Goal: Task Accomplishment & Management: Complete application form

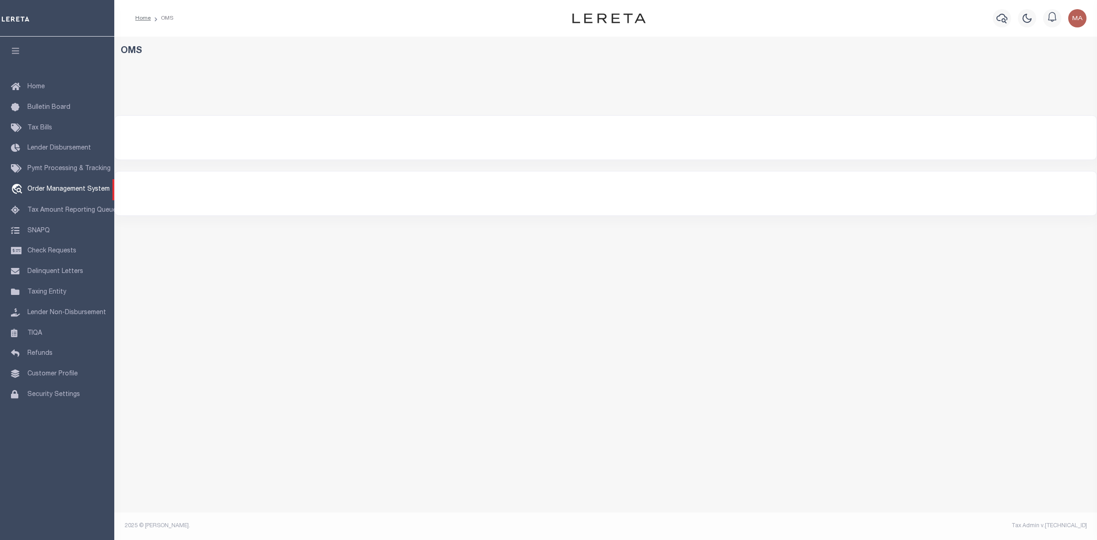
select select "200"
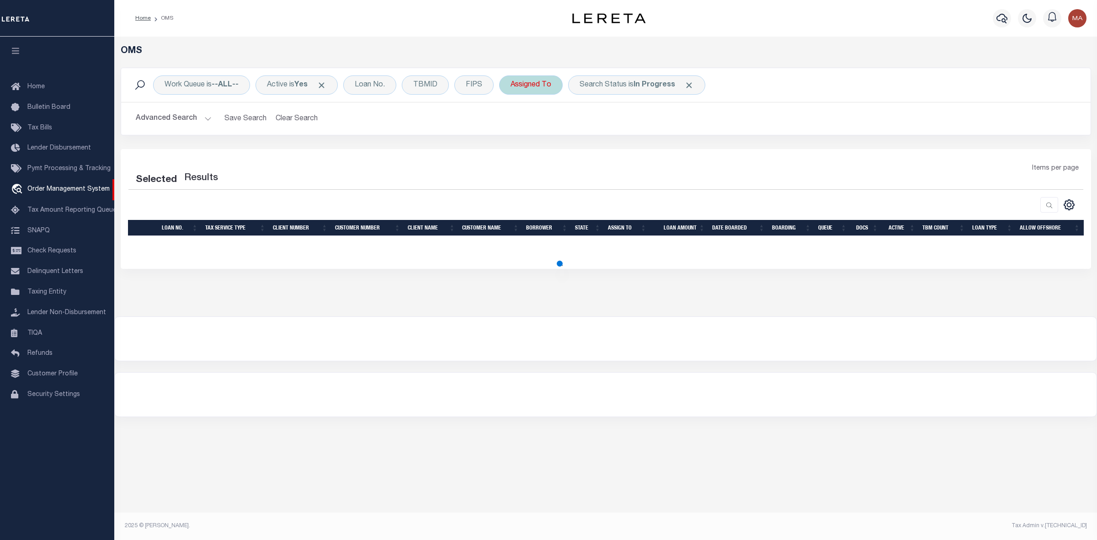
select select "200"
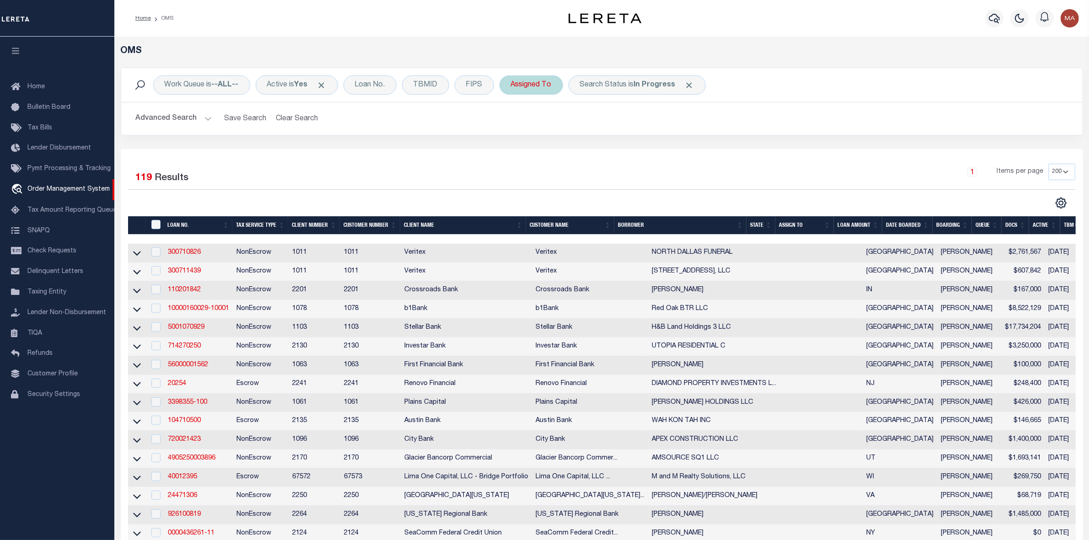
click at [546, 85] on div "Assigned To" at bounding box center [531, 84] width 64 height 19
click at [545, 131] on select "--Unassigned-- Abdul Muzain Agustin Fernandez Ahmad Darwish Alberto Estrada All…" at bounding box center [578, 129] width 134 height 17
select select "[PERSON_NAME]"
click at [513, 122] on select "--Unassigned-- Abdul Muzain Agustin Fernandez Ahmad Darwish Alberto Estrada All…" at bounding box center [578, 129] width 134 height 17
click at [630, 151] on input "Apply" at bounding box center [632, 149] width 27 height 15
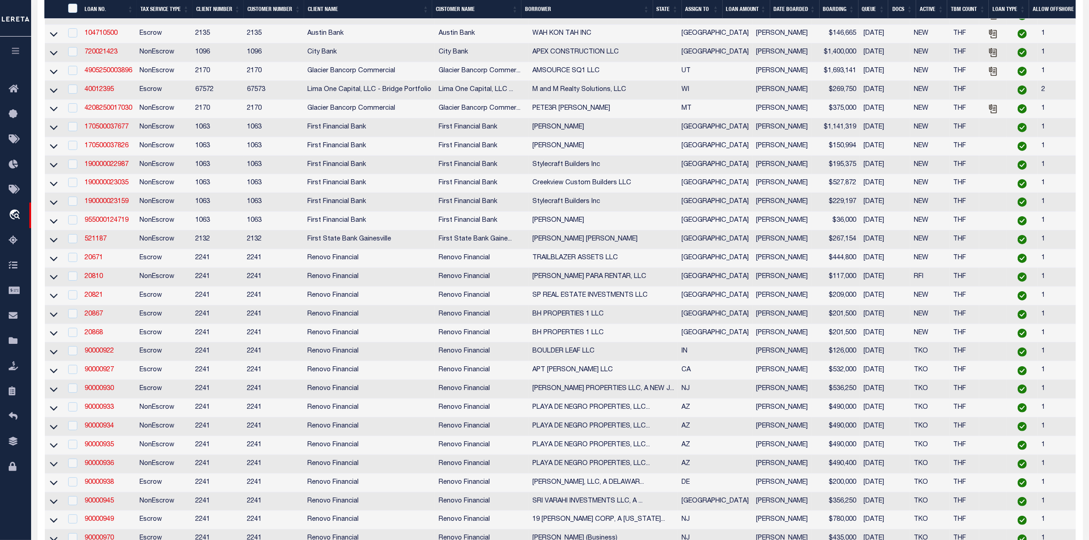
scroll to position [114, 0]
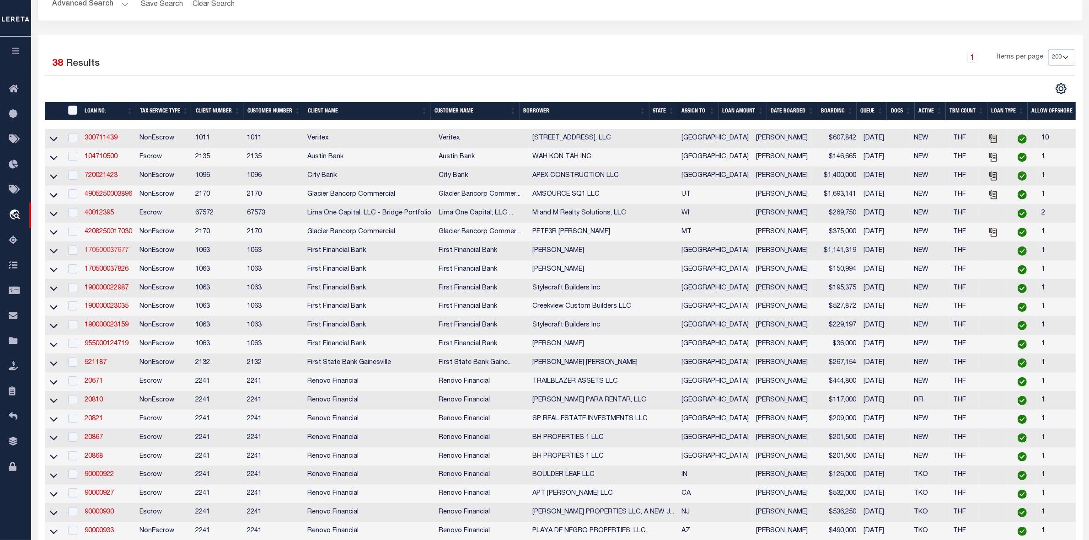
click at [113, 254] on link "170500037677" at bounding box center [107, 250] width 44 height 6
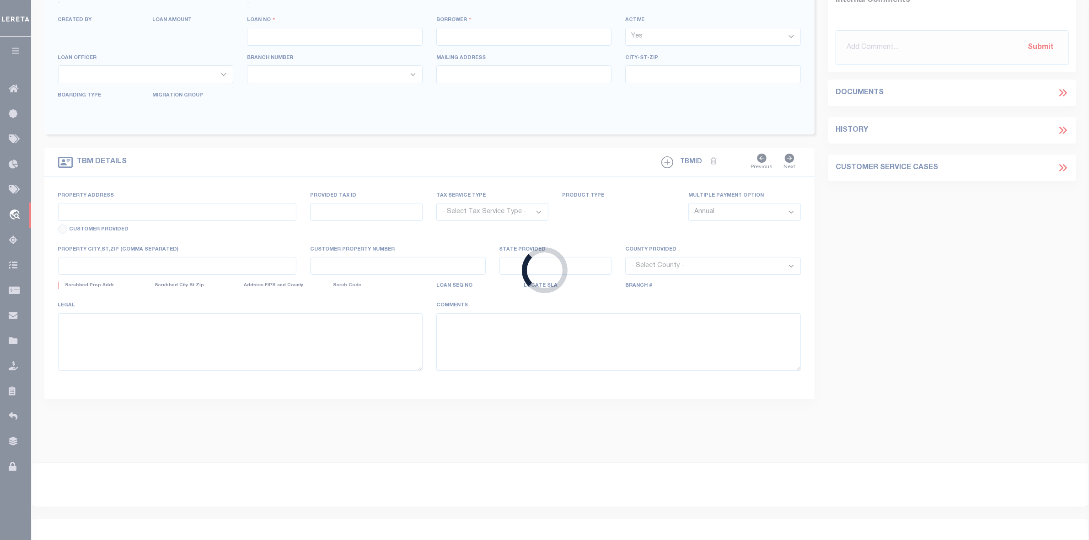
scroll to position [99, 0]
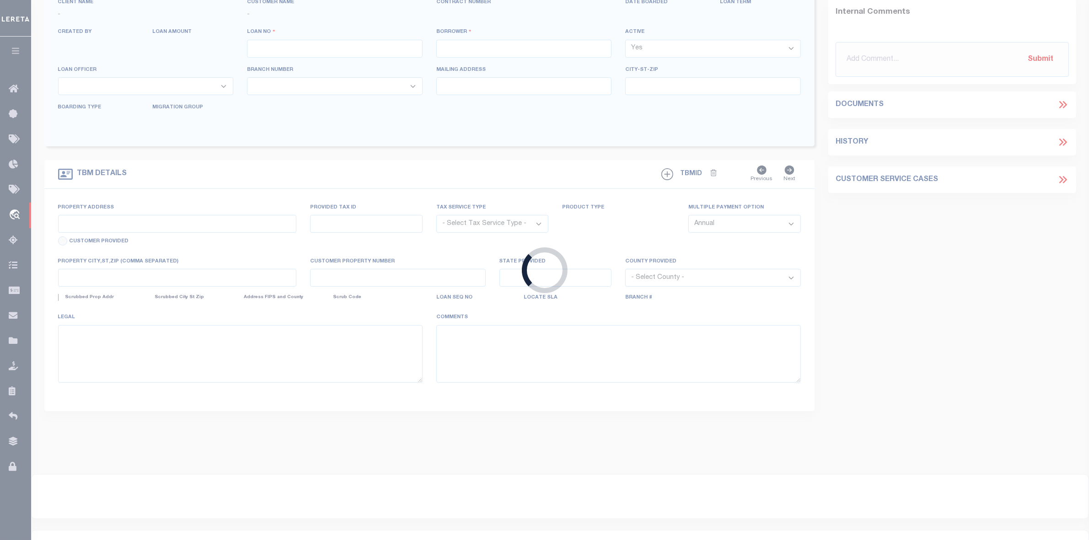
type input "170500037677"
type input "Jason Edward Merritt"
select select
select select "400"
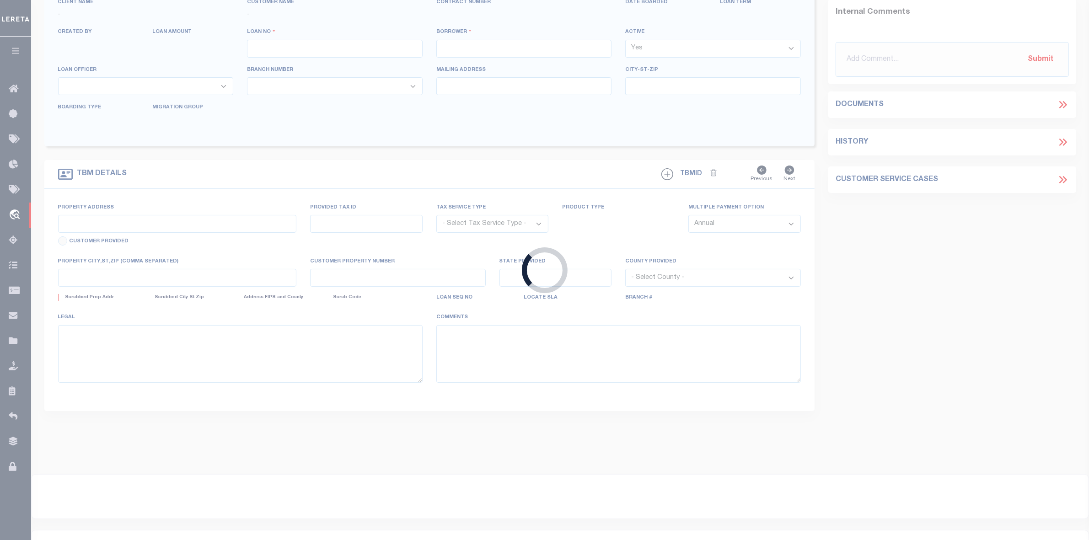
select select "NonEscrow"
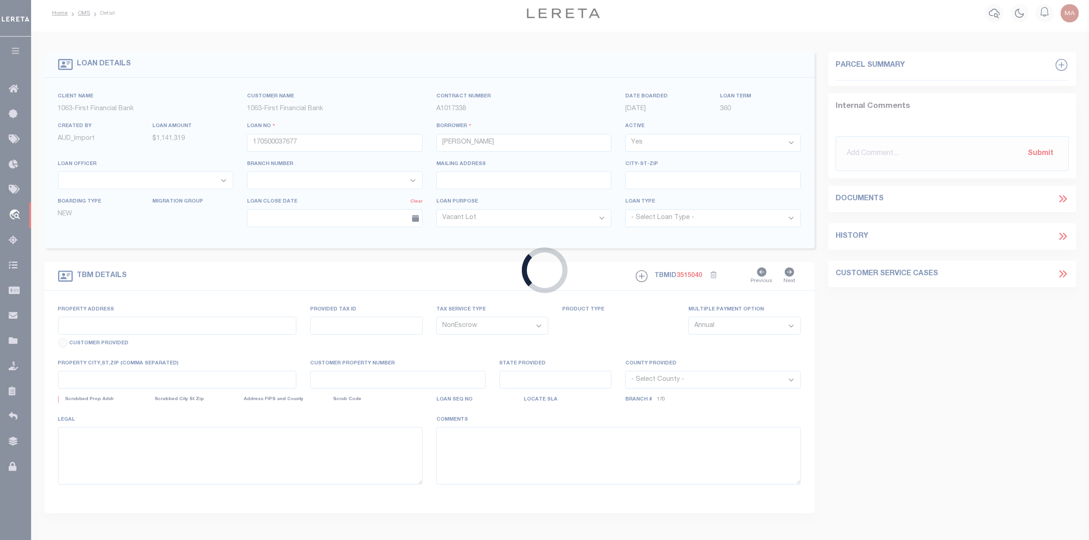
type input "100 LCR 882"
select select
type input "JEWETT TX 758460000"
type input "[GEOGRAPHIC_DATA]"
select select
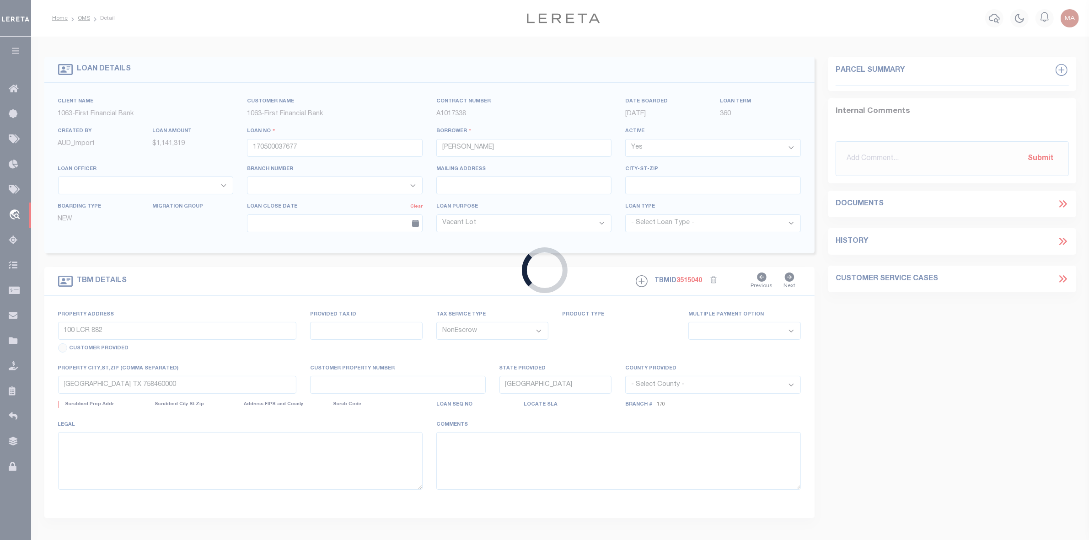
select select "4583"
select select "2311"
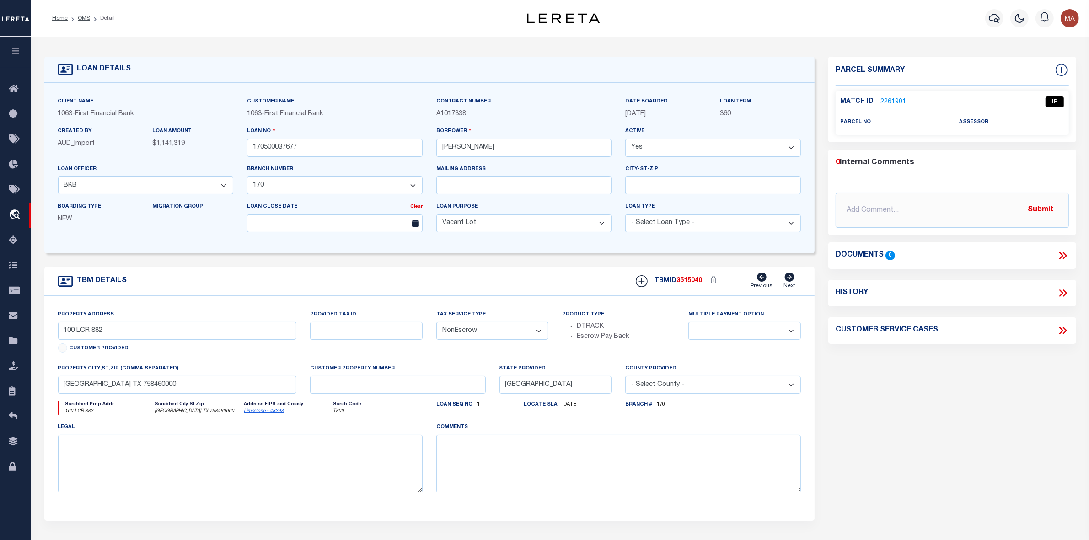
click at [887, 101] on link "2261901" at bounding box center [893, 102] width 26 height 10
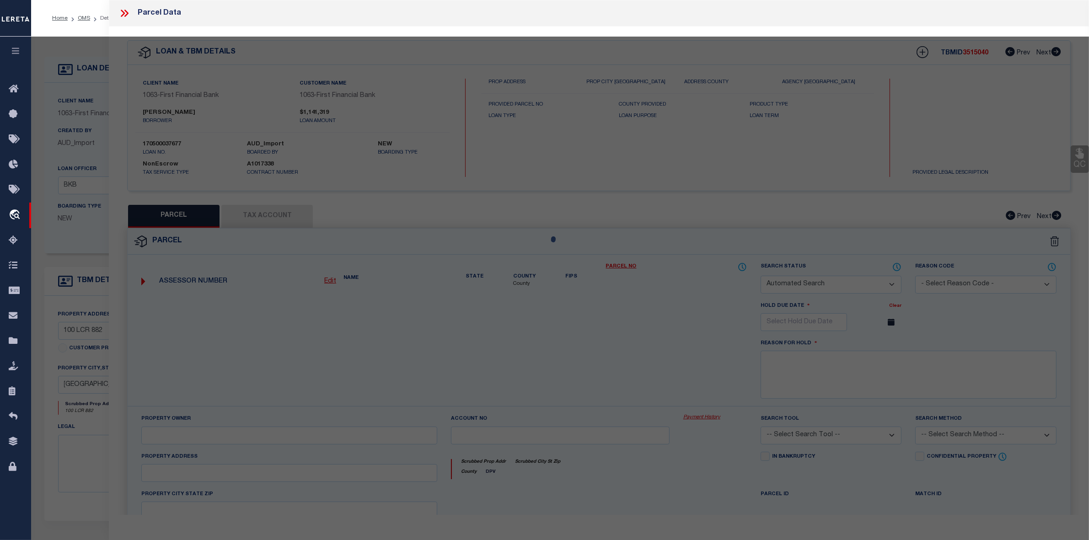
checkbox input "false"
select select "IP"
checkbox input "false"
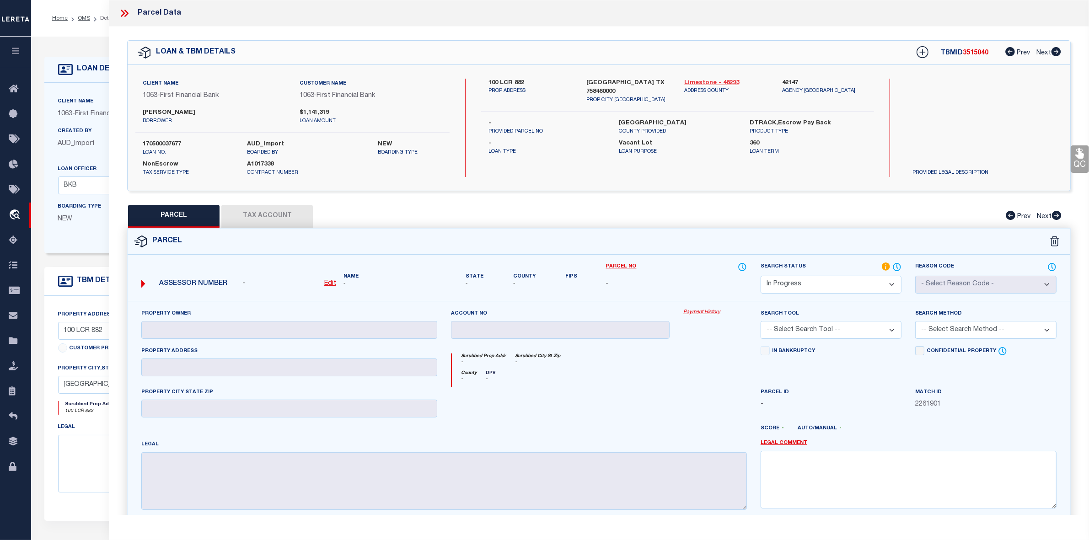
click at [721, 81] on link "Limestone - 48293" at bounding box center [726, 83] width 84 height 9
click at [507, 81] on label "100 LCR 882" at bounding box center [530, 83] width 84 height 9
copy div "100 LCR 882"
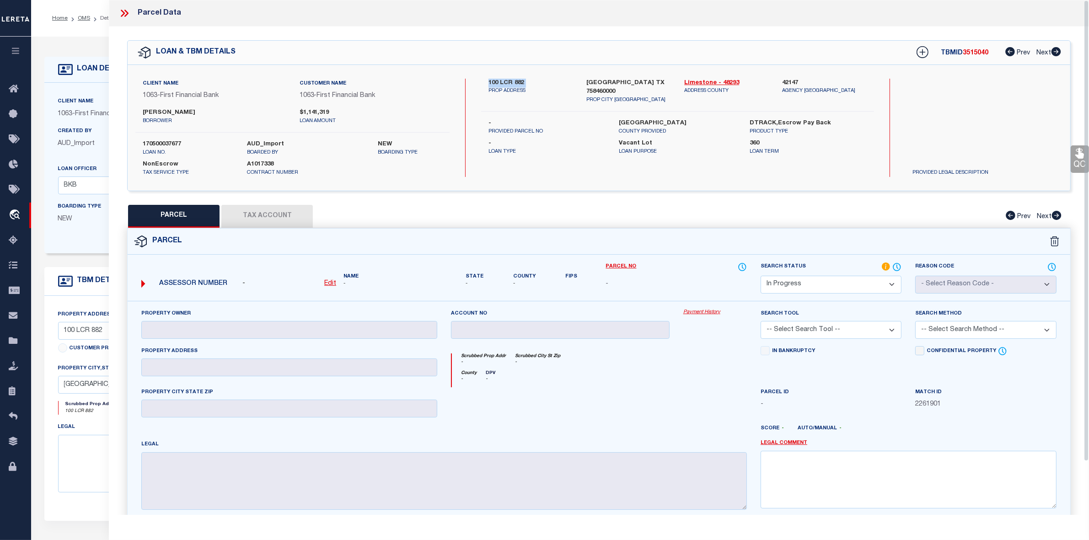
click at [775, 289] on select "Automated Search Bad Parcel Complete Duplicate Parcel High Dollar Reporting In …" at bounding box center [830, 285] width 141 height 18
select select "ND"
click at [760, 276] on select "Automated Search Bad Parcel Complete Duplicate Parcel High Dollar Reporting In …" at bounding box center [830, 285] width 141 height 18
click at [781, 442] on link "Legal Comment" at bounding box center [783, 443] width 47 height 8
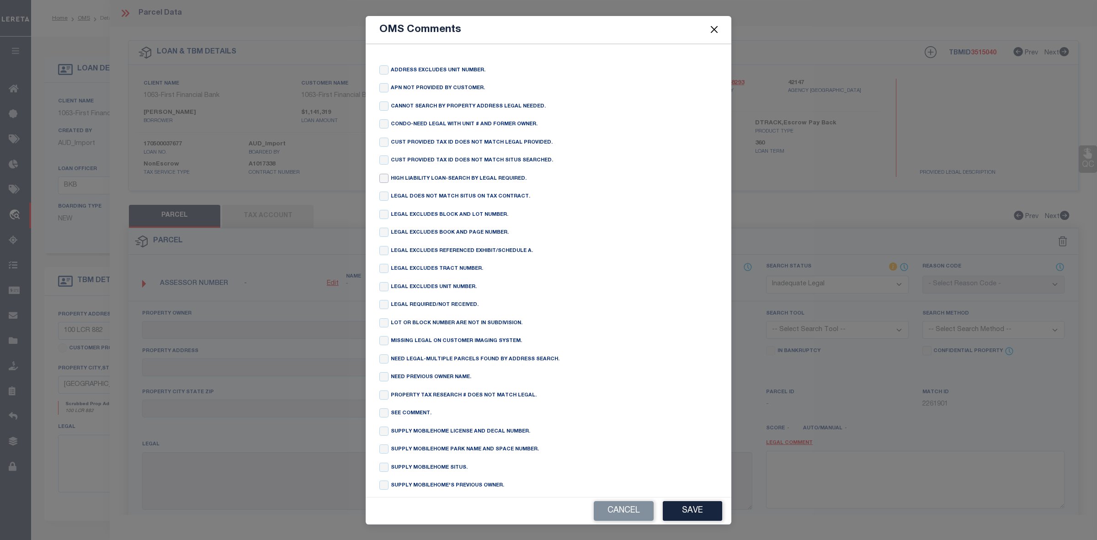
click at [380, 182] on input "checkbox" at bounding box center [383, 178] width 9 height 9
checkbox input "true"
click at [681, 510] on button "Save" at bounding box center [692, 511] width 59 height 20
type textarea "HIGH LIABILITY LOAN-SEARCH BY LEGAL REQUIRED."
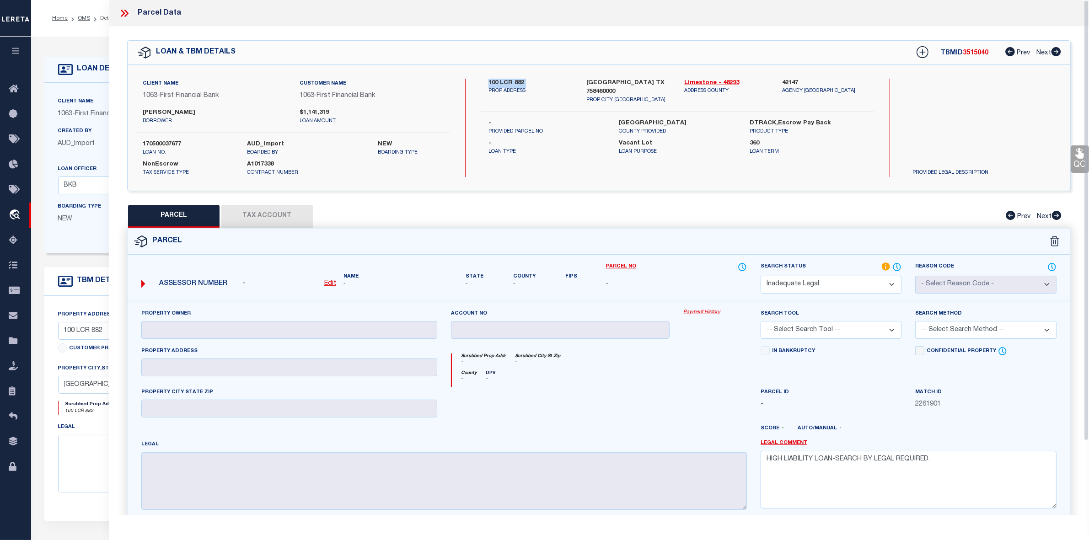
scroll to position [86, 0]
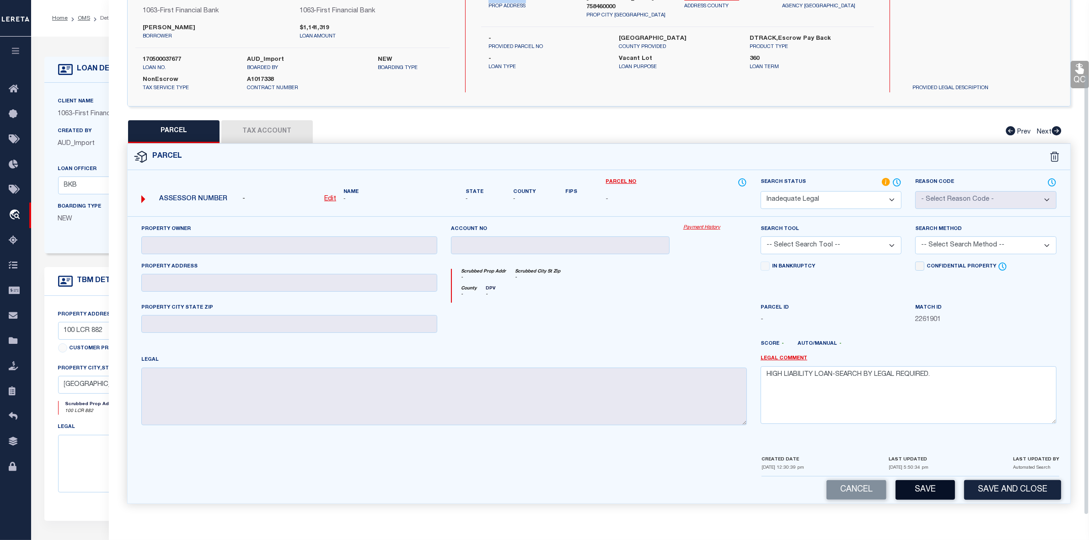
click at [924, 487] on button "Save" at bounding box center [924, 490] width 59 height 20
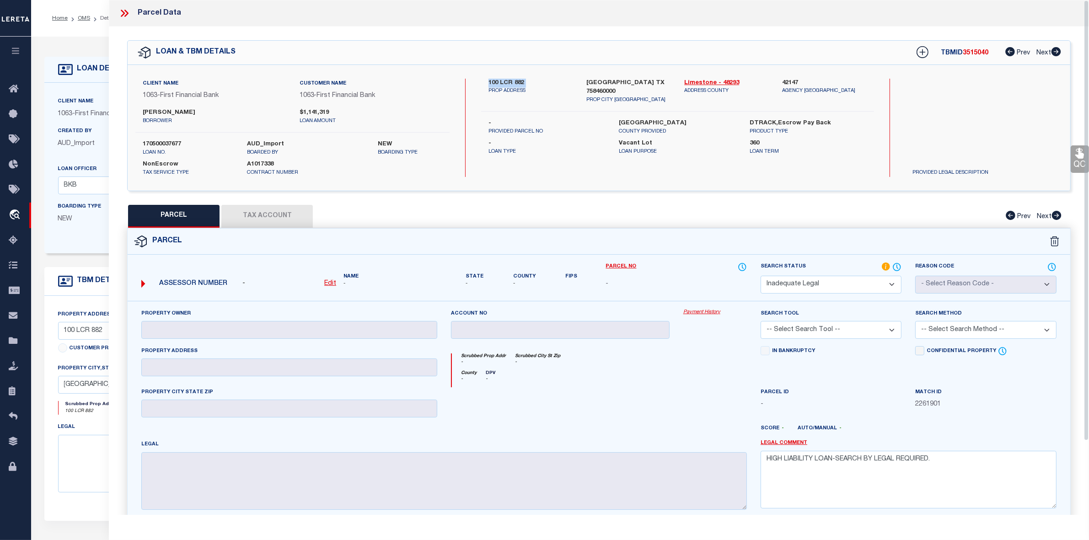
select select "AS"
checkbox input "false"
select select "ND"
checkbox input "false"
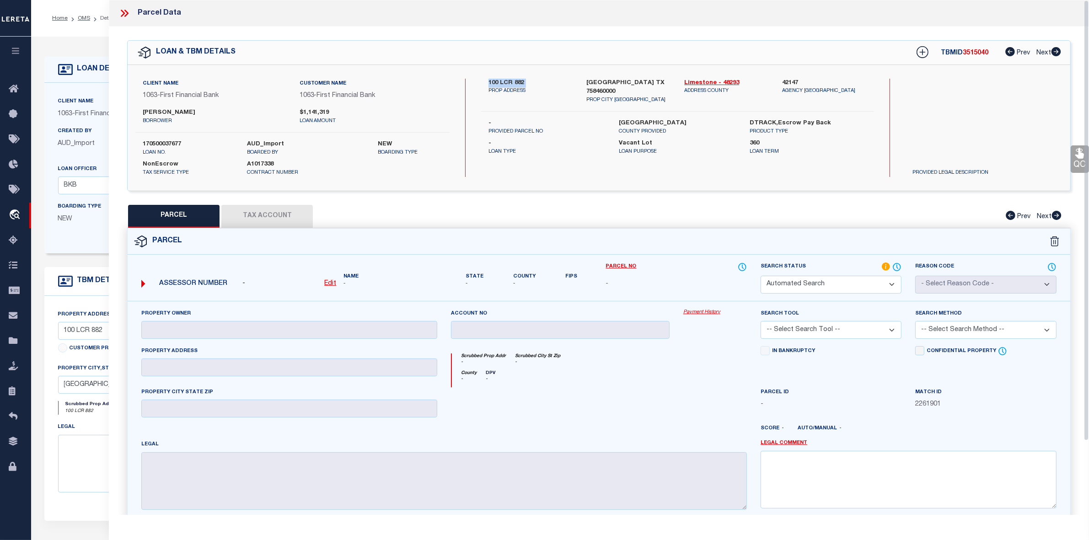
type textarea "HIGH LIABILITY LOAN-SEARCH BY LEGAL REQUIRED."
click at [972, 56] on span "3515040" at bounding box center [975, 53] width 26 height 6
copy span "3515040"
click at [123, 16] on icon at bounding box center [124, 13] width 12 height 12
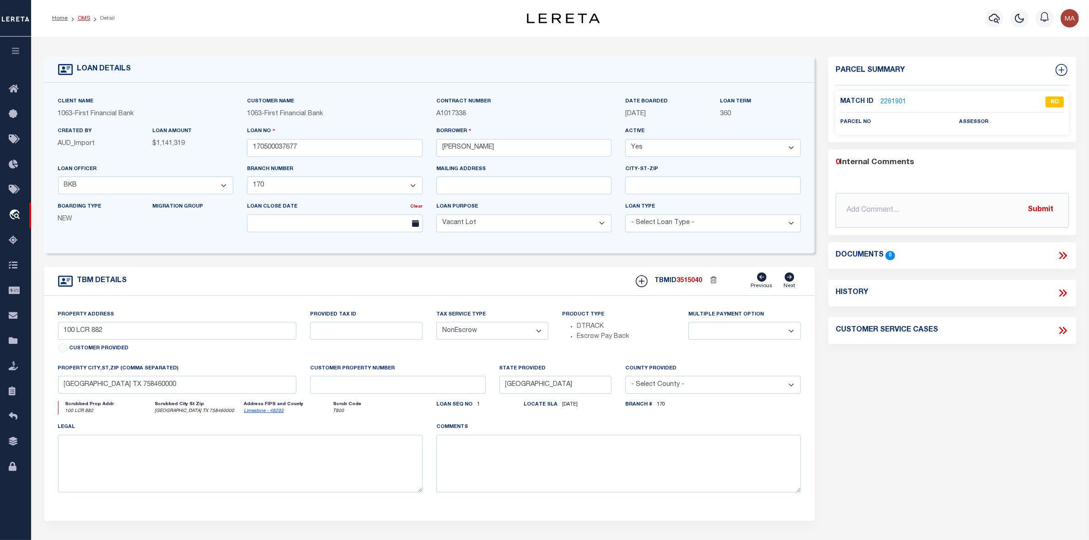
click at [87, 19] on link "OMS" at bounding box center [84, 18] width 12 height 5
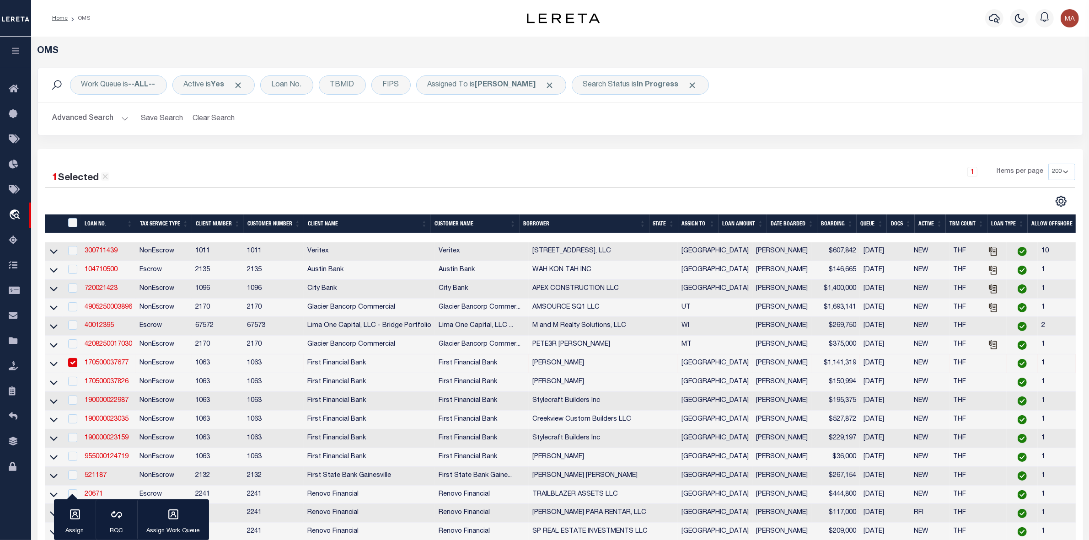
scroll to position [114, 0]
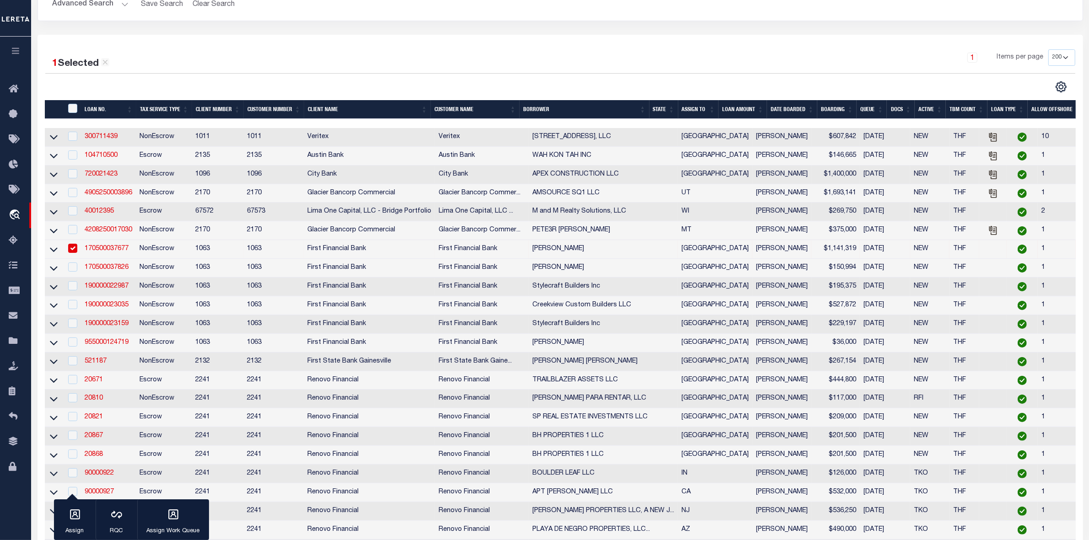
click at [110, 278] on td "170500037826" at bounding box center [108, 268] width 55 height 19
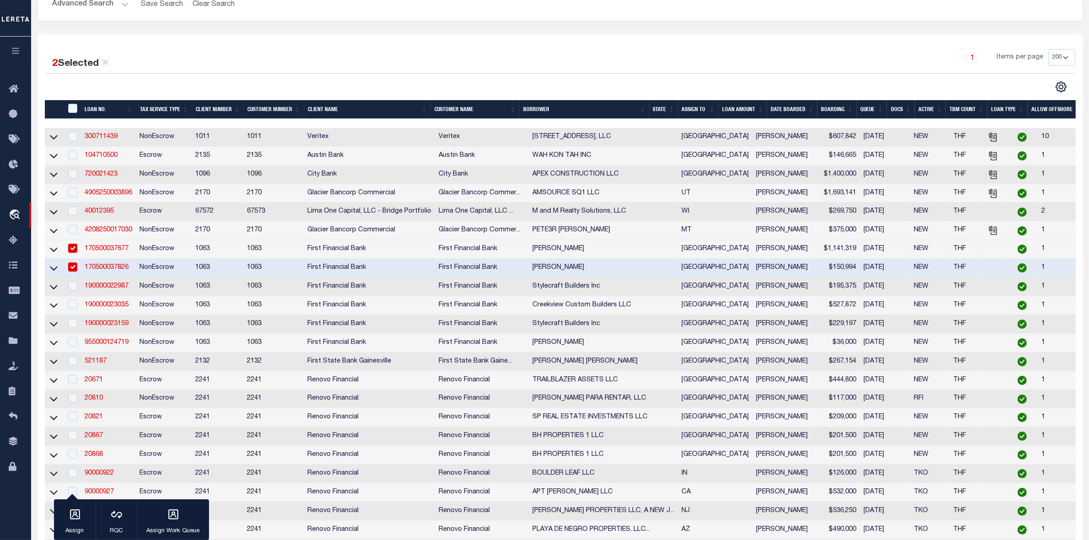
click at [78, 272] on td at bounding box center [72, 268] width 19 height 19
checkbox input "false"
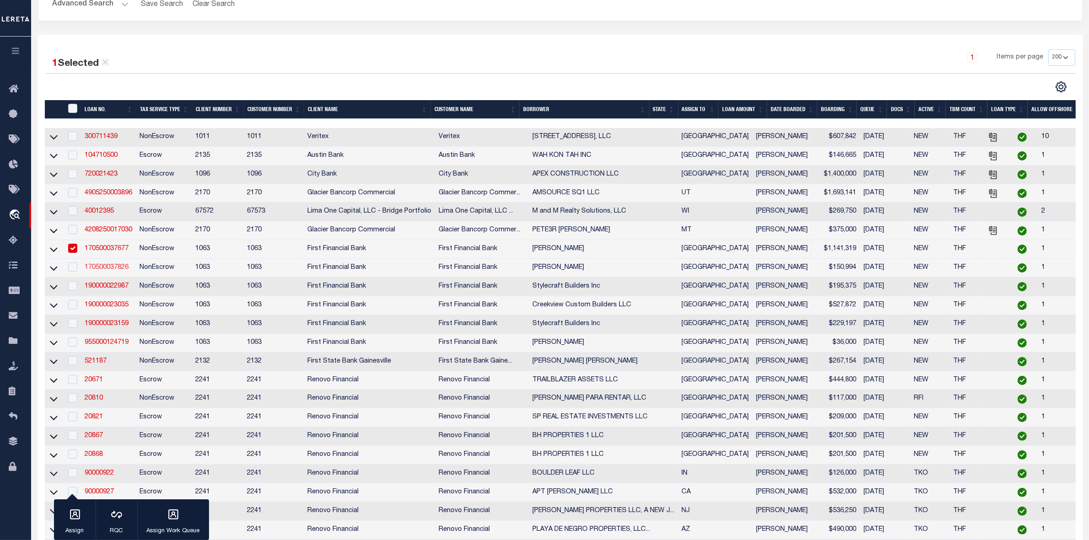
click at [115, 271] on link "170500037826" at bounding box center [107, 267] width 44 height 6
type input "170500037826"
type input "[PERSON_NAME]"
select select "100"
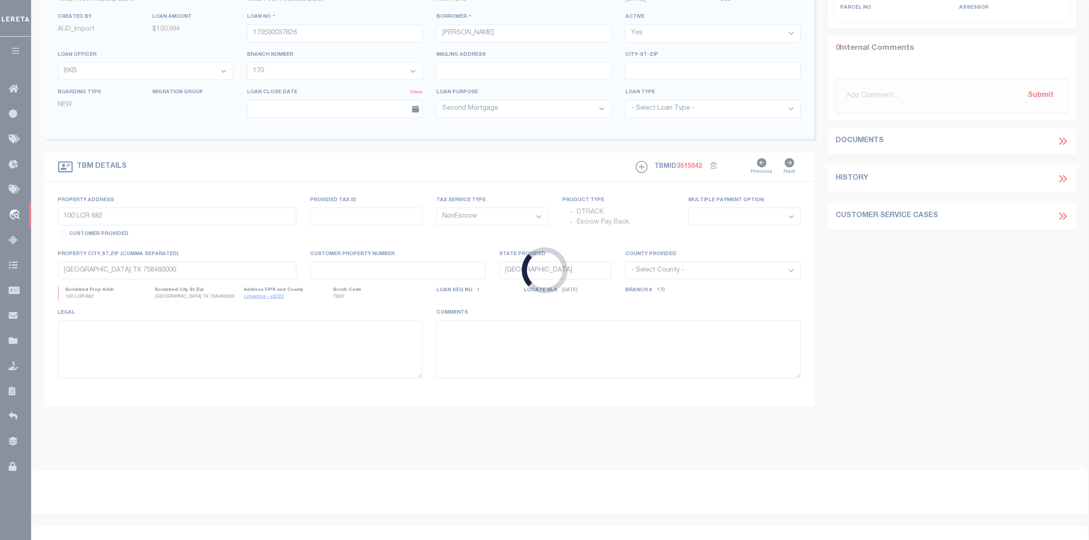
type input "[STREET_ADDRESS]"
select select
type input "PLANTERSVILLE [GEOGRAPHIC_DATA] 773638301"
select select
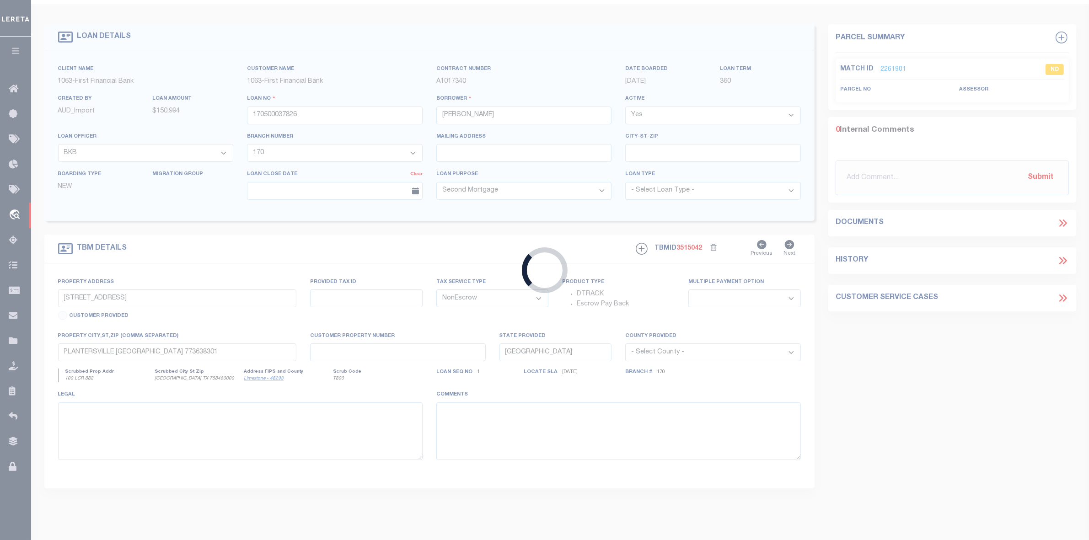
select select "4583"
select select "2311"
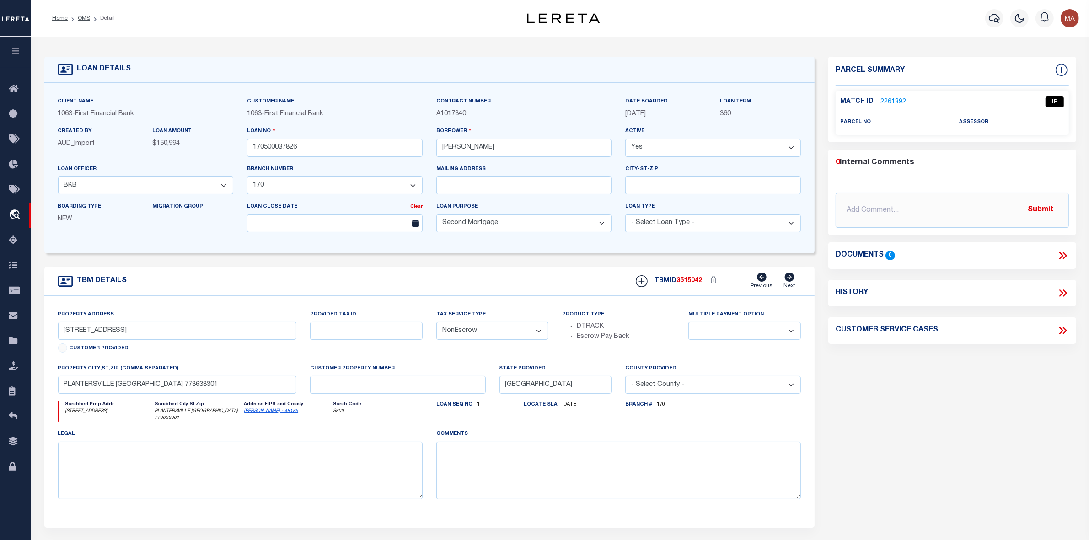
click at [894, 98] on link "2261892" at bounding box center [893, 102] width 26 height 10
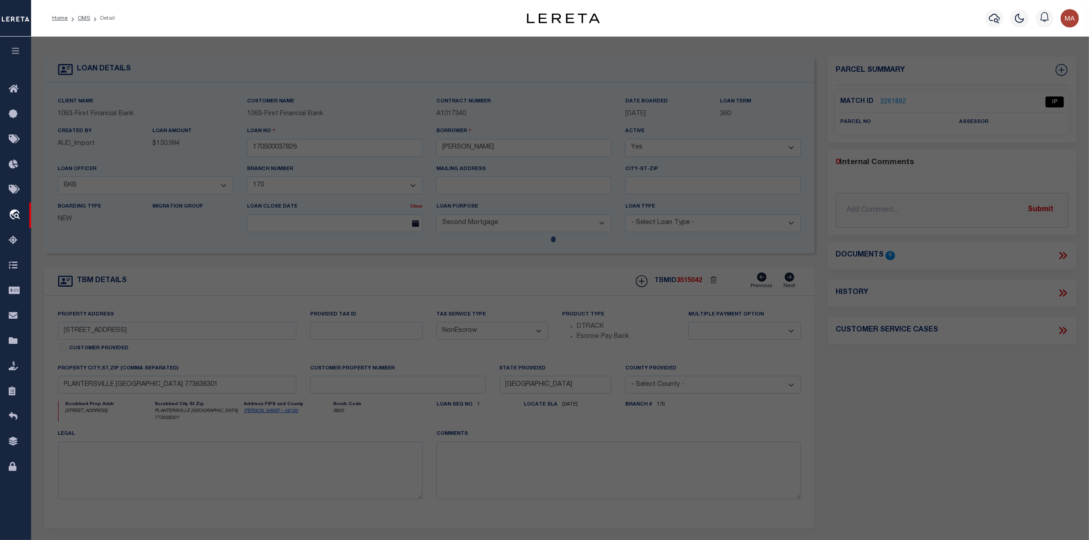
select select "AS"
checkbox input "false"
select select "IP"
checkbox input "false"
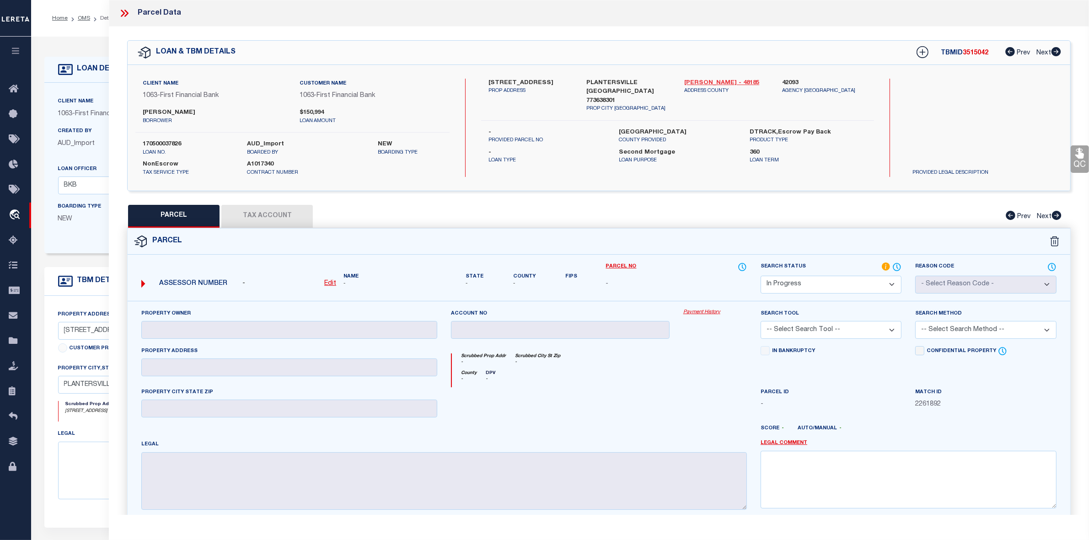
click at [705, 80] on link "[PERSON_NAME] - 48185" at bounding box center [726, 83] width 84 height 9
drag, startPoint x: 484, startPoint y: 82, endPoint x: 550, endPoint y: 82, distance: 66.3
click at [550, 82] on div "8494 CEDAR TRAILS LANE PROP ADDRESS" at bounding box center [530, 96] width 98 height 34
copy label "8494 CEDAR TRAILS"
click at [618, 83] on label "PLANTERSVILLE [GEOGRAPHIC_DATA] 773638301" at bounding box center [628, 92] width 84 height 27
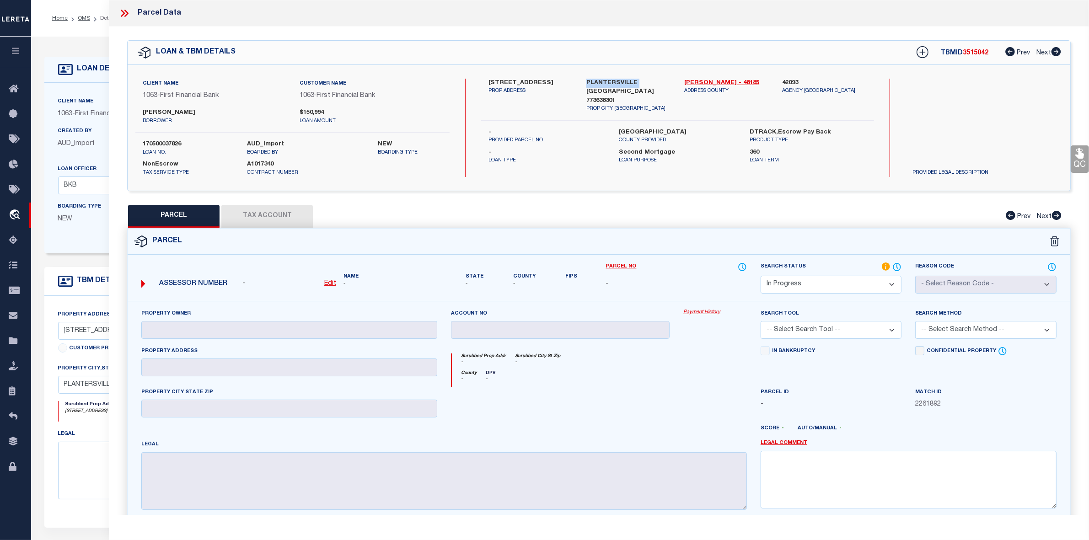
click at [618, 83] on label "PLANTERSVILLE [GEOGRAPHIC_DATA] 773638301" at bounding box center [628, 92] width 84 height 27
copy label "PLANTERSVILLE"
click at [154, 112] on label "[PERSON_NAME]" at bounding box center [214, 112] width 143 height 9
copy label "[PERSON_NAME]"
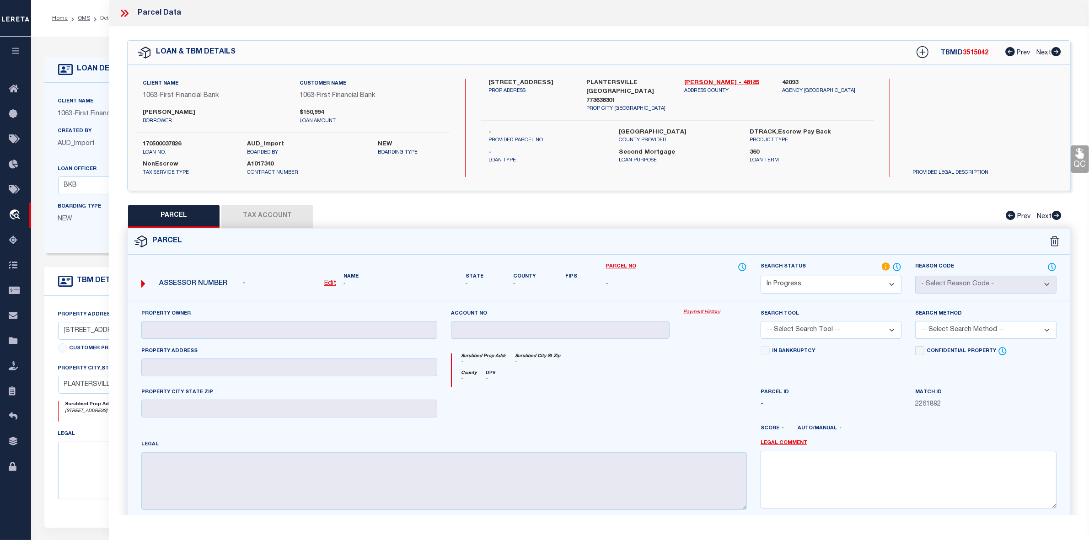
click at [204, 113] on label "[PERSON_NAME]" at bounding box center [214, 112] width 143 height 9
copy label "Hennigan"
drag, startPoint x: 503, startPoint y: 81, endPoint x: 548, endPoint y: 82, distance: 44.8
click at [548, 82] on label "[STREET_ADDRESS]" at bounding box center [530, 83] width 84 height 9
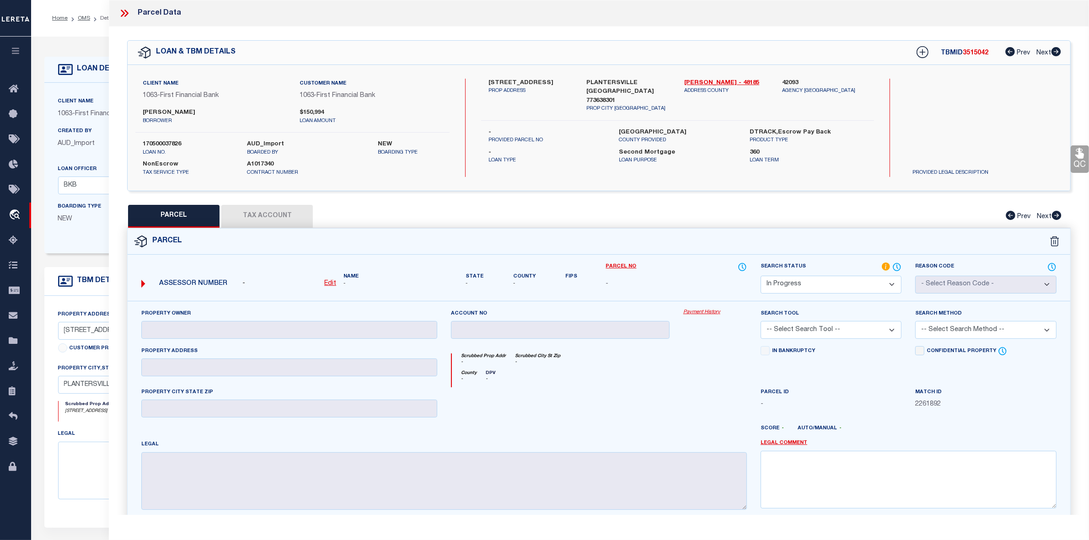
copy label "CEDAR TRAILS"
click at [634, 196] on div "QC QC QC" at bounding box center [599, 300] width 980 height 546
click at [169, 143] on label "170500037826" at bounding box center [188, 144] width 91 height 9
copy label "170500037826"
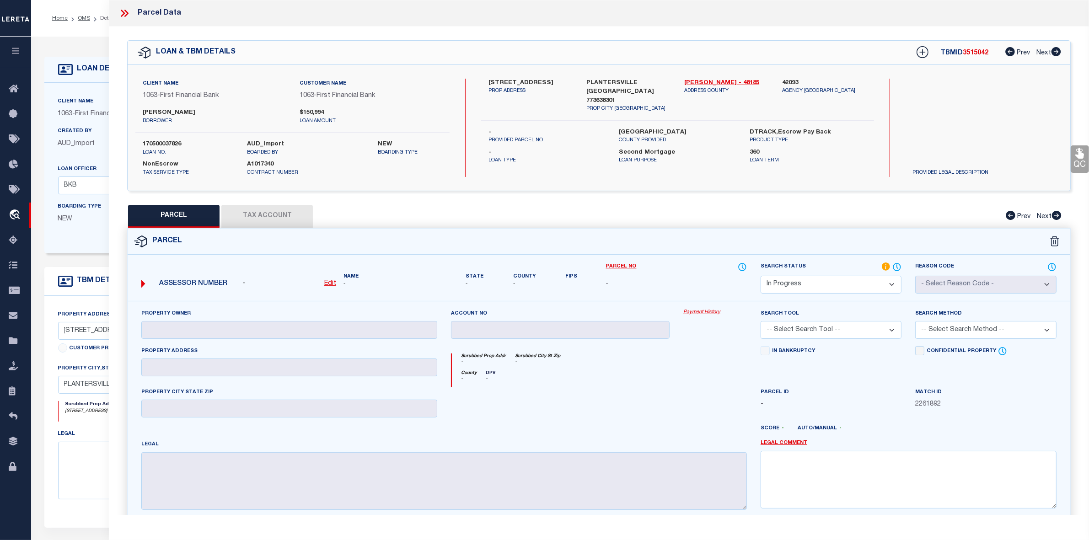
click at [124, 10] on icon at bounding box center [124, 13] width 12 height 12
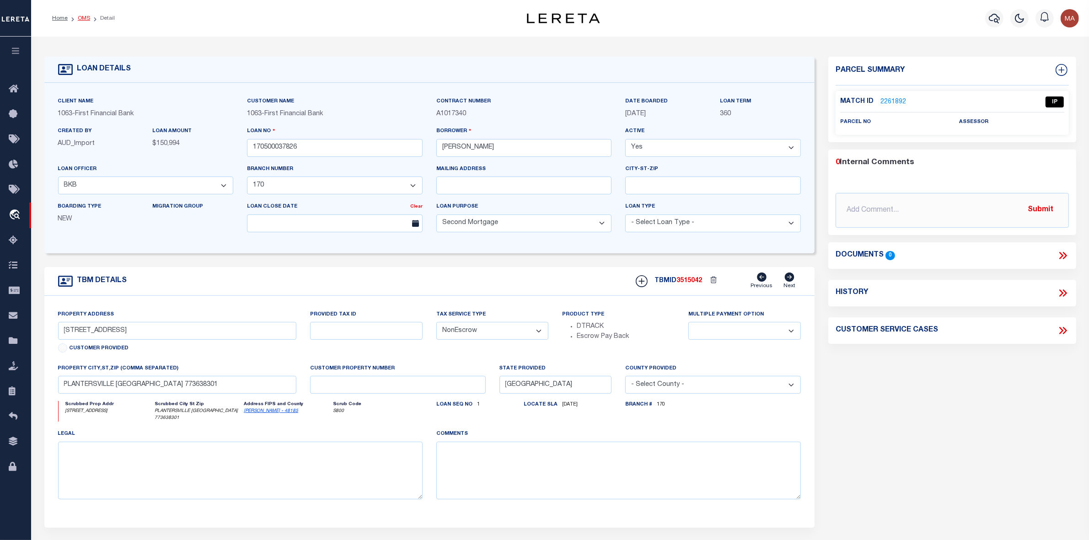
click at [81, 18] on link "OMS" at bounding box center [84, 18] width 12 height 5
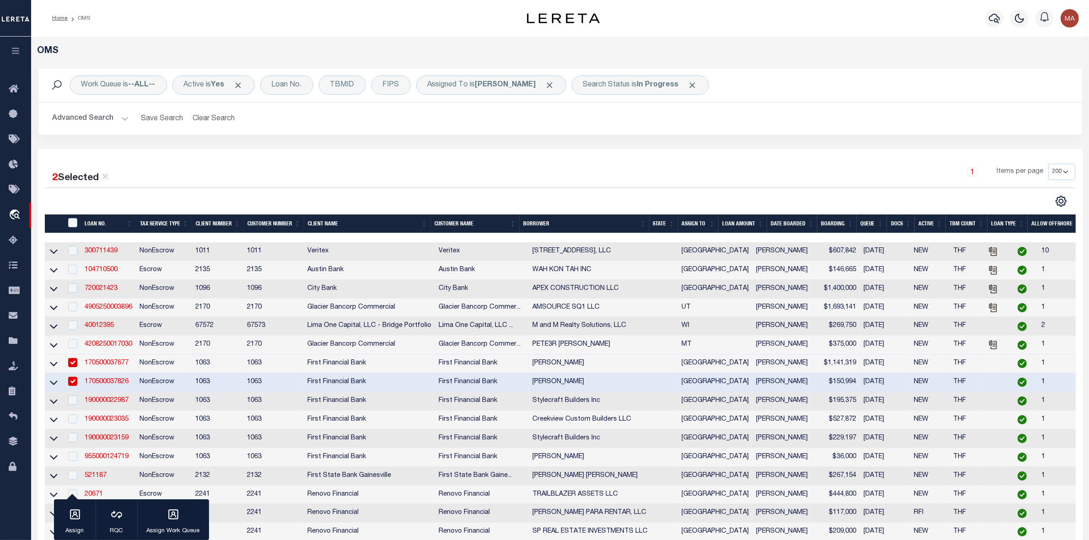
scroll to position [114, 0]
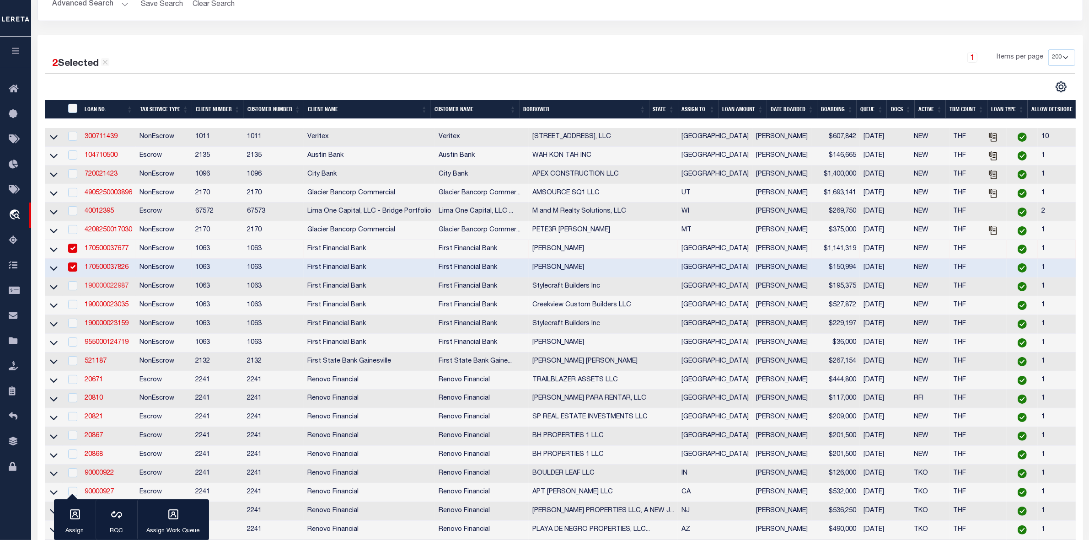
click at [104, 289] on link "190000022987" at bounding box center [107, 286] width 44 height 6
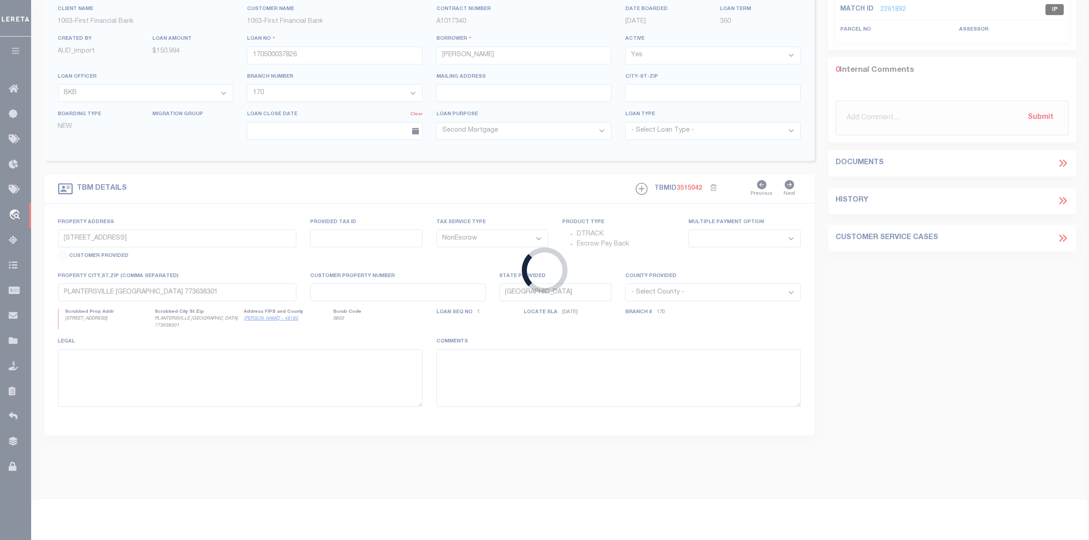
type input "190000022987"
type input "Stylecraft Builders Inc"
select select "9376"
select select "3703"
select select
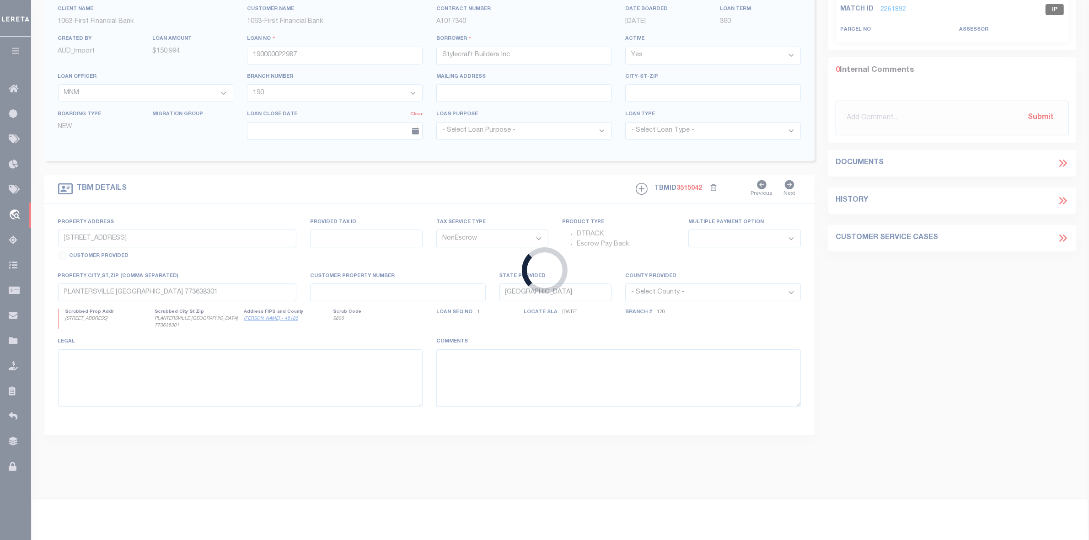
scroll to position [31, 0]
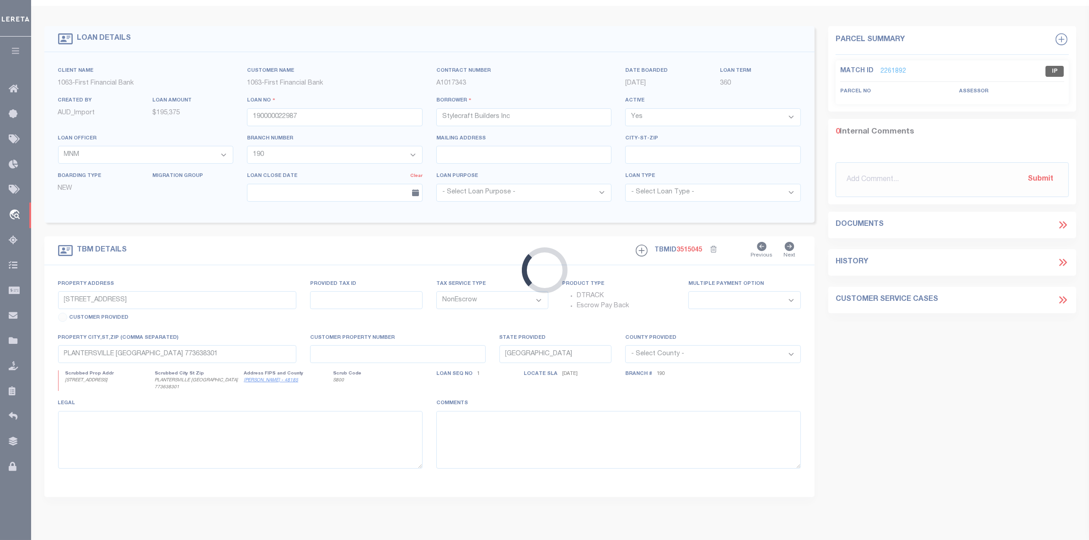
type input "7808 Redbud Rd"
select select
type input "Navasota TX 778680000"
select select
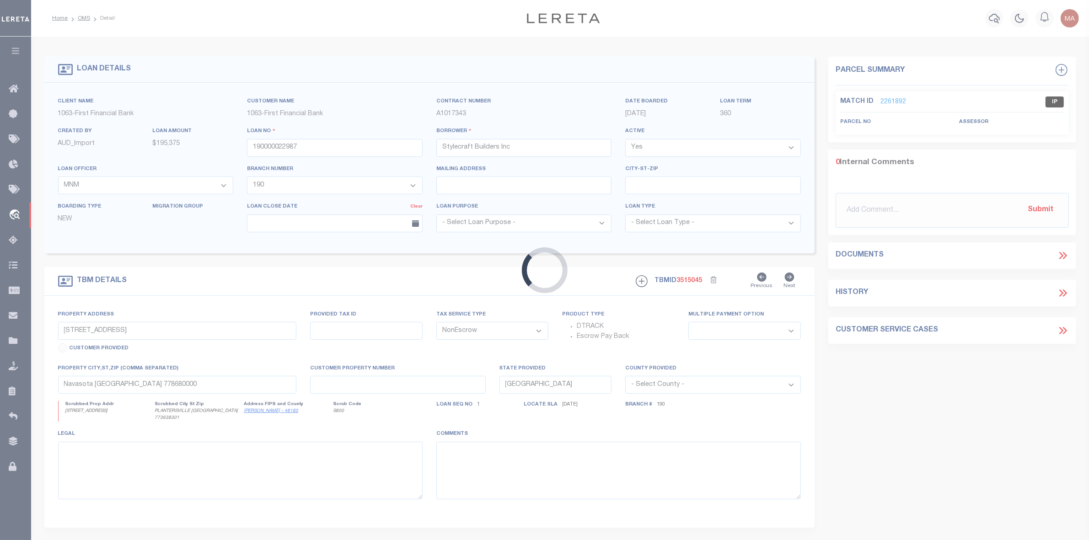
select select "9376"
select select "3703"
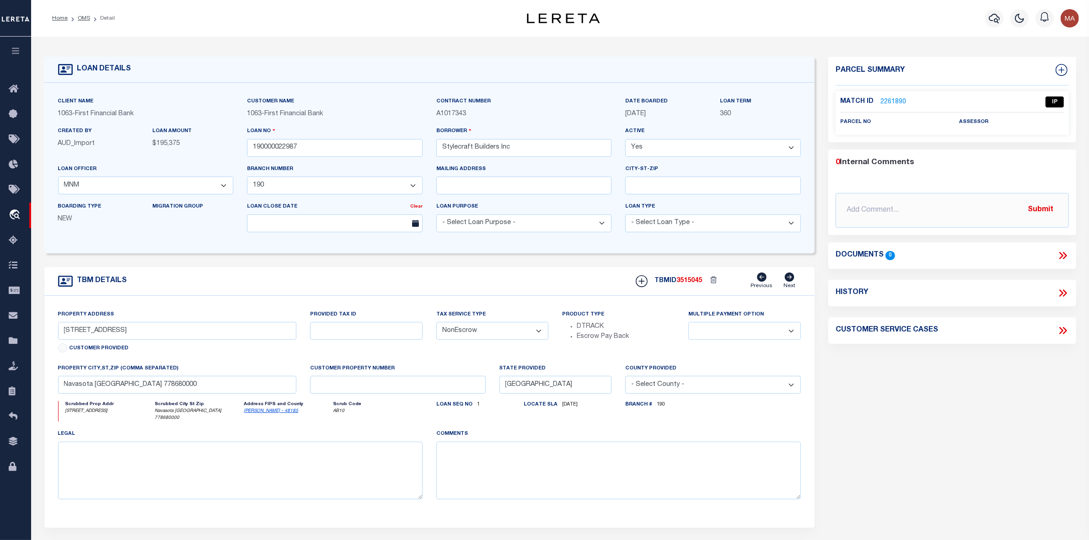
click at [887, 97] on link "2261890" at bounding box center [893, 102] width 26 height 10
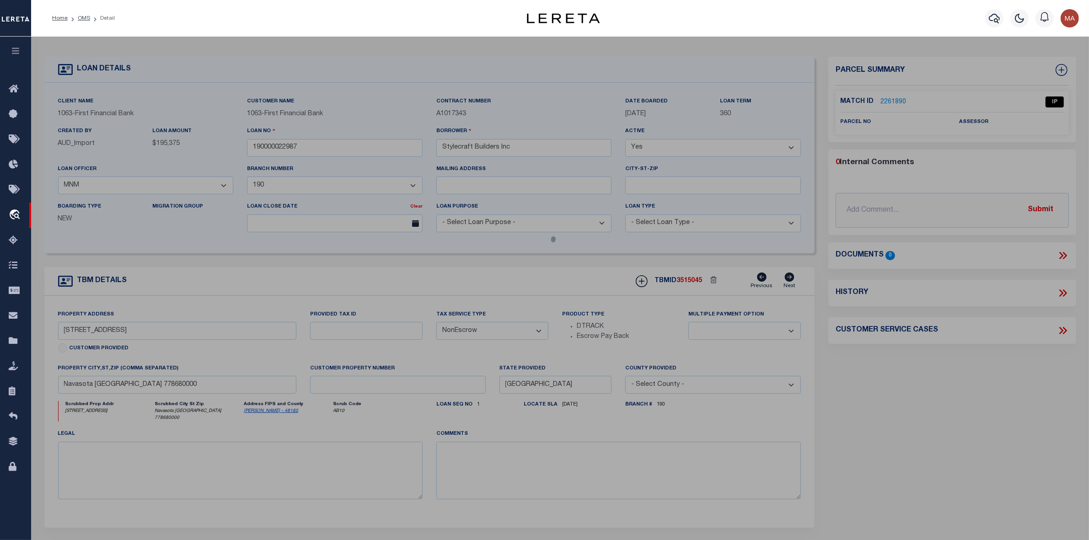
select select "AS"
checkbox input "false"
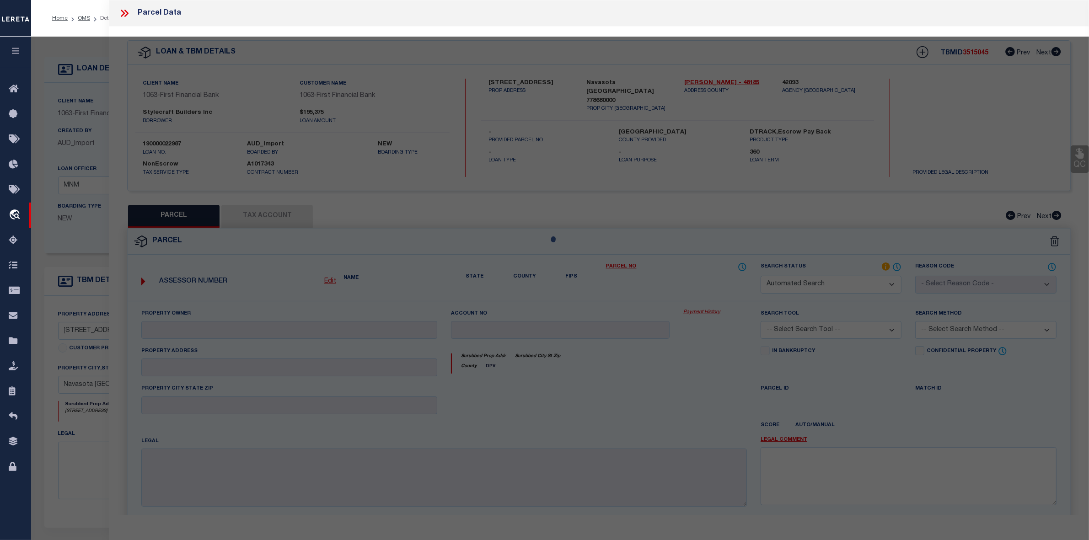
select select "IP"
checkbox input "false"
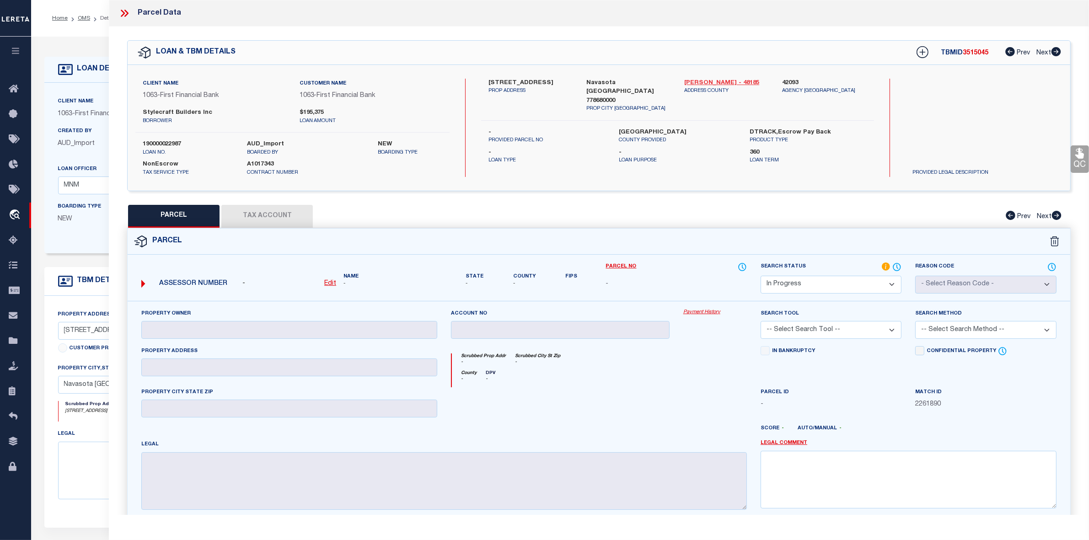
click at [712, 79] on link "[PERSON_NAME] - 48185" at bounding box center [726, 83] width 84 height 9
click at [507, 80] on label "7808 Redbud Rd" at bounding box center [530, 83] width 84 height 9
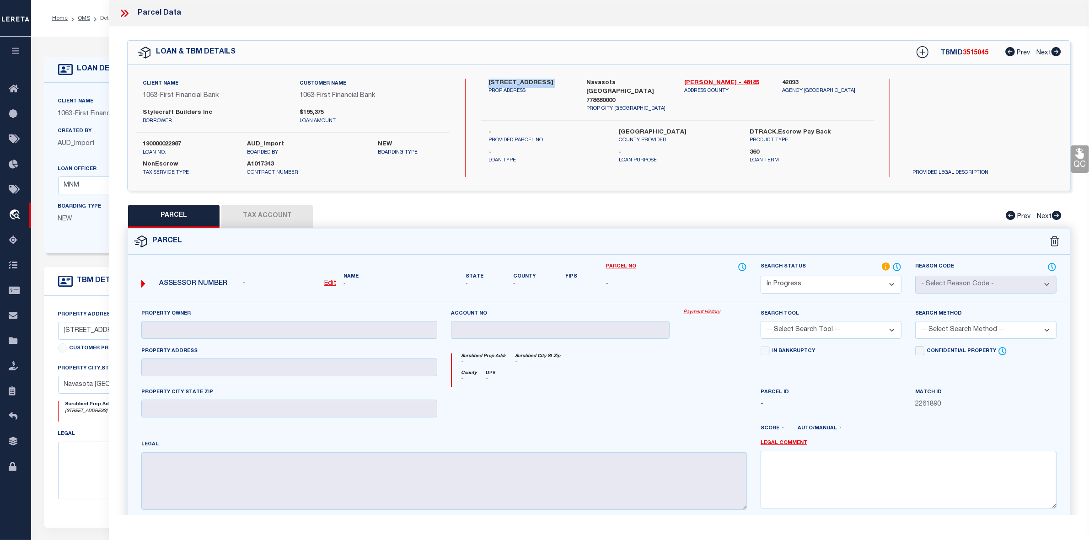
copy div "7808 Redbud Rd"
click at [154, 110] on label "Stylecraft Builders Inc" at bounding box center [214, 112] width 143 height 9
copy label "Stylecraft"
click at [870, 282] on select "Automated Search Bad Parcel Complete Duplicate Parcel High Dollar Reporting In …" at bounding box center [830, 285] width 141 height 18
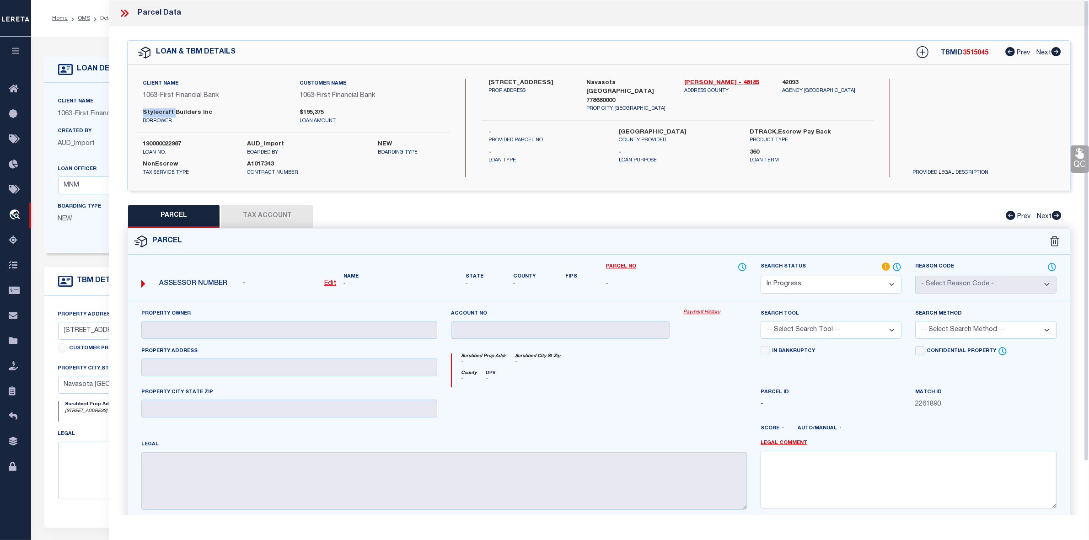
click at [843, 290] on select "Automated Search Bad Parcel Complete Duplicate Parcel High Dollar Reporting In …" at bounding box center [830, 285] width 141 height 18
select select "NP"
click at [760, 276] on select "Automated Search Bad Parcel Complete Duplicate Parcel High Dollar Reporting In …" at bounding box center [830, 285] width 141 height 18
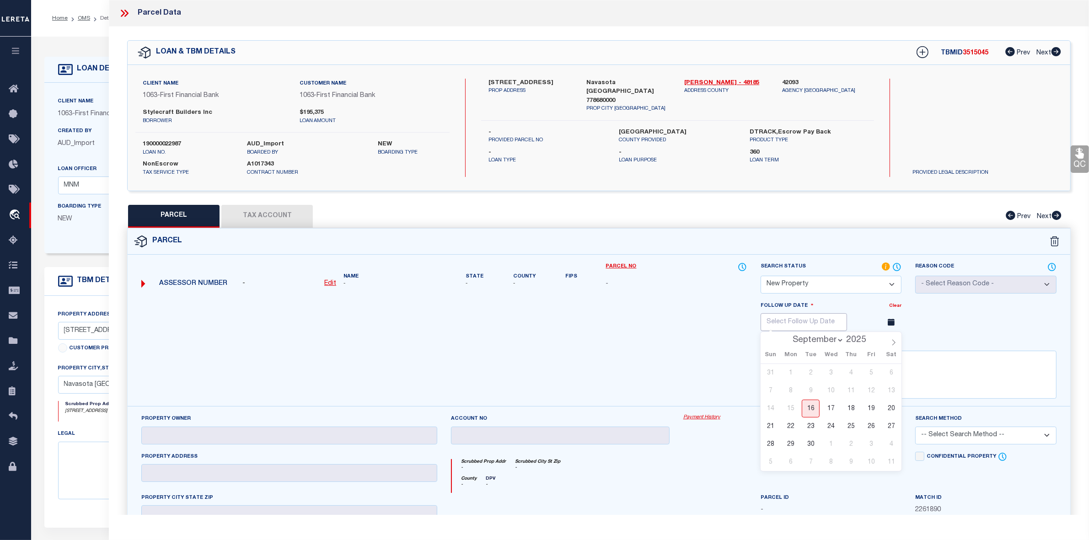
click at [836, 326] on input "text" at bounding box center [803, 322] width 86 height 18
click at [893, 347] on span at bounding box center [894, 340] width 16 height 16
click at [892, 346] on icon at bounding box center [893, 342] width 6 height 6
select select "11"
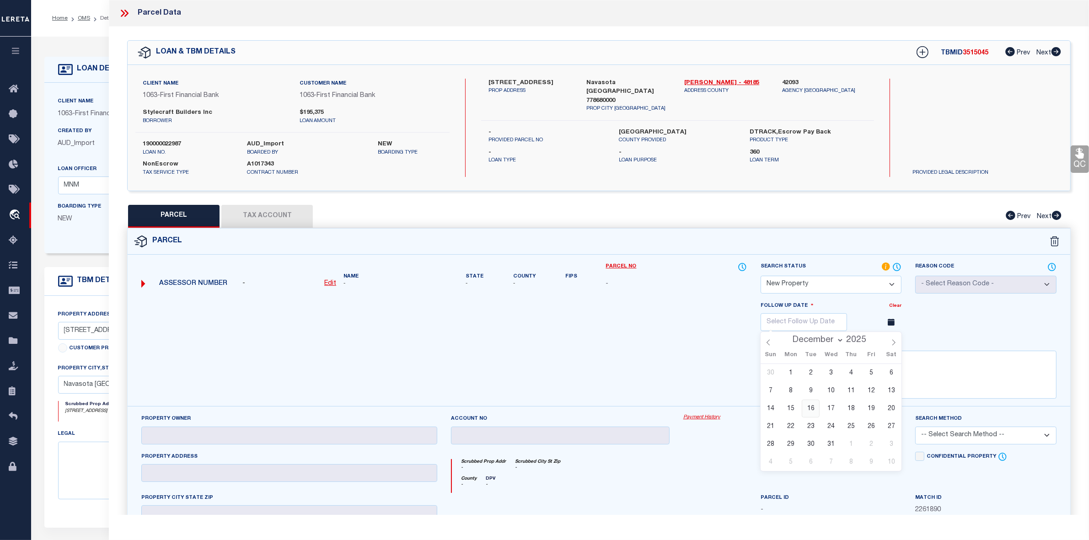
click at [817, 412] on span "16" at bounding box center [810, 409] width 18 height 18
type input "[DATE]"
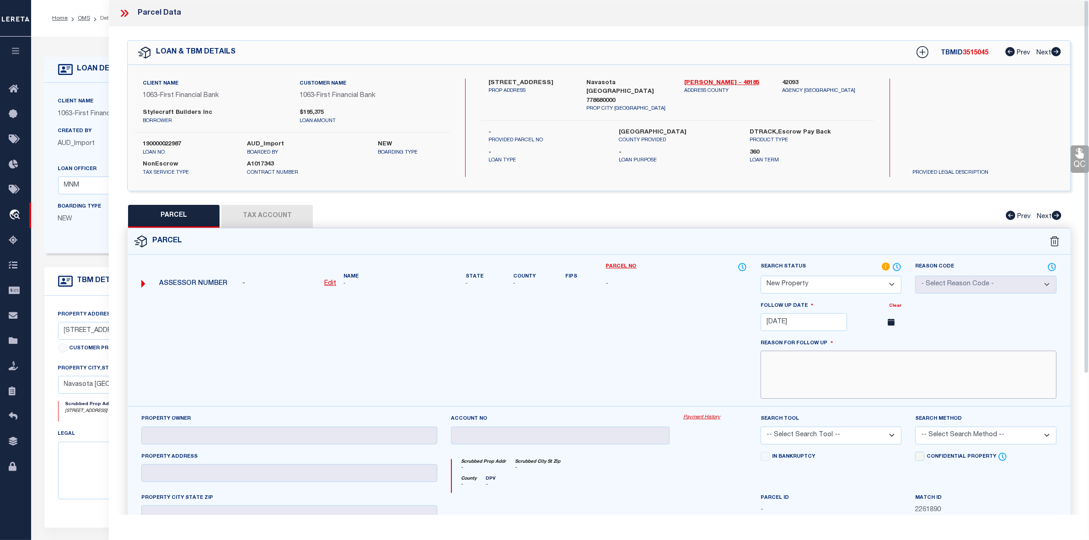
click at [836, 368] on textarea at bounding box center [908, 375] width 296 height 48
paste textarea "NEW PROPERTY FOR THE YEAR [DATE]"
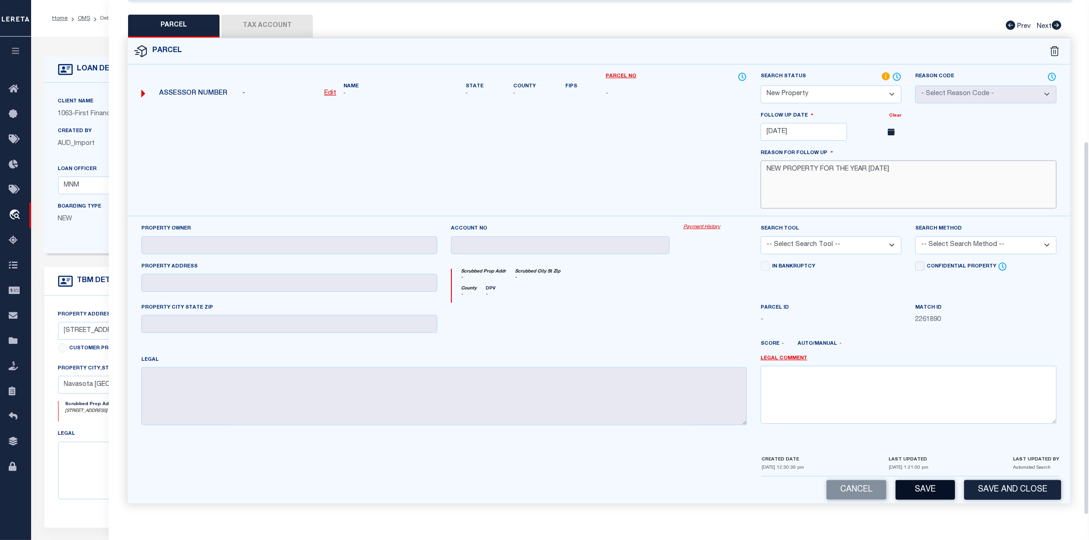
type textarea "NEW PROPERTY FOR THE YEAR [DATE]"
click at [937, 487] on button "Save" at bounding box center [924, 490] width 59 height 20
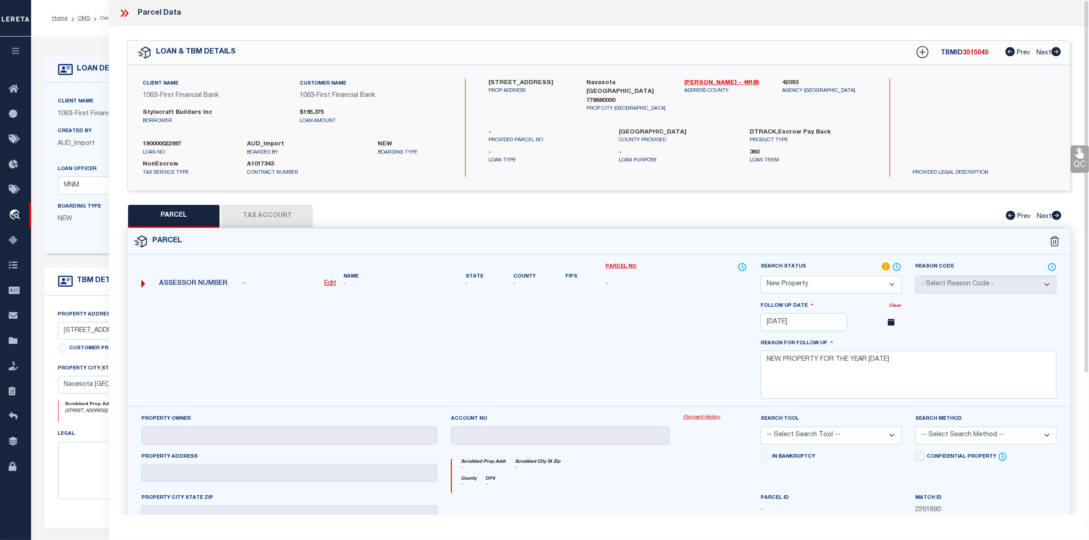
select select "AS"
checkbox input "false"
select select "NP"
type input "[DATE]"
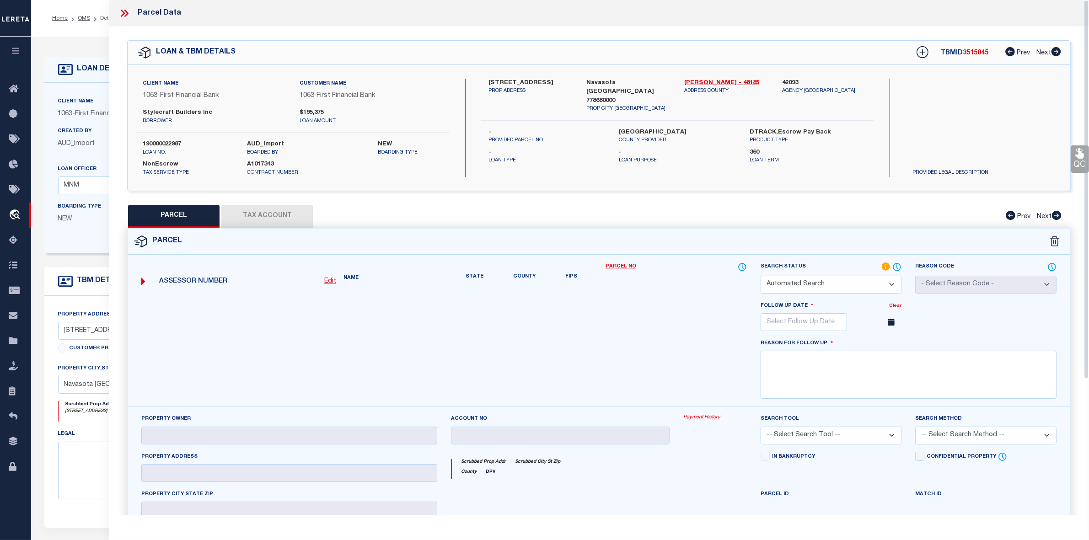
type textarea "NEW PROPERTY FOR THE YEAR [DATE]"
checkbox input "false"
click at [972, 53] on span "3515045" at bounding box center [975, 53] width 26 height 6
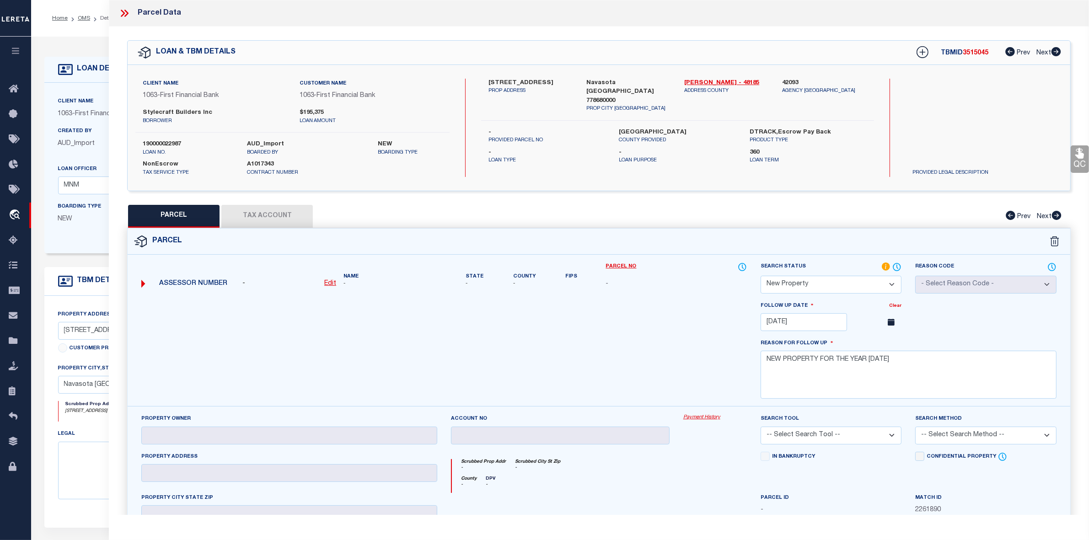
click at [972, 53] on span "3515045" at bounding box center [975, 53] width 26 height 6
click at [128, 10] on icon at bounding box center [124, 13] width 12 height 12
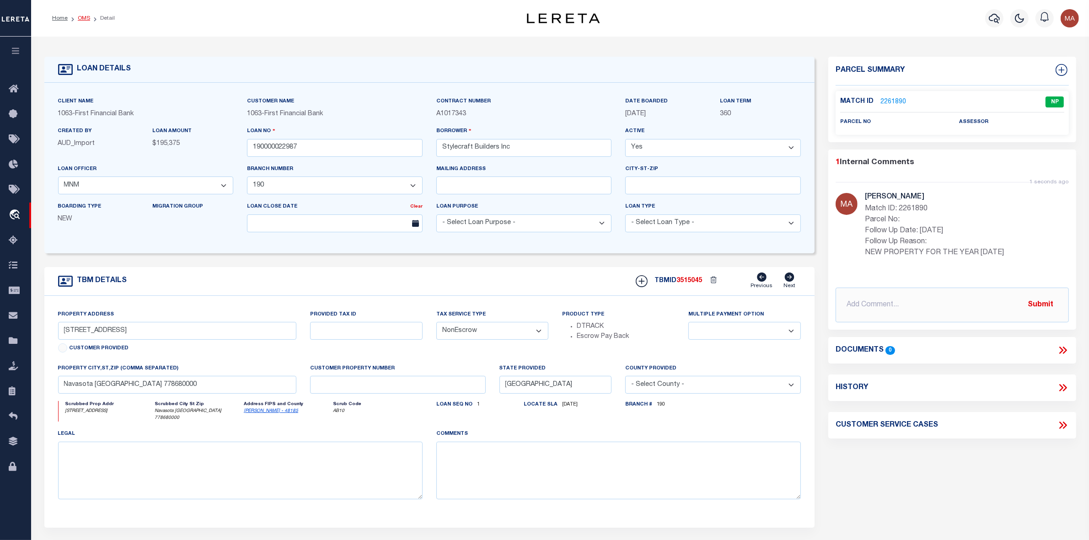
click at [83, 16] on link "OMS" at bounding box center [84, 18] width 12 height 5
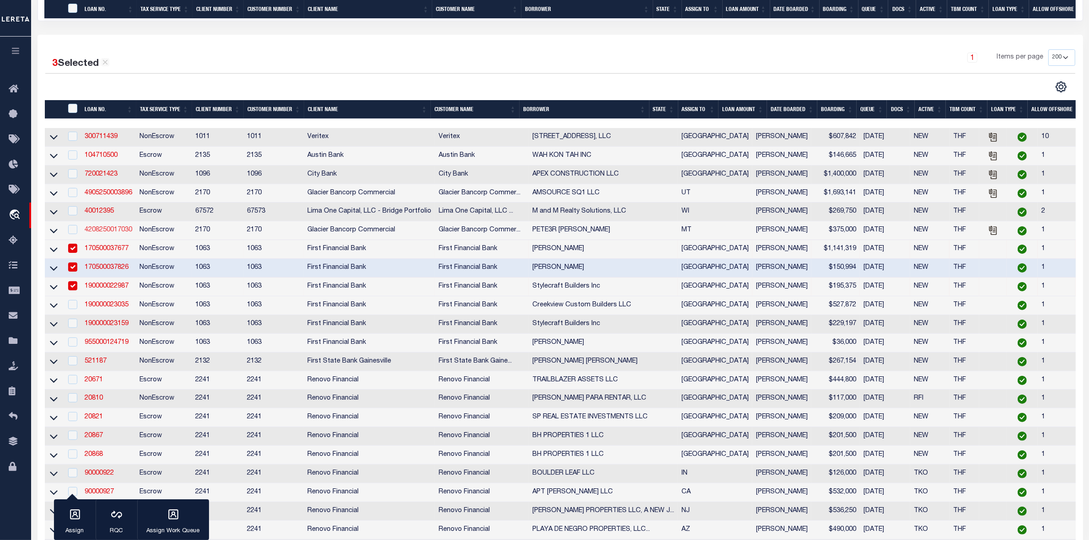
scroll to position [229, 0]
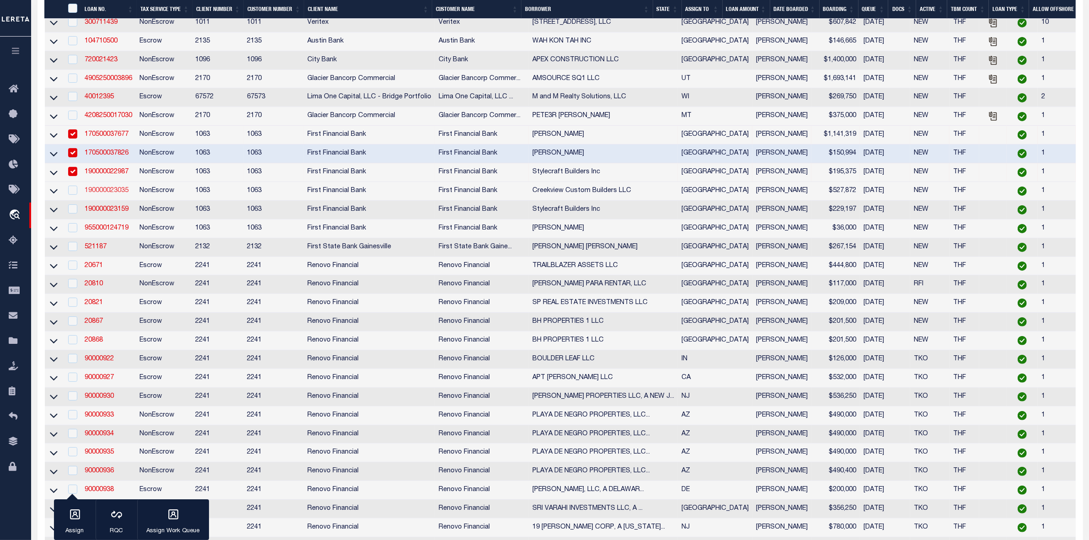
click at [126, 194] on link "190000023035" at bounding box center [107, 190] width 44 height 6
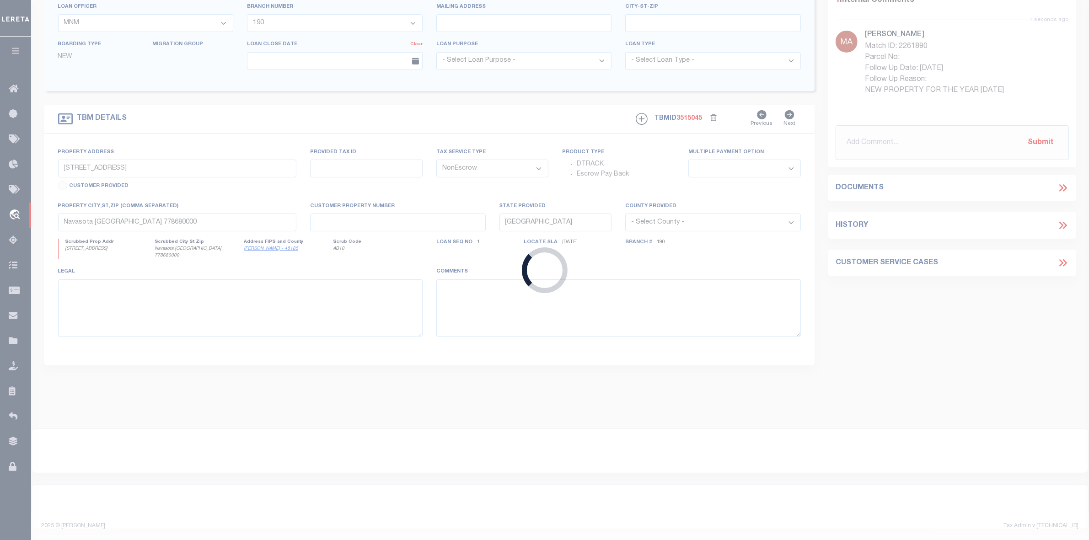
scroll to position [87, 0]
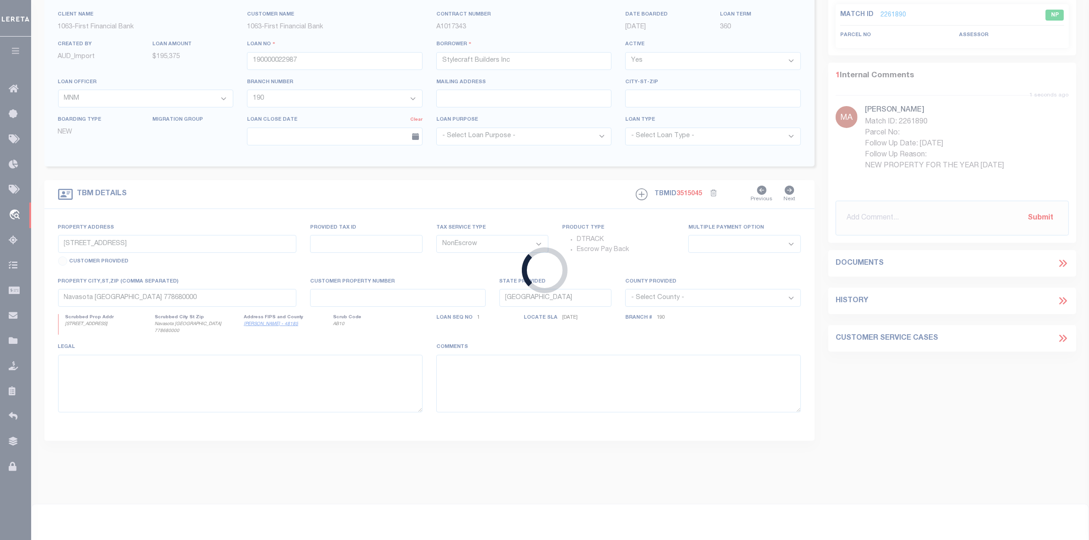
type input "190000023035"
type input "Creekview Custom Builders LLC"
select select "15219"
select select
type input "6609 Ridgeview Estates"
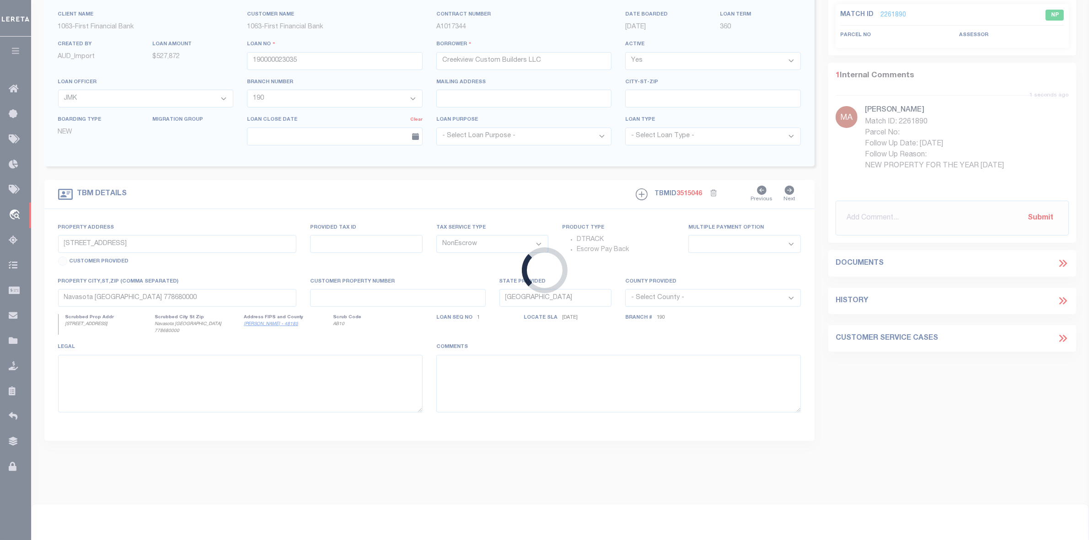
select select
type input "Bryan TX 778080000"
select select
select select "15219"
select select "3703"
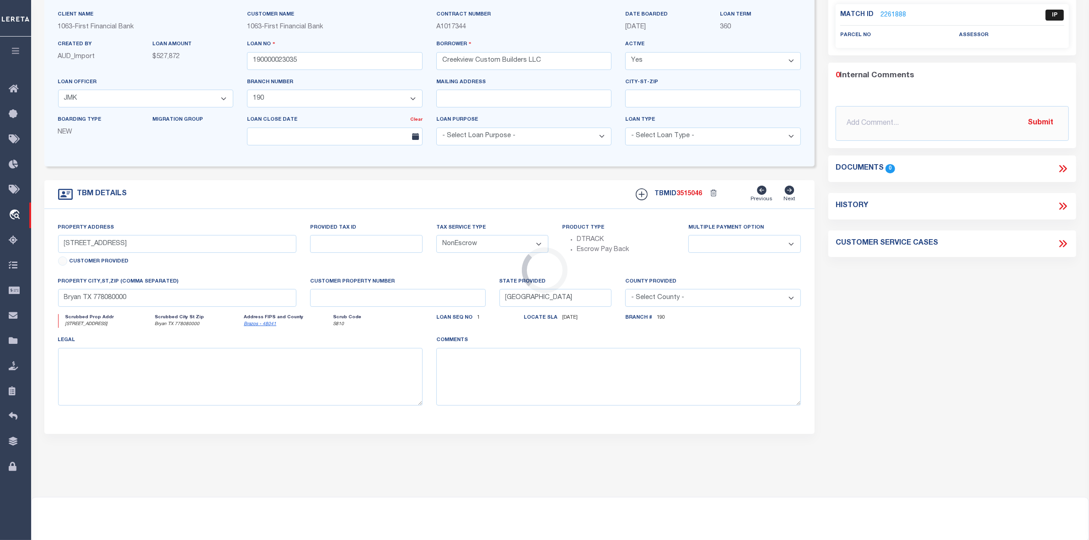
scroll to position [0, 0]
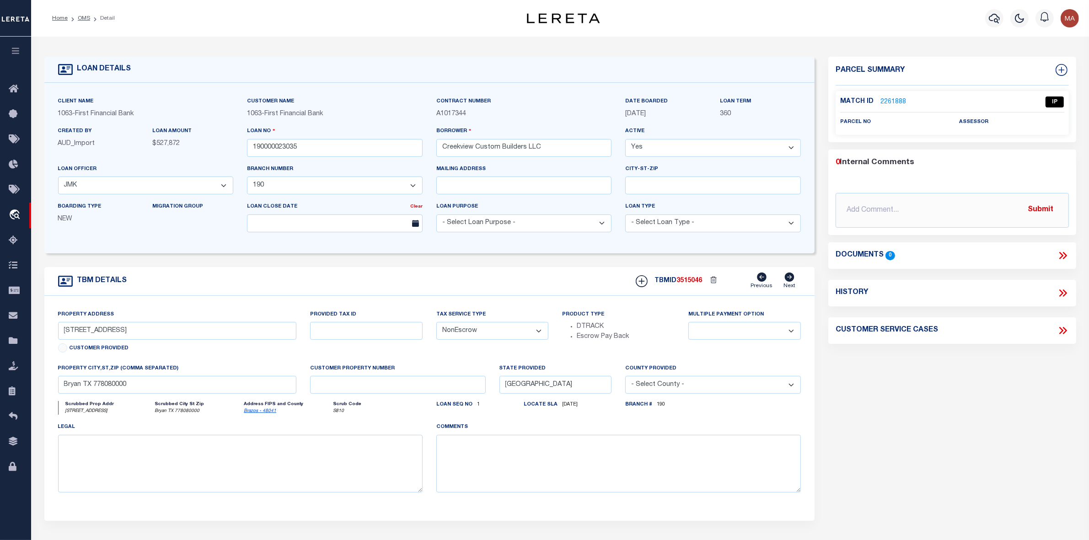
click at [887, 101] on link "2261888" at bounding box center [893, 102] width 26 height 10
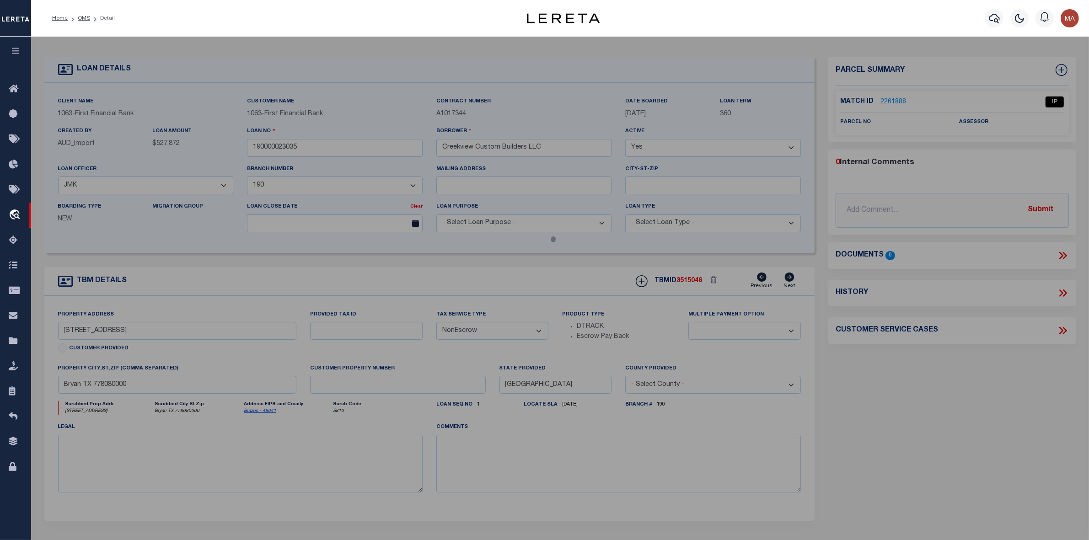
select select "AS"
checkbox input "false"
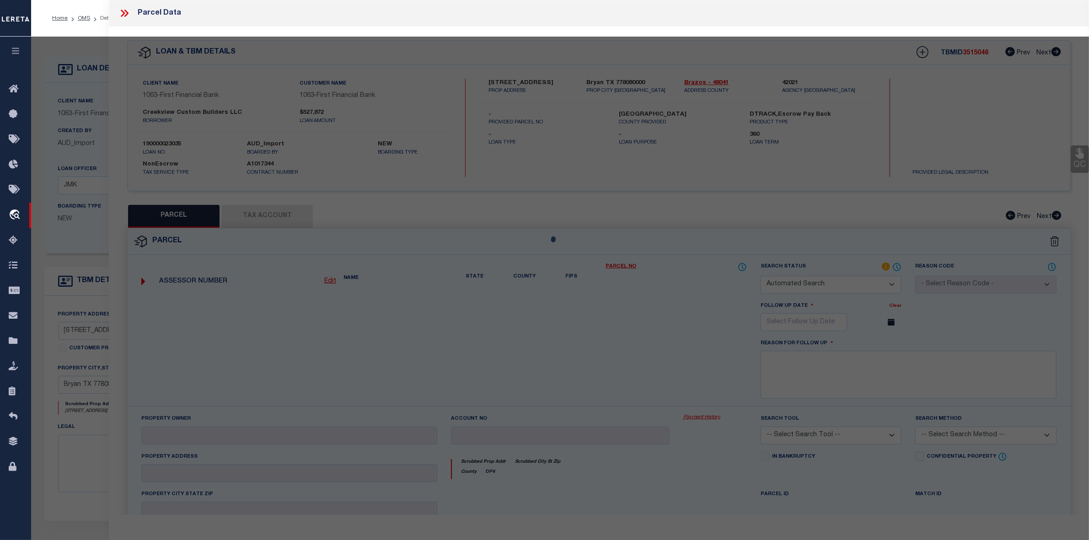
select select "IP"
checkbox input "false"
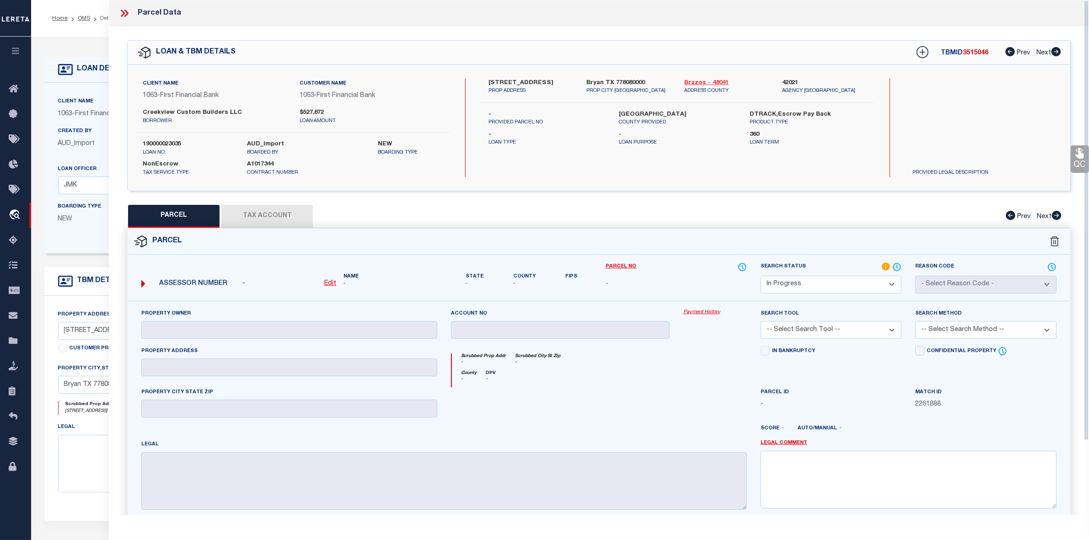
click at [691, 83] on link "Brazos - 48041" at bounding box center [726, 83] width 84 height 9
click at [513, 80] on label "6609 Ridgeview Estates" at bounding box center [530, 83] width 84 height 9
click at [325, 280] on u "Edit" at bounding box center [330, 283] width 12 height 6
select select "IP"
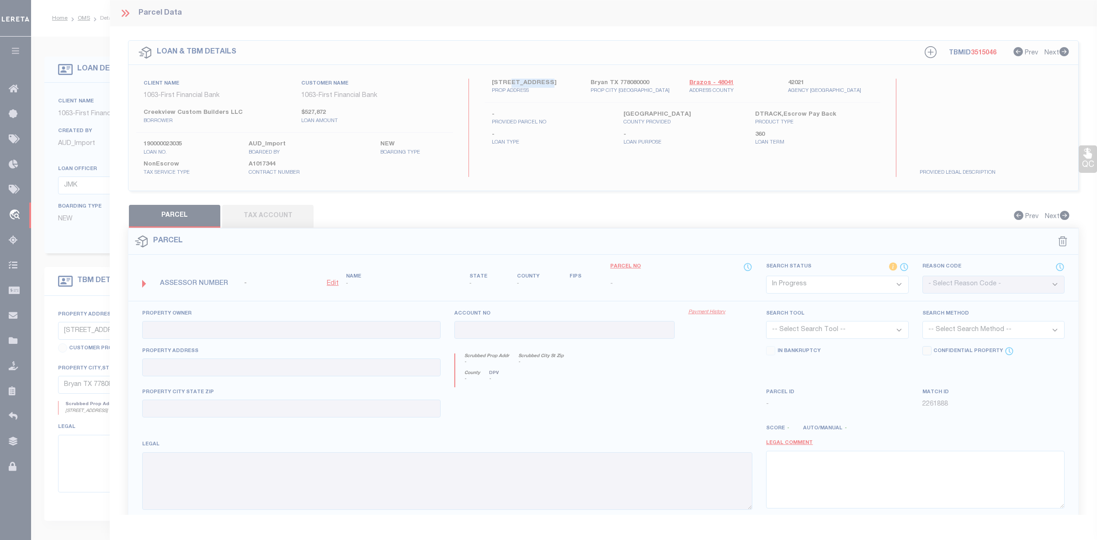
type textarea "-"
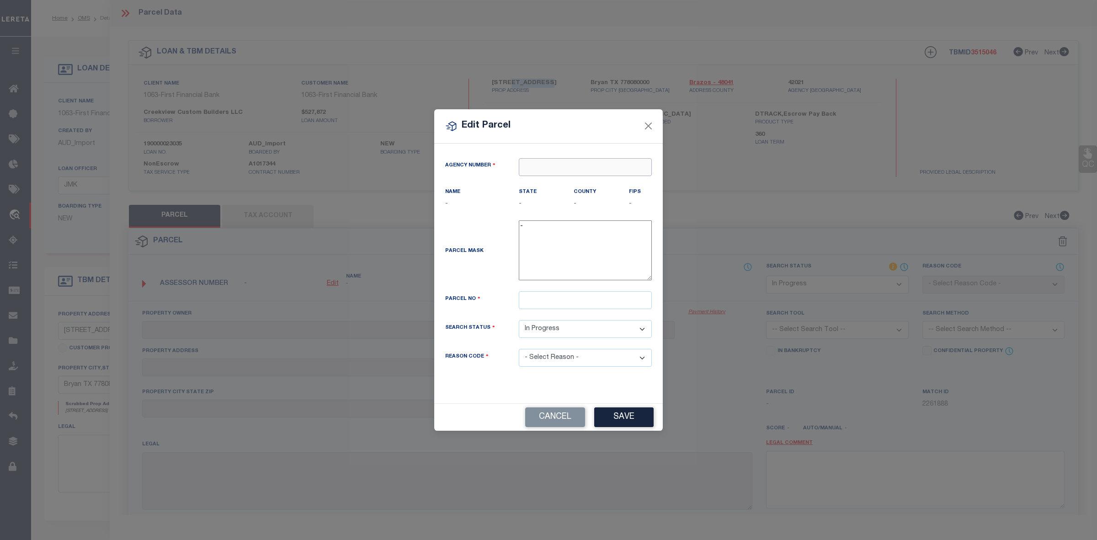
click at [562, 165] on input "text" at bounding box center [585, 167] width 133 height 18
click at [586, 179] on div "420210000 : BRAZOS COUNTY" at bounding box center [585, 189] width 132 height 26
type input "420210000"
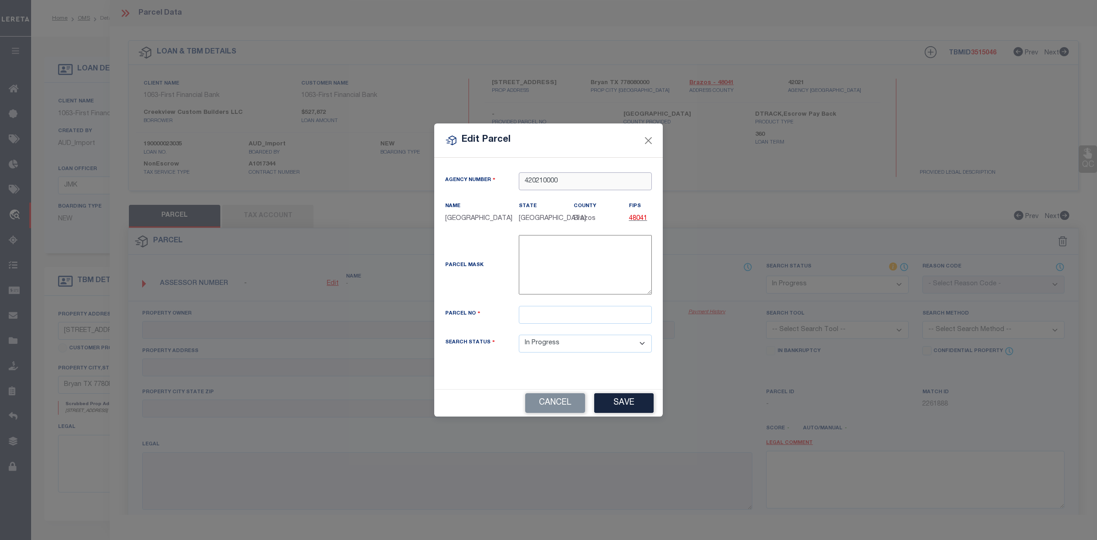
type input "420210000"
click at [556, 300] on div "Parcel Mask -" at bounding box center [548, 270] width 220 height 71
click at [551, 313] on input "text" at bounding box center [585, 315] width 133 height 18
paste input "451623"
type input "451623"
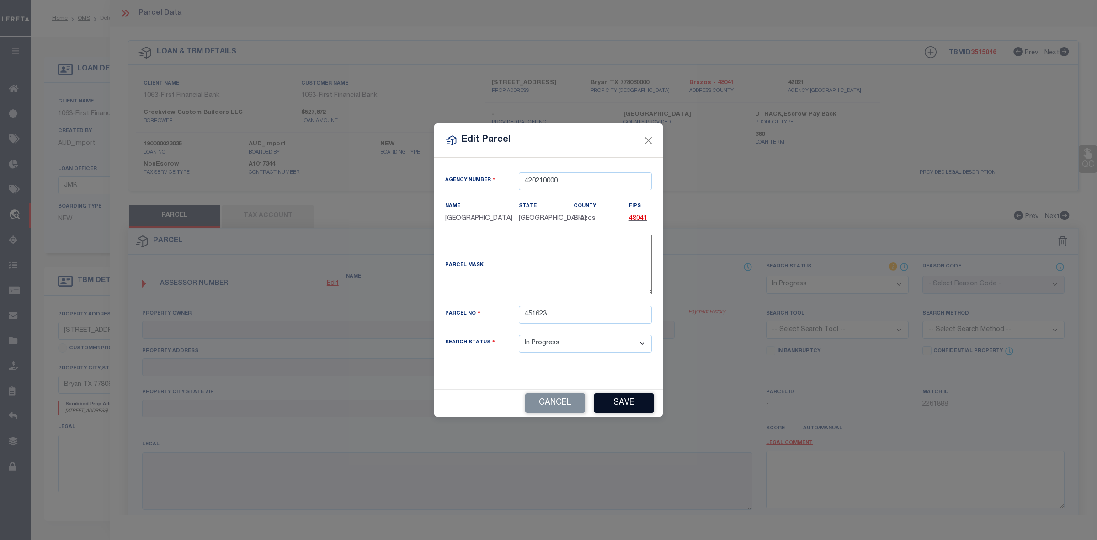
click at [602, 409] on button "Save" at bounding box center [623, 403] width 59 height 20
select select "IP"
checkbox input "false"
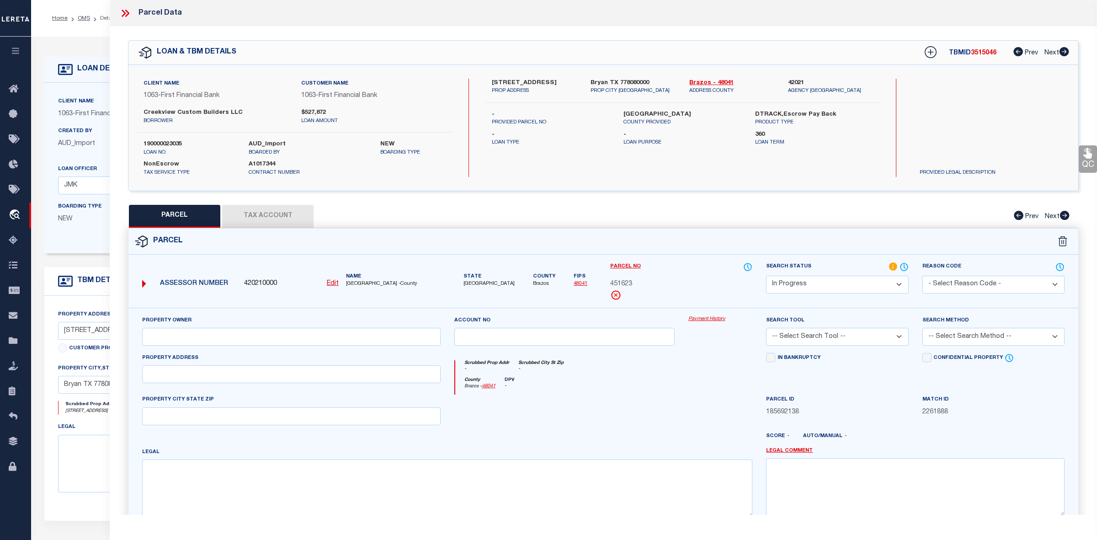
checkbox input "false"
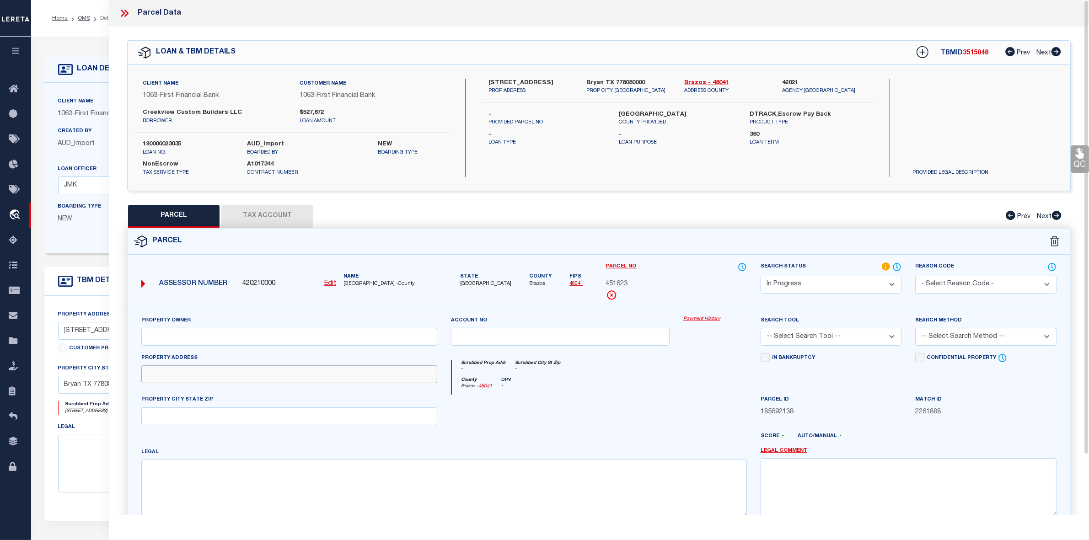
click at [211, 383] on input "text" at bounding box center [289, 374] width 296 height 18
paste input "6609 RIDGEVIEW ESTATES LN BRYAN, TX 77808"
drag, startPoint x: 245, startPoint y: 376, endPoint x: 343, endPoint y: 397, distance: 100.5
click at [343, 397] on div "Property Owner Account no Payment History Search Tool -- Select Search Tool -- …" at bounding box center [598, 419] width 929 height 209
type input "6609 RIDGEVIEW ESTATES LN"
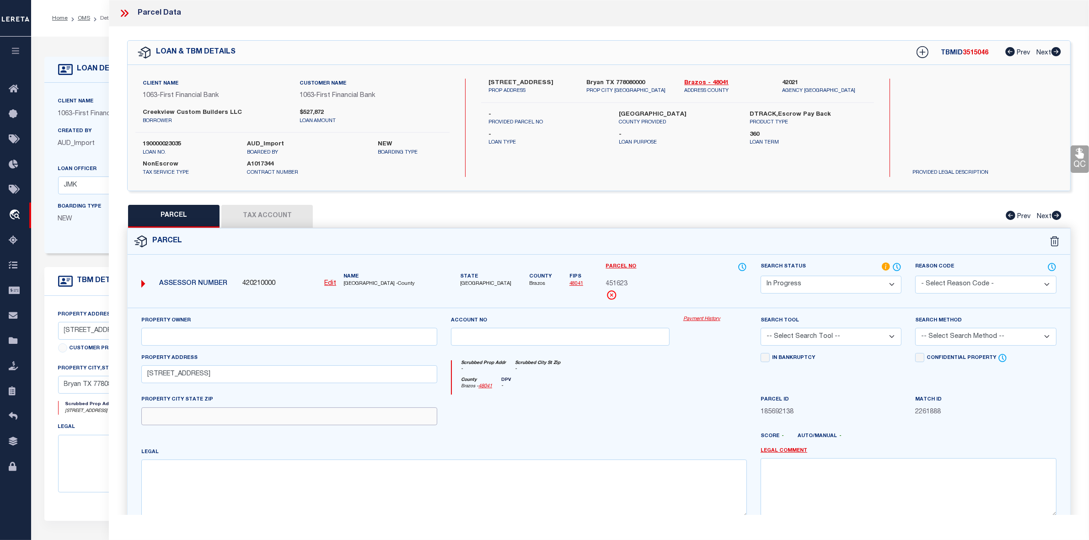
click at [314, 413] on input "text" at bounding box center [289, 416] width 296 height 18
paste input "BRYAN, TX 77808"
type input "BRYAN, TX 77808"
click at [288, 480] on textarea at bounding box center [443, 488] width 605 height 58
click at [342, 503] on textarea at bounding box center [443, 488] width 605 height 58
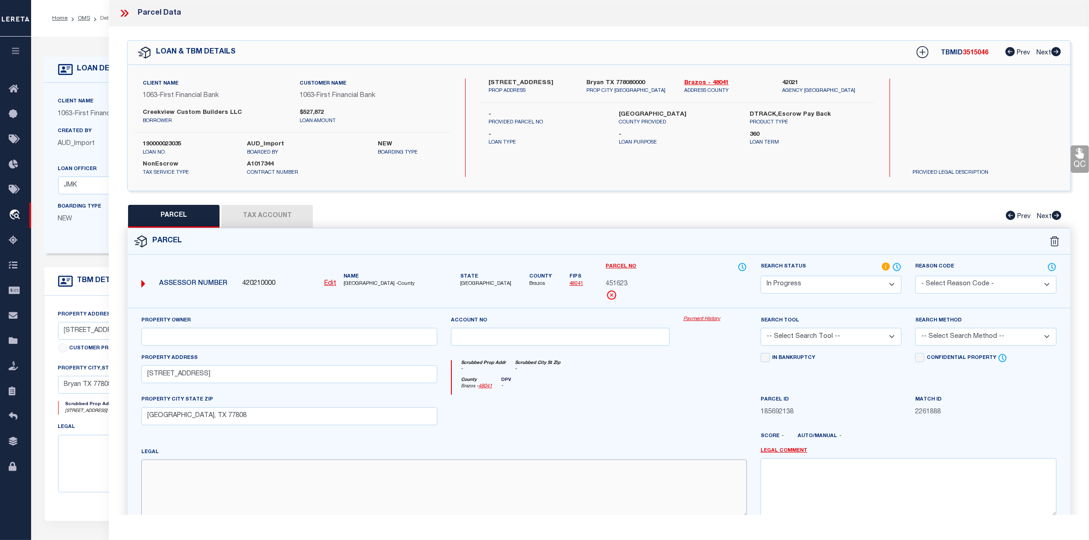
paste textarea "RIDGEVIEW ESTATES, BLOCK 1, LOT 7, ACRES 1.003"
type textarea "RIDGEVIEW ESTATES, BLOCK 1, LOT 7, ACRES 1.003"
click at [407, 338] on input "text" at bounding box center [289, 337] width 296 height 18
paste input "ANTE DEVELOPMENT LLC"
type input "ANTE DEVELOPMENT LLC"
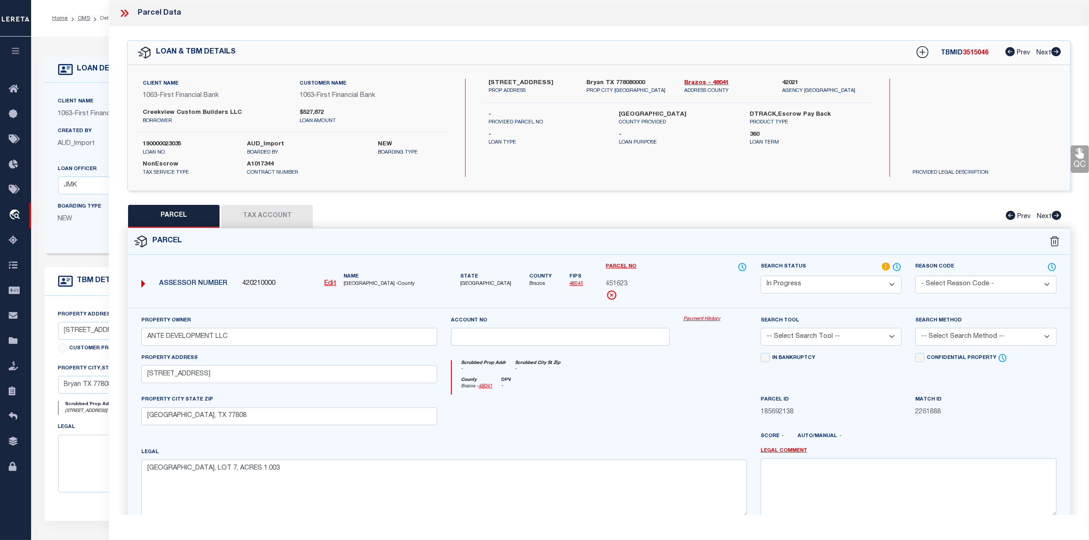
click at [846, 280] on select "Automated Search Bad Parcel Complete Duplicate Parcel High Dollar Reporting In …" at bounding box center [830, 285] width 141 height 18
select select "PC"
click at [760, 276] on select "Automated Search Bad Parcel Complete Duplicate Parcel High Dollar Reporting In …" at bounding box center [830, 285] width 141 height 18
click at [812, 335] on select "-- Select Search Tool -- 3rd Party Website Agency File Agency Website ATLS CNV-…" at bounding box center [830, 337] width 141 height 18
select select "AGW"
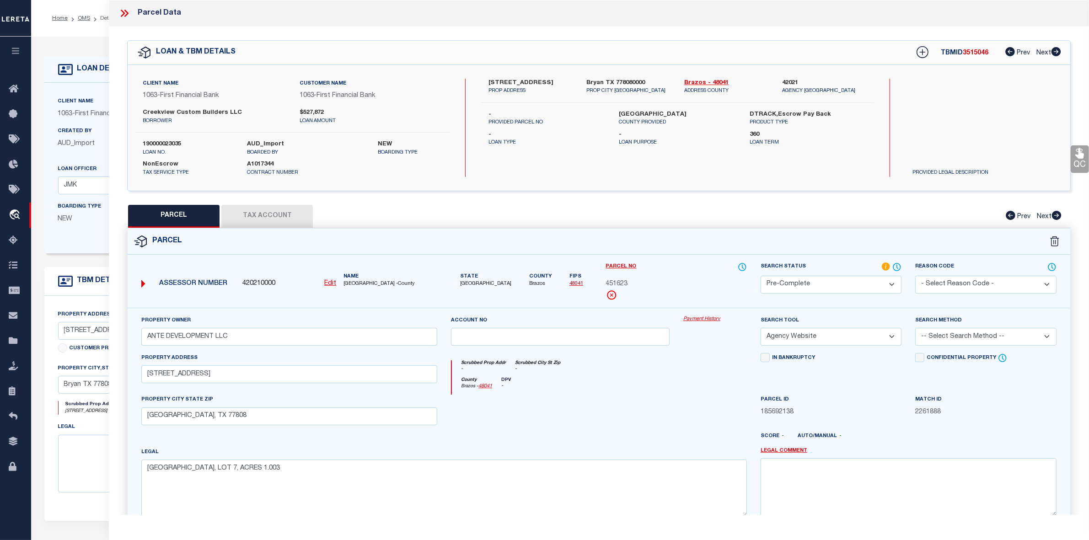
click at [760, 329] on select "-- Select Search Tool -- 3rd Party Website Agency File Agency Website ATLS CNV-…" at bounding box center [830, 337] width 141 height 18
click at [951, 339] on select "-- Select Search Method -- Property Address Legal Liability Info Provided" at bounding box center [985, 337] width 141 height 18
select select "ADD"
click at [915, 329] on select "-- Select Search Method -- Property Address Legal Liability Info Provided" at bounding box center [985, 337] width 141 height 18
click at [270, 213] on button "Tax Account" at bounding box center [266, 216] width 91 height 23
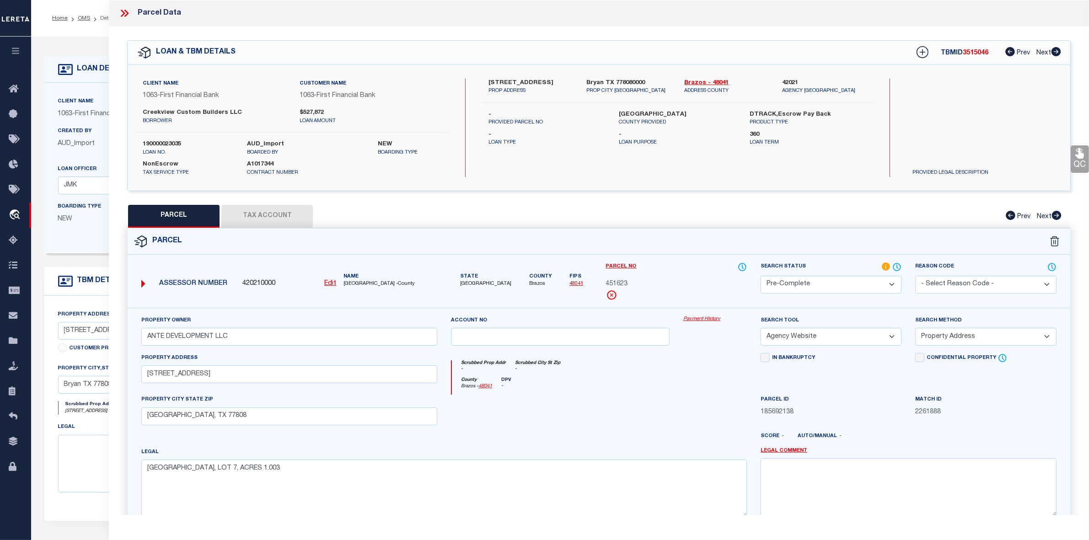
select select "100"
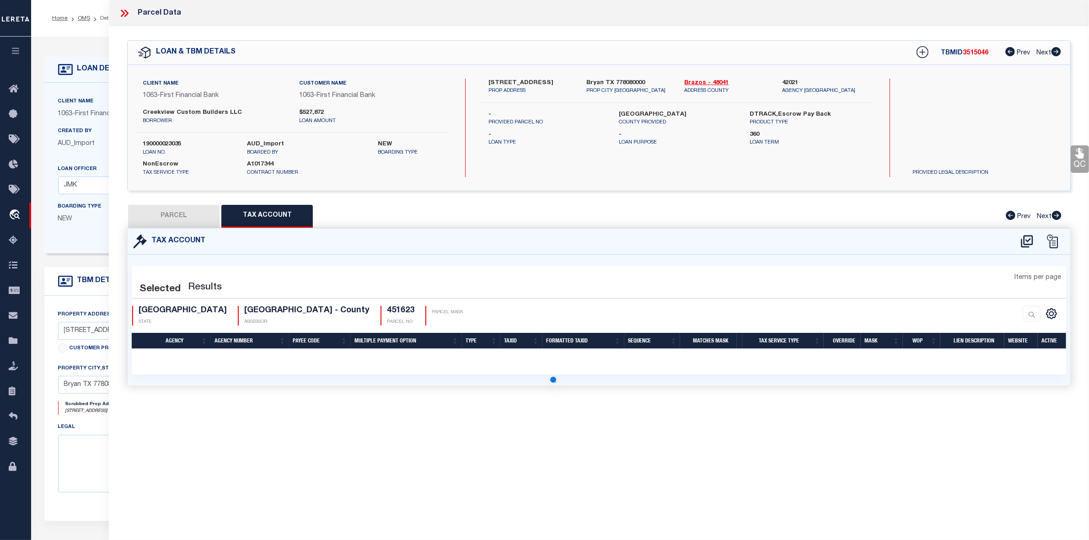
select select "100"
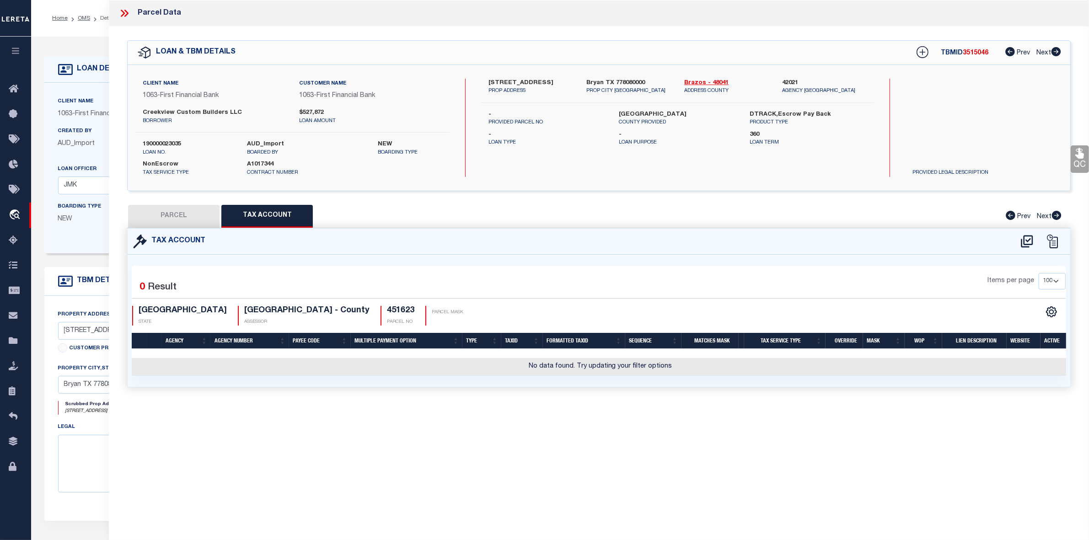
click at [1020, 248] on div "Tax Account" at bounding box center [599, 242] width 942 height 26
click at [1029, 241] on icon at bounding box center [1026, 241] width 15 height 15
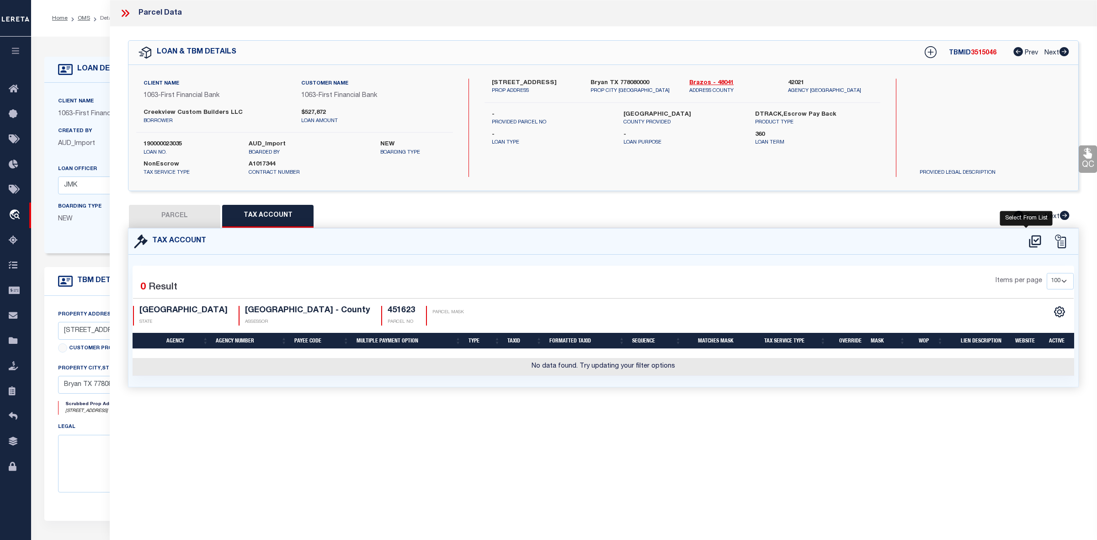
select select "100"
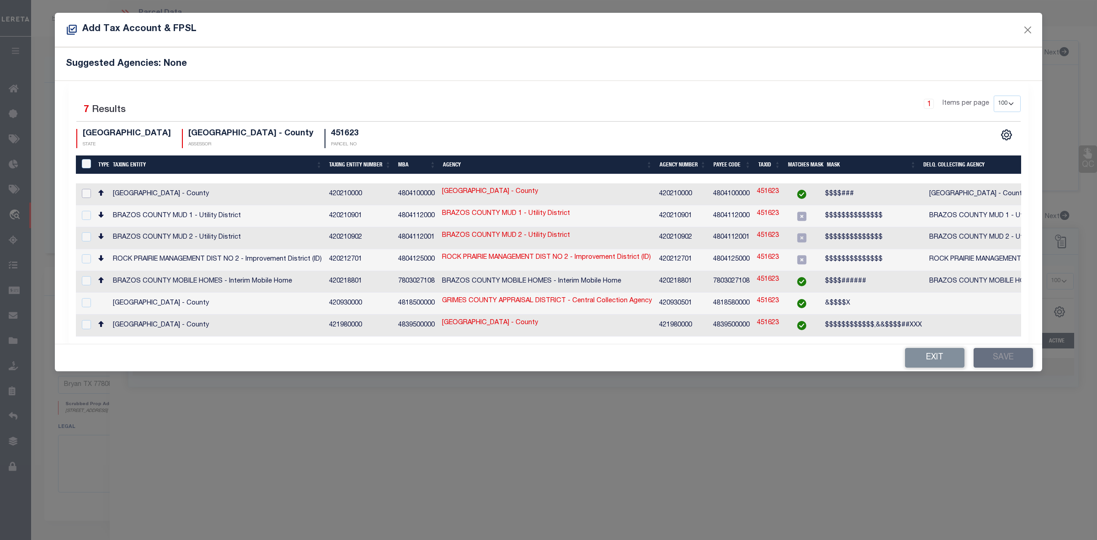
click at [86, 192] on input "checkbox" at bounding box center [86, 193] width 9 height 9
checkbox input "true"
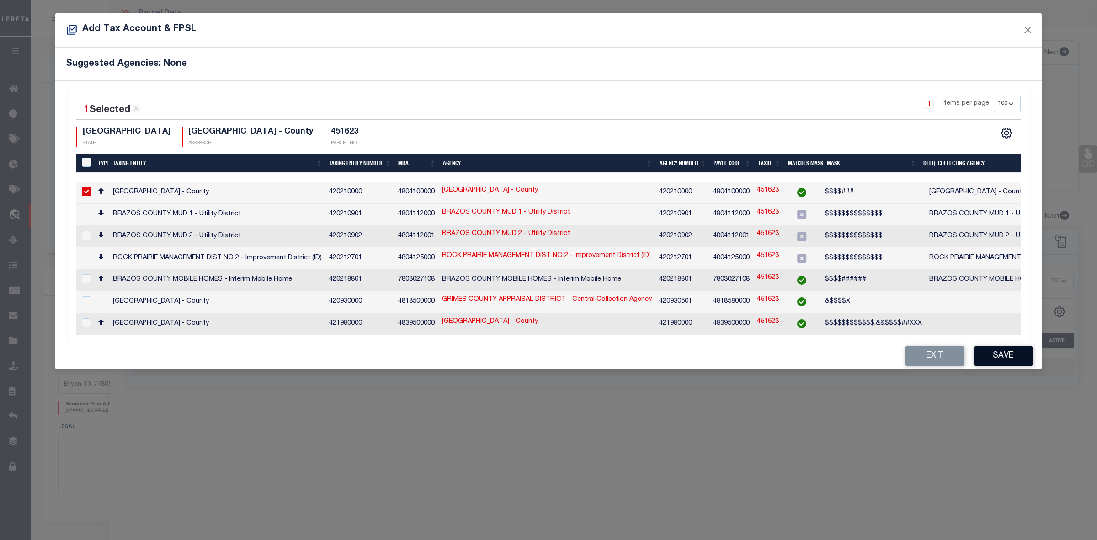
click at [1019, 346] on button "Save" at bounding box center [1003, 356] width 59 height 20
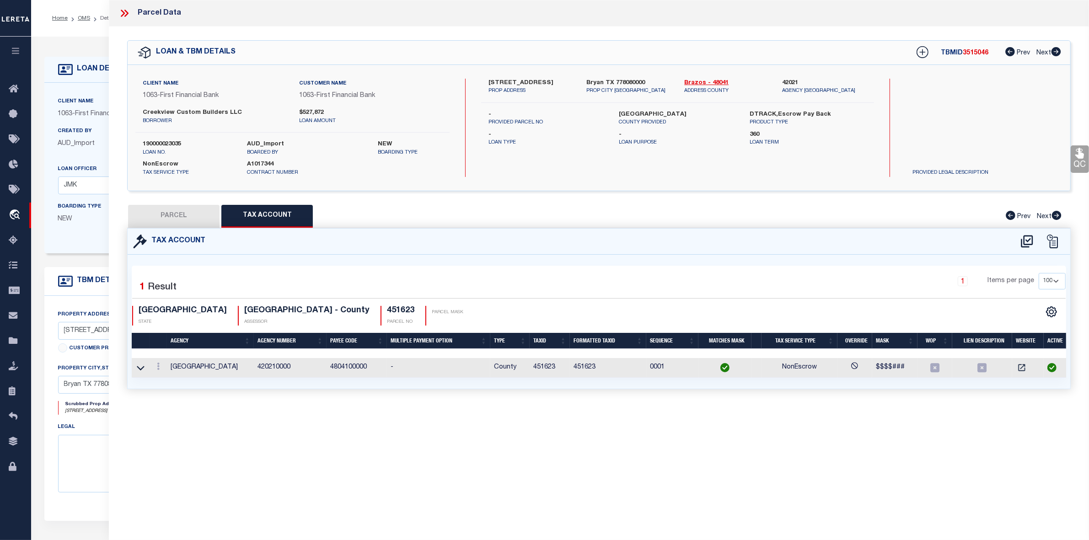
click at [214, 222] on button "PARCEL" at bounding box center [173, 216] width 91 height 23
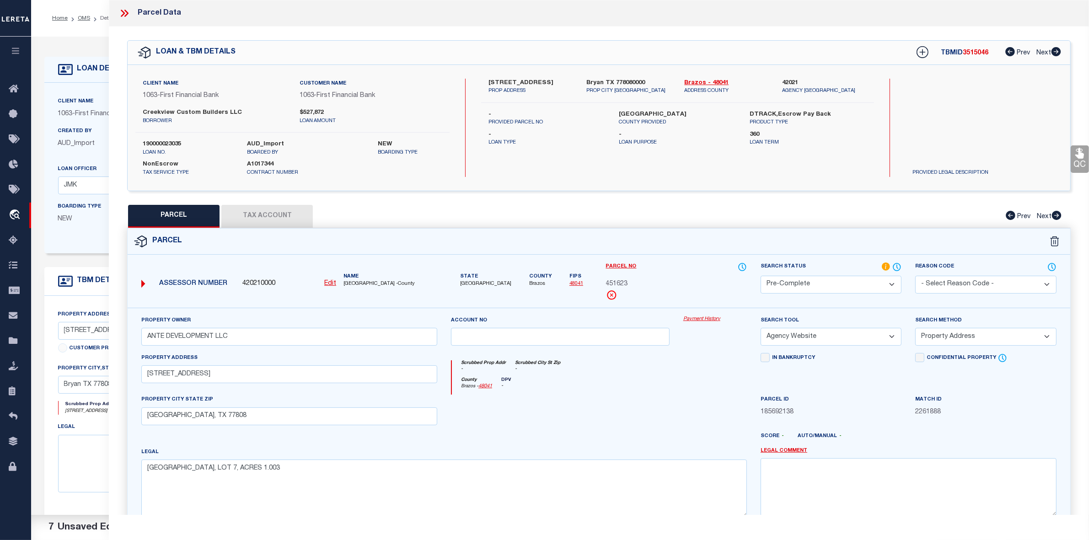
scroll to position [95, 0]
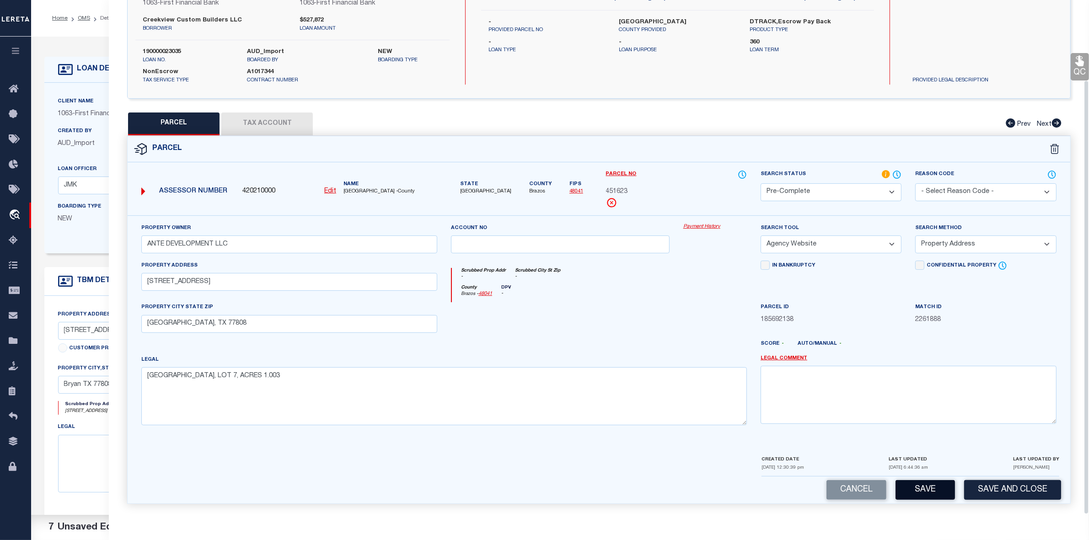
click at [927, 486] on button "Save" at bounding box center [924, 490] width 59 height 20
select select "AS"
select select
checkbox input "false"
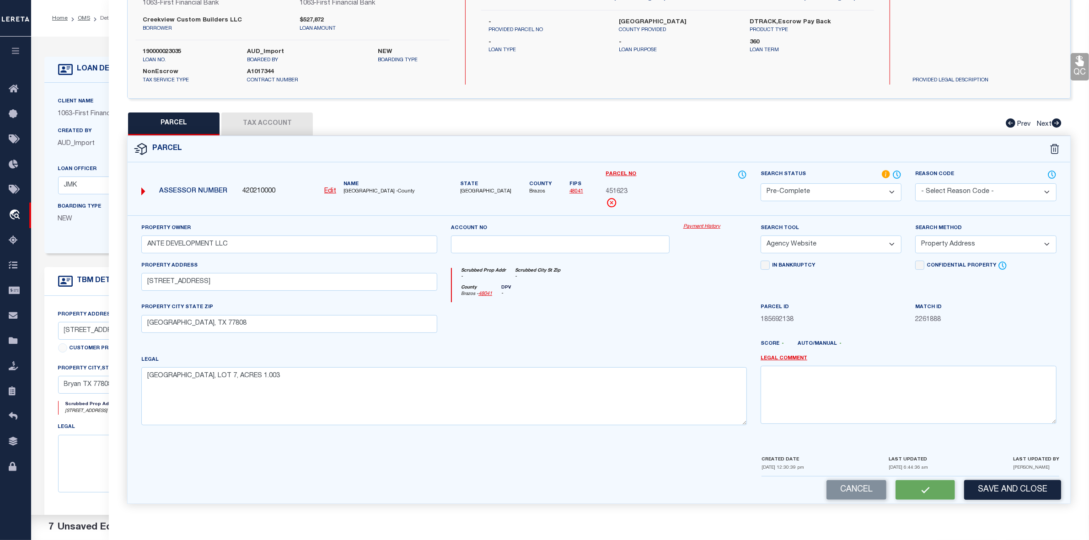
checkbox input "false"
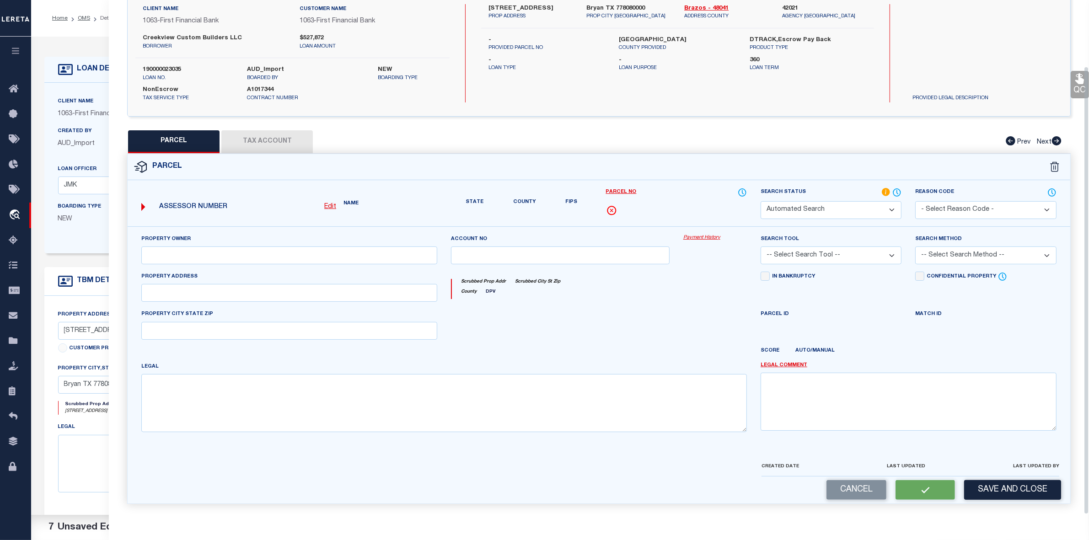
select select "PC"
type input "ANTE DEVELOPMENT LLC"
select select "AGW"
select select "ADD"
type input "6609 RIDGEVIEW ESTATES LN"
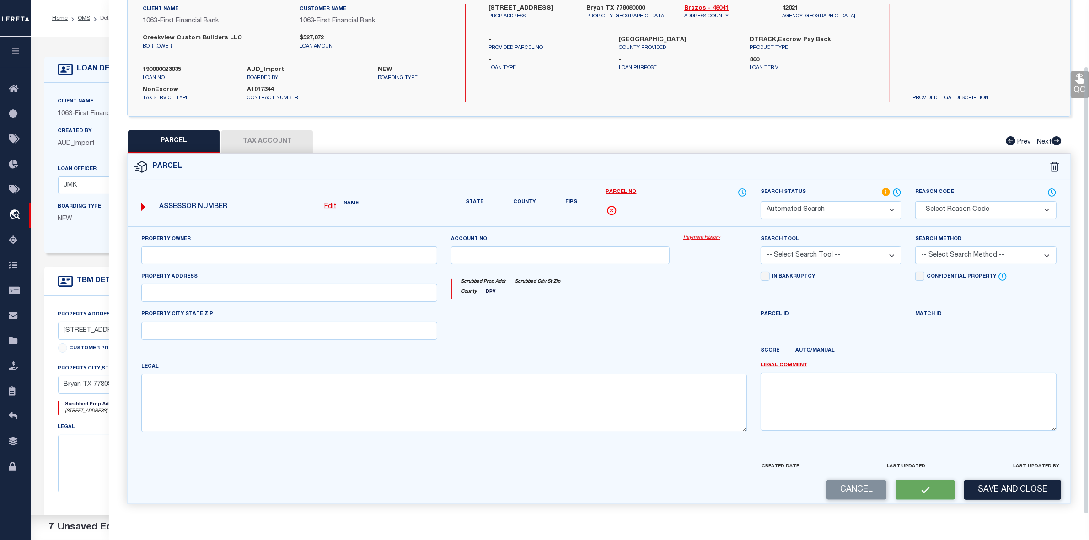
type input "BRYAN, TX 77808"
type textarea "RIDGEVIEW ESTATES, BLOCK 1, LOT 7, ACRES 1.003"
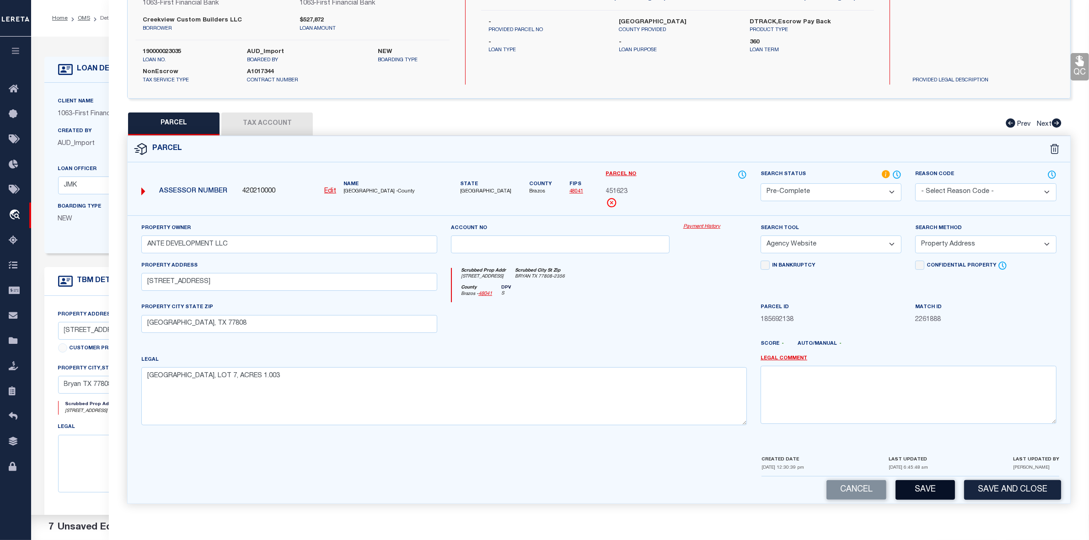
click at [917, 484] on button "Save" at bounding box center [924, 490] width 59 height 20
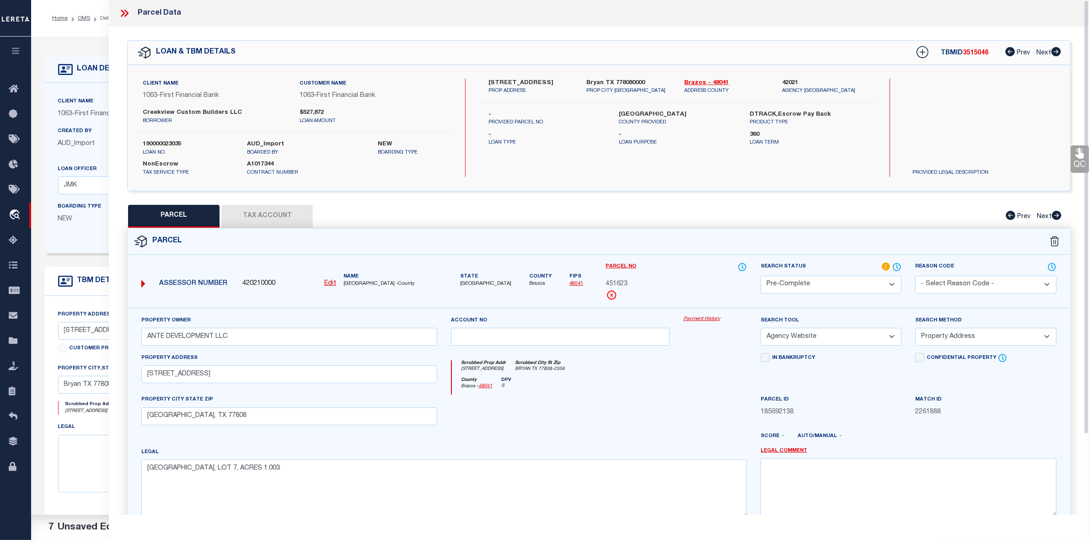
select select "AS"
select select
checkbox input "false"
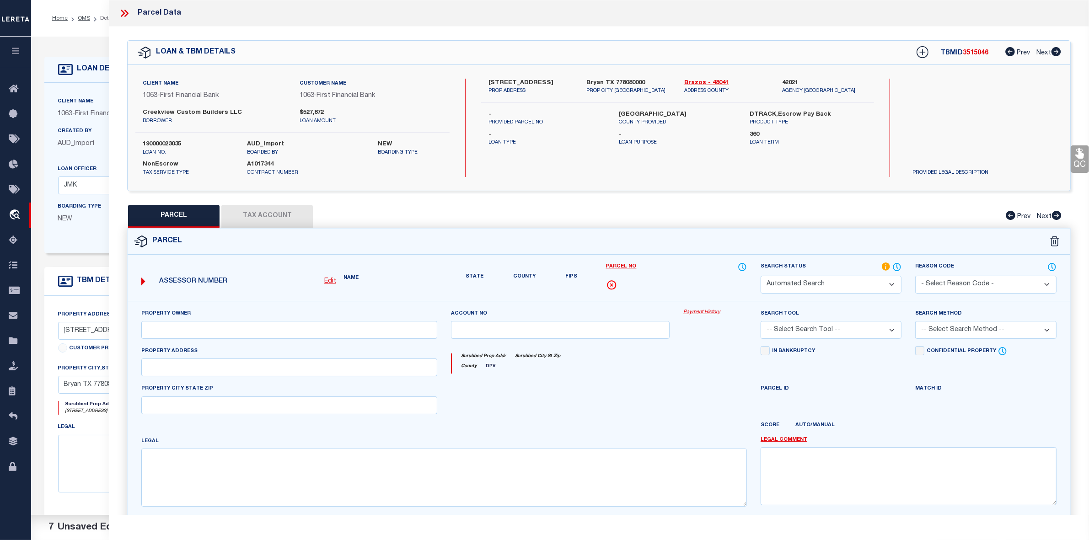
select select "PC"
type input "ANTE DEVELOPMENT LLC"
select select "AGW"
select select "ADD"
type input "6609 RIDGEVIEW ESTATES LN"
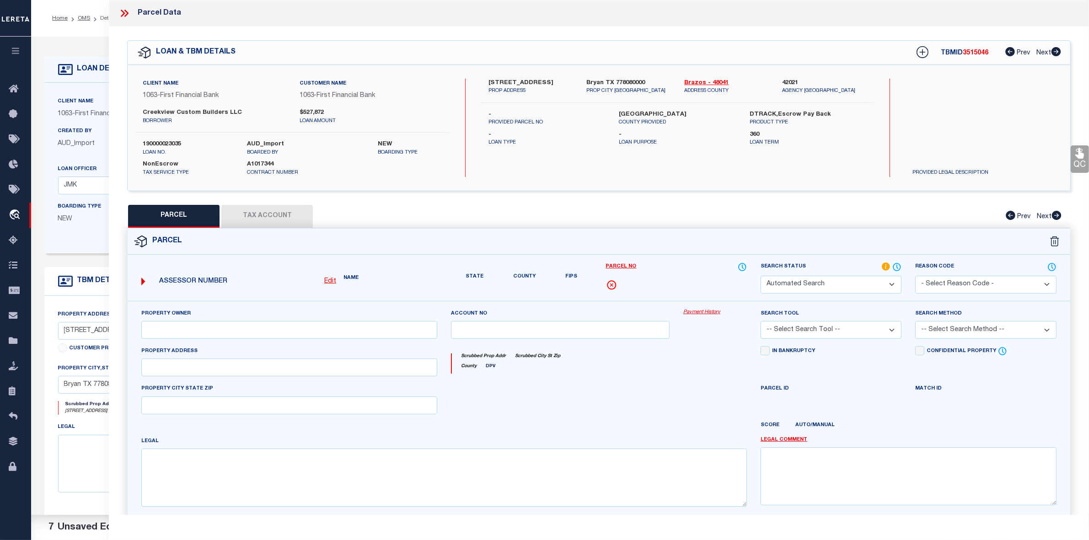
type input "BRYAN, TX 77808"
type textarea "RIDGEVIEW ESTATES, BLOCK 1, LOT 7, ACRES 1.003"
click at [983, 53] on span "3515046" at bounding box center [975, 53] width 26 height 6
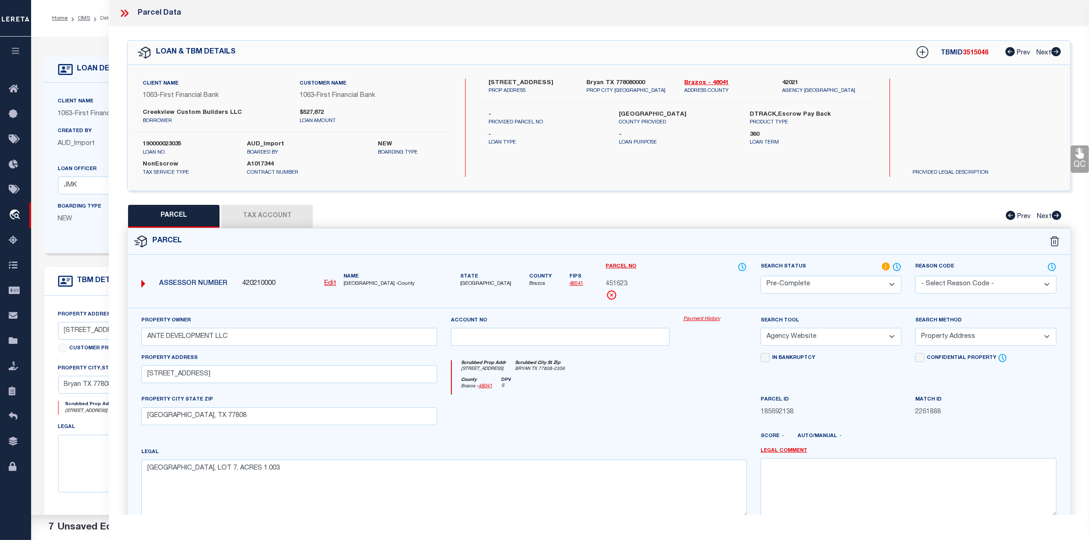
click at [983, 53] on span "3515046" at bounding box center [975, 53] width 26 height 6
click at [617, 283] on span "451623" at bounding box center [617, 284] width 22 height 10
click at [121, 8] on icon at bounding box center [124, 13] width 12 height 12
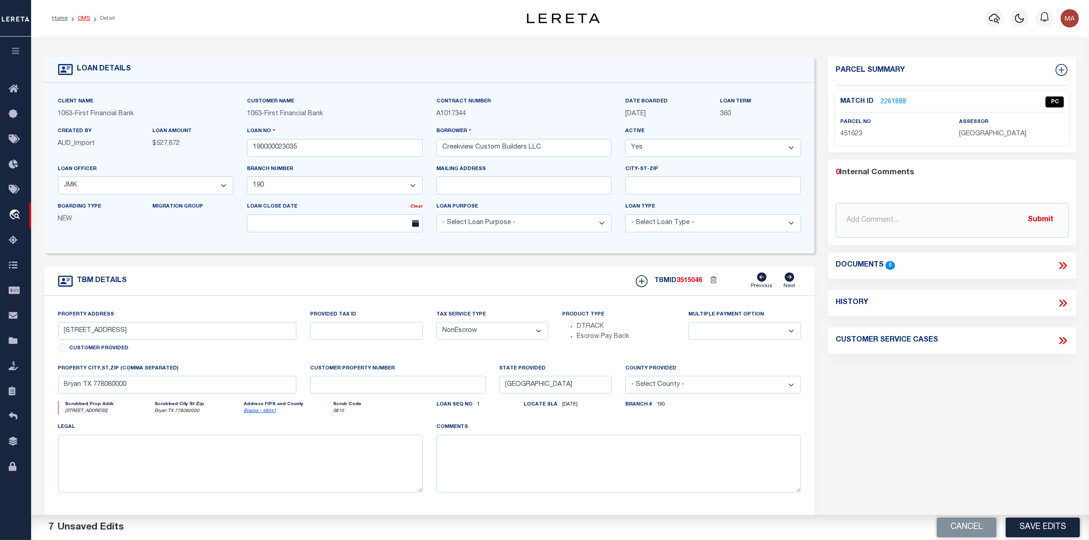
click at [79, 17] on link "OMS" at bounding box center [84, 18] width 12 height 5
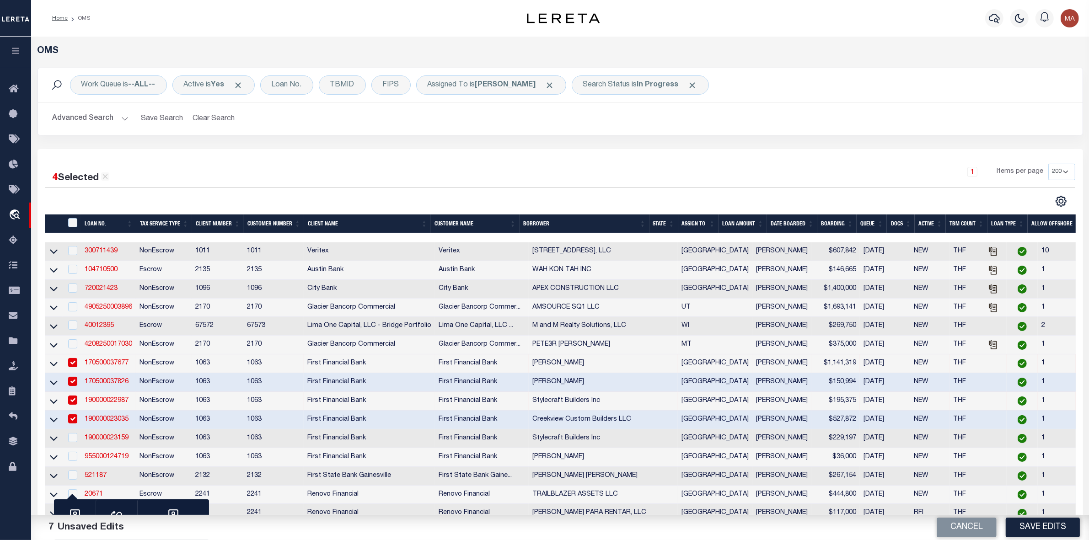
scroll to position [229, 0]
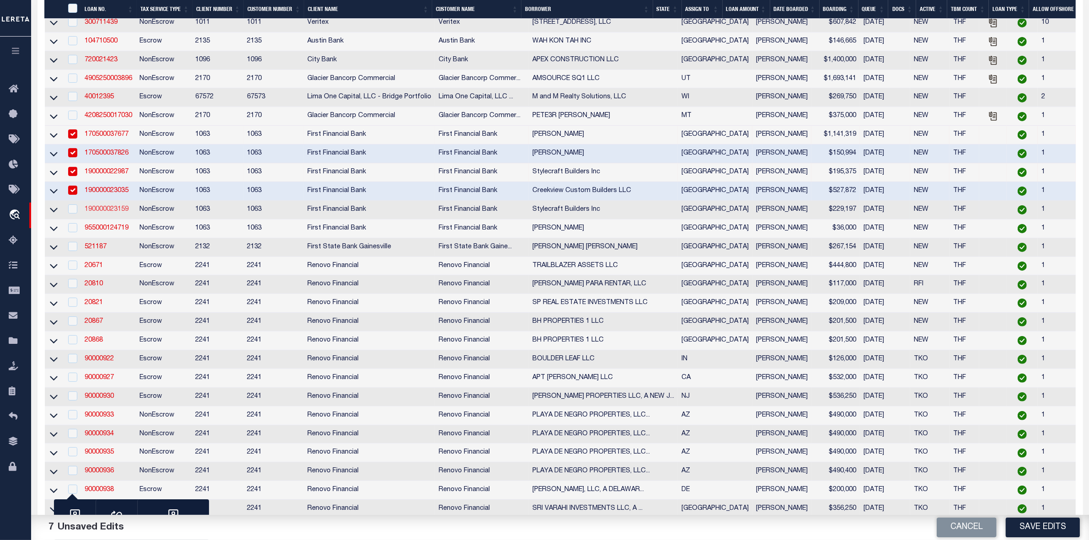
click at [117, 213] on link "190000023159" at bounding box center [107, 209] width 44 height 6
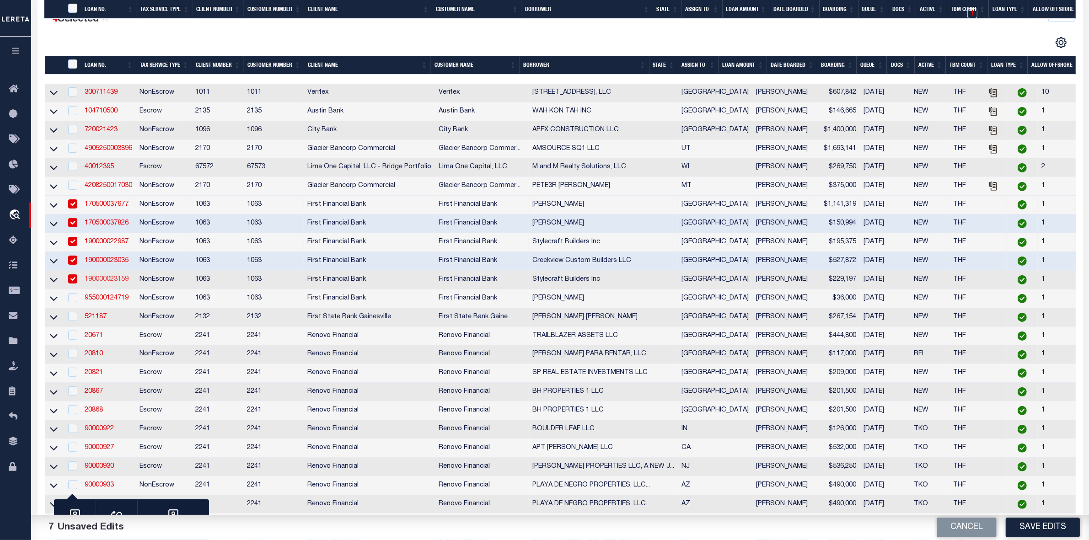
type input "190000023159"
type input "Stylecraft Builders Inc"
select select "9376"
select select
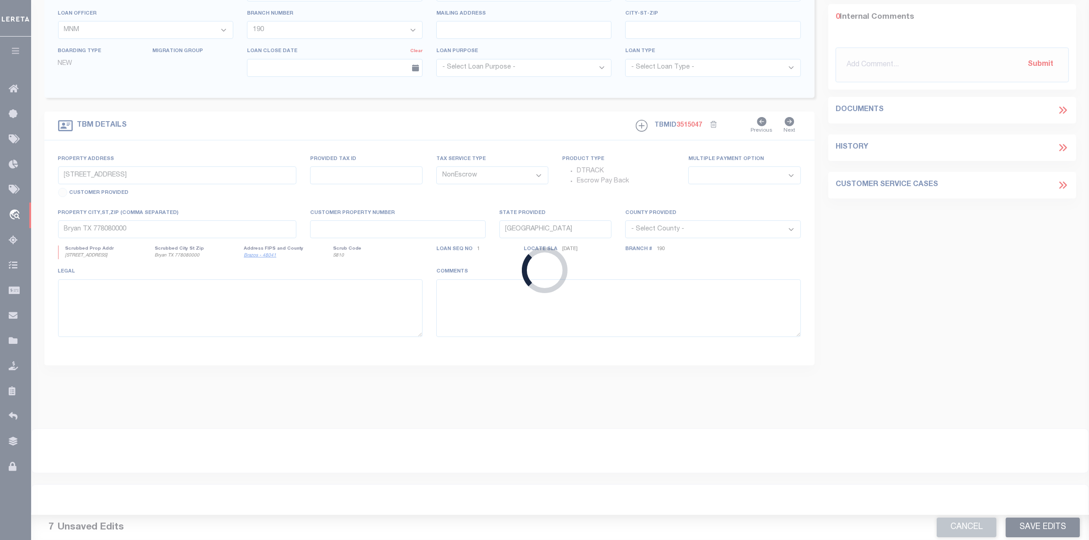
type input "1382 Kingsgate Dr"
select select
type input "Bryan TX 778070000"
select select
select select "9376"
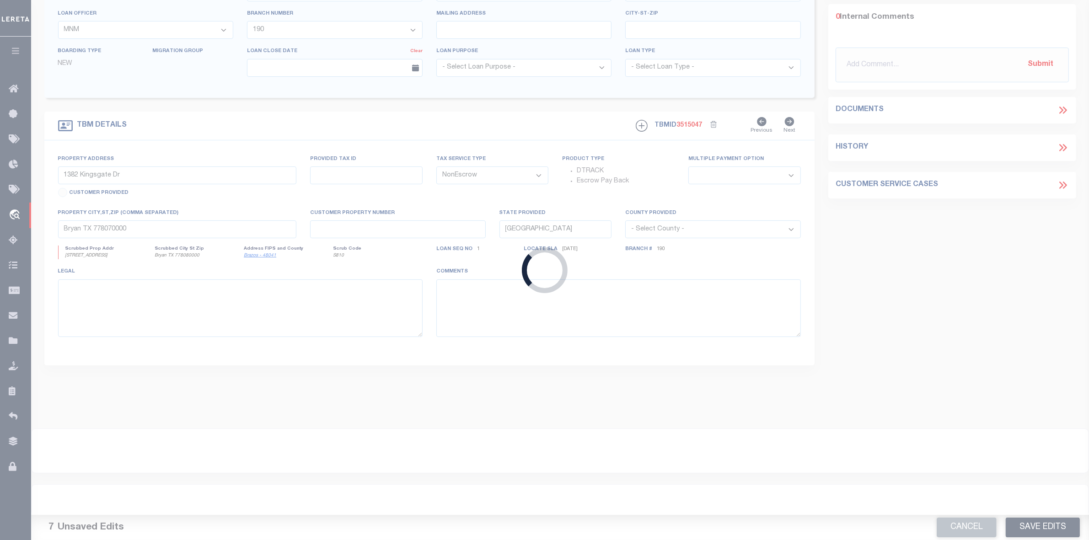
select select "3703"
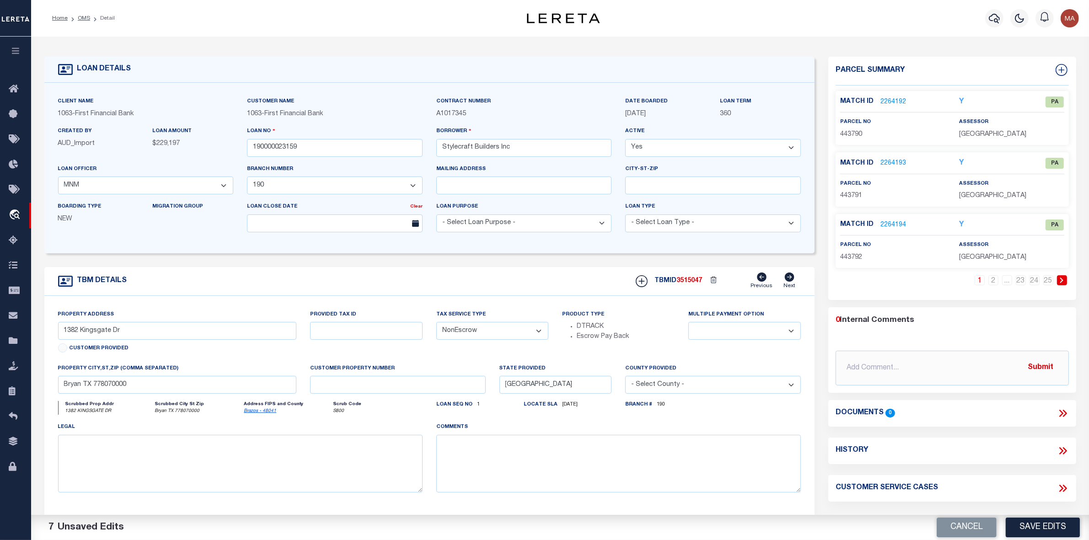
click at [1063, 279] on link at bounding box center [1062, 280] width 10 height 10
click at [988, 280] on link "3" at bounding box center [993, 280] width 10 height 10
click at [85, 16] on link "OMS" at bounding box center [84, 18] width 12 height 5
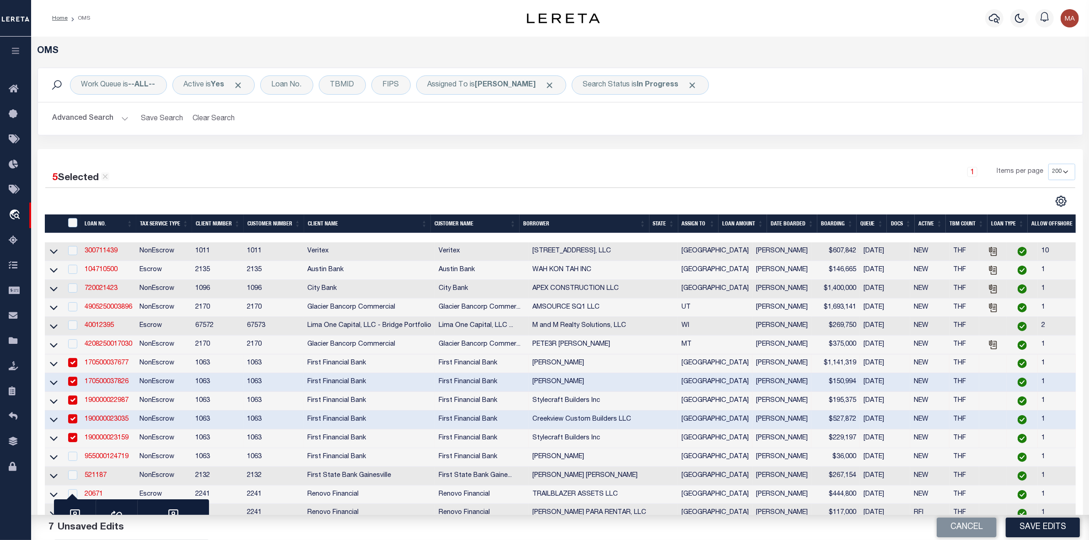
scroll to position [171, 0]
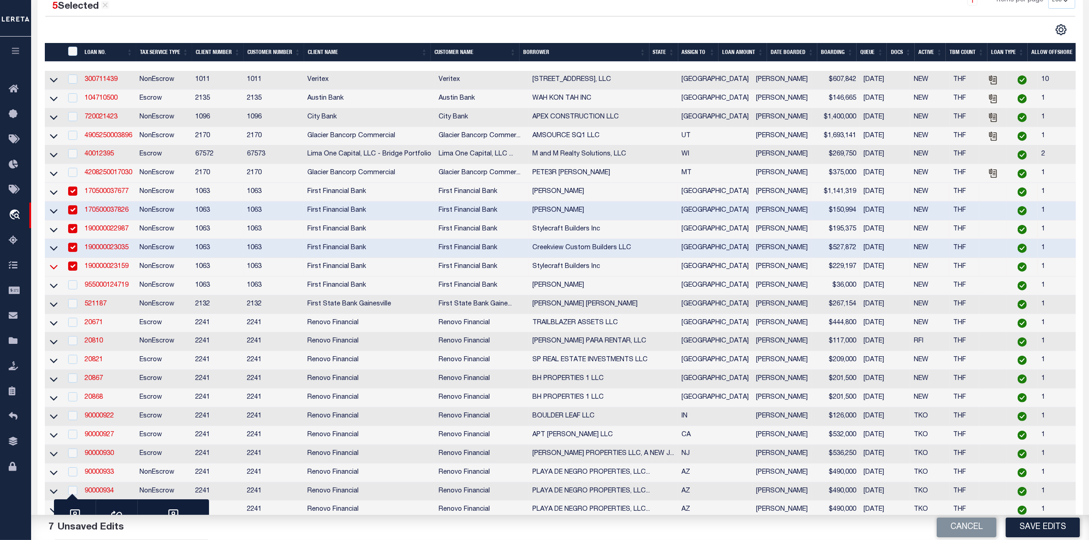
click at [55, 272] on icon at bounding box center [54, 267] width 8 height 10
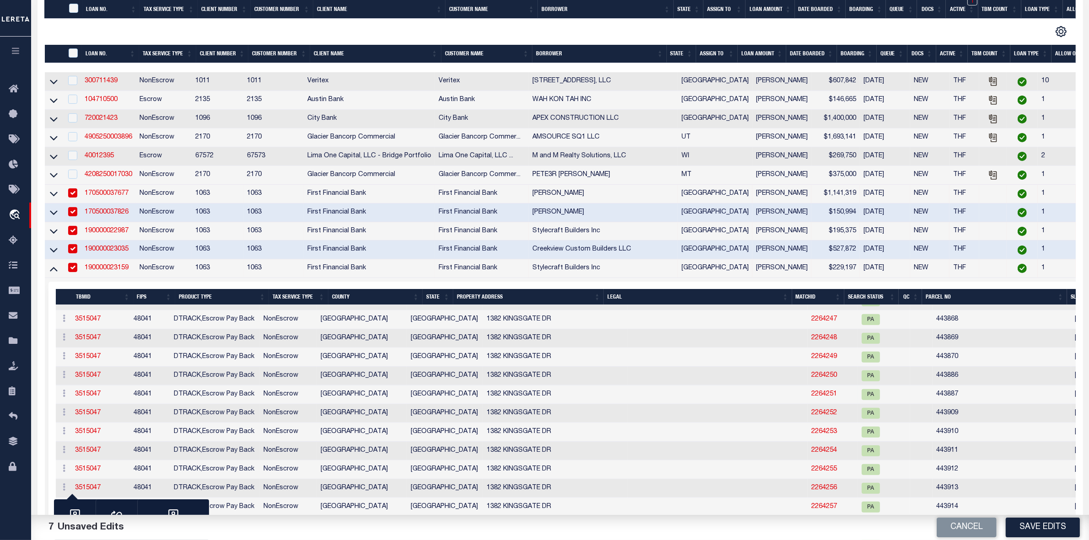
scroll to position [514, 0]
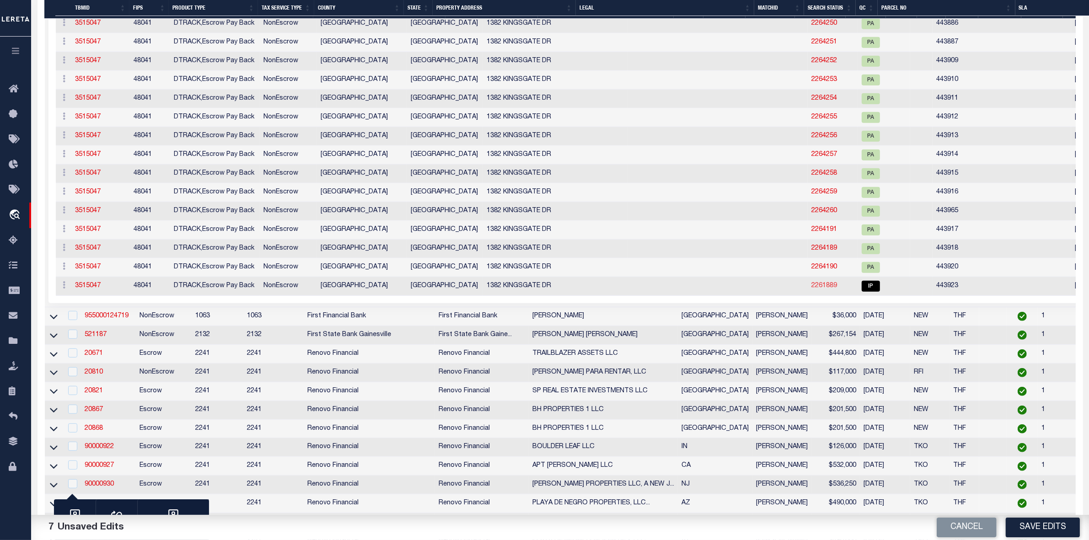
click at [811, 289] on link "2261889" at bounding box center [824, 286] width 26 height 6
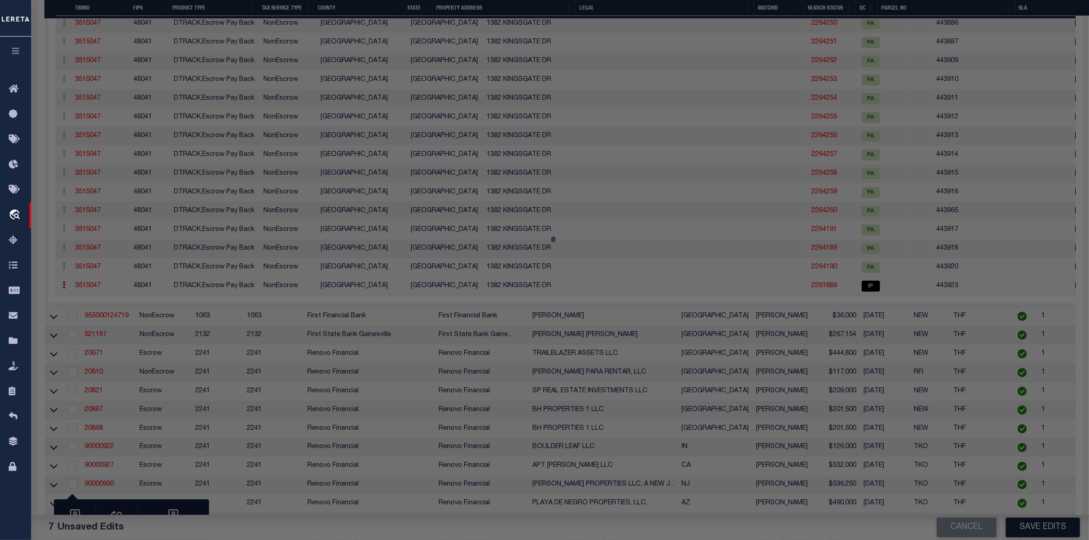
select select "AS"
select select
checkbox input "false"
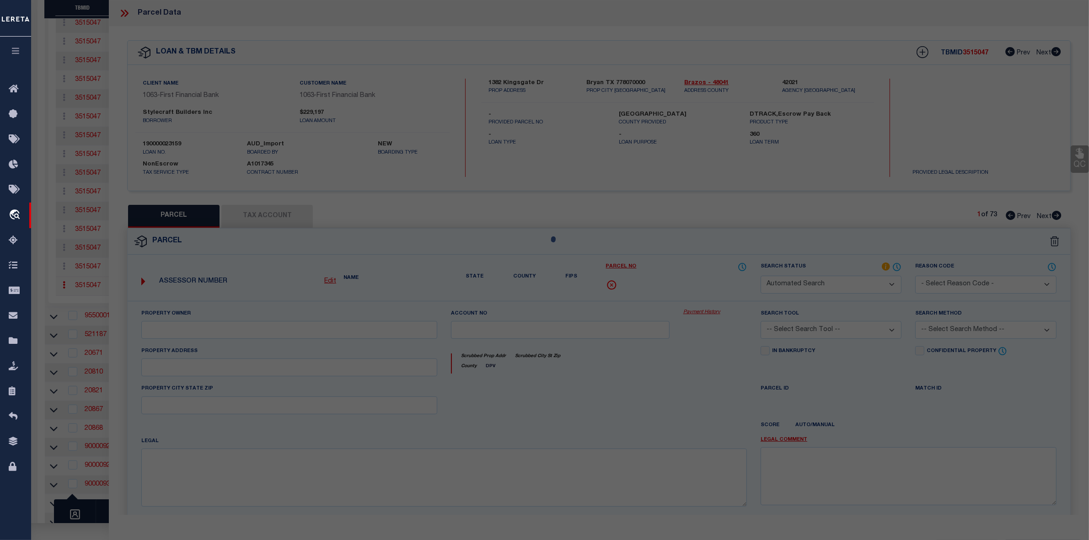
select select "IP"
select select "099"
select select "ATL"
select select "ADD"
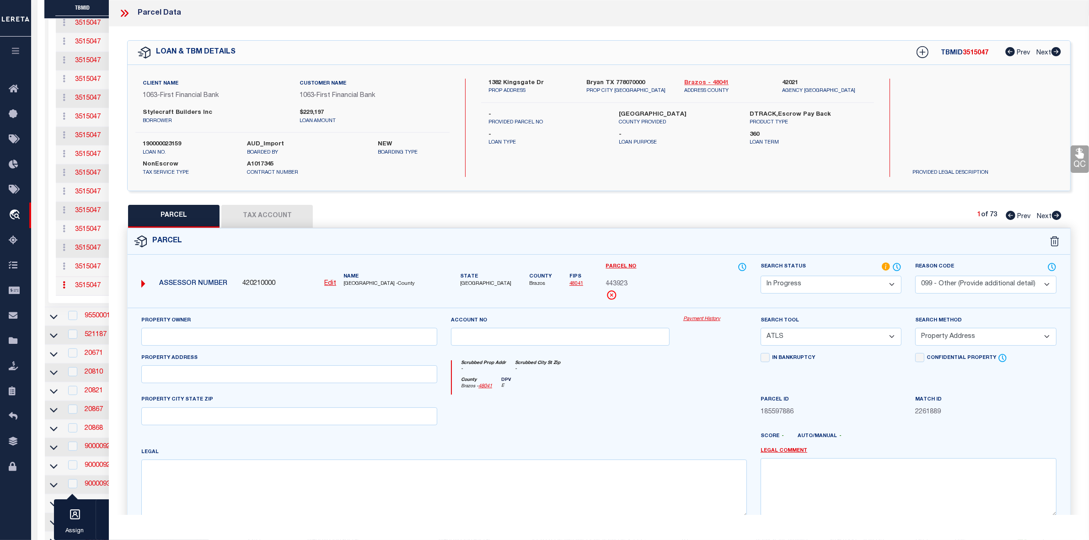
click at [705, 80] on link "Brazos - 48041" at bounding box center [726, 83] width 84 height 9
click at [523, 80] on label "1382 Kingsgate Dr" at bounding box center [530, 83] width 84 height 9
click at [247, 374] on input "text" at bounding box center [289, 374] width 296 height 18
paste input "1382 KINGSGATE DR BRYAN, TX 77807"
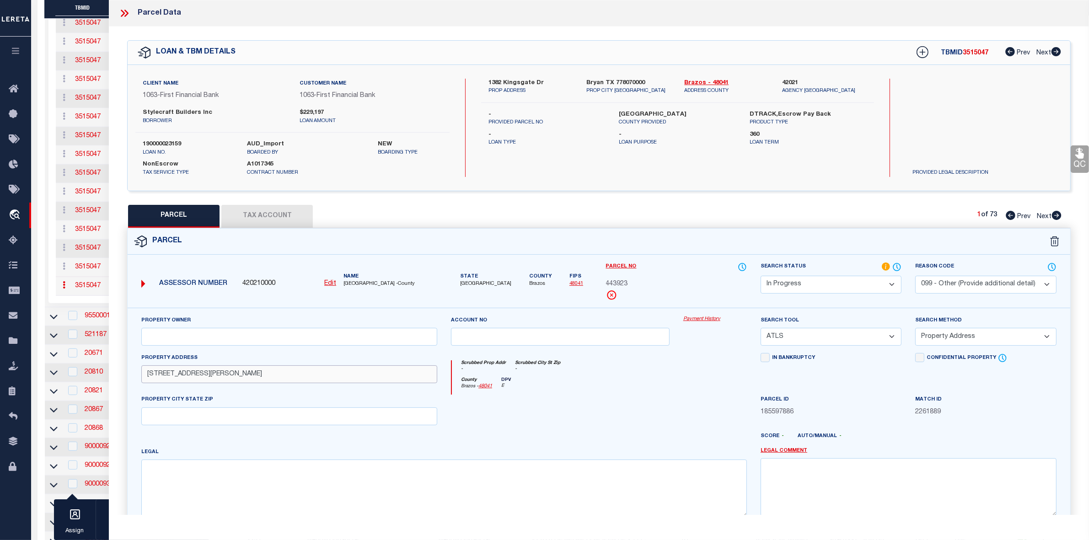
drag, startPoint x: 216, startPoint y: 375, endPoint x: 315, endPoint y: 378, distance: 99.7
click at [315, 378] on input "1382 KINGSGATE DR BRYAN, TX 77807" at bounding box center [289, 374] width 296 height 18
type input "1382 KINGSGATE DR"
click at [281, 425] on input "text" at bounding box center [289, 416] width 296 height 18
paste input "BRYAN, TX 77807"
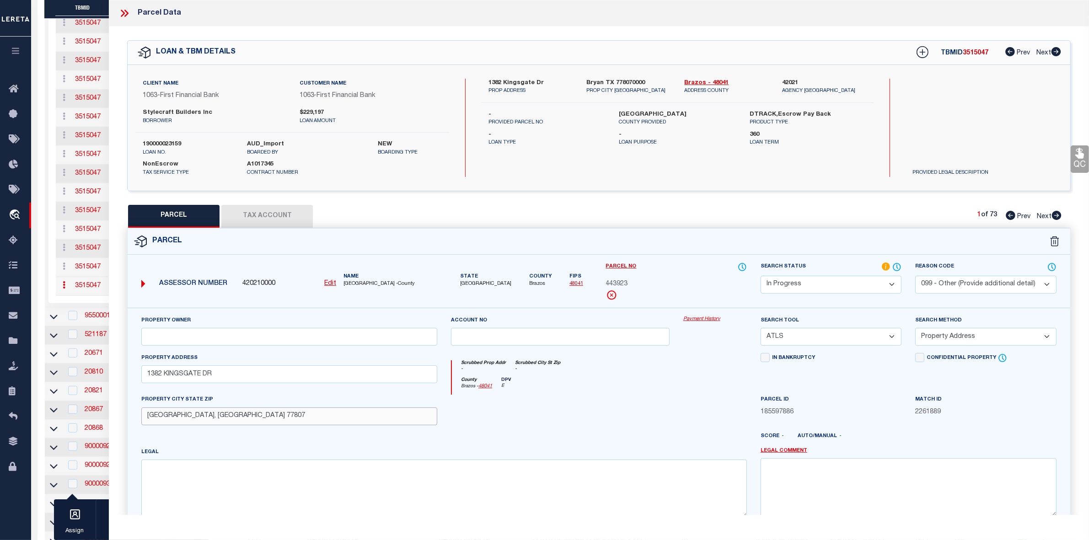
type input "BRYAN, TX 77807"
click at [366, 474] on textarea at bounding box center [443, 488] width 605 height 58
paste textarea "EDGEWATER PH 5, BLOCK 20, LOT 9"
type textarea "EDGEWATER PH 5, BLOCK 20, LOT 9"
click at [327, 341] on input "text" at bounding box center [289, 337] width 296 height 18
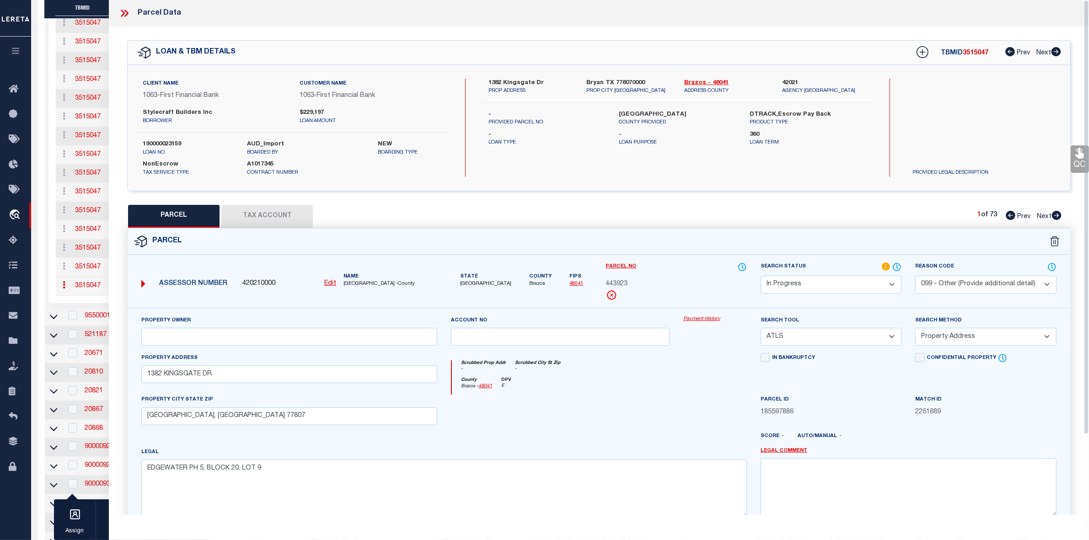
click at [294, 327] on div "Property Owner" at bounding box center [289, 330] width 296 height 30
click at [295, 332] on input "text" at bounding box center [289, 337] width 296 height 18
paste input "STYLECRAFT BUILDERS INC"
type input "STYLECRAFT BUILDERS INC"
click at [819, 287] on select "Automated Search Bad Parcel Complete Duplicate Parcel High Dollar Reporting In …" at bounding box center [830, 285] width 141 height 18
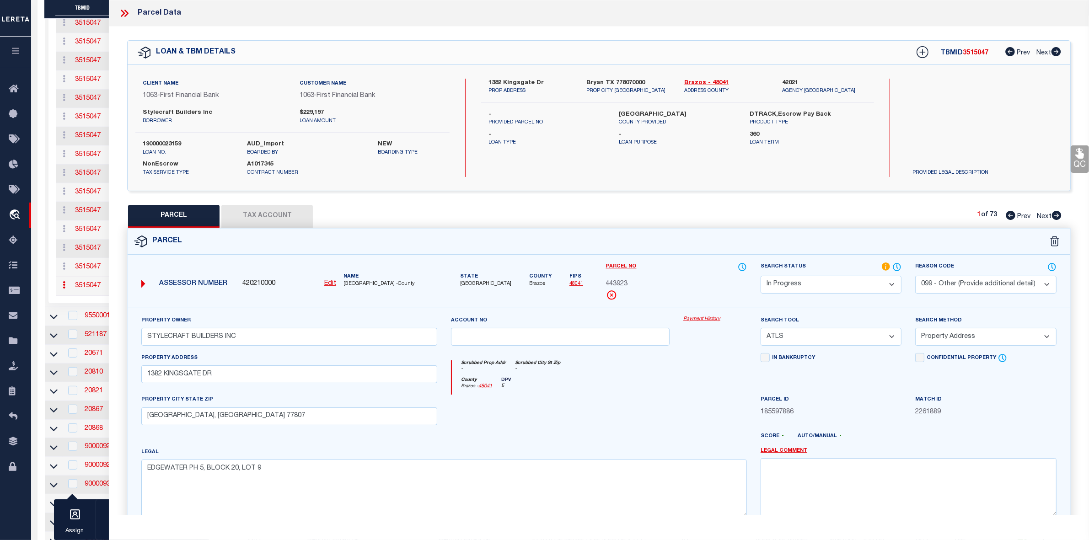
select select "PC"
click at [760, 276] on select "Automated Search Bad Parcel Complete Duplicate Parcel High Dollar Reporting In …" at bounding box center [830, 285] width 141 height 18
click at [805, 333] on select "-- Select Search Tool -- 3rd Party Website Agency File Agency Website ATLS CNV-…" at bounding box center [830, 337] width 141 height 18
select select "AGW"
click at [760, 329] on select "-- Select Search Tool -- 3rd Party Website Agency File Agency Website ATLS CNV-…" at bounding box center [830, 337] width 141 height 18
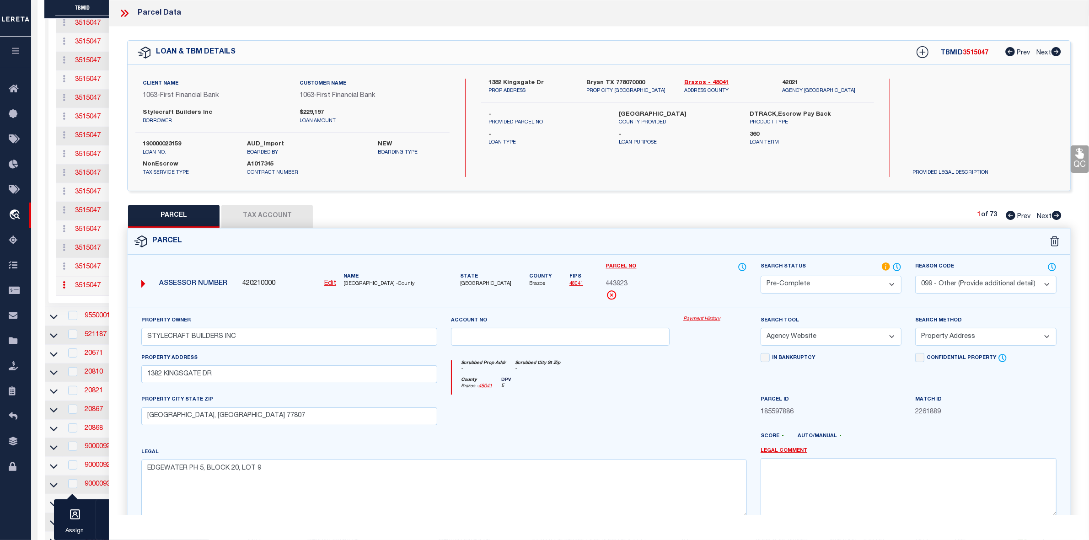
click at [242, 212] on button "Tax Account" at bounding box center [266, 216] width 91 height 23
select select "100"
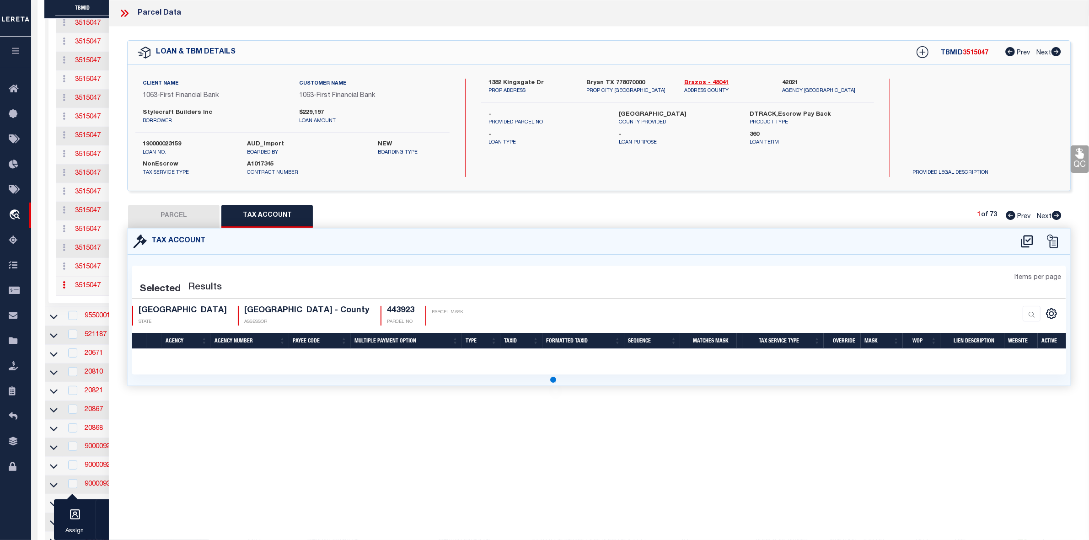
select select "100"
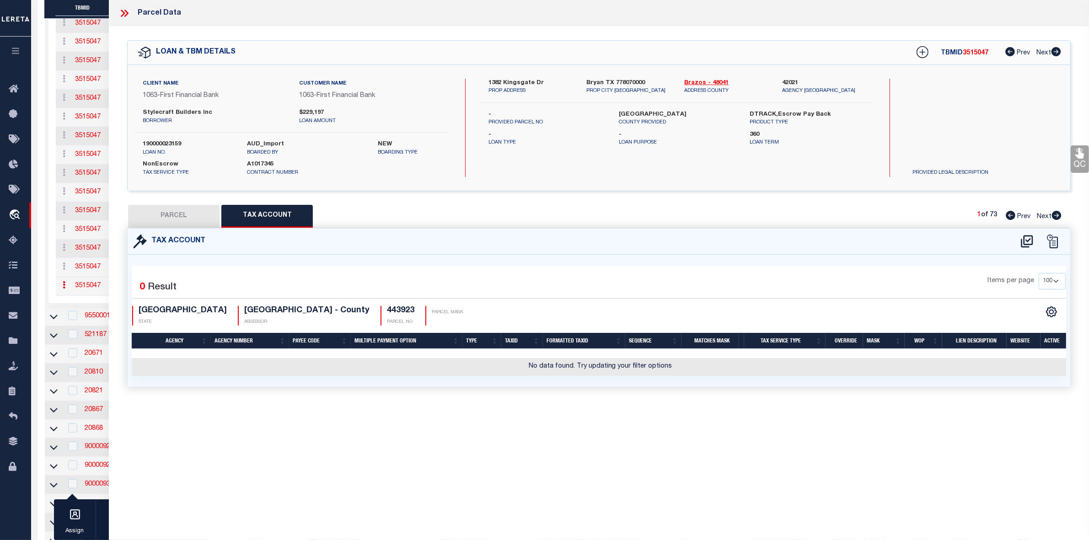
click at [1016, 235] on div at bounding box center [1039, 241] width 51 height 15
click at [1021, 239] on icon at bounding box center [1026, 241] width 12 height 12
select select "100"
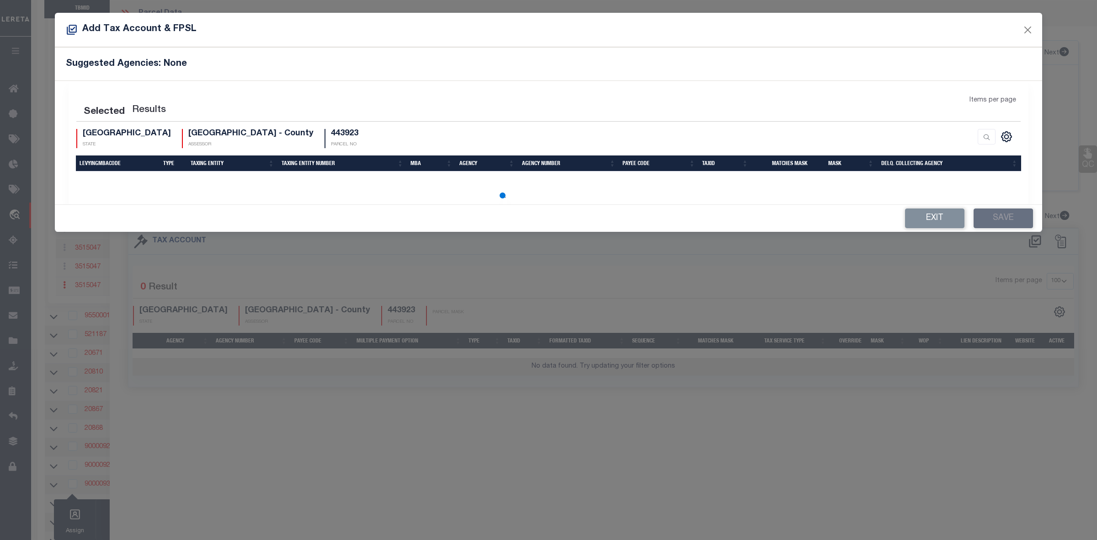
select select "100"
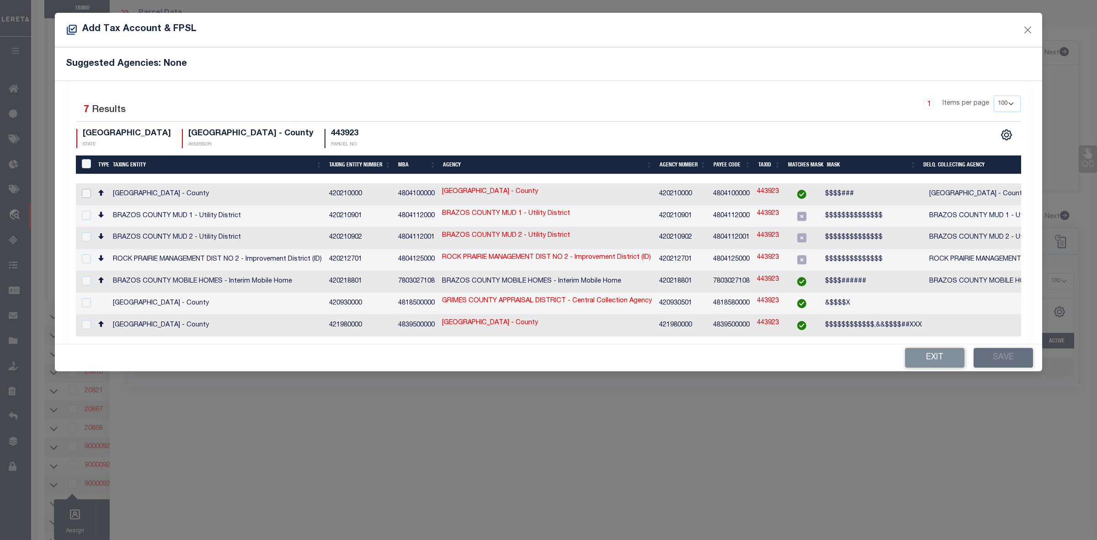
click at [88, 189] on input "checkbox" at bounding box center [86, 193] width 9 height 9
checkbox input "true"
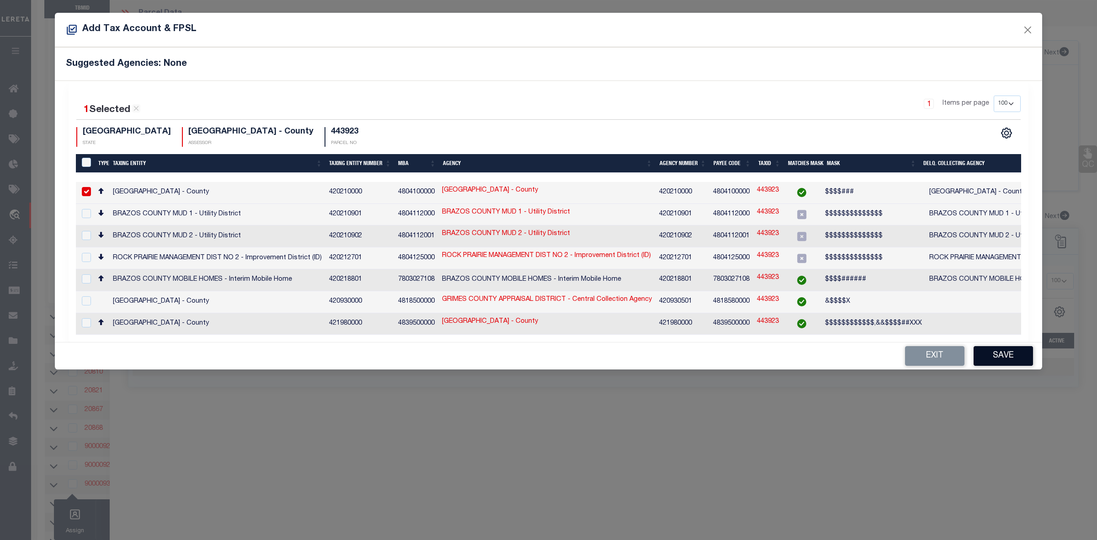
click at [1014, 357] on button "Save" at bounding box center [1003, 356] width 59 height 20
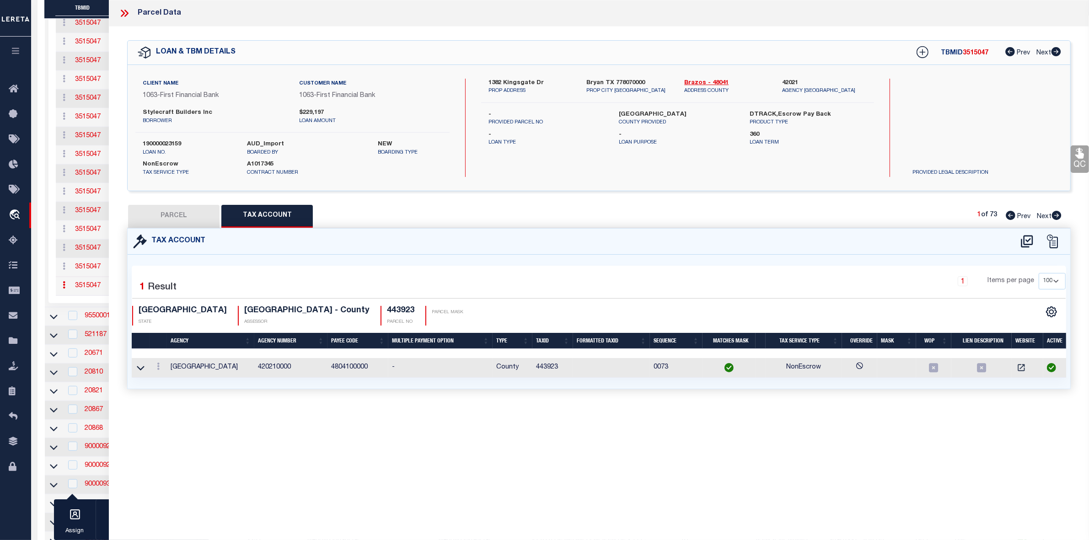
click at [172, 207] on button "PARCEL" at bounding box center [173, 216] width 91 height 23
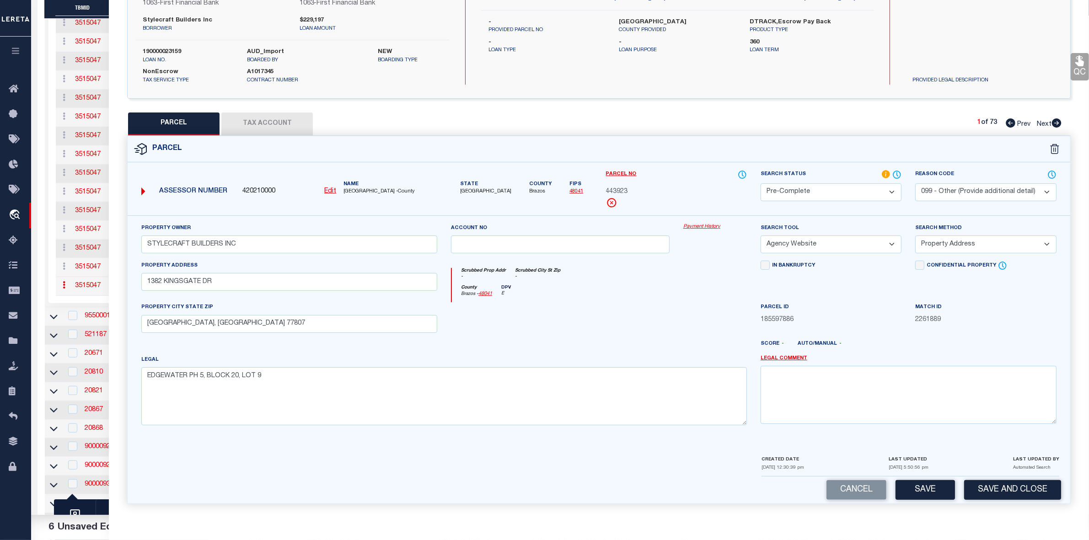
scroll to position [686, 0]
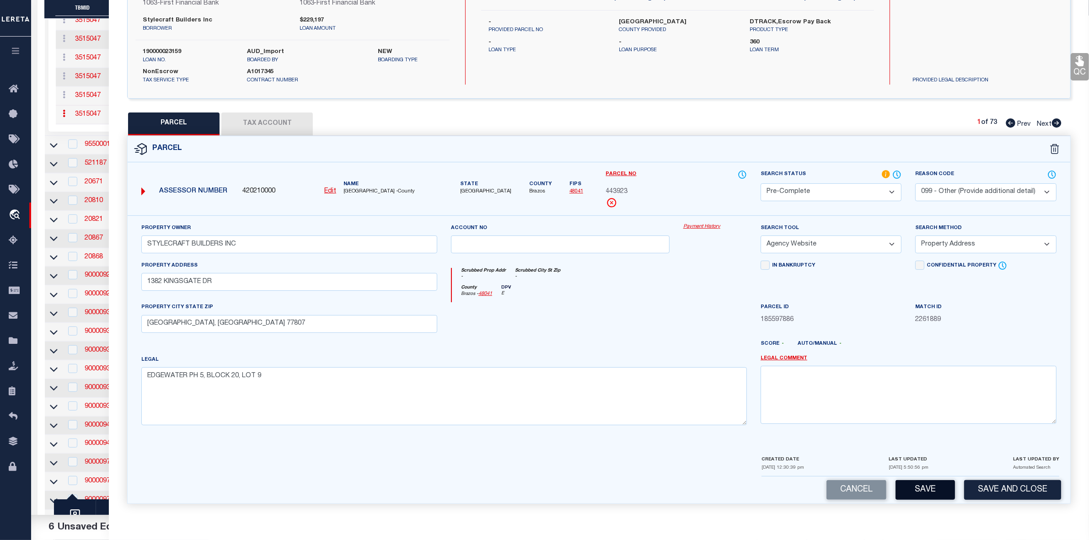
click at [929, 496] on button "Save" at bounding box center [924, 490] width 59 height 20
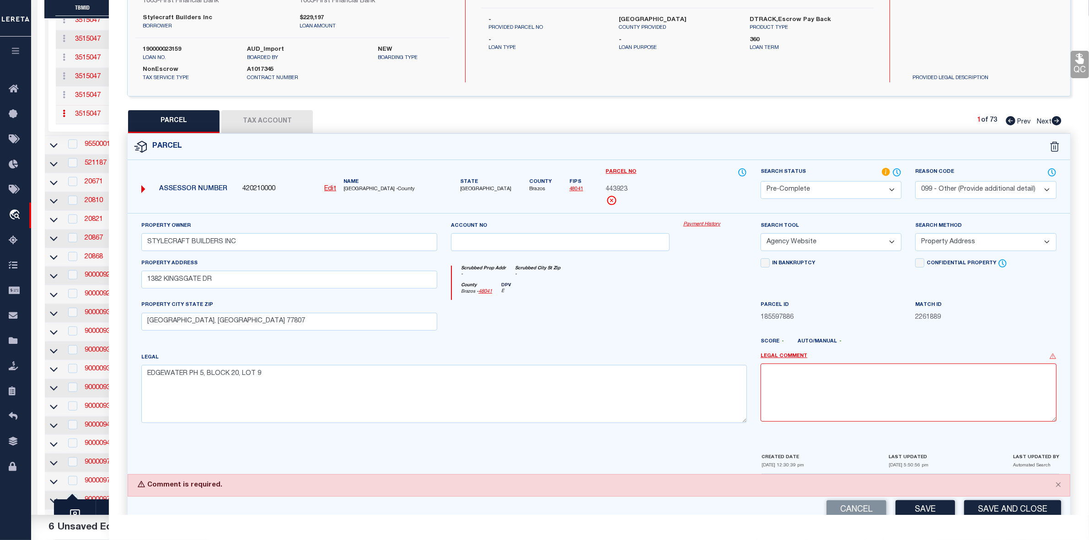
click at [950, 200] on div "Reason Code - Select Reason Code - 099 - Other (Provide additional detail) ACT …" at bounding box center [985, 190] width 155 height 46
click at [974, 185] on select "- Select Reason Code - 099 - Other (Provide additional detail) ACT - Agency Cha…" at bounding box center [985, 190] width 141 height 18
select select
click at [915, 181] on select "- Select Reason Code - 099 - Other (Provide additional detail) ACT - Agency Cha…" at bounding box center [985, 190] width 141 height 18
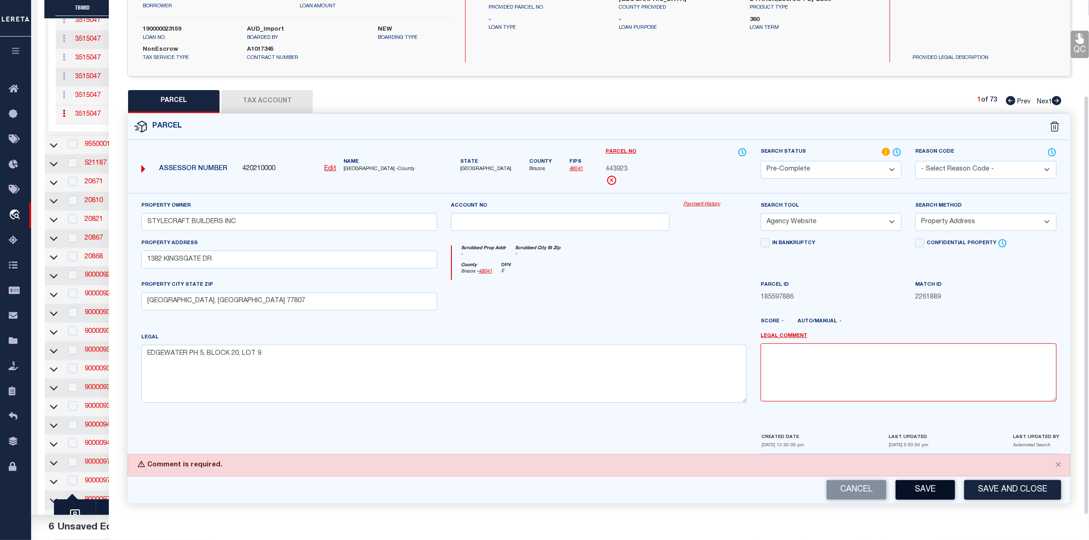
click at [918, 493] on button "Save" at bounding box center [924, 490] width 59 height 20
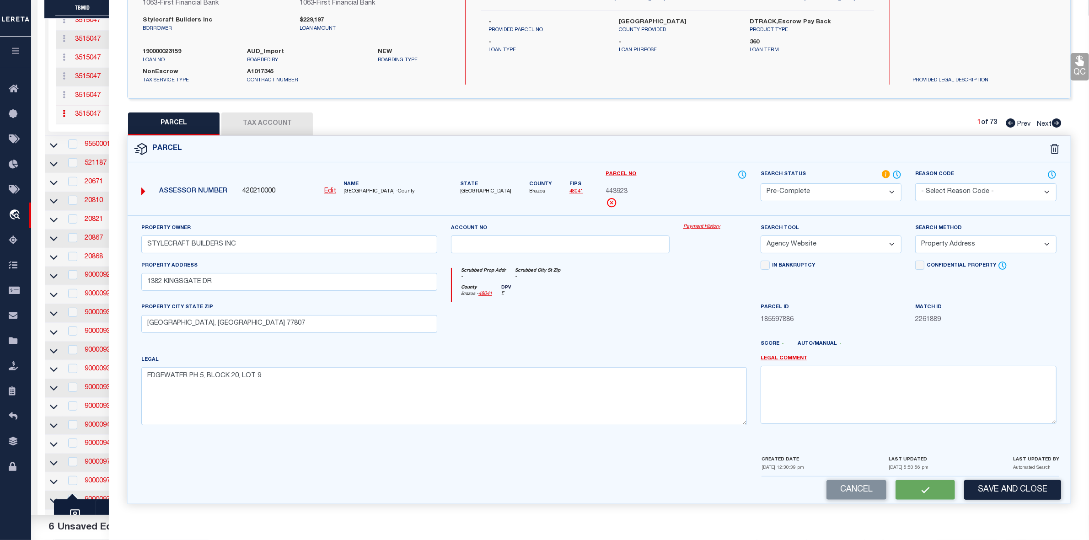
select select "AS"
select select
checkbox input "false"
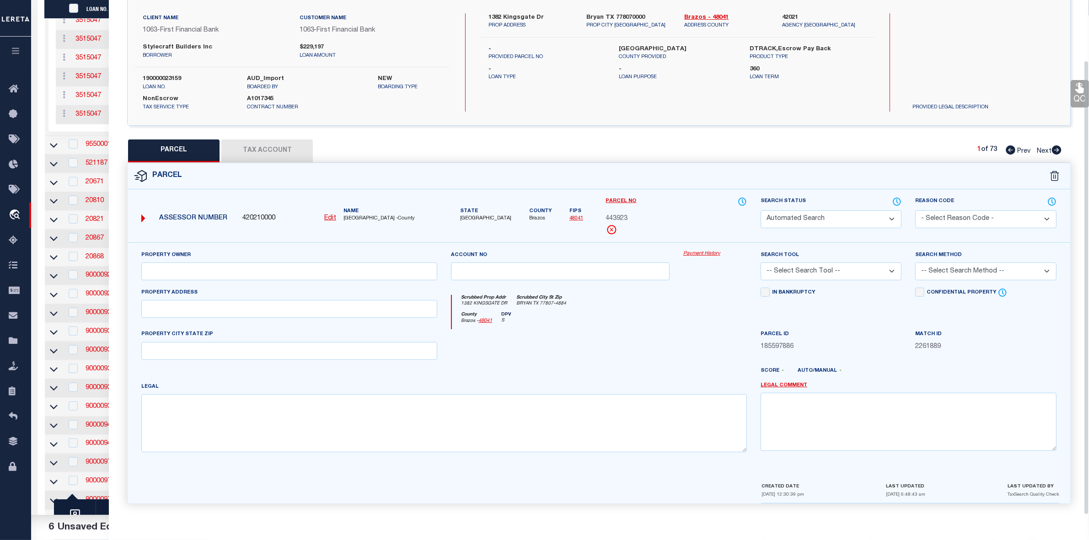
select select "CP"
type input "STYLECRAFT BUILDERS INC"
select select "AGW"
select select "ADD"
type input "1382 KINGSGATE DR"
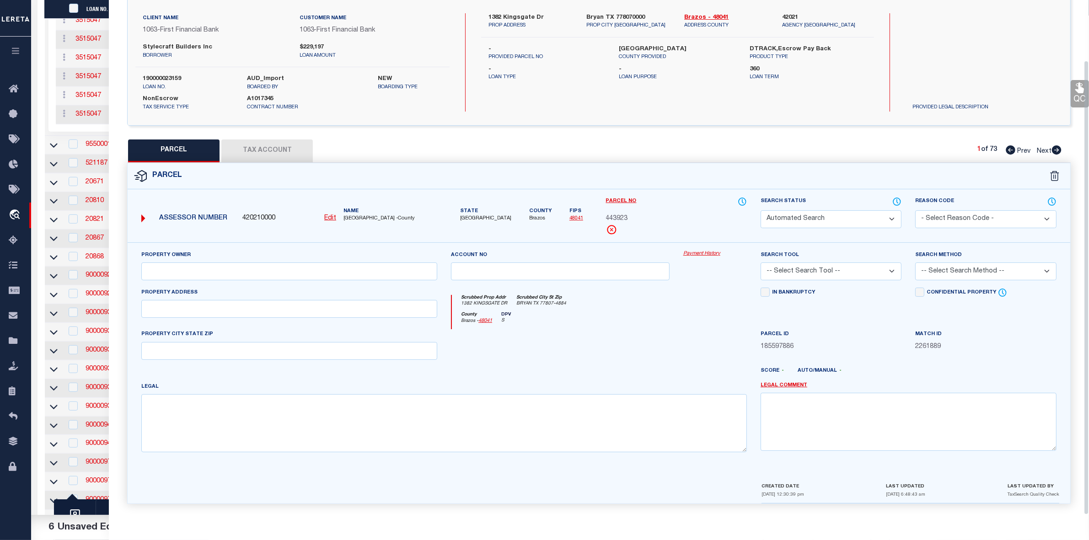
type input "BRYAN, TX 77807"
type textarea "EDGEWATER PH 5, BLOCK 20, LOT 9"
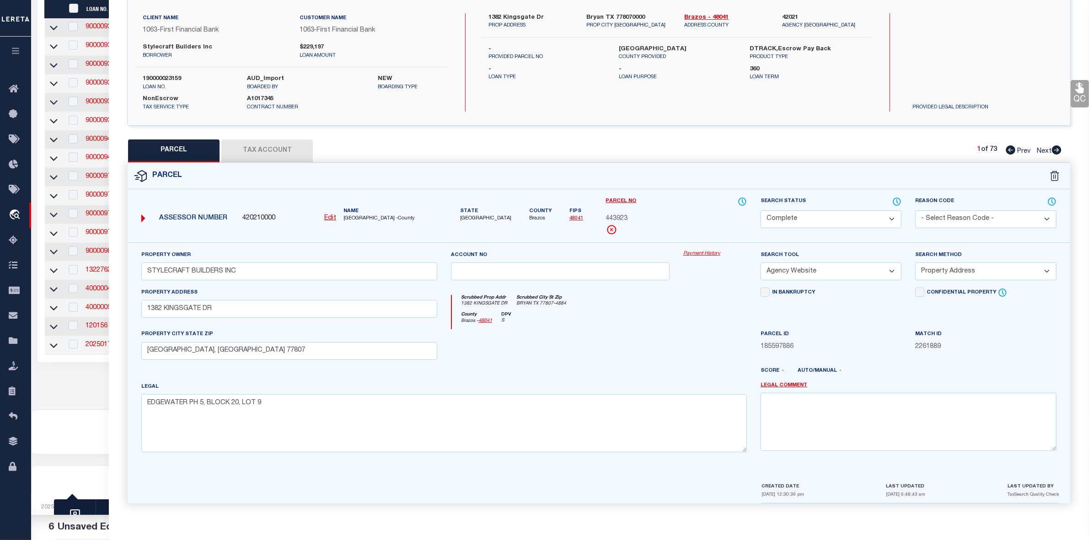
scroll to position [0, 0]
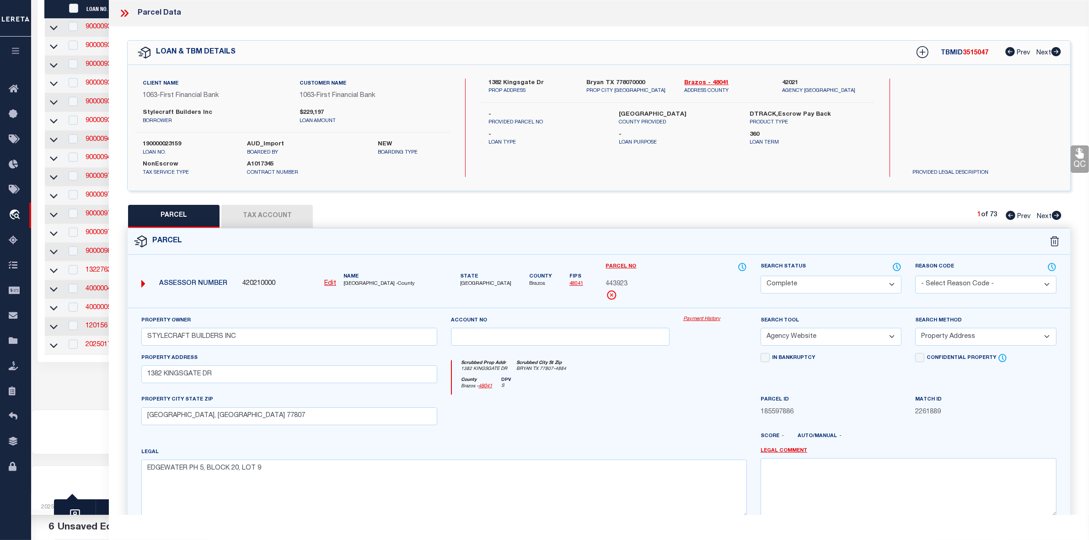
click at [977, 52] on span "3515047" at bounding box center [975, 53] width 26 height 6
click at [612, 282] on span "443923" at bounding box center [617, 284] width 22 height 10
click at [121, 14] on icon at bounding box center [124, 13] width 12 height 12
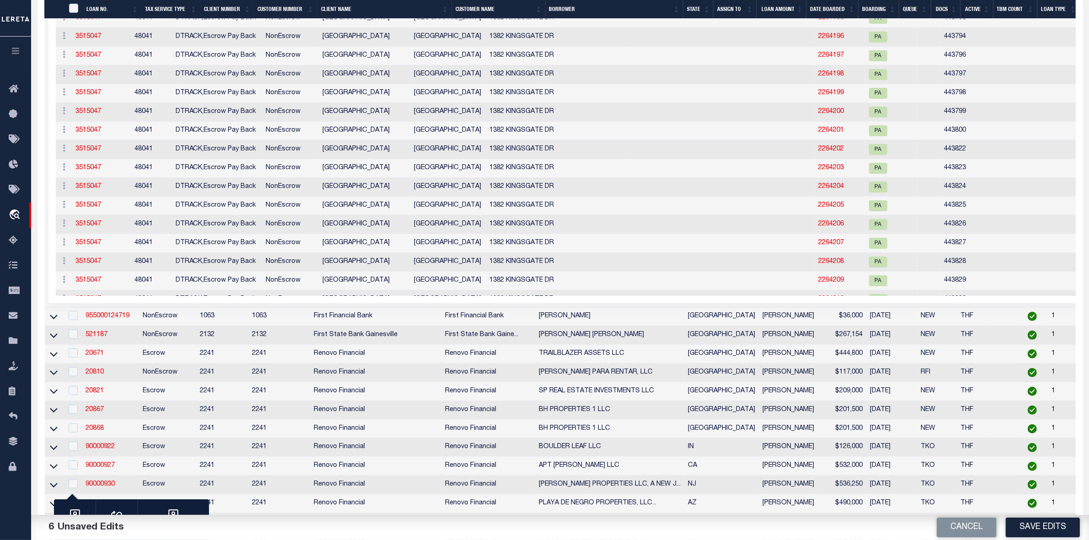
scroll to position [286, 0]
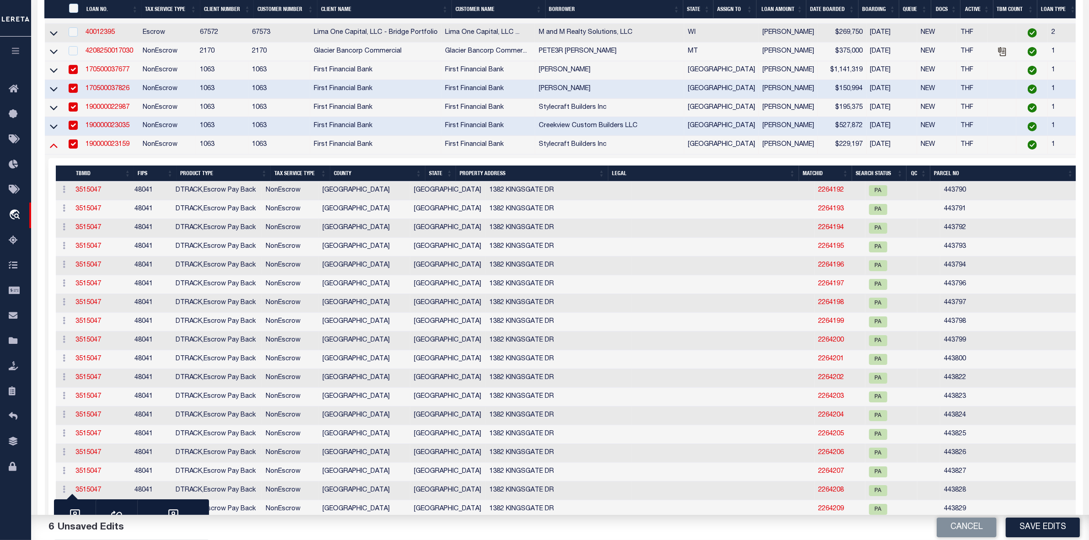
click at [53, 150] on icon at bounding box center [54, 145] width 8 height 10
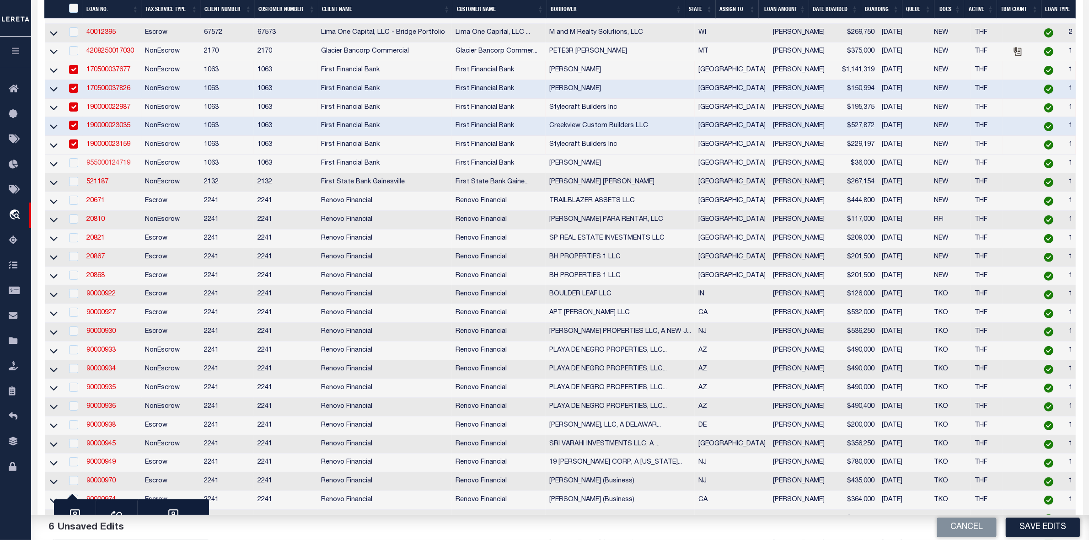
click at [94, 166] on link "955000124719" at bounding box center [108, 163] width 44 height 6
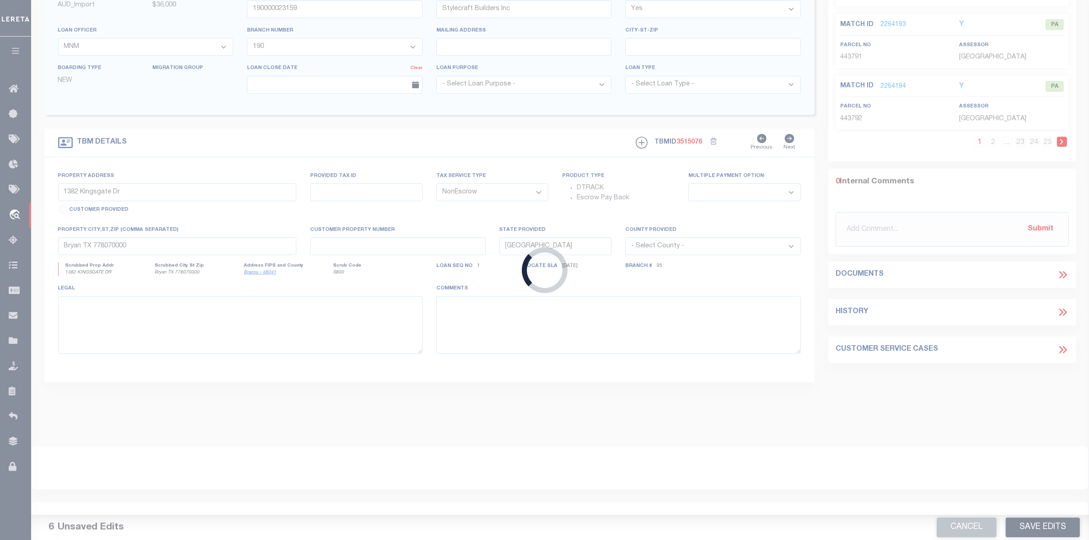
type input "955000124719"
type input "[PERSON_NAME]"
select select "7347"
select select "542"
select select "100"
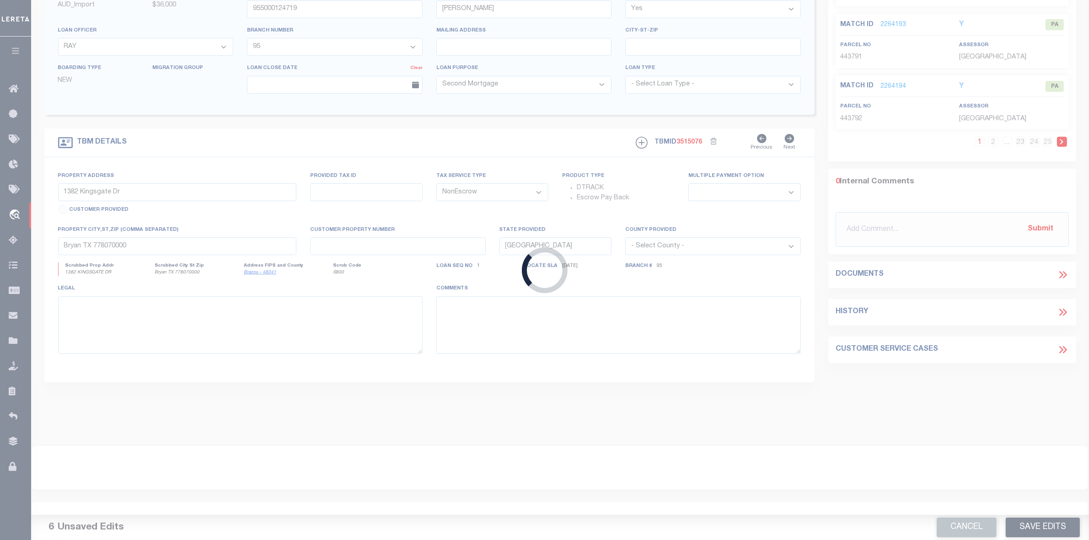
type input "210 COUNTY ROAD 3051"
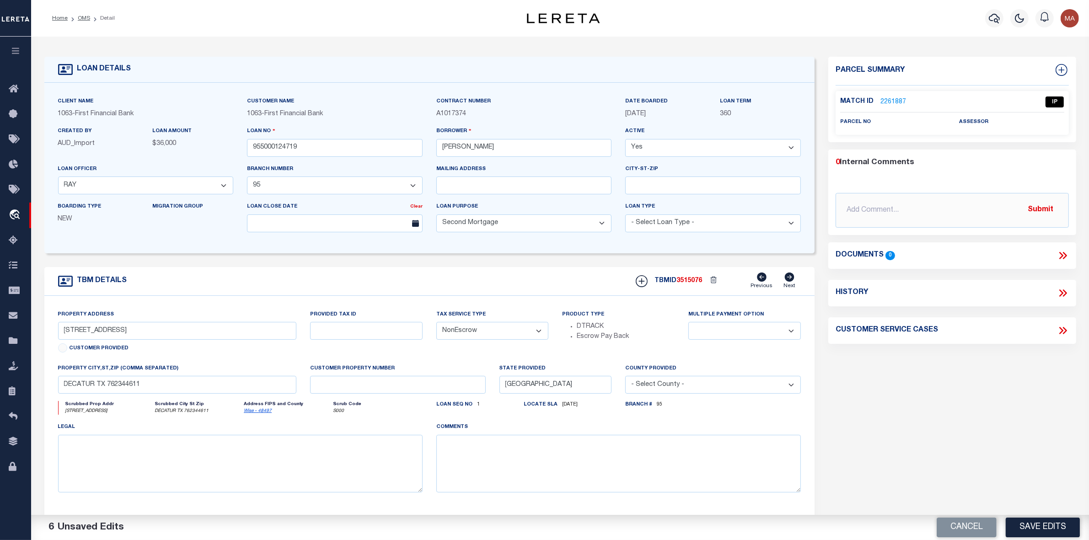
click at [895, 101] on link "2261887" at bounding box center [893, 102] width 26 height 10
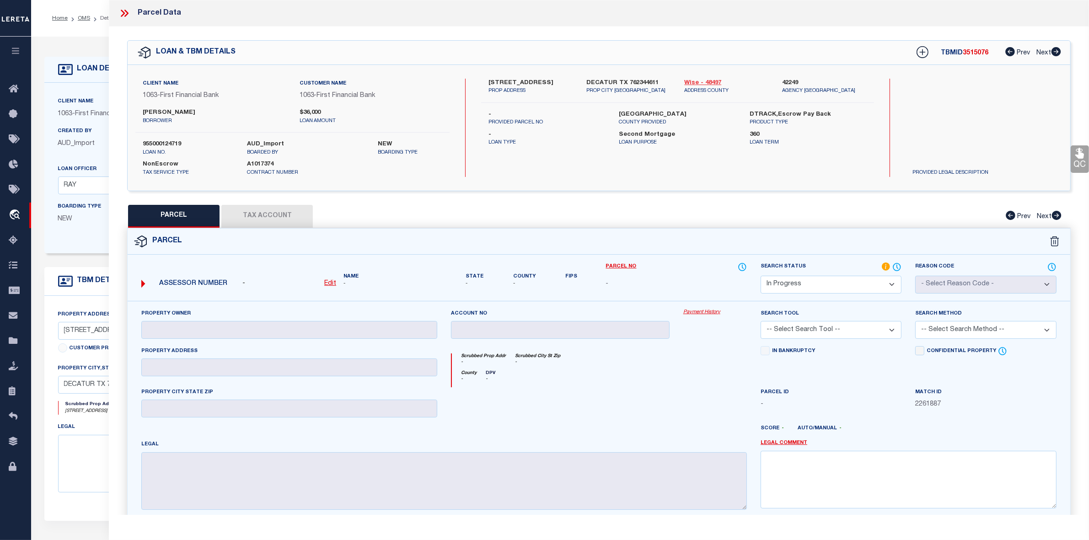
click at [703, 81] on link "Wise - 48497" at bounding box center [726, 83] width 84 height 9
click at [814, 286] on select "Automated Search Bad Parcel Complete Duplicate Parcel High Dollar Reporting In …" at bounding box center [830, 285] width 141 height 18
click at [760, 276] on select "Automated Search Bad Parcel Complete Duplicate Parcel High Dollar Reporting In …" at bounding box center [830, 285] width 141 height 18
click at [792, 442] on link "Legal Comment" at bounding box center [783, 443] width 47 height 8
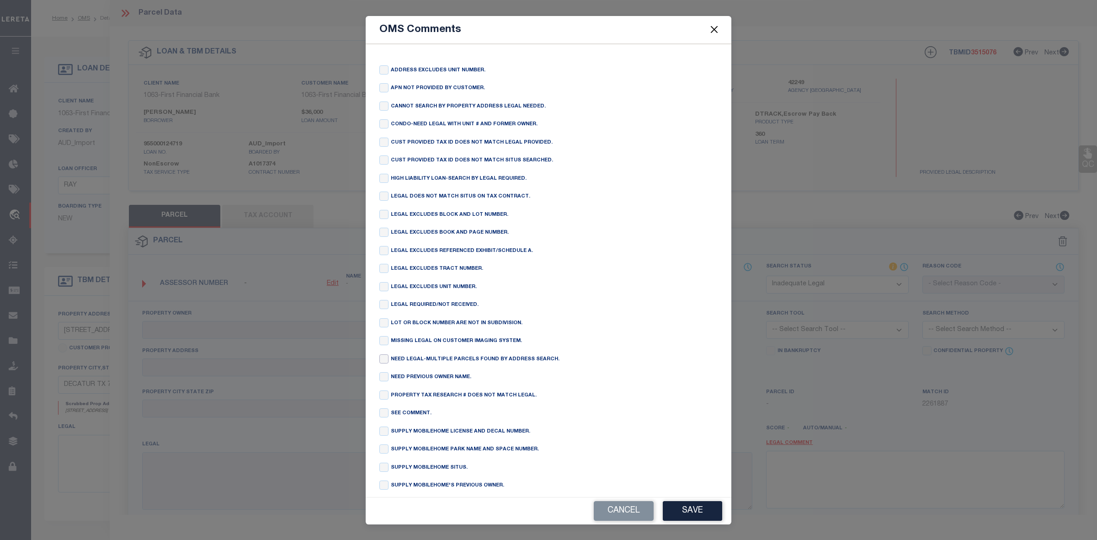
click at [382, 363] on input "checkbox" at bounding box center [383, 358] width 9 height 9
click at [705, 508] on button "Save" at bounding box center [692, 511] width 59 height 20
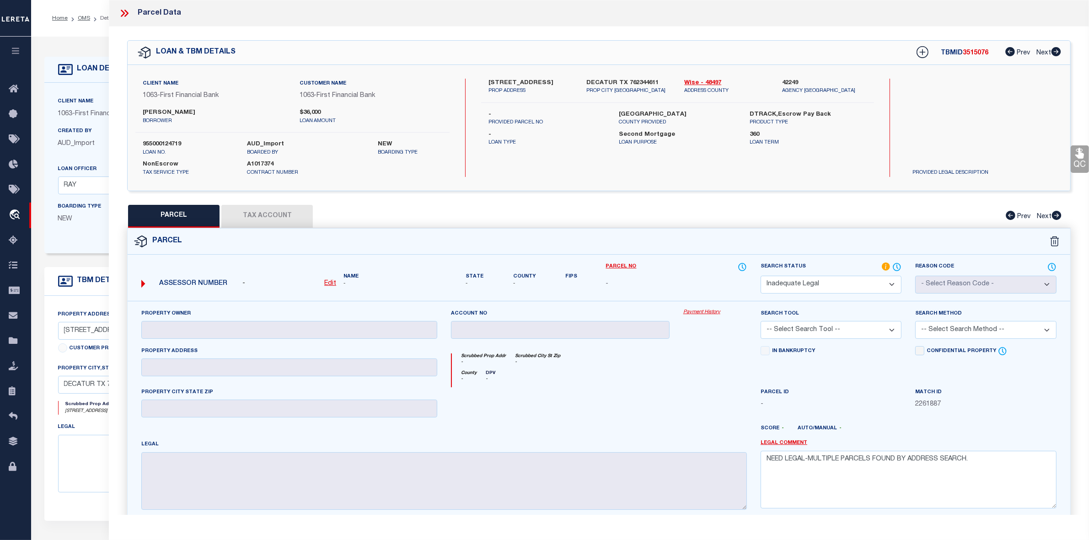
scroll to position [86, 0]
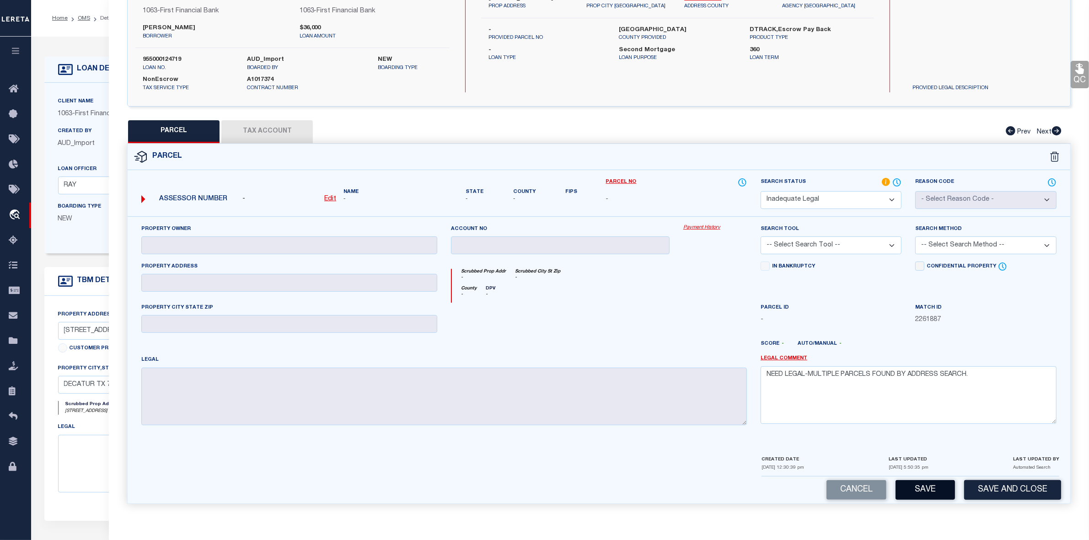
click at [916, 496] on button "Save" at bounding box center [924, 490] width 59 height 20
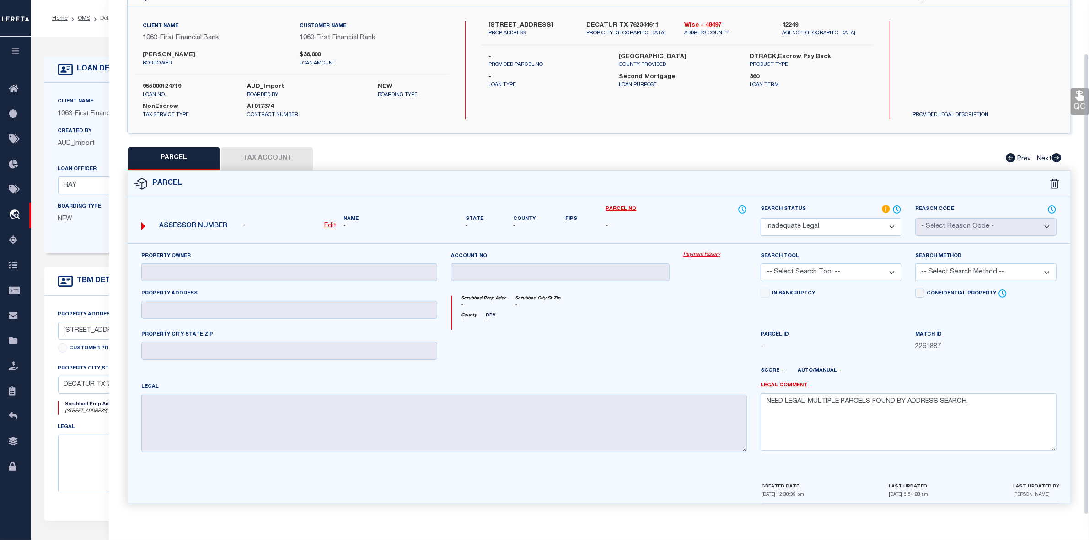
scroll to position [0, 0]
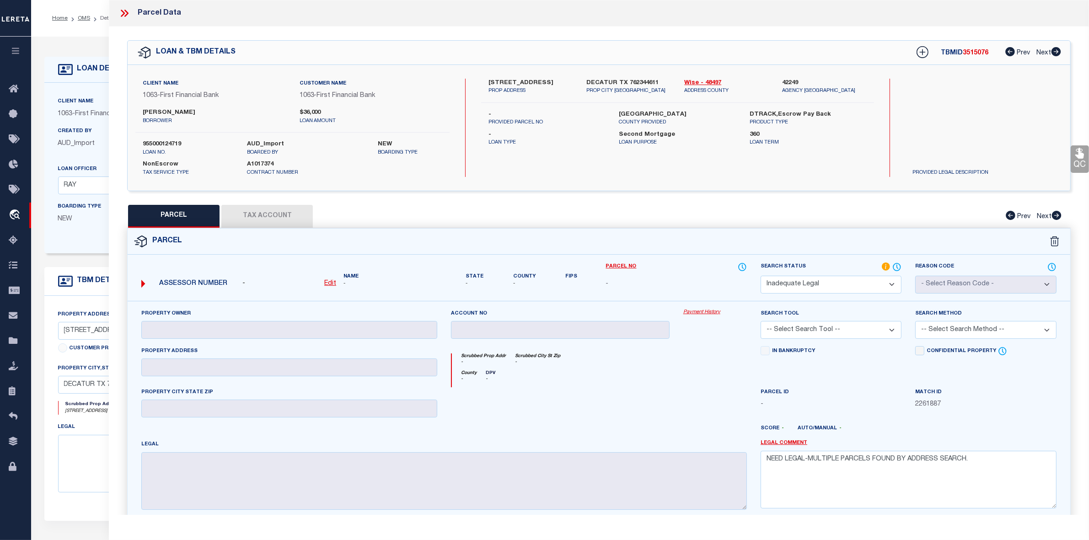
click at [977, 53] on span "3515076" at bounding box center [975, 53] width 26 height 6
click at [122, 14] on icon at bounding box center [124, 13] width 12 height 12
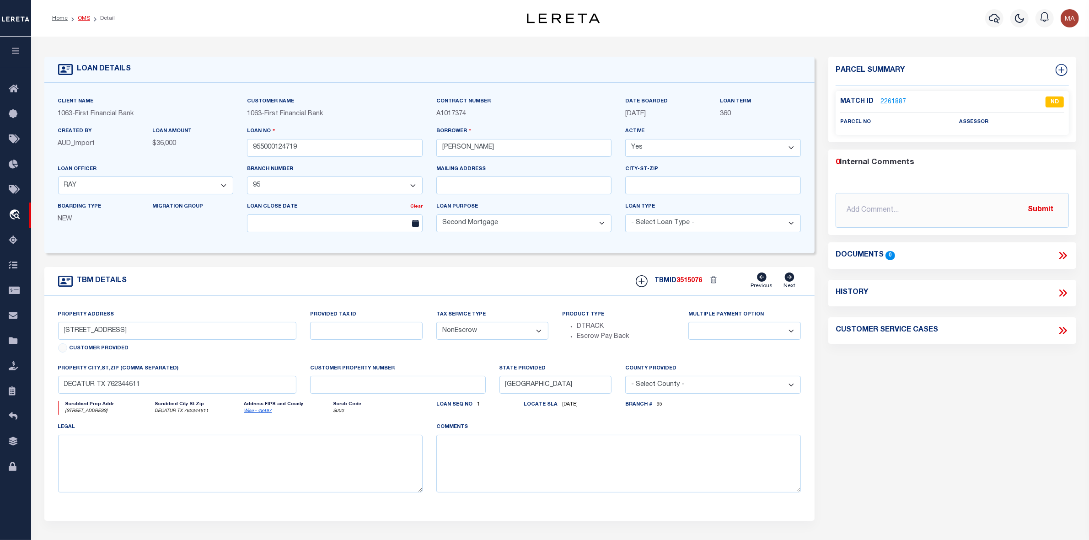
click at [83, 17] on link "OMS" at bounding box center [84, 18] width 12 height 5
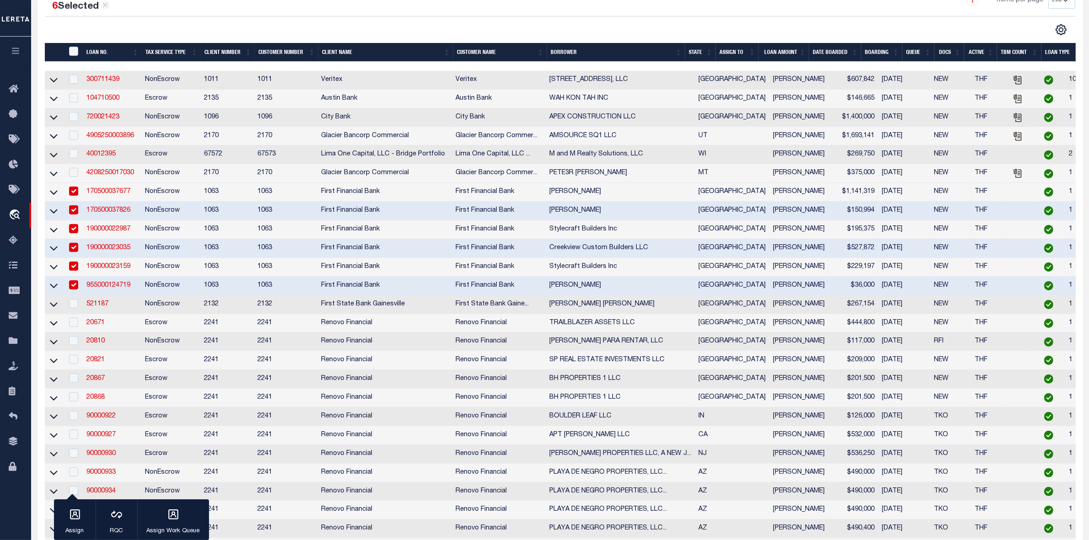
scroll to position [229, 0]
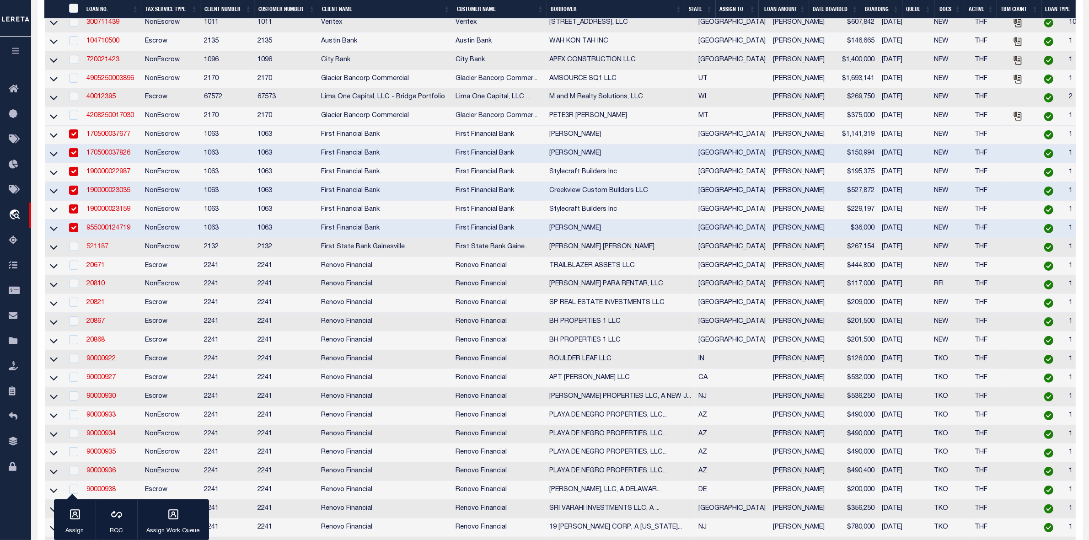
click at [99, 250] on link "521187" at bounding box center [97, 247] width 22 height 6
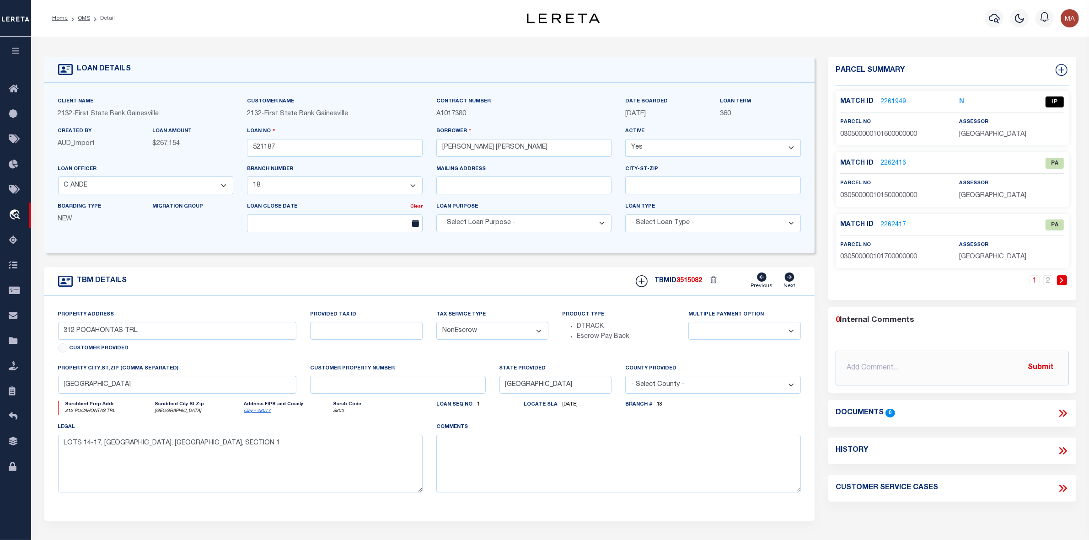
click at [894, 99] on link "2261949" at bounding box center [893, 102] width 26 height 10
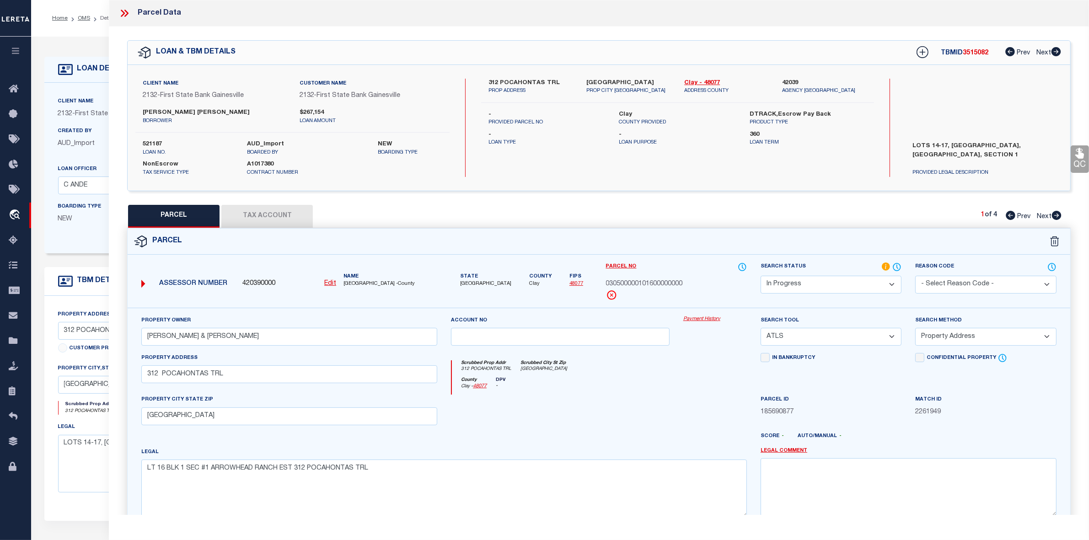
click at [1054, 215] on icon at bounding box center [1057, 215] width 10 height 9
click at [695, 80] on link "Clay - 48077" at bounding box center [726, 83] width 84 height 9
click at [495, 80] on label "312 POCAHONTAS TRL" at bounding box center [530, 83] width 84 height 9
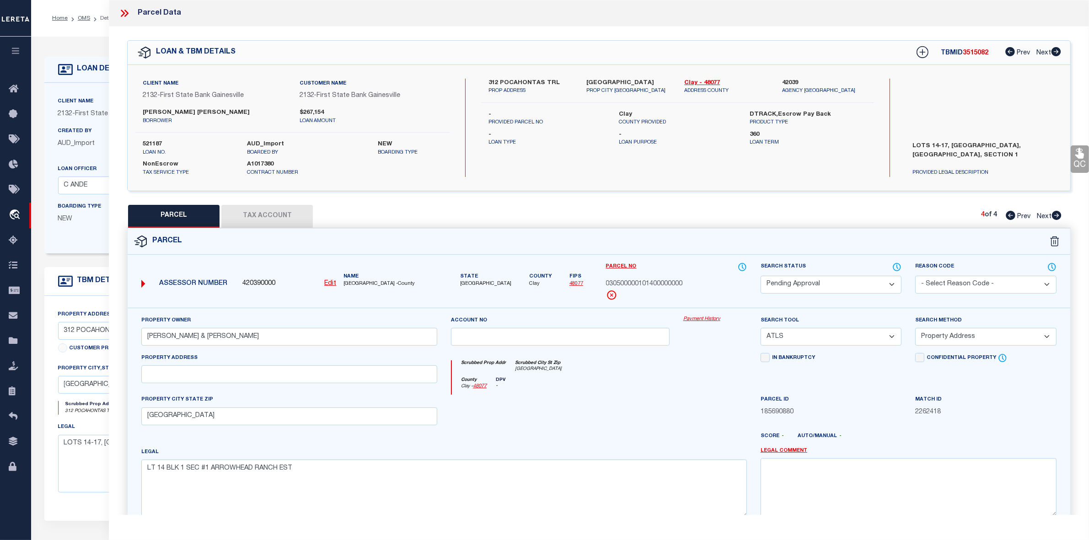
click at [495, 80] on label "312 POCAHONTAS TRL" at bounding box center [530, 83] width 84 height 9
click at [1007, 215] on icon at bounding box center [1010, 215] width 10 height 9
click at [649, 288] on span "030500000101700000000" at bounding box center [644, 284] width 77 height 10
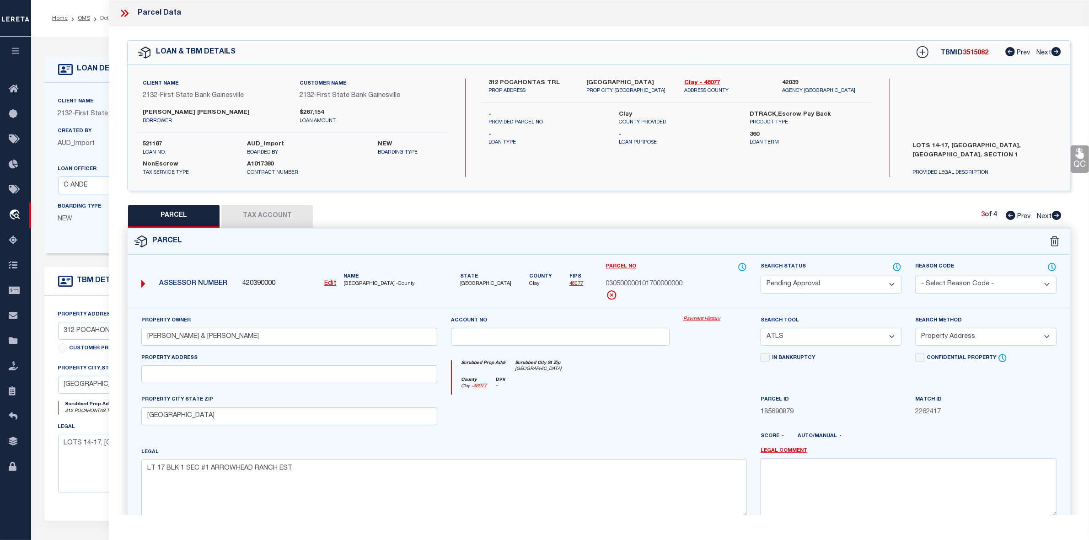
drag, startPoint x: 650, startPoint y: 291, endPoint x: 648, endPoint y: 305, distance: 14.7
click at [648, 305] on div "Parcel No 030500000101700000000" at bounding box center [676, 285] width 155 height 46
click at [642, 284] on span "030500000101700000000" at bounding box center [644, 284] width 77 height 10
click at [1008, 215] on icon at bounding box center [1010, 215] width 10 height 9
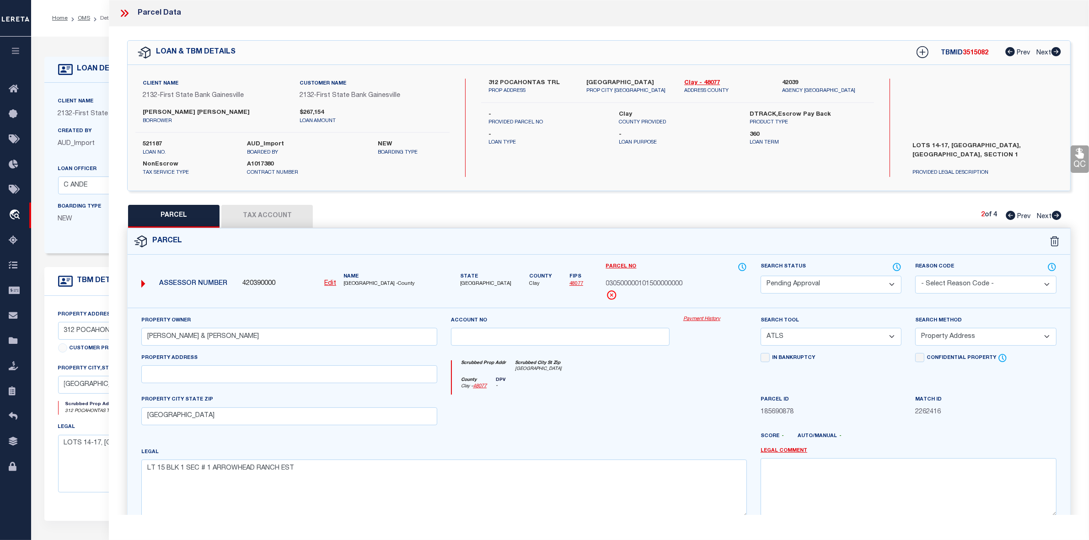
click at [657, 276] on div "Parcel No 030500000101500000000" at bounding box center [676, 281] width 141 height 38
click at [1009, 217] on icon at bounding box center [1010, 215] width 10 height 9
click at [219, 343] on input "PREDDY,JOHN W & AMANDA" at bounding box center [289, 337] width 296 height 18
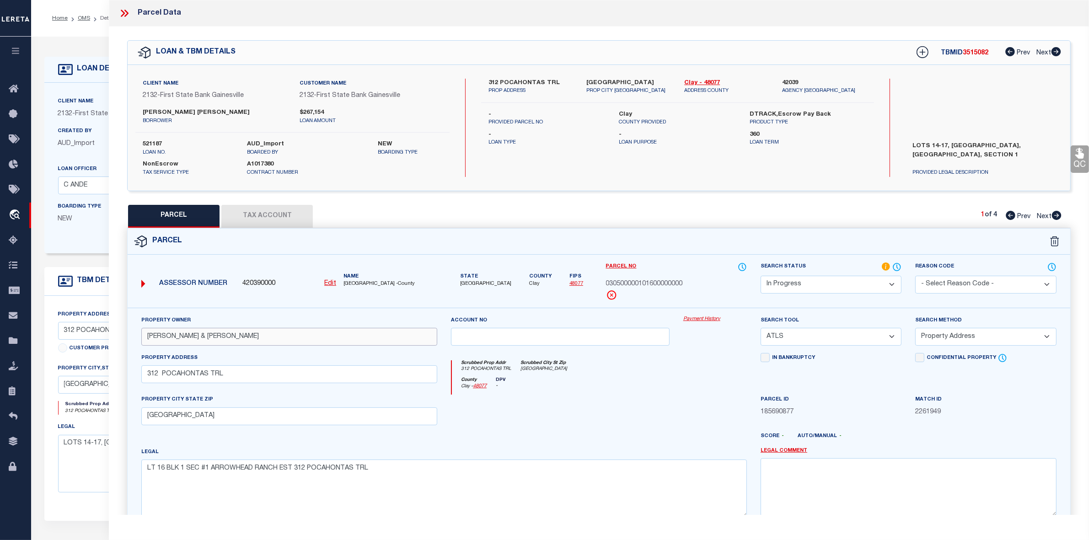
click at [219, 343] on input "PREDDY,JOHN W & AMANDA" at bounding box center [289, 337] width 296 height 18
paste input "VERGAUWEN CHARLES B"
click at [812, 283] on select "Automated Search Bad Parcel Complete Duplicate Parcel High Dollar Reporting In …" at bounding box center [830, 285] width 141 height 18
click at [760, 276] on select "Automated Search Bad Parcel Complete Duplicate Parcel High Dollar Reporting In …" at bounding box center [830, 285] width 141 height 18
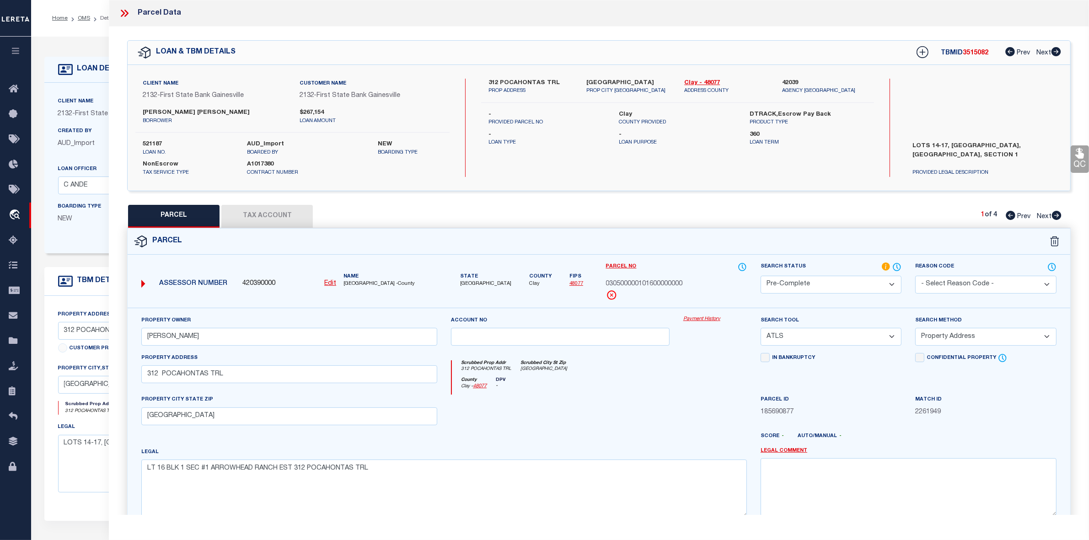
click at [784, 342] on select "-- Select Search Tool -- 3rd Party Website Agency File Agency Website ATLS CNV-…" at bounding box center [830, 337] width 141 height 18
click at [760, 329] on select "-- Select Search Tool -- 3rd Party Website Agency File Agency Website ATLS CNV-…" at bounding box center [830, 337] width 141 height 18
click at [970, 336] on select "-- Select Search Method -- Property Address Legal Liability Info Provided" at bounding box center [985, 337] width 141 height 18
click at [915, 329] on select "-- Select Search Method -- Property Address Legal Liability Info Provided" at bounding box center [985, 337] width 141 height 18
click at [270, 216] on button "Tax Account" at bounding box center [266, 216] width 91 height 23
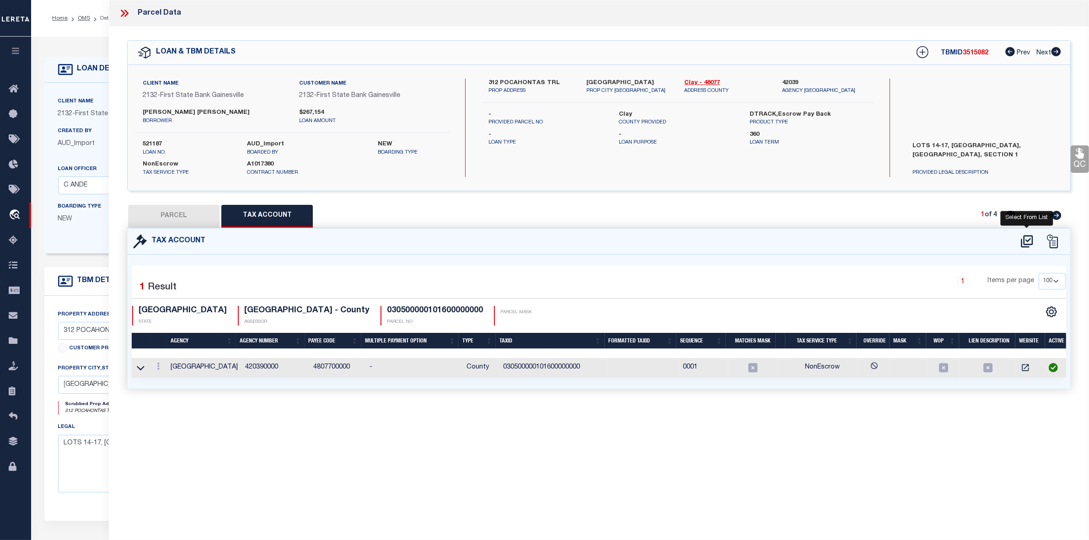
click at [1027, 239] on icon at bounding box center [1026, 241] width 15 height 15
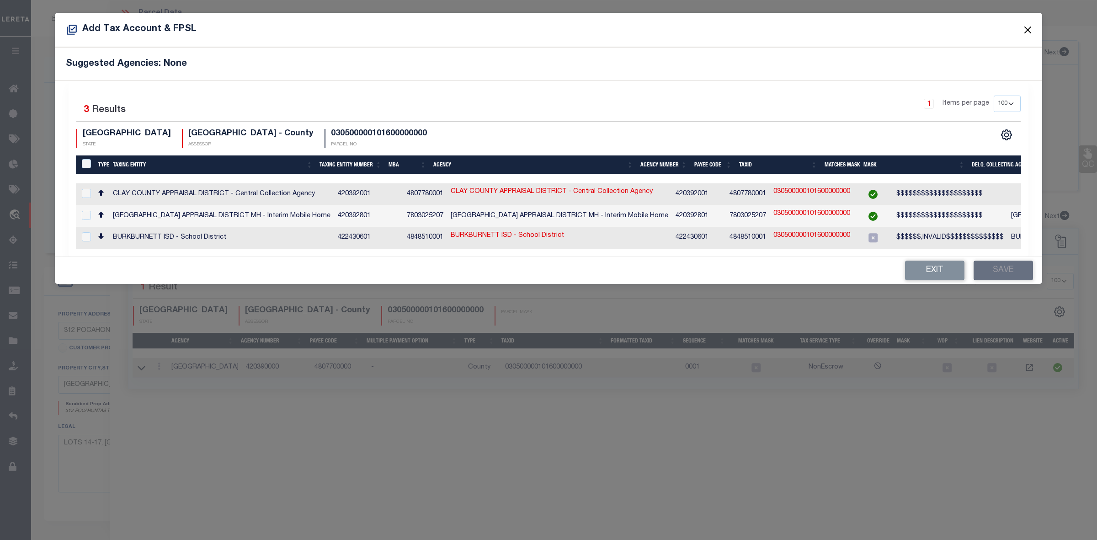
click at [1030, 29] on button "Close" at bounding box center [1028, 30] width 12 height 12
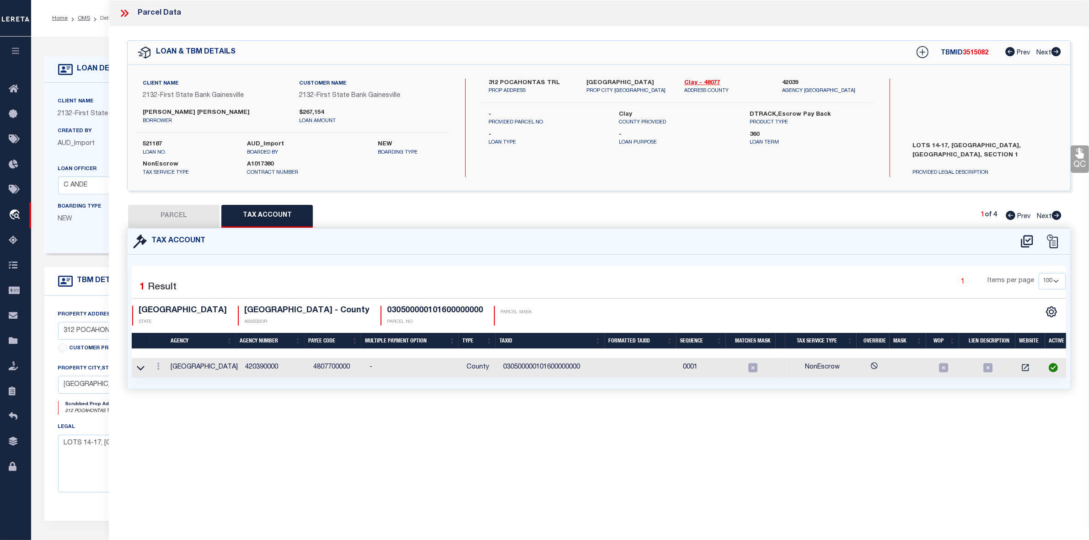
click at [161, 214] on button "PARCEL" at bounding box center [173, 216] width 91 height 23
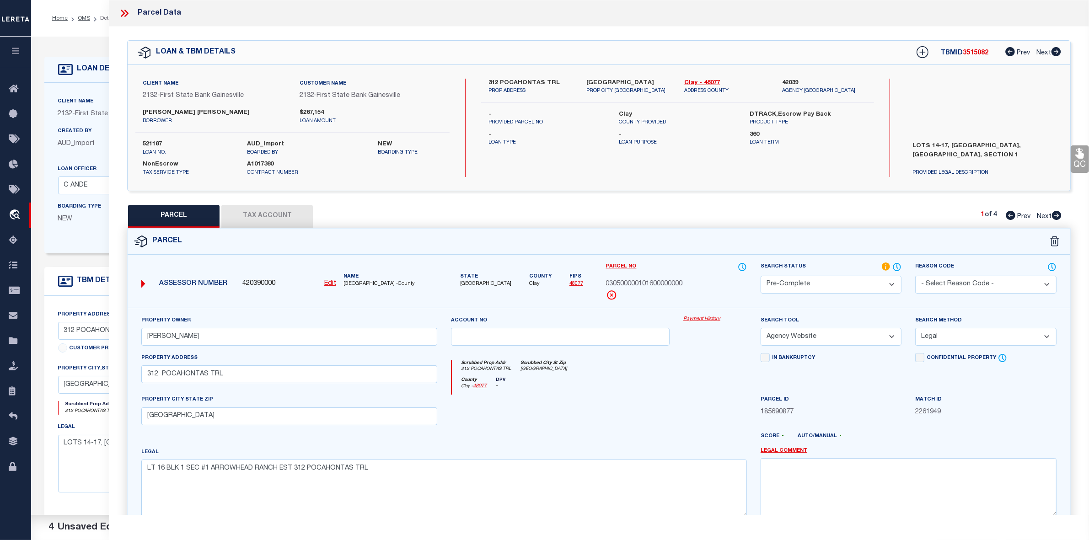
scroll to position [95, 0]
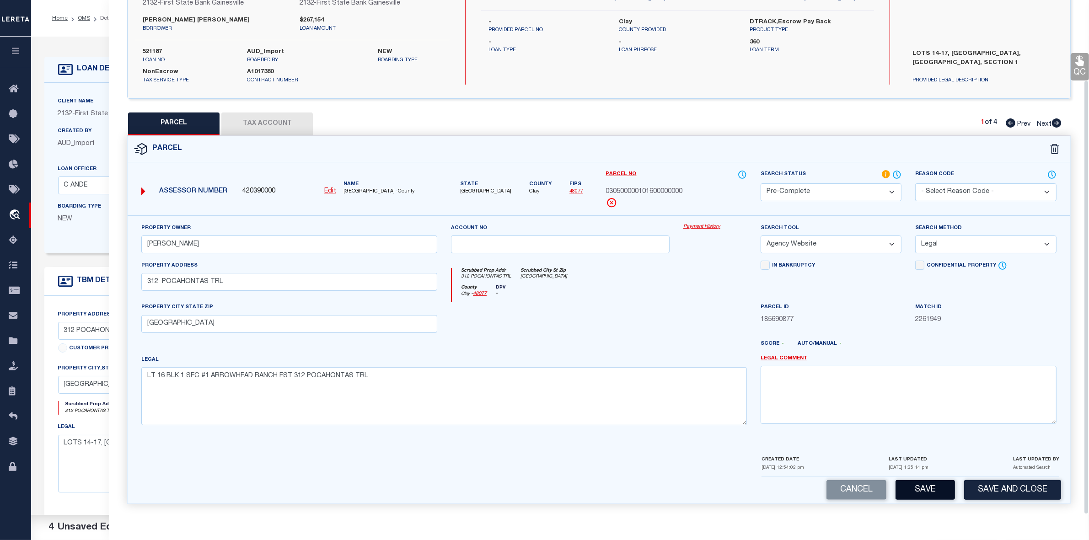
click at [939, 483] on button "Save" at bounding box center [924, 490] width 59 height 20
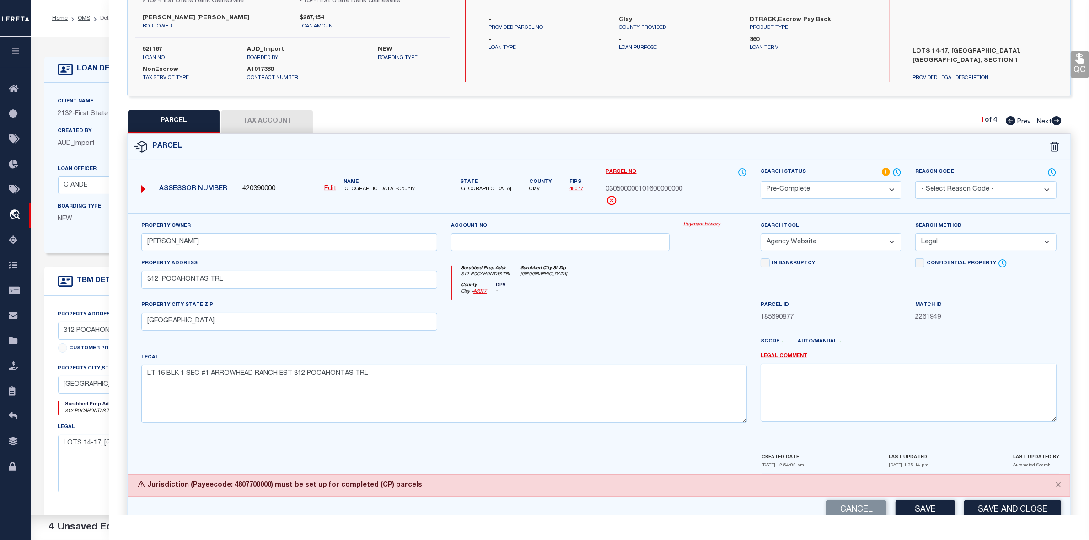
click at [280, 117] on button "Tax Account" at bounding box center [266, 121] width 91 height 23
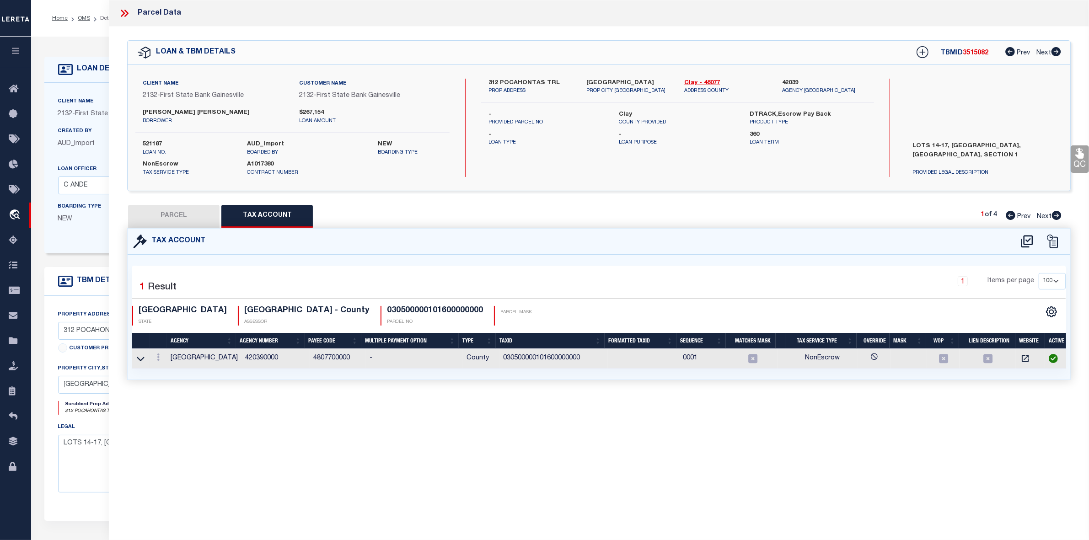
scroll to position [0, 0]
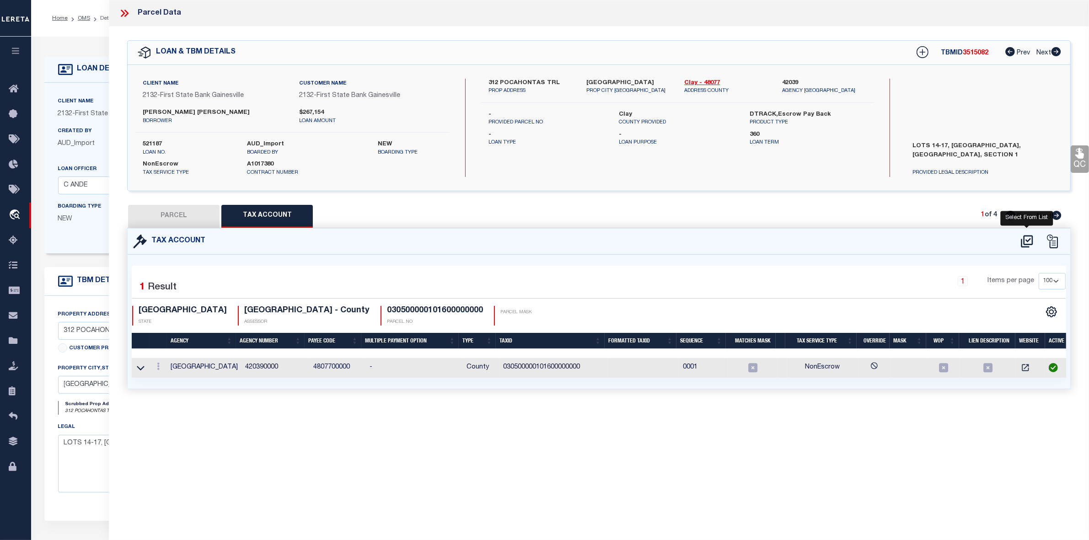
click at [1028, 236] on icon at bounding box center [1026, 241] width 15 height 15
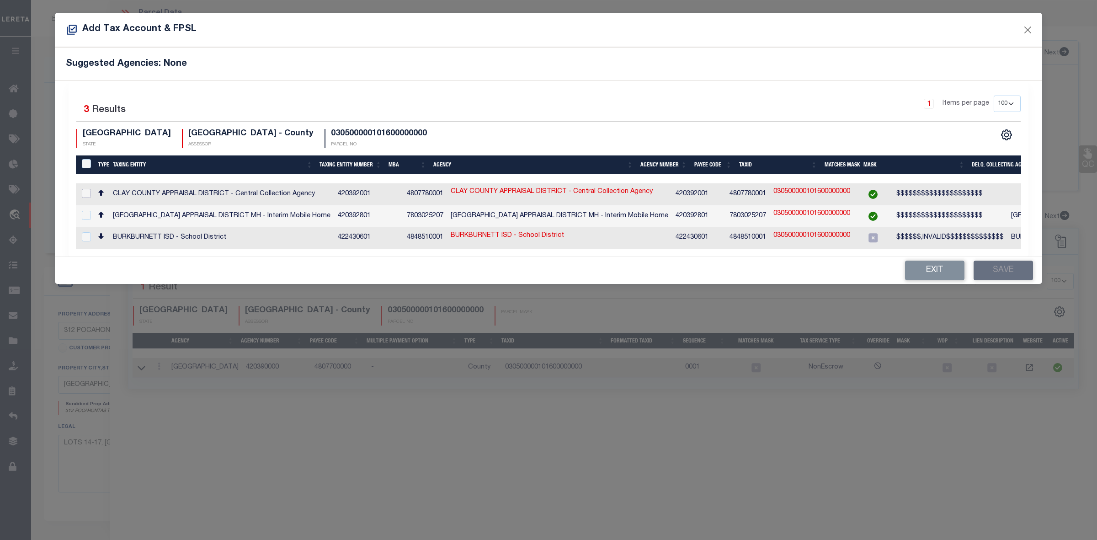
click at [87, 192] on input "checkbox" at bounding box center [86, 193] width 9 height 9
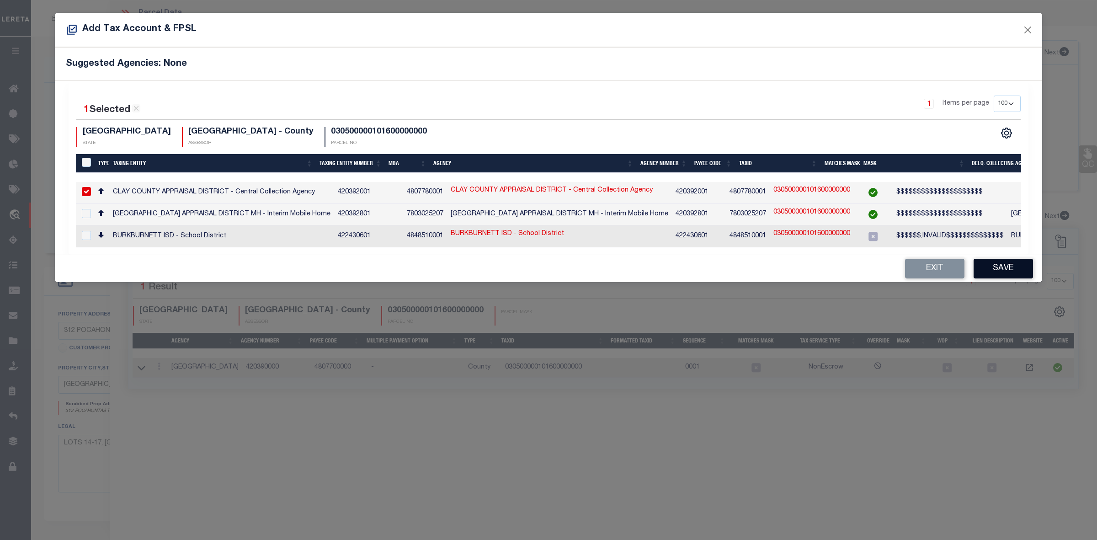
click at [1008, 275] on button "Save" at bounding box center [1003, 269] width 59 height 20
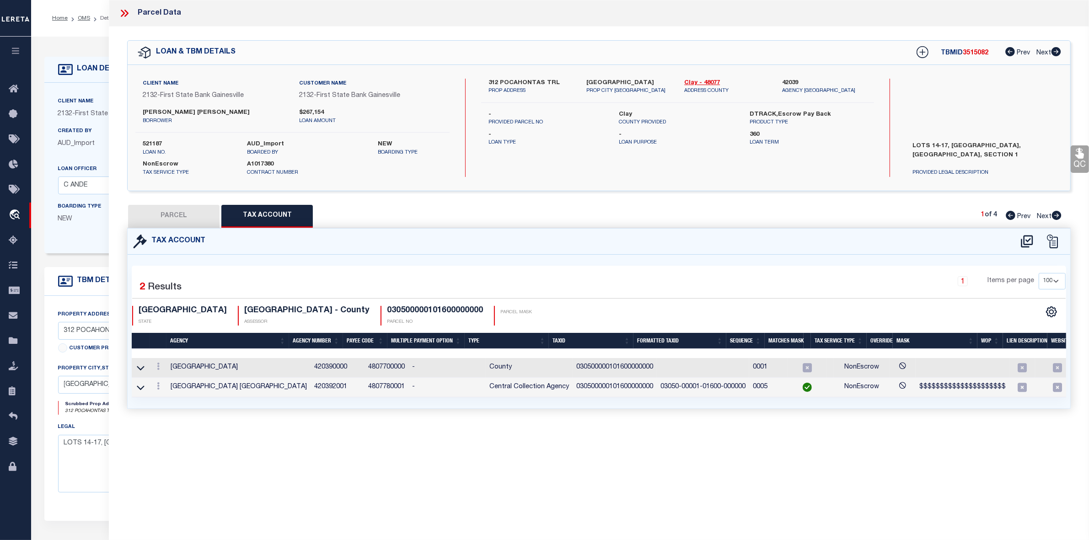
click at [177, 213] on button "PARCEL" at bounding box center [173, 216] width 91 height 23
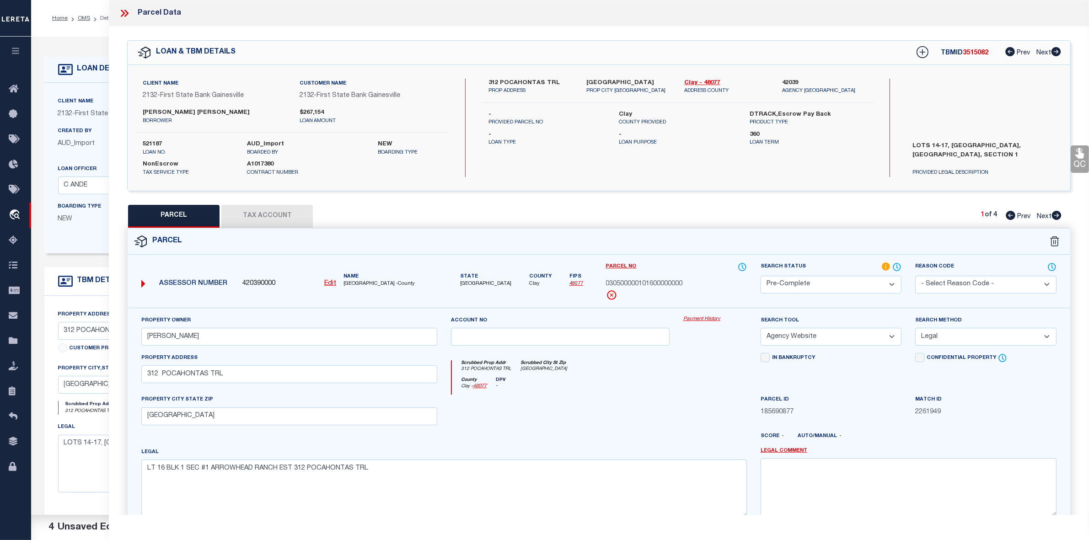
click at [301, 213] on button "Tax Account" at bounding box center [266, 216] width 91 height 23
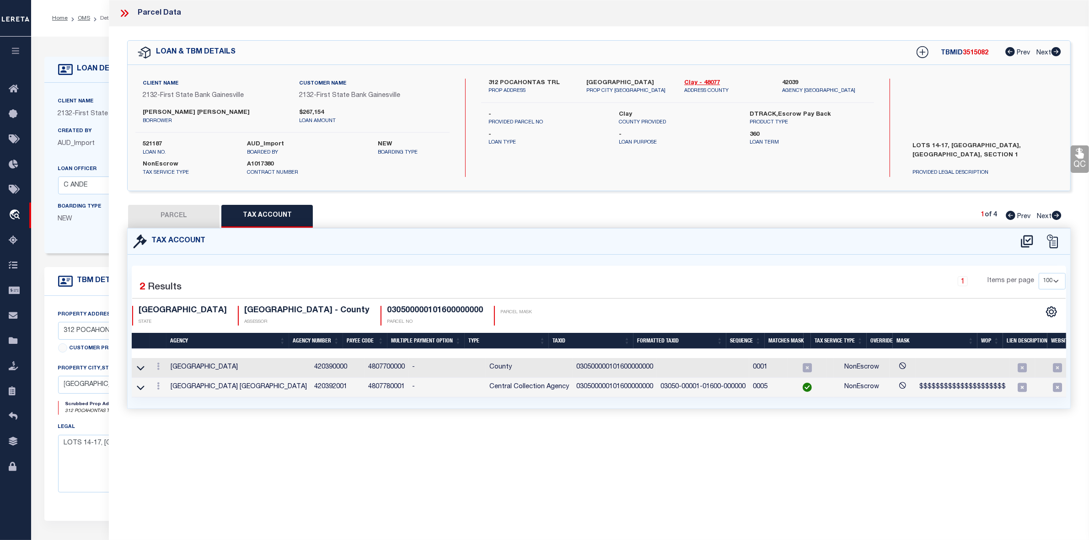
click at [138, 394] on td at bounding box center [141, 388] width 18 height 20
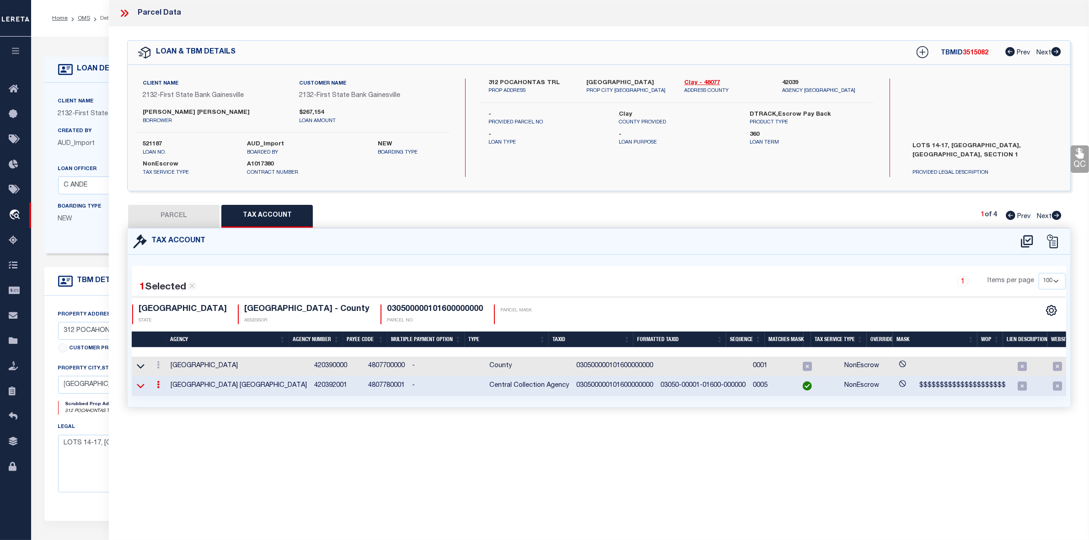
click at [138, 389] on icon at bounding box center [141, 386] width 8 height 10
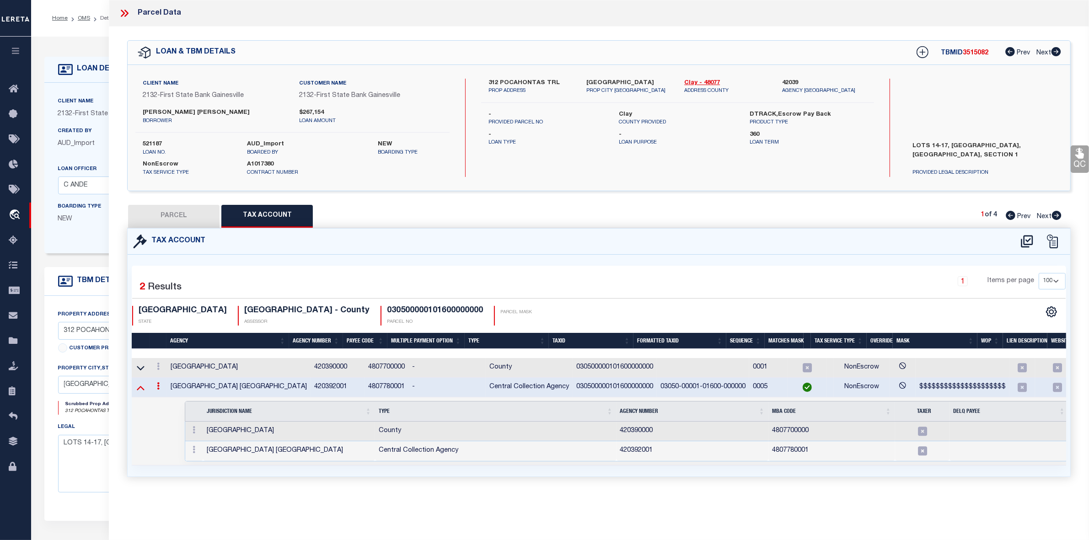
click at [139, 388] on icon at bounding box center [141, 388] width 8 height 10
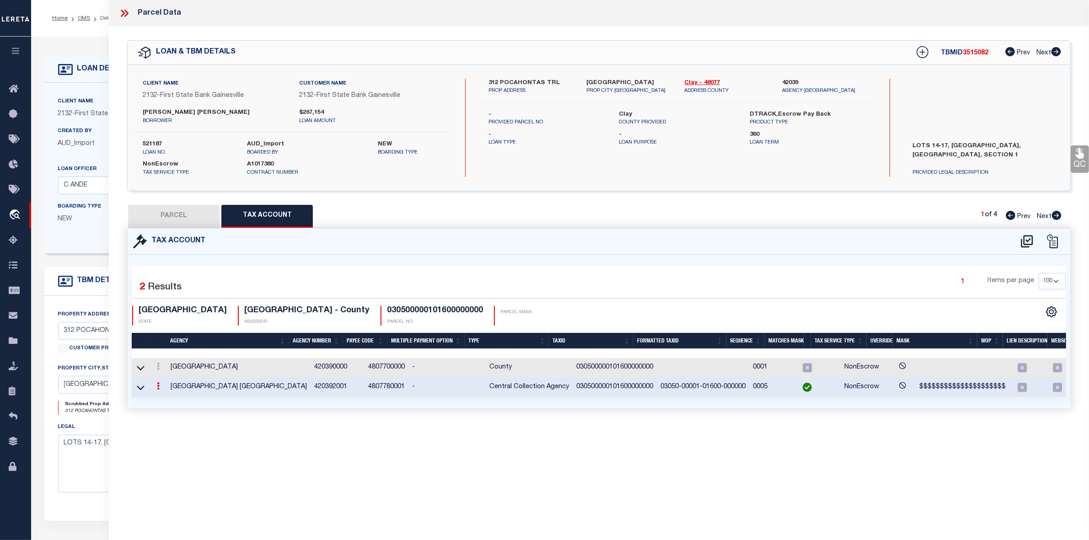
click at [177, 209] on button "PARCEL" at bounding box center [173, 216] width 91 height 23
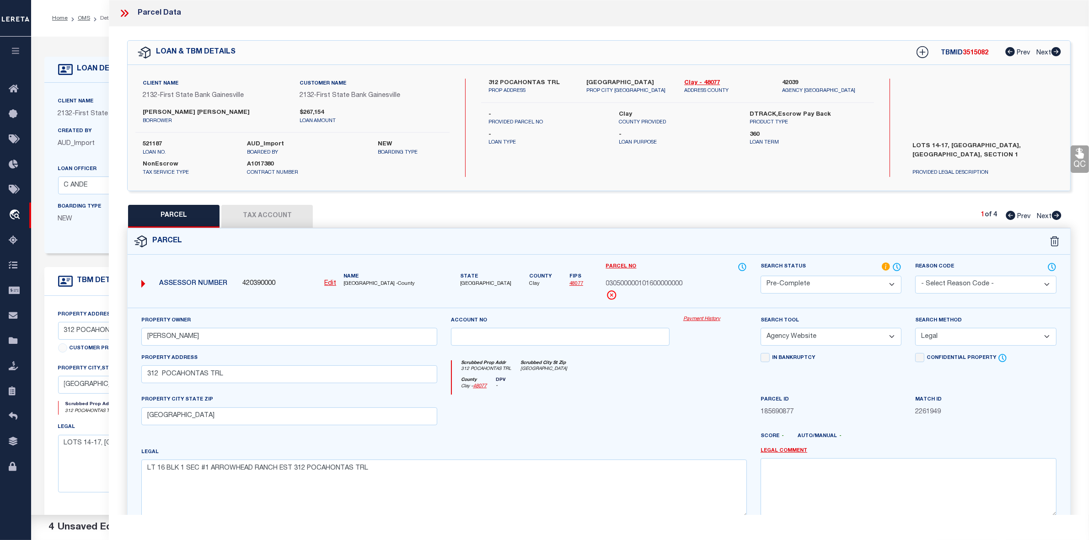
scroll to position [95, 0]
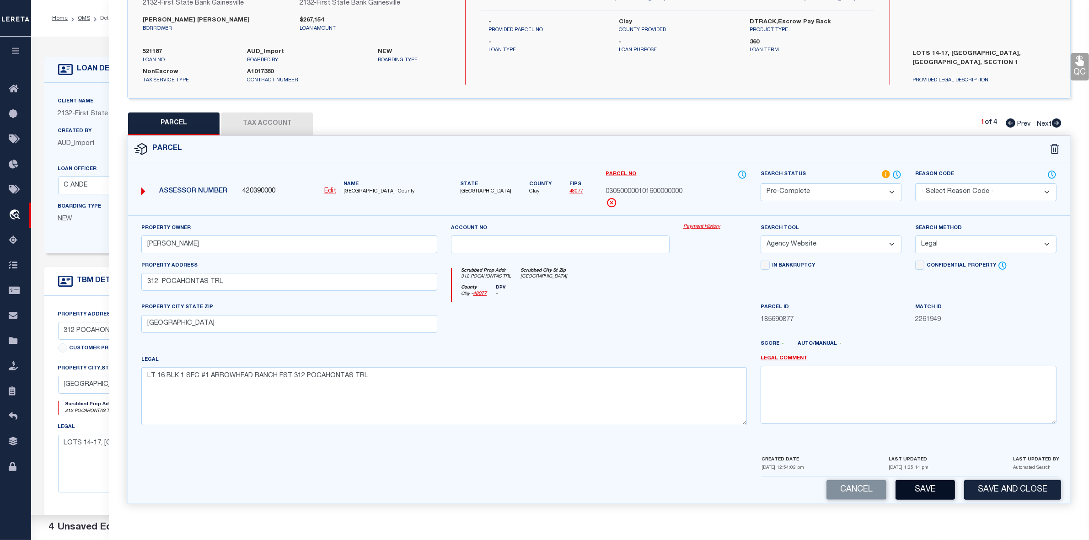
click at [924, 492] on button "Save" at bounding box center [924, 490] width 59 height 20
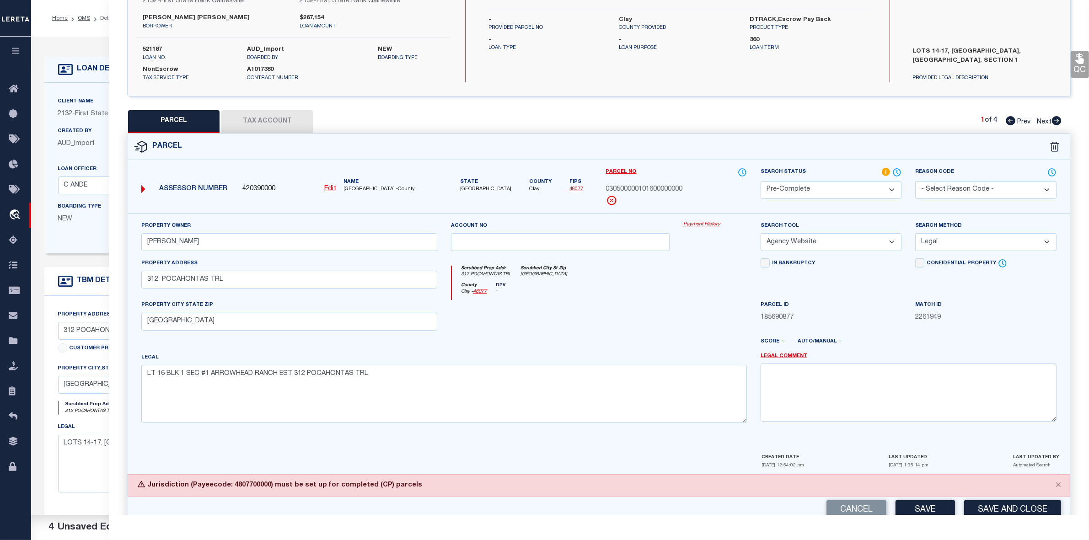
scroll to position [117, 0]
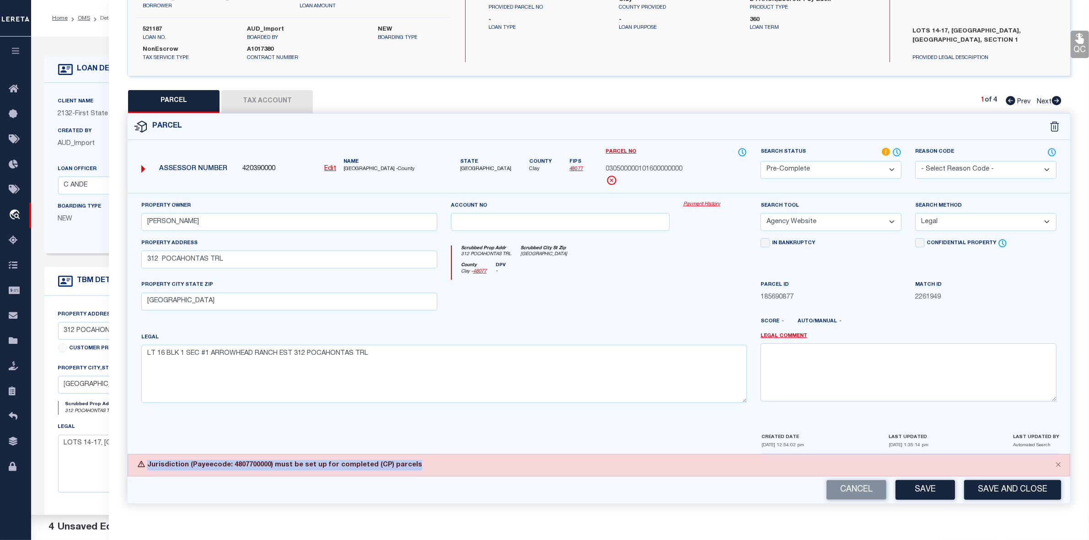
drag, startPoint x: 149, startPoint y: 463, endPoint x: 411, endPoint y: 467, distance: 261.5
click at [411, 467] on div "Jurisdiction (Payeecode: 4807700000) must be set up for completed (CP) parcels" at bounding box center [599, 465] width 942 height 22
click at [801, 164] on select "Automated Search Bad Parcel Complete Duplicate Parcel High Dollar Reporting In …" at bounding box center [830, 170] width 141 height 18
click at [760, 161] on select "Automated Search Bad Parcel Complete Duplicate Parcel High Dollar Reporting In …" at bounding box center [830, 170] width 141 height 18
click at [807, 374] on textarea at bounding box center [908, 372] width 296 height 58
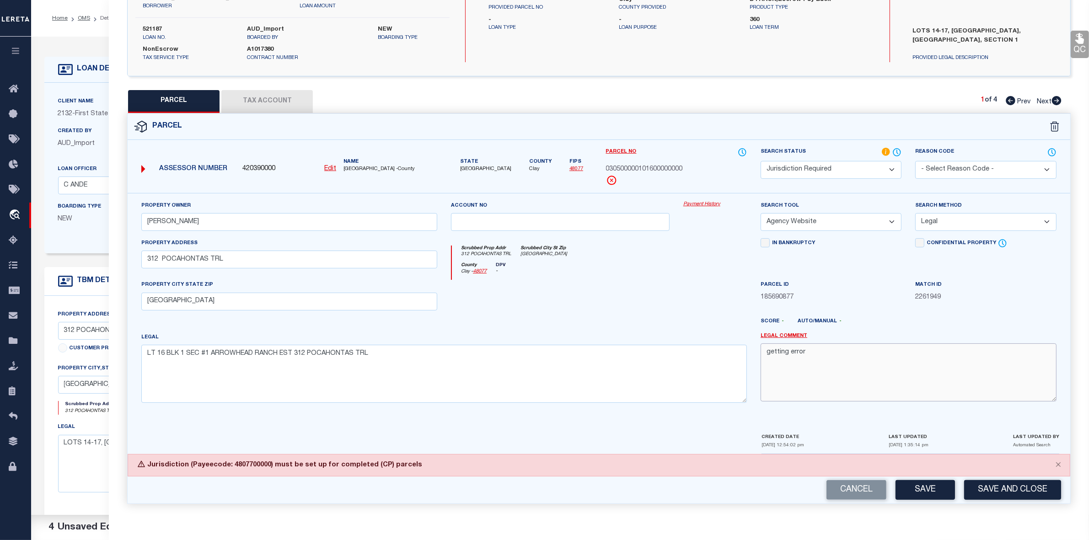
paste textarea "Jurisdiction (Payeecode: 4807700000) must be set up for completed (CP) parcels"
click at [925, 488] on button "Save" at bounding box center [924, 490] width 59 height 20
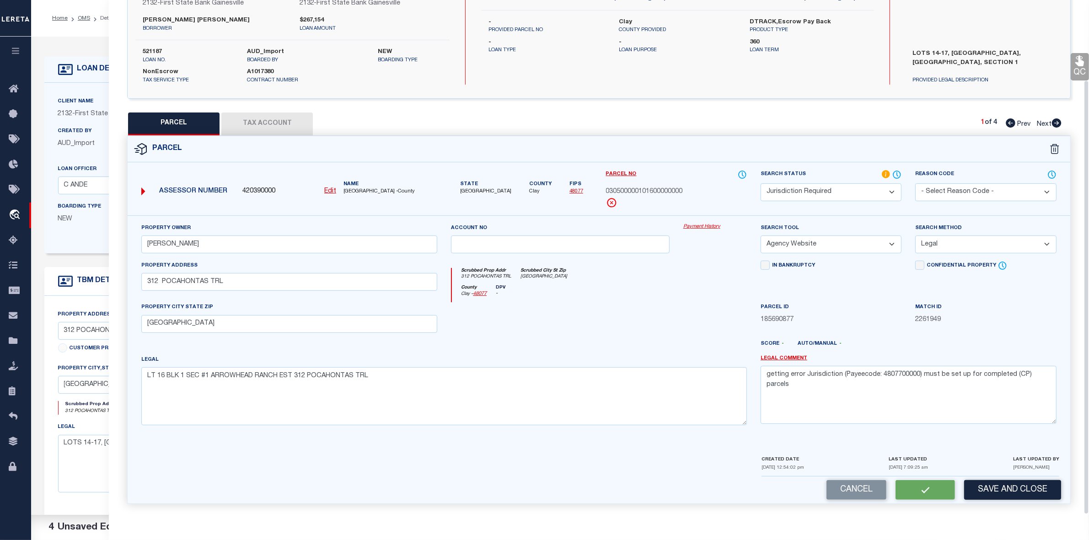
scroll to position [95, 0]
click at [1057, 122] on icon at bounding box center [1056, 122] width 10 height 9
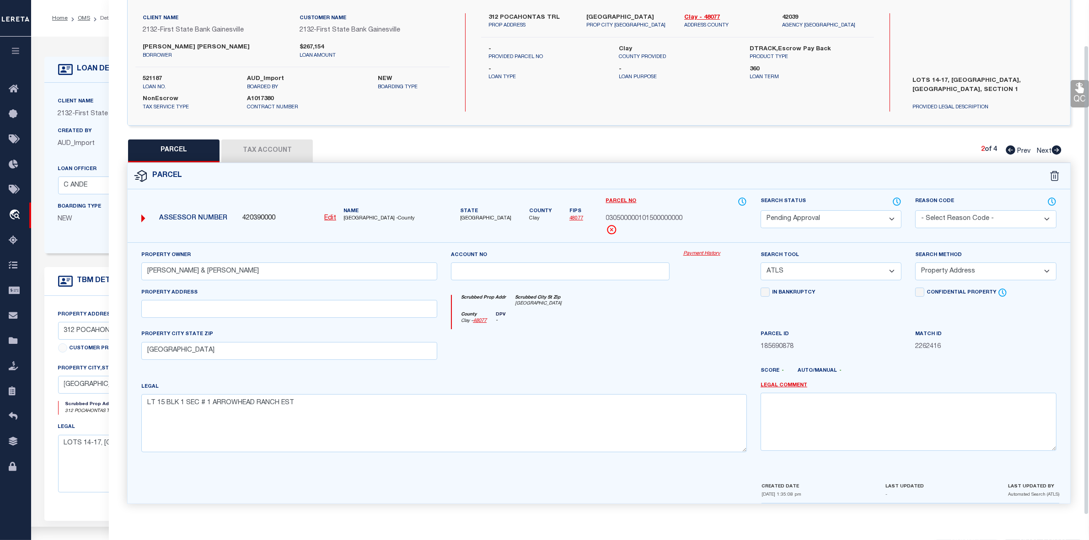
scroll to position [68, 0]
click at [211, 271] on input "PREDDY,JOHN W & AMANDA" at bounding box center [289, 271] width 296 height 18
paste input "VERGAUWEN CHARLES B"
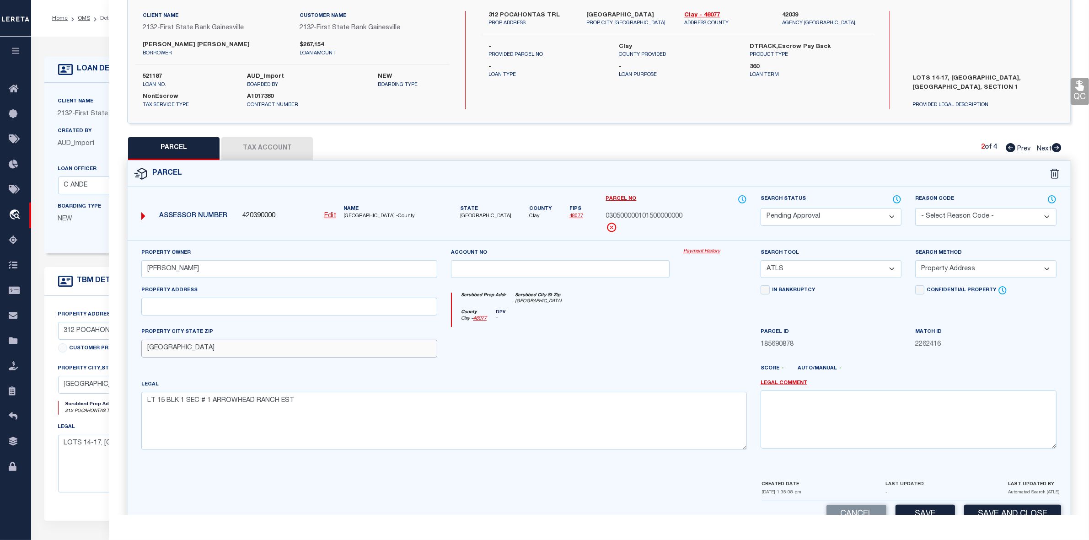
drag, startPoint x: 273, startPoint y: 352, endPoint x: 223, endPoint y: 349, distance: 50.4
click at [223, 349] on input "WICHITA FALLS, TX 76310" at bounding box center [289, 349] width 296 height 18
click at [186, 348] on input "WICHITA FALLS, TX 76310" at bounding box center [289, 349] width 296 height 18
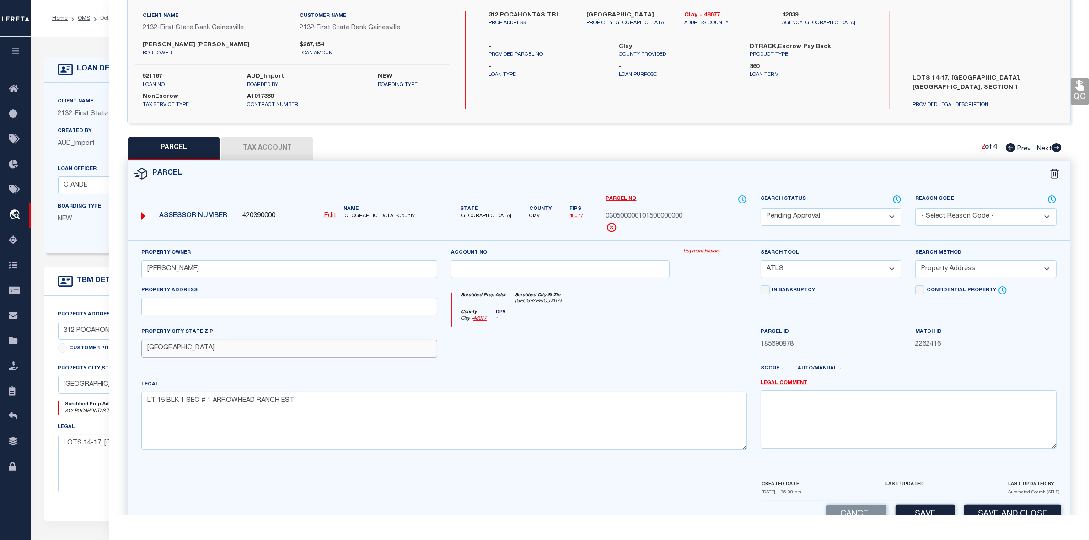
click at [186, 348] on input "WICHITA FALLS, TX 76310" at bounding box center [289, 349] width 296 height 18
click at [186, 348] on input "WICHITA FLLS, TX 76310" at bounding box center [289, 349] width 296 height 18
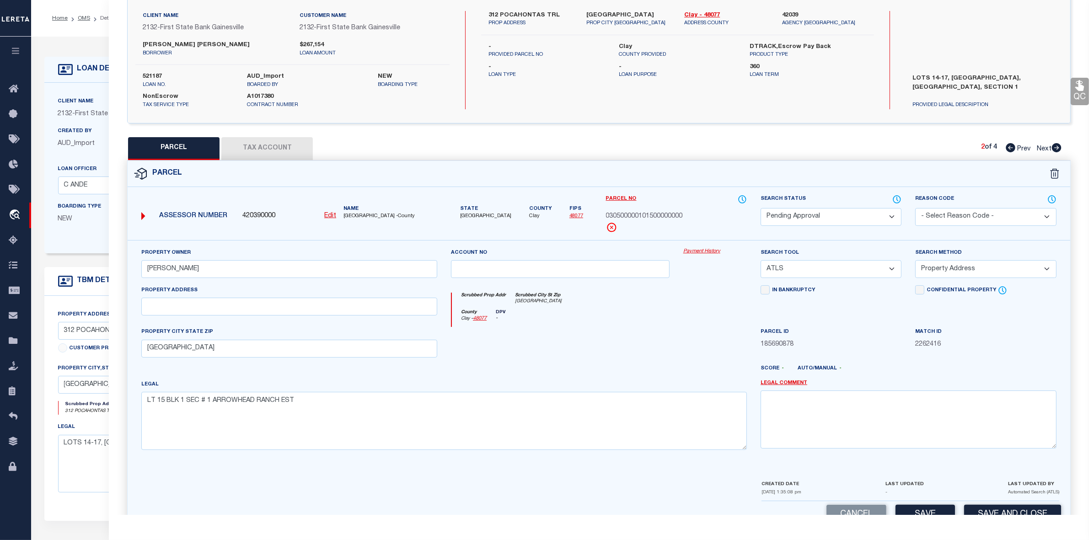
click at [805, 221] on select "Automated Search Bad Parcel Complete Duplicate Parcel High Dollar Reporting In …" at bounding box center [830, 217] width 141 height 18
click at [760, 208] on select "Automated Search Bad Parcel Complete Duplicate Parcel High Dollar Reporting In …" at bounding box center [830, 217] width 141 height 18
click at [832, 270] on select "-- Select Search Tool -- 3rd Party Website Agency File Agency Website ATLS CNV-…" at bounding box center [830, 269] width 141 height 18
click at [760, 261] on select "-- Select Search Tool -- 3rd Party Website Agency File Agency Website ATLS CNV-…" at bounding box center [830, 269] width 141 height 18
click at [937, 271] on select "-- Select Search Method -- Property Address Legal Liability Info Provided" at bounding box center [985, 269] width 141 height 18
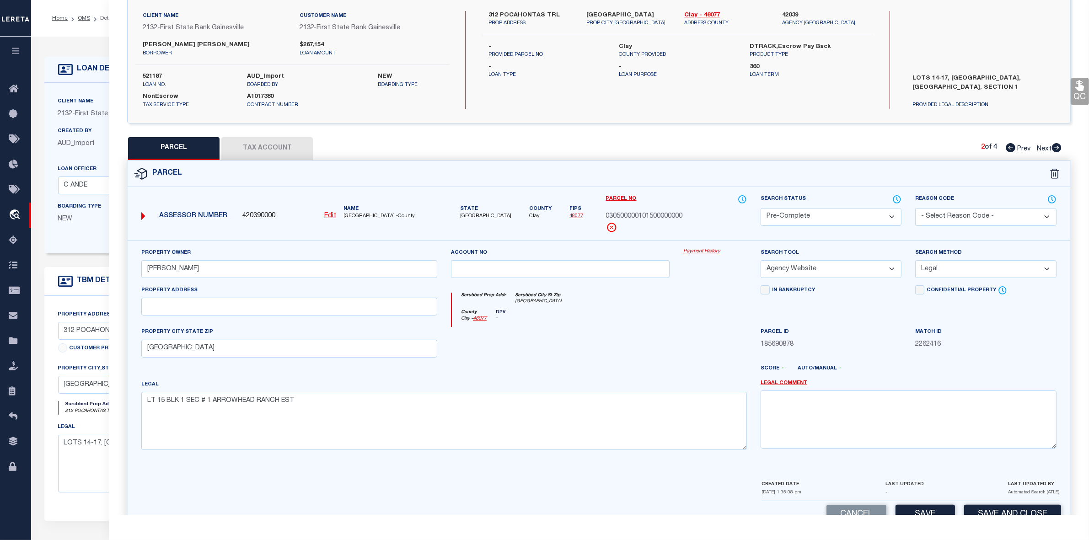
click at [915, 261] on select "-- Select Search Method -- Property Address Legal Liability Info Provided" at bounding box center [985, 269] width 141 height 18
click at [284, 155] on button "Tax Account" at bounding box center [266, 148] width 91 height 23
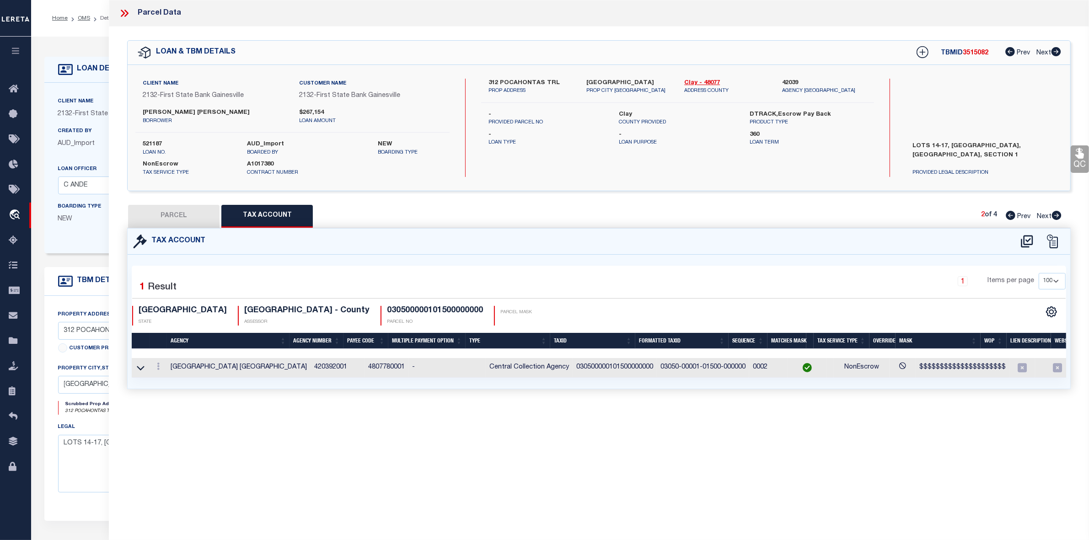
click at [178, 215] on button "PARCEL" at bounding box center [173, 216] width 91 height 23
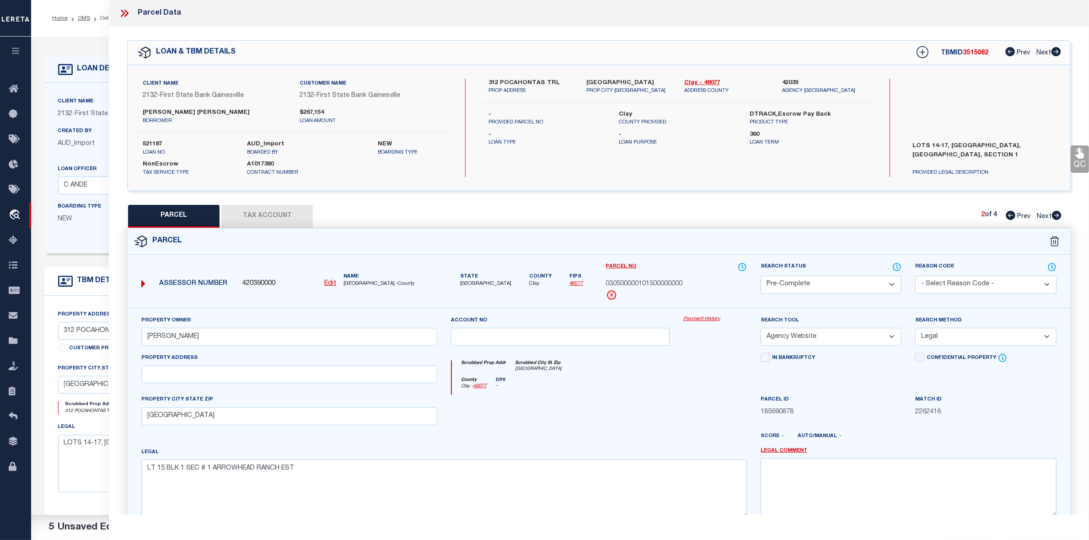
scroll to position [95, 0]
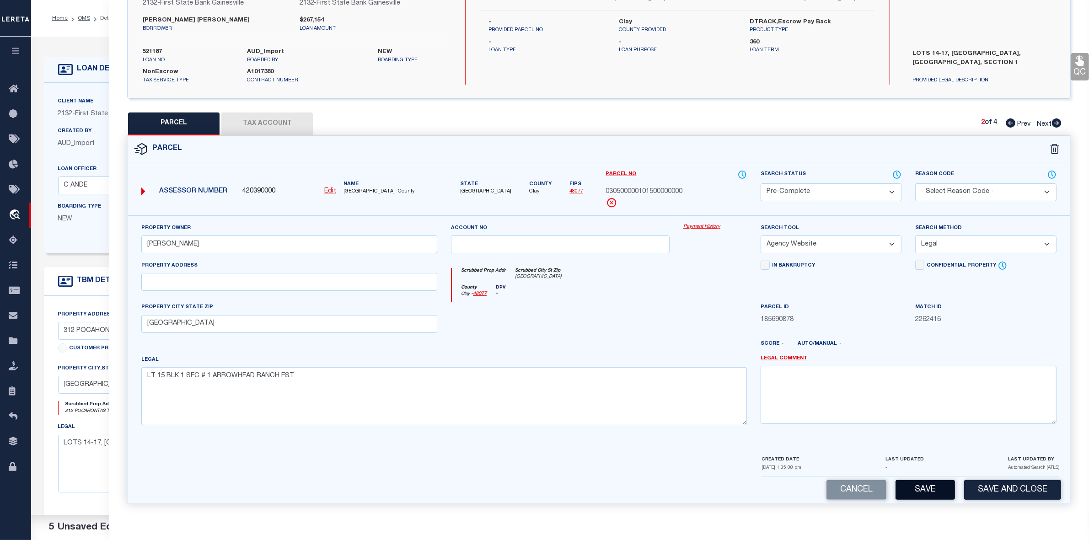
click at [919, 486] on button "Save" at bounding box center [924, 490] width 59 height 20
click at [275, 124] on button "Tax Account" at bounding box center [266, 123] width 91 height 23
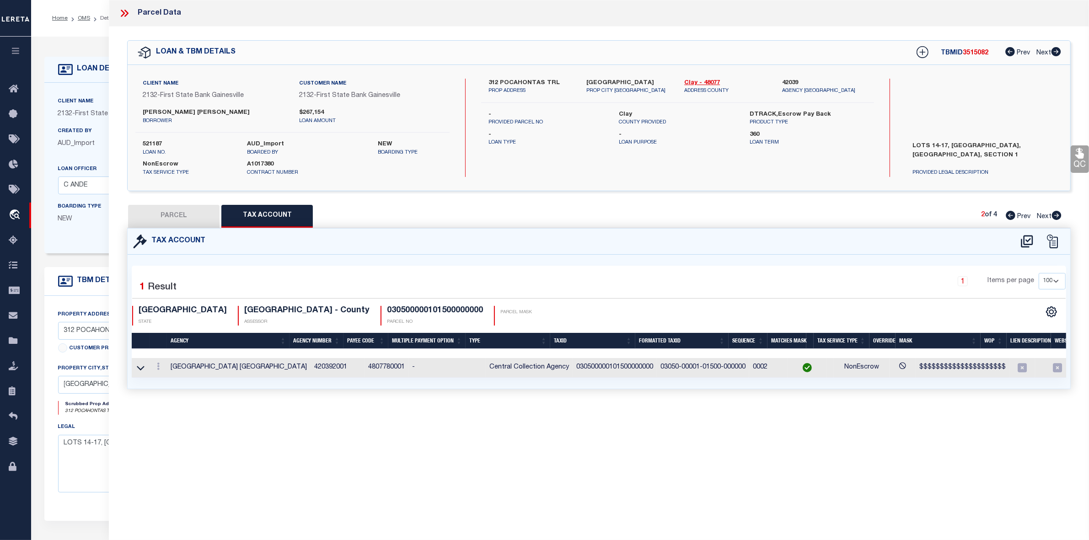
scroll to position [0, 0]
click at [1031, 245] on icon at bounding box center [1026, 241] width 15 height 15
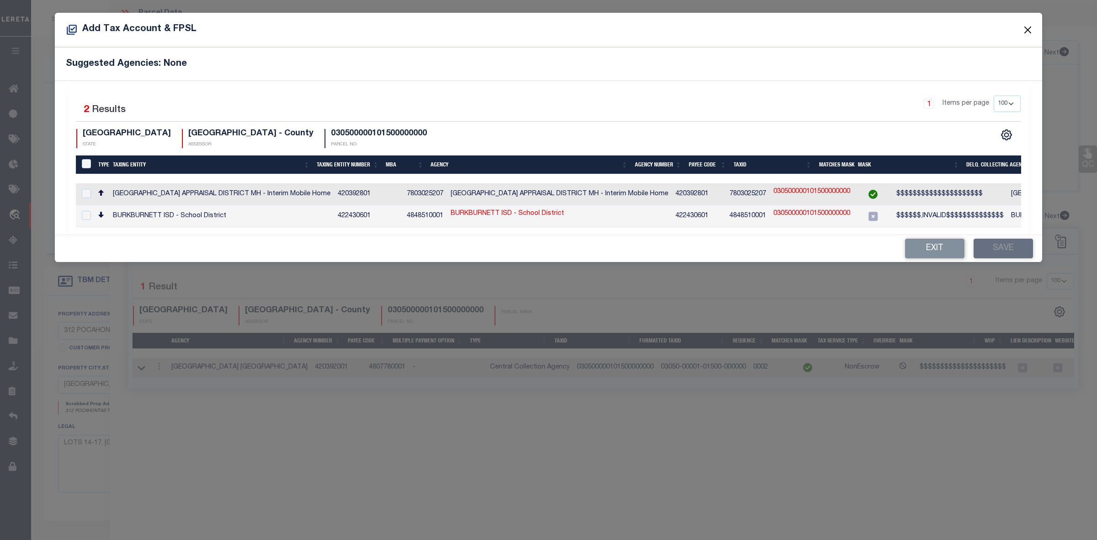
click at [1025, 27] on button "Close" at bounding box center [1028, 30] width 12 height 12
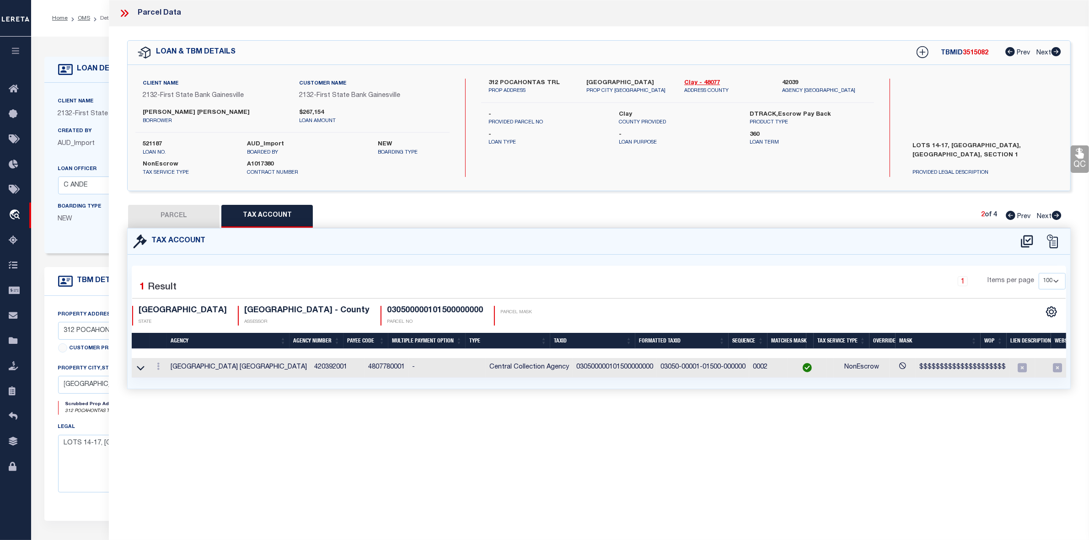
click at [144, 214] on button "PARCEL" at bounding box center [173, 216] width 91 height 23
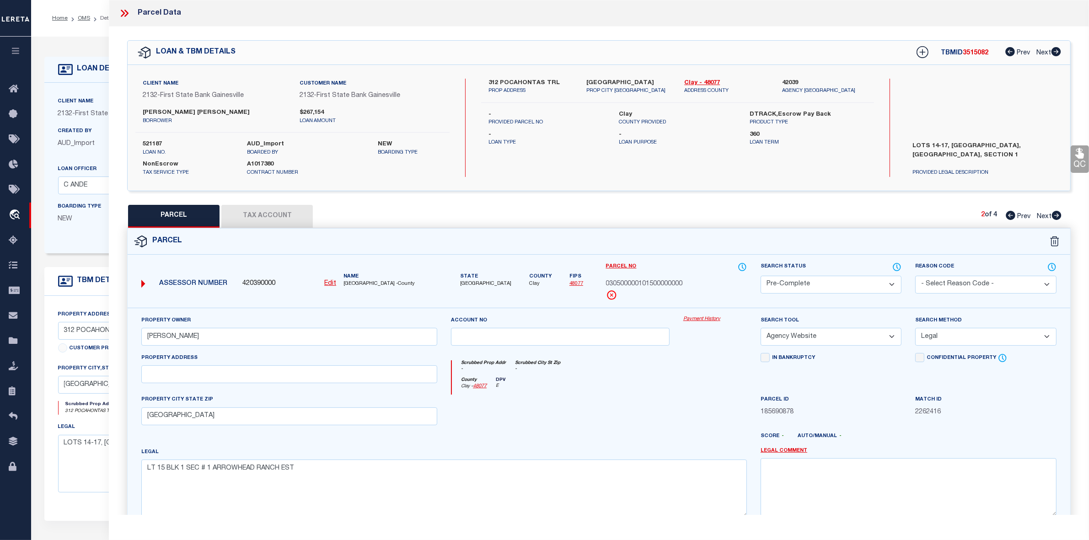
scroll to position [68, 0]
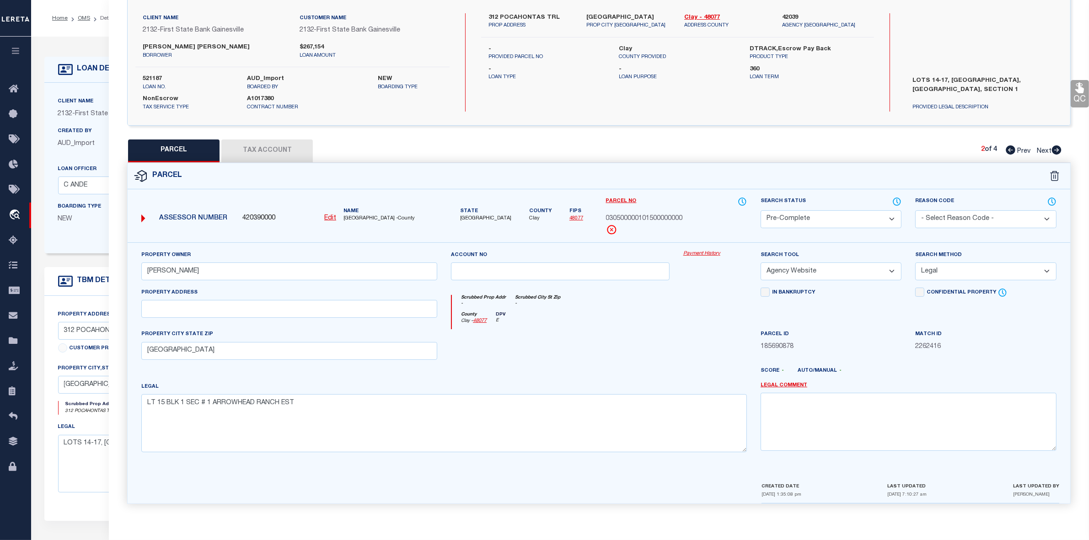
click at [1055, 146] on icon at bounding box center [1057, 149] width 10 height 9
click at [212, 273] on input "PREDDY,JOHN W & AMANDA" at bounding box center [289, 271] width 296 height 18
paste input "VERGAUWEN CHARLES B"
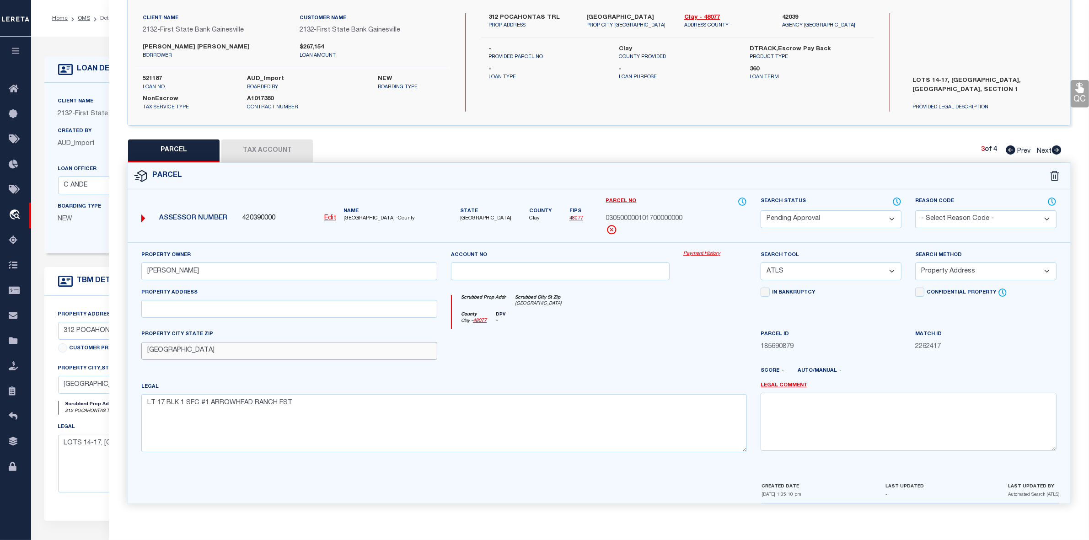
click at [199, 348] on input "WICHITA FALLS, TX 76310" at bounding box center [289, 351] width 296 height 18
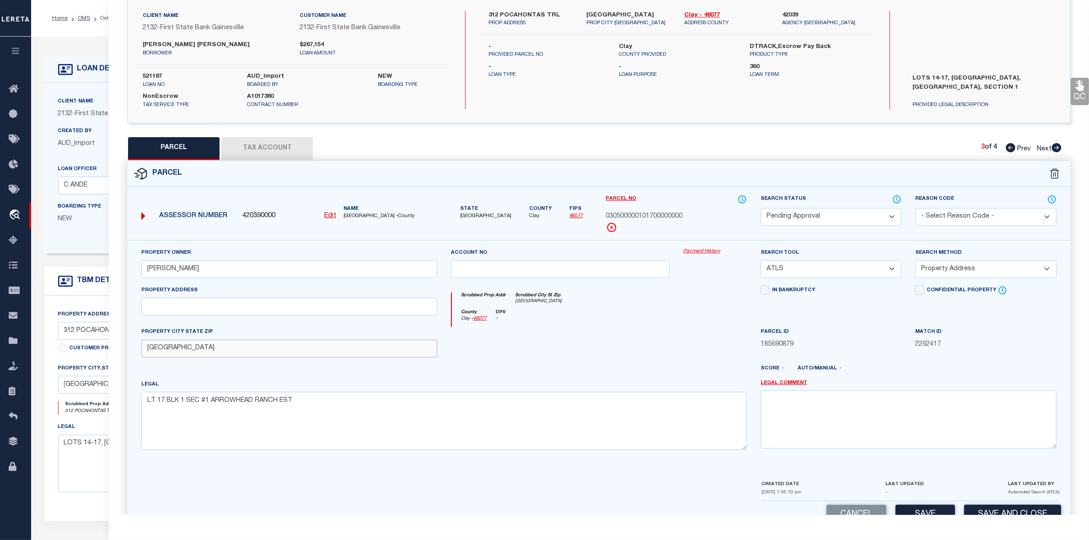
click at [199, 348] on input "WICHITA FALLS, TX 76310" at bounding box center [289, 349] width 296 height 18
click at [842, 215] on select "Automated Search Bad Parcel Complete Duplicate Parcel High Dollar Reporting In …" at bounding box center [830, 217] width 141 height 18
click at [760, 208] on select "Automated Search Bad Parcel Complete Duplicate Parcel High Dollar Reporting In …" at bounding box center [830, 217] width 141 height 18
click at [814, 272] on select "-- Select Search Tool -- 3rd Party Website Agency File Agency Website ATLS CNV-…" at bounding box center [830, 269] width 141 height 18
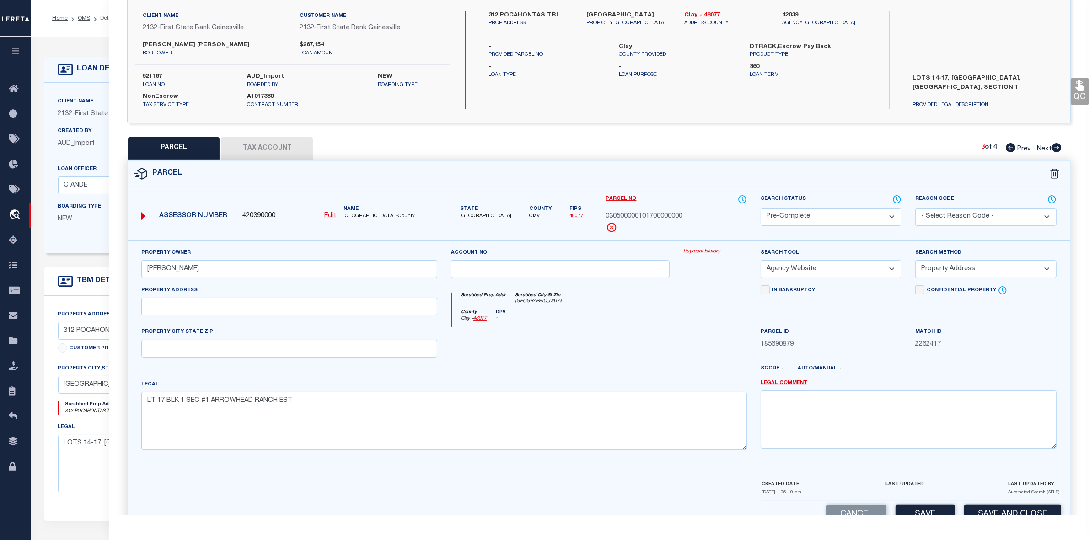
click at [760, 261] on select "-- Select Search Tool -- 3rd Party Website Agency File Agency Website ATLS CNV-…" at bounding box center [830, 269] width 141 height 18
click at [959, 266] on select "-- Select Search Method -- Property Address Legal Liability Info Provided" at bounding box center [985, 269] width 141 height 18
click at [915, 261] on select "-- Select Search Method -- Property Address Legal Liability Info Provided" at bounding box center [985, 269] width 141 height 18
click at [281, 151] on button "Tax Account" at bounding box center [266, 148] width 91 height 23
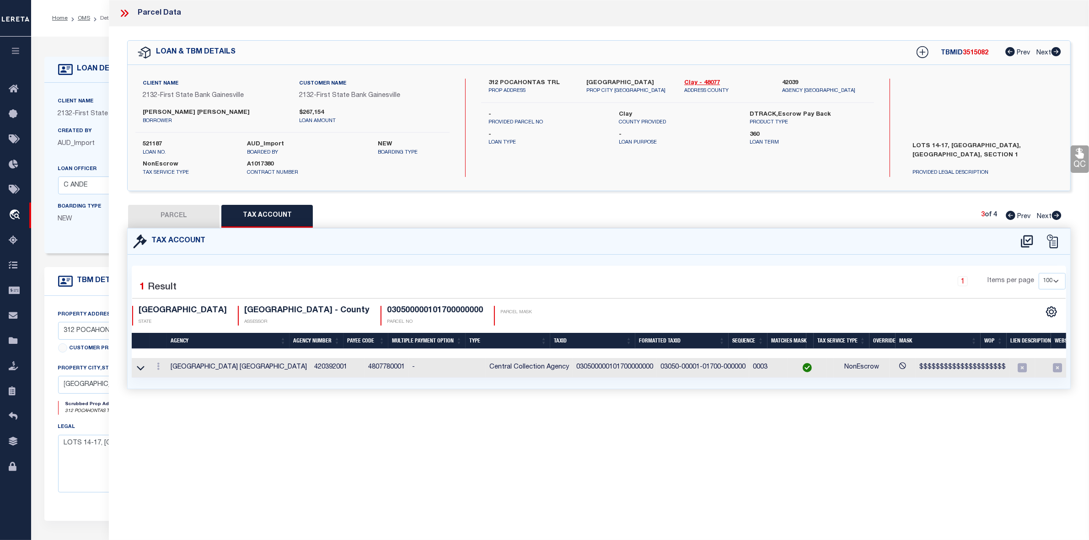
scroll to position [0, 0]
click at [190, 218] on button "PARCEL" at bounding box center [173, 216] width 91 height 23
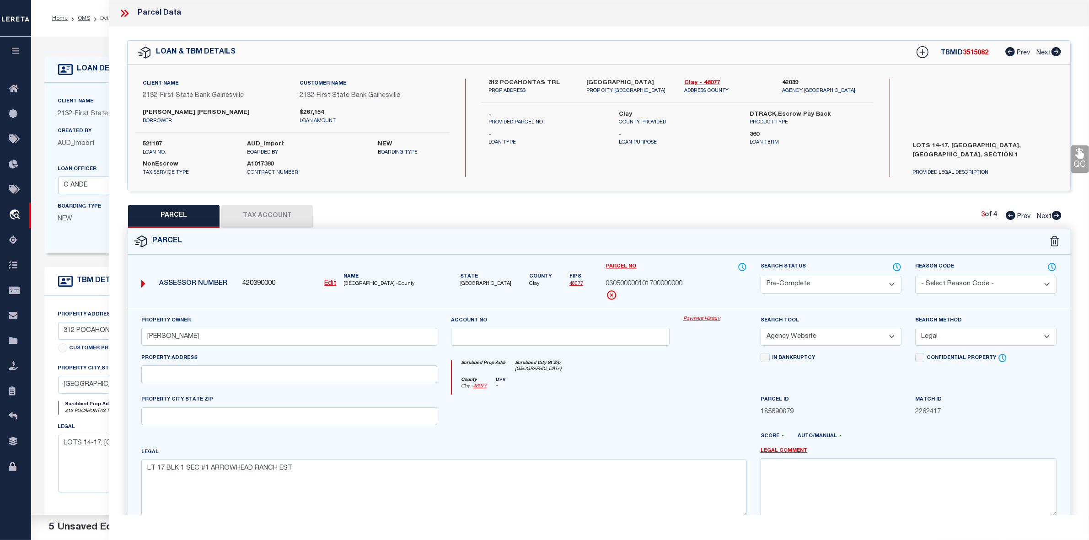
scroll to position [95, 0]
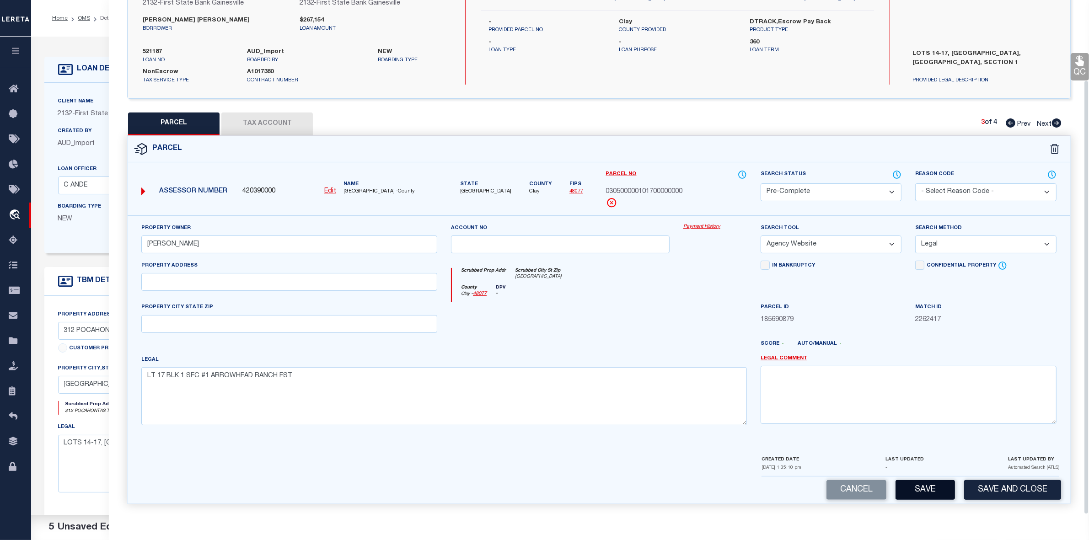
click at [934, 489] on button "Save" at bounding box center [924, 490] width 59 height 20
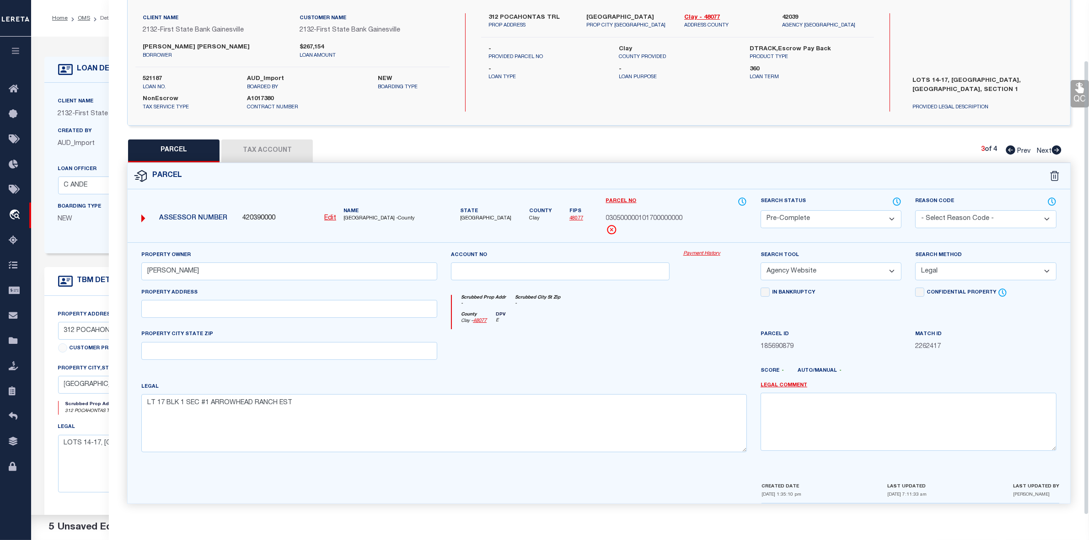
scroll to position [0, 0]
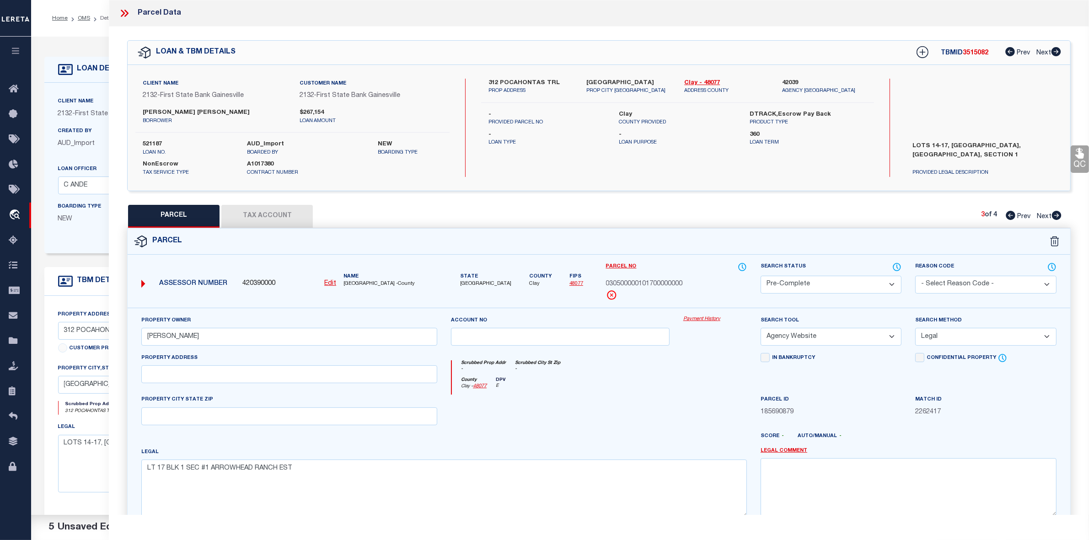
click at [1057, 213] on icon at bounding box center [1057, 215] width 10 height 9
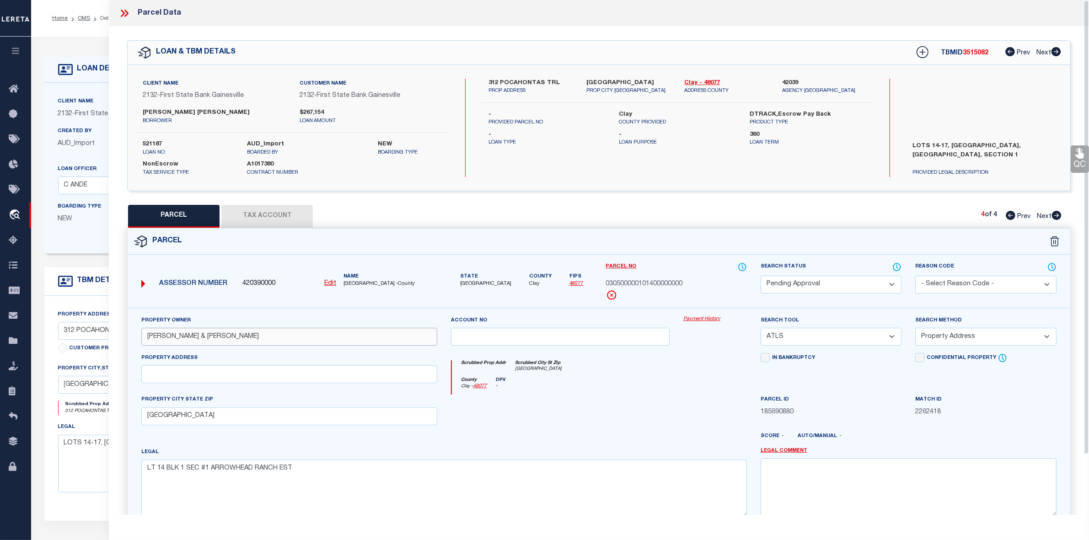
click at [225, 342] on input "PREDDY,JOHN W & AMANDA" at bounding box center [289, 337] width 296 height 18
paste input "VERGAUWEN CHARLES B"
click at [171, 421] on input "WICHITA FALLS, TX 76310" at bounding box center [289, 416] width 296 height 18
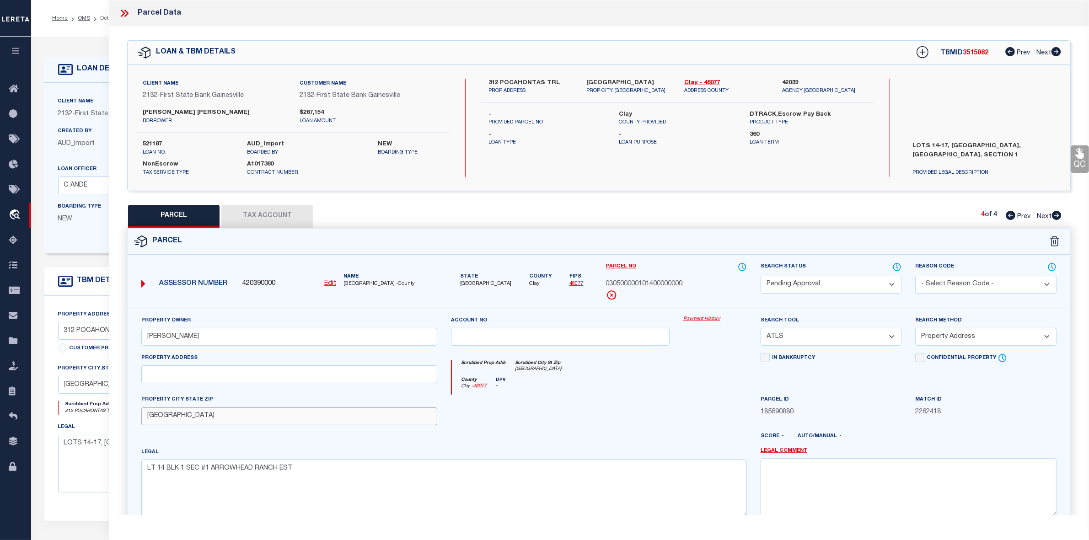
click at [171, 421] on input "WICHITA FALLS, TX 76310" at bounding box center [289, 416] width 296 height 18
click at [822, 283] on select "Automated Search Bad Parcel Complete Duplicate Parcel High Dollar Reporting In …" at bounding box center [830, 285] width 141 height 18
click at [760, 276] on select "Automated Search Bad Parcel Complete Duplicate Parcel High Dollar Reporting In …" at bounding box center [830, 285] width 141 height 18
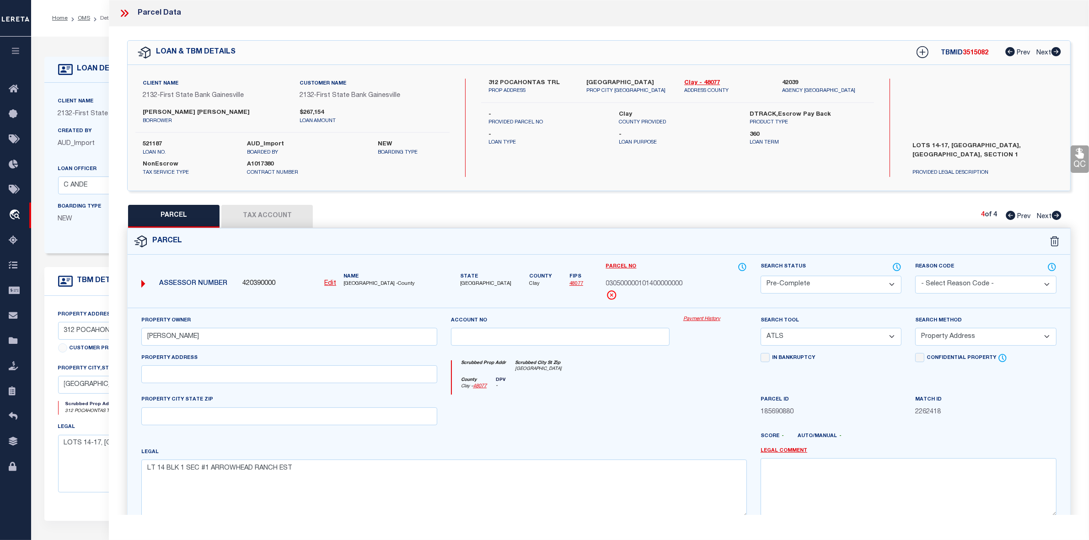
click at [782, 349] on div "Search Tool -- Select Search Tool -- 3rd Party Website Agency File Agency Websi…" at bounding box center [830, 333] width 155 height 37
click at [782, 342] on select "-- Select Search Tool -- 3rd Party Website Agency File Agency Website ATLS CNV-…" at bounding box center [830, 337] width 141 height 18
click at [760, 329] on select "-- Select Search Tool -- 3rd Party Website Agency File Agency Website ATLS CNV-…" at bounding box center [830, 337] width 141 height 18
click at [929, 337] on select "-- Select Search Method -- Property Address Legal Liability Info Provided" at bounding box center [985, 337] width 141 height 18
click at [915, 329] on select "-- Select Search Method -- Property Address Legal Liability Info Provided" at bounding box center [985, 337] width 141 height 18
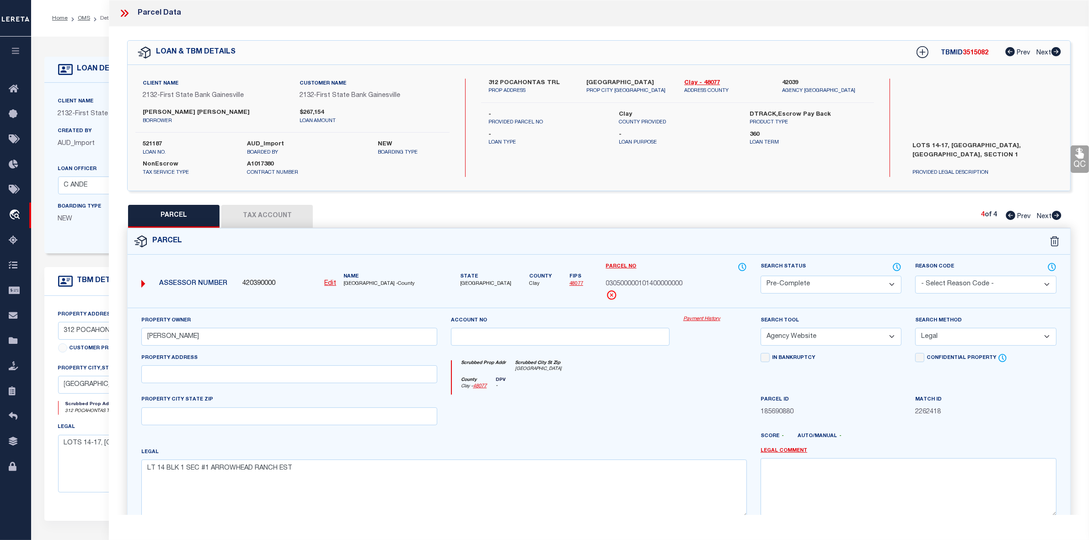
scroll to position [95, 0]
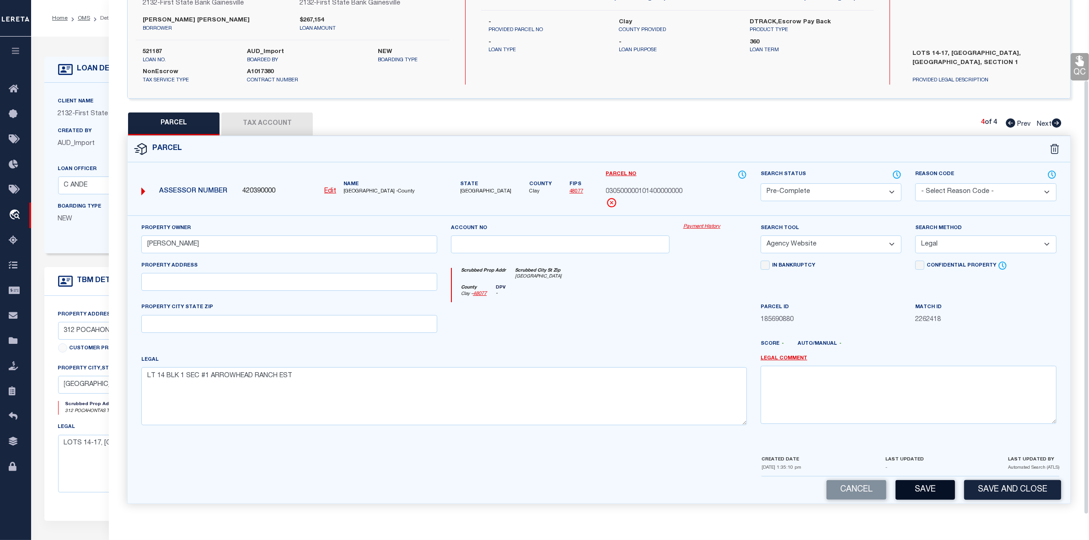
click at [938, 495] on button "Save" at bounding box center [924, 490] width 59 height 20
click at [272, 125] on button "Tax Account" at bounding box center [266, 123] width 91 height 23
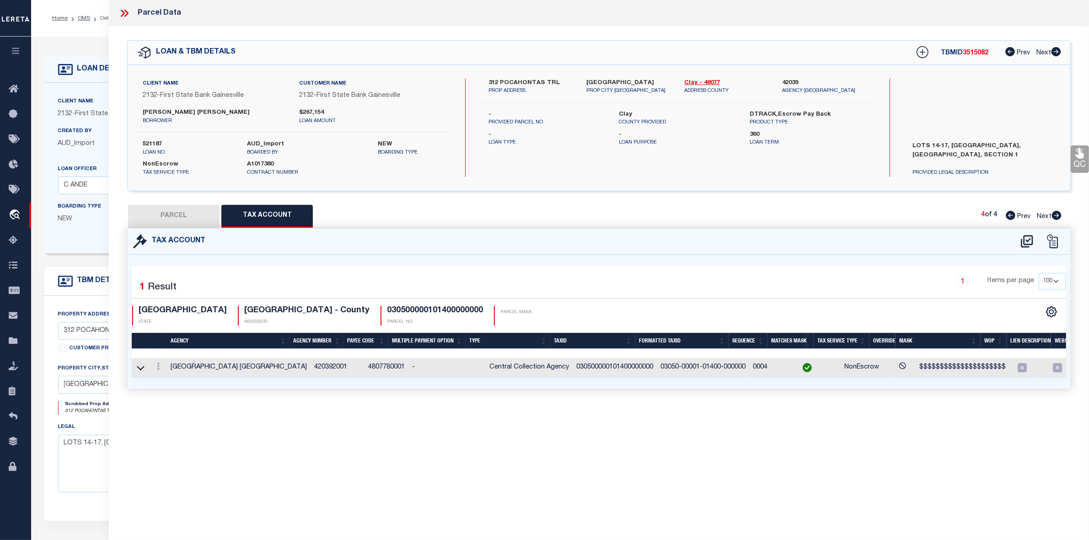
scroll to position [0, 0]
click at [181, 209] on button "PARCEL" at bounding box center [173, 216] width 91 height 23
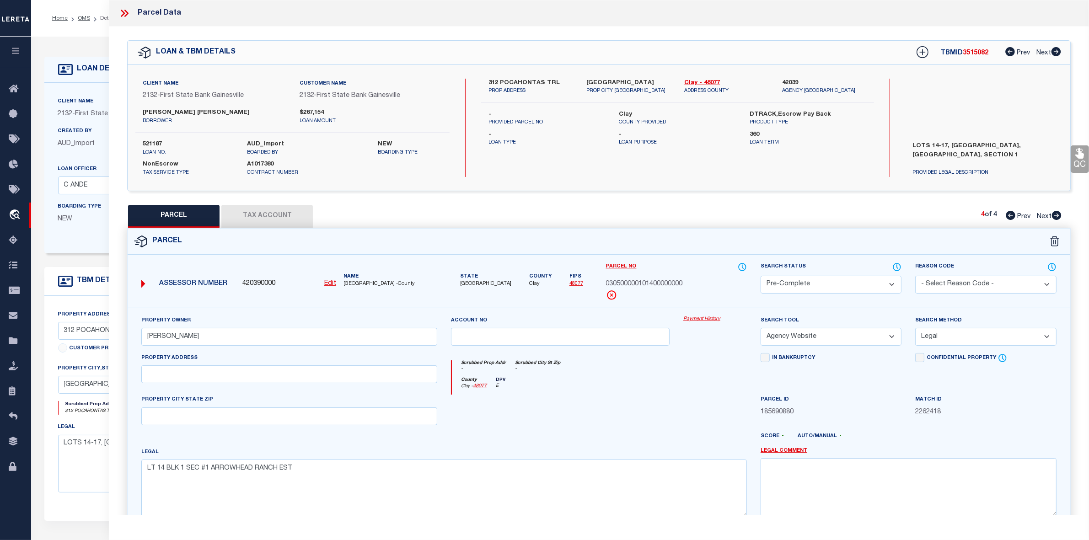
click at [982, 54] on span "3515082" at bounding box center [975, 53] width 26 height 6
click at [663, 283] on span "030500000101400000000" at bounding box center [644, 284] width 77 height 10
click at [1007, 217] on icon at bounding box center [1010, 215] width 10 height 9
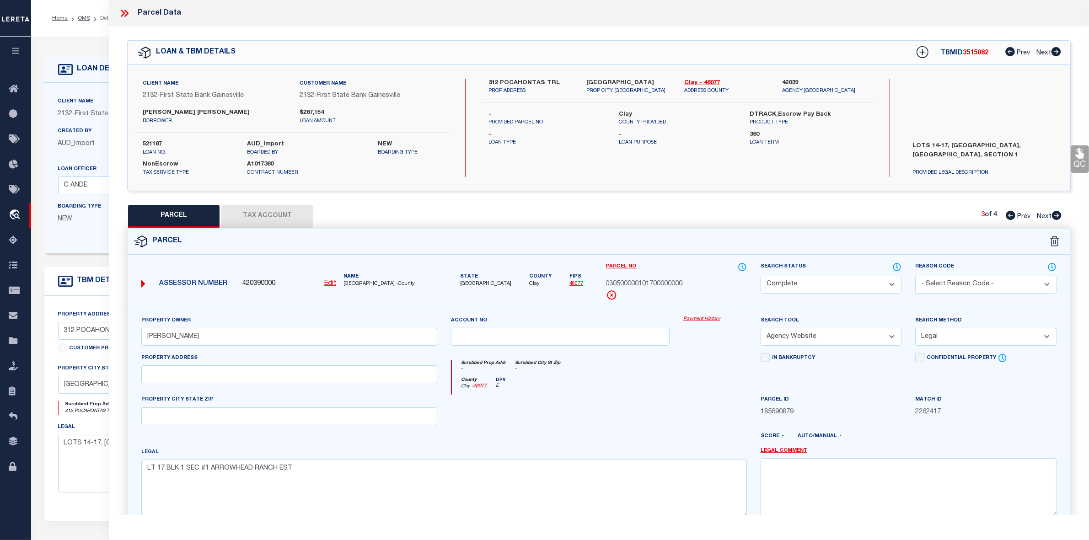
click at [663, 284] on span "030500000101700000000" at bounding box center [644, 284] width 77 height 10
click at [1011, 215] on icon at bounding box center [1010, 215] width 10 height 9
click at [643, 286] on span "030500000101500000000" at bounding box center [644, 284] width 77 height 10
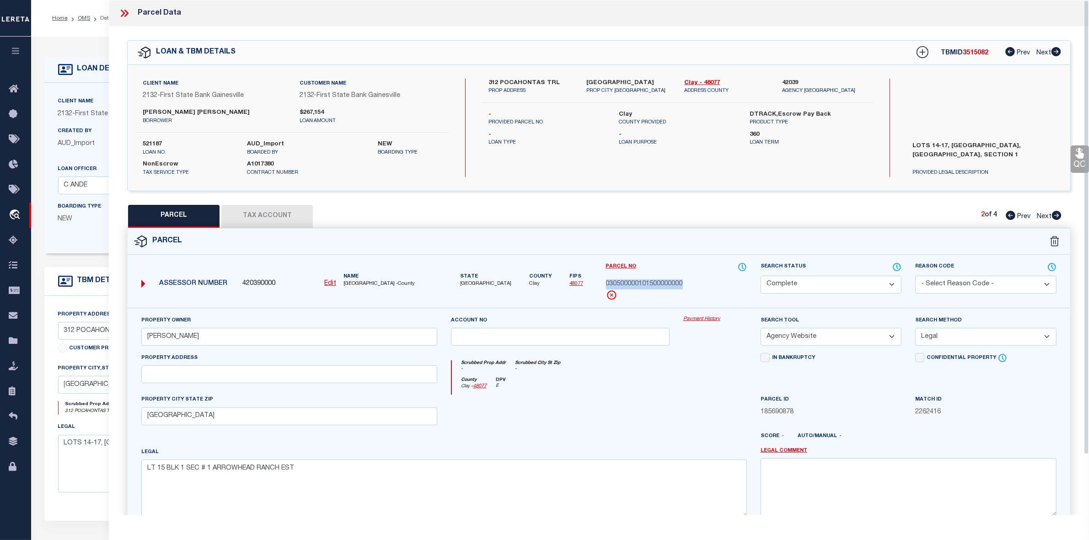
click at [1010, 215] on icon at bounding box center [1010, 215] width 10 height 9
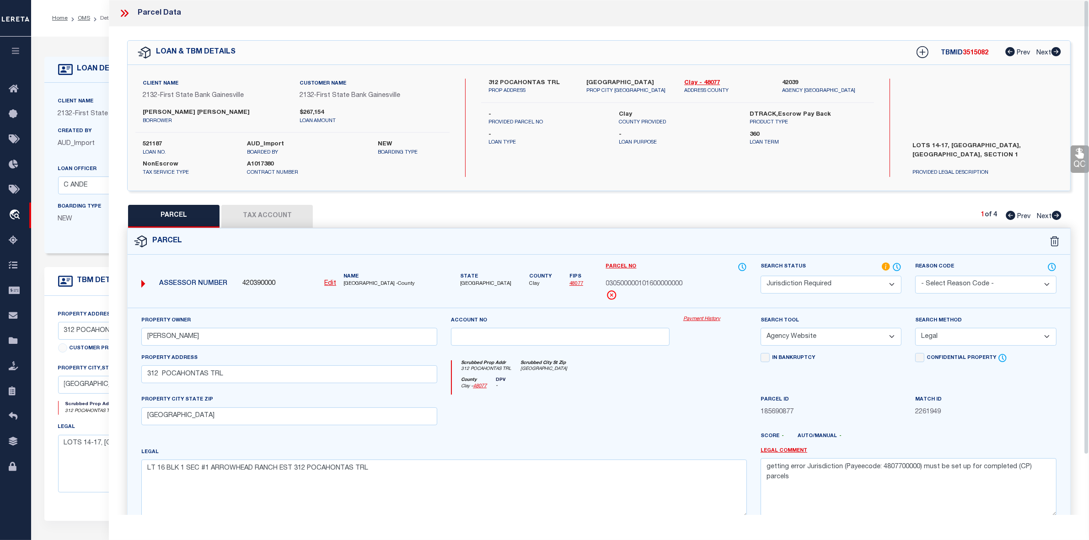
click at [123, 14] on icon at bounding box center [123, 13] width 4 height 7
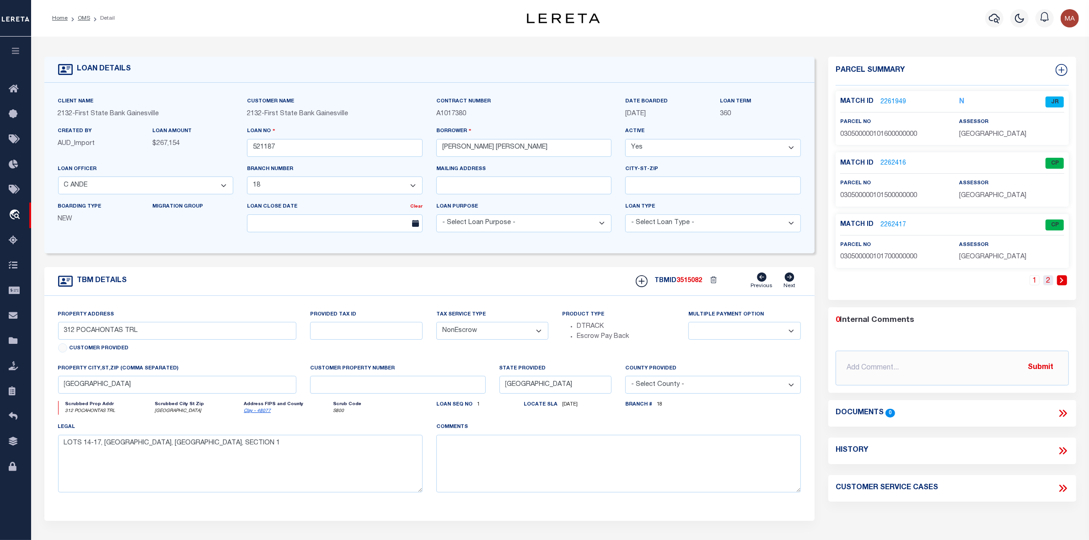
click at [1044, 282] on link "2" at bounding box center [1048, 280] width 10 height 10
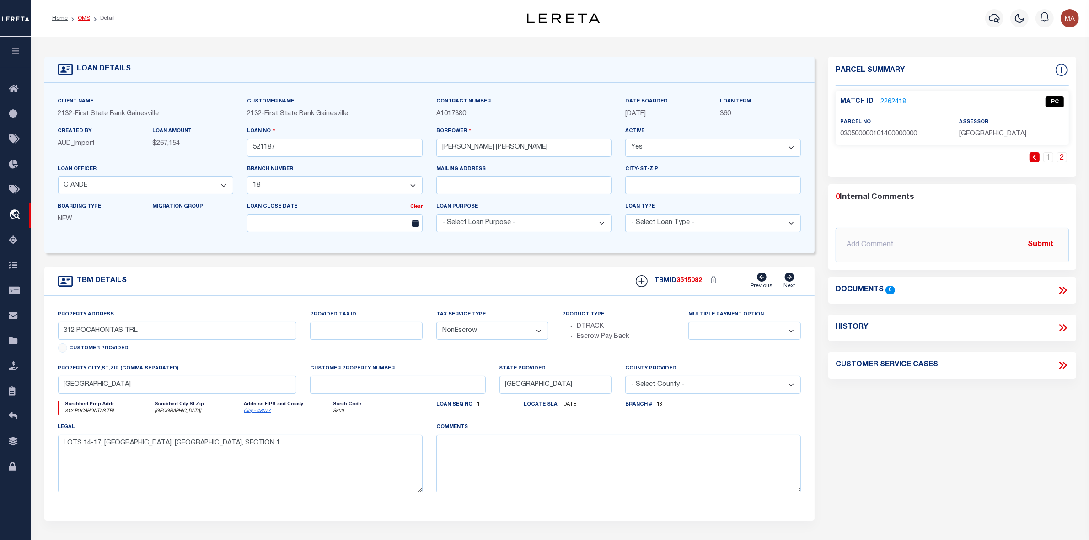
click at [78, 16] on link "OMS" at bounding box center [84, 18] width 12 height 5
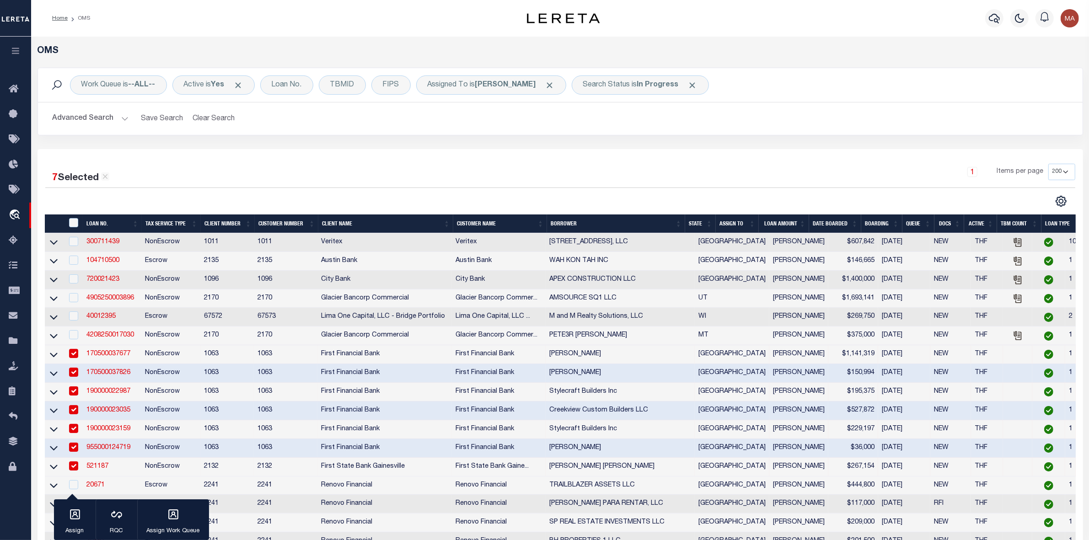
scroll to position [343, 0]
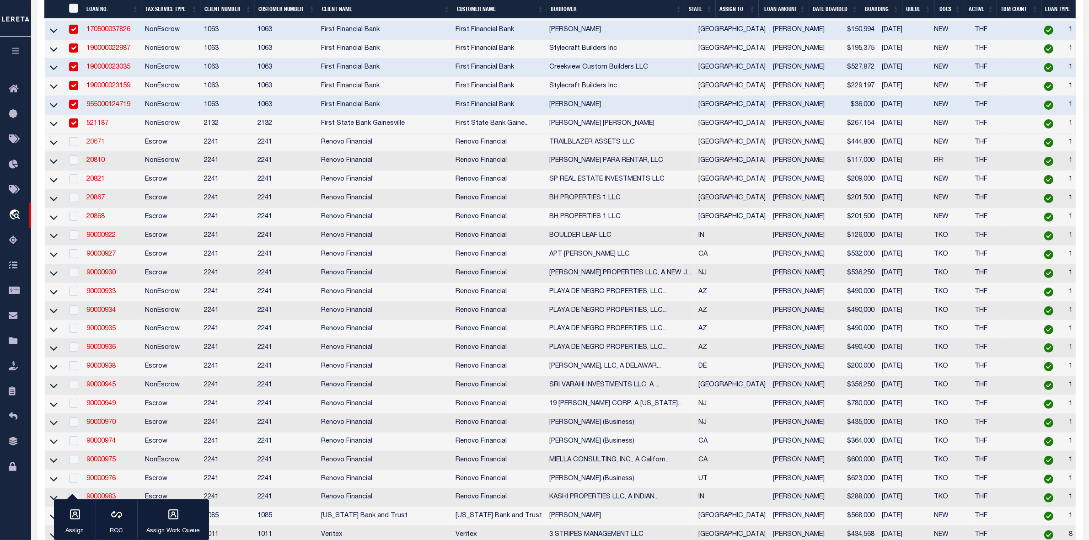
click at [99, 145] on link "20671" at bounding box center [95, 142] width 18 height 6
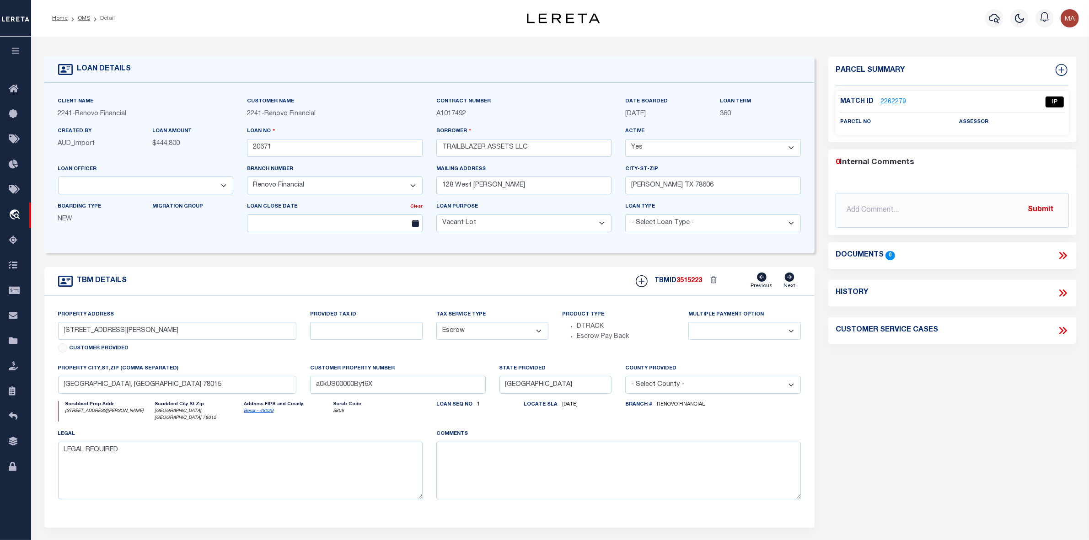
click at [890, 101] on link "2262279" at bounding box center [893, 102] width 26 height 10
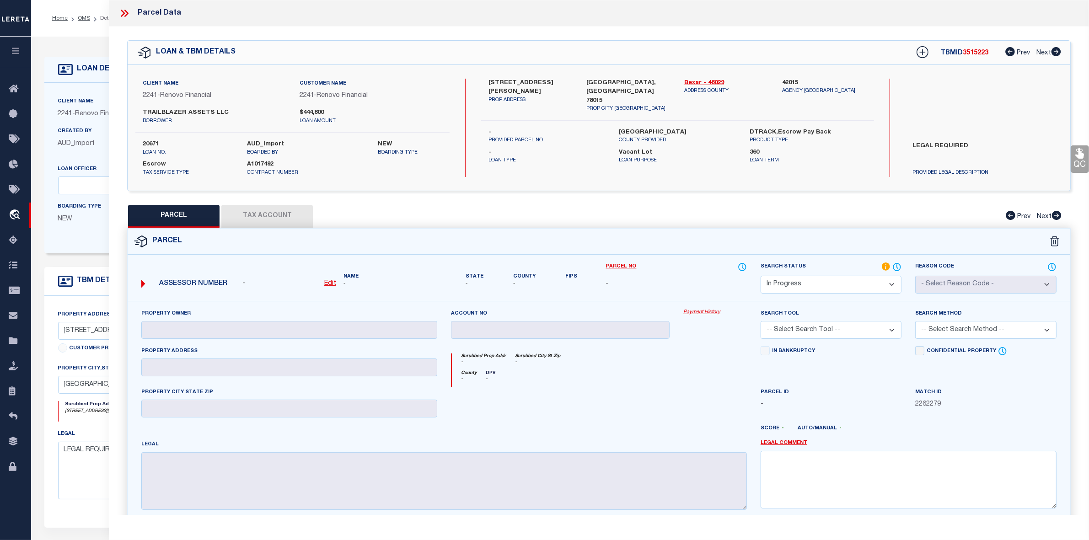
click at [796, 282] on select "Automated Search Bad Parcel Complete Duplicate Parcel High Dollar Reporting In …" at bounding box center [830, 285] width 141 height 18
click at [760, 276] on select "Automated Search Bad Parcel Complete Duplicate Parcel High Dollar Reporting In …" at bounding box center [830, 285] width 141 height 18
click at [930, 145] on label "LEGAL REQUIRED" at bounding box center [984, 155] width 156 height 27
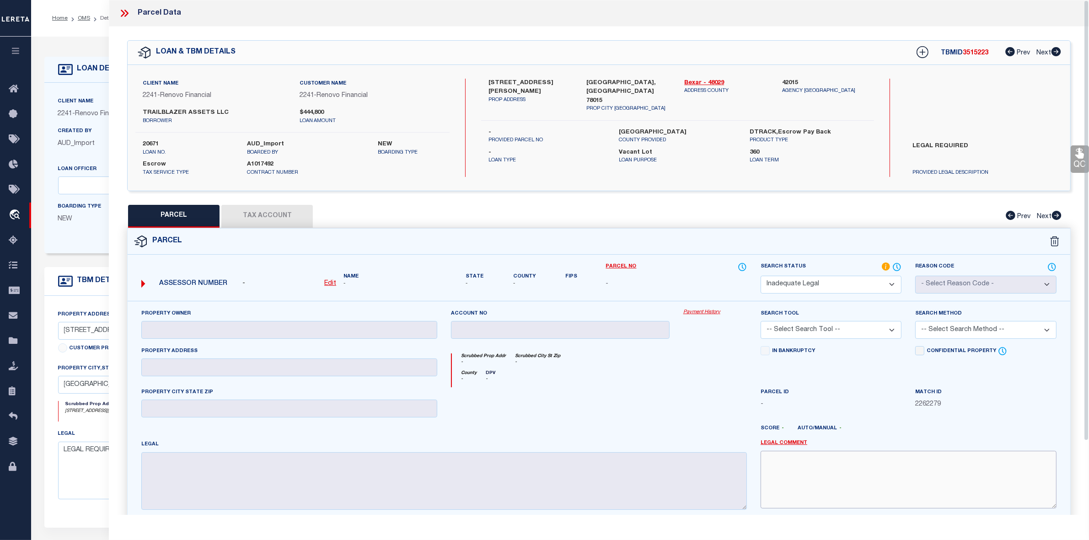
click at [805, 479] on textarea at bounding box center [908, 480] width 296 height 58
paste textarea "LEGAL REQUIRED"
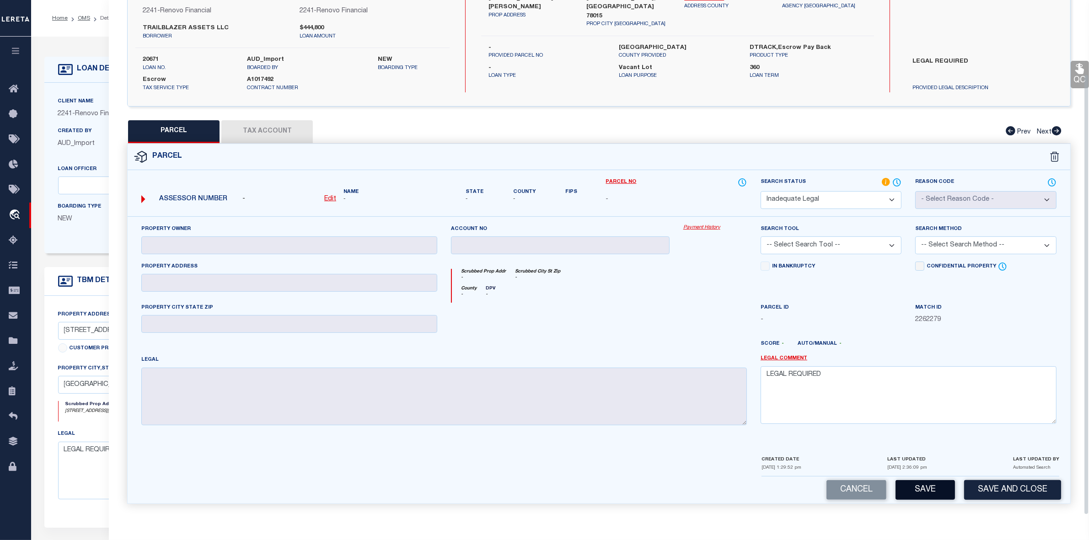
click at [940, 487] on button "Save" at bounding box center [924, 490] width 59 height 20
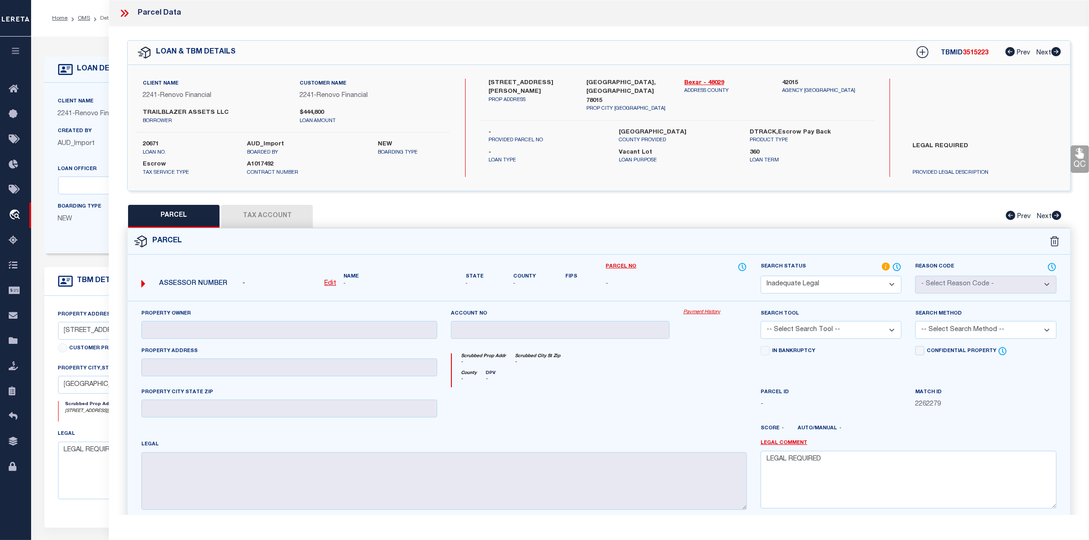
click at [982, 55] on span "3515223" at bounding box center [975, 53] width 26 height 6
click at [122, 15] on icon at bounding box center [124, 13] width 12 height 12
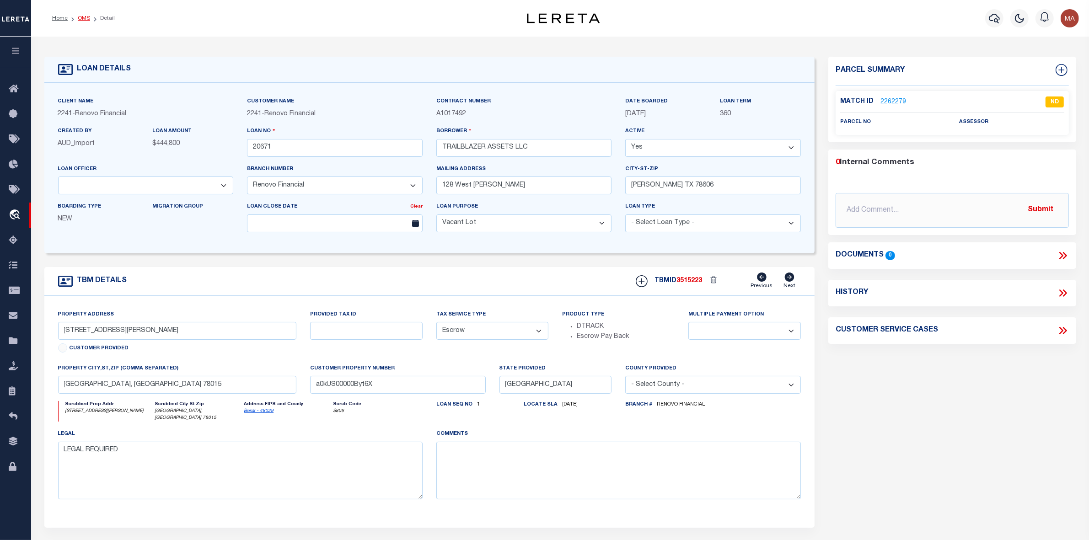
click at [79, 16] on link "OMS" at bounding box center [84, 18] width 12 height 5
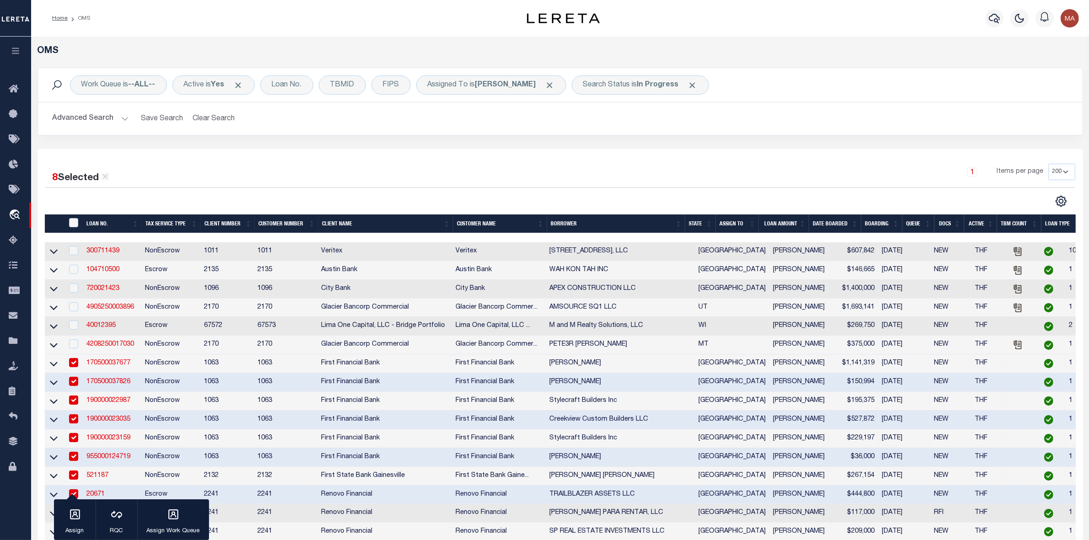
scroll to position [343, 0]
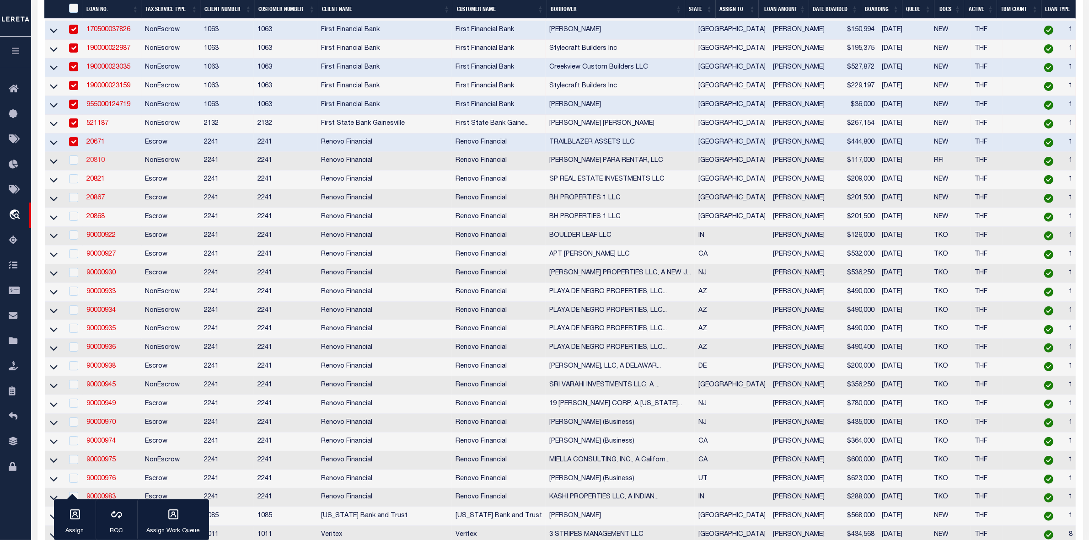
click at [97, 164] on link "20810" at bounding box center [95, 160] width 18 height 6
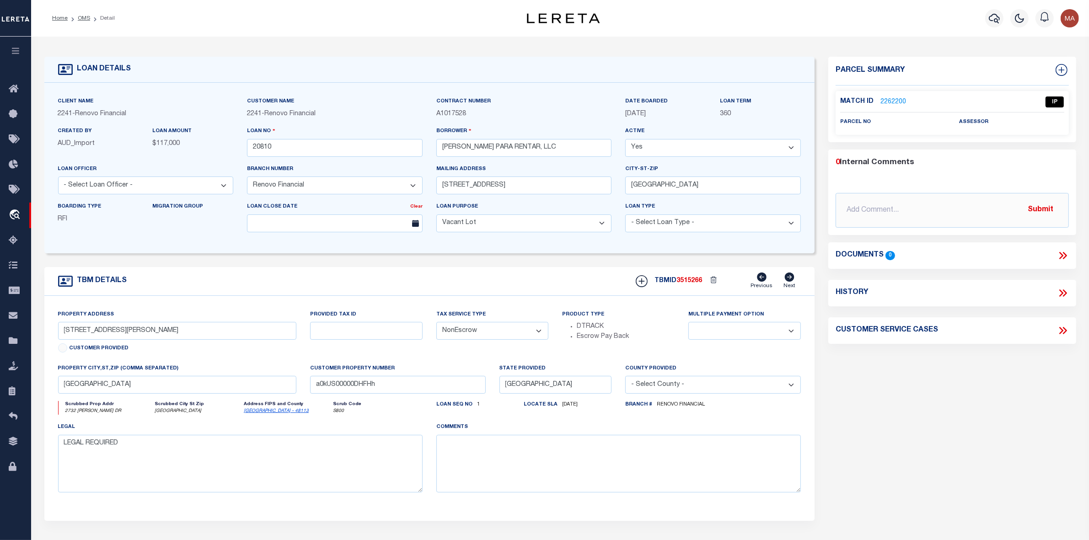
click at [900, 98] on link "2262200" at bounding box center [893, 102] width 26 height 10
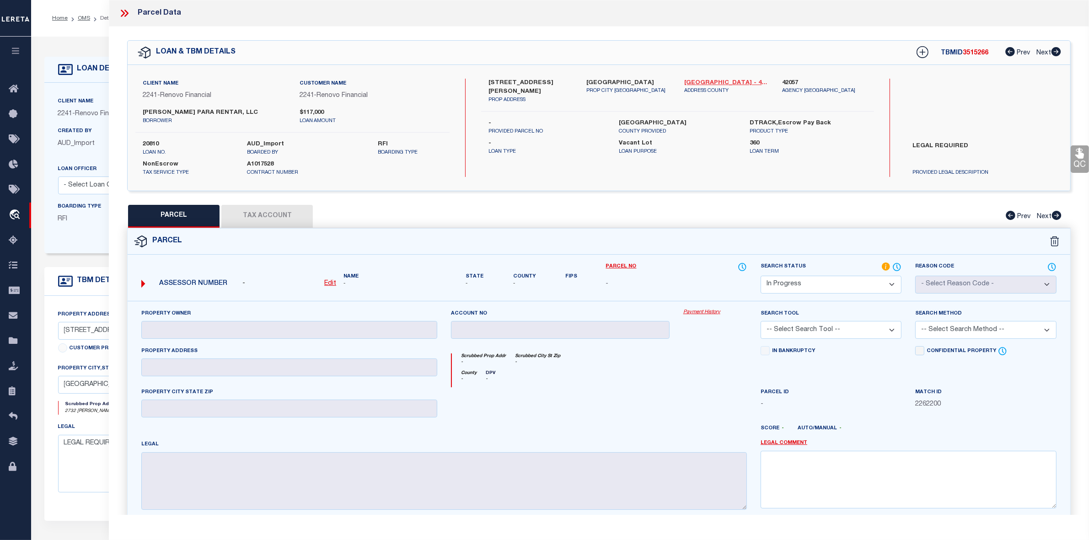
click at [699, 80] on link "Dallas - 48113" at bounding box center [726, 83] width 84 height 9
click at [940, 144] on label "LEGAL REQUIRED" at bounding box center [984, 155] width 156 height 27
click at [776, 288] on select "Automated Search Bad Parcel Complete Duplicate Parcel High Dollar Reporting In …" at bounding box center [830, 285] width 141 height 18
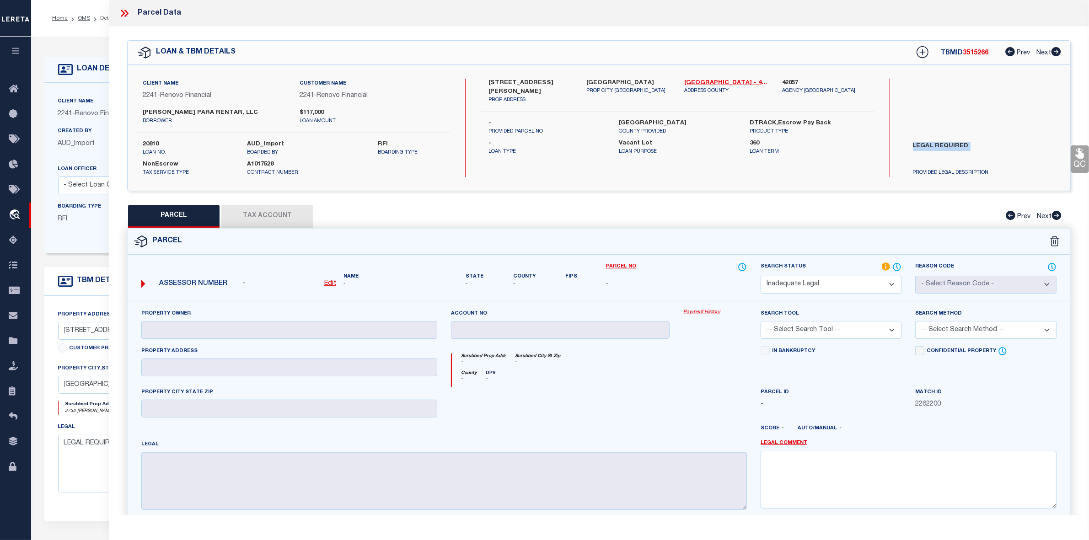
click at [760, 276] on select "Automated Search Bad Parcel Complete Duplicate Parcel High Dollar Reporting In …" at bounding box center [830, 285] width 141 height 18
click at [794, 490] on textarea at bounding box center [908, 480] width 296 height 58
paste textarea "LEGAL REQUIRED"
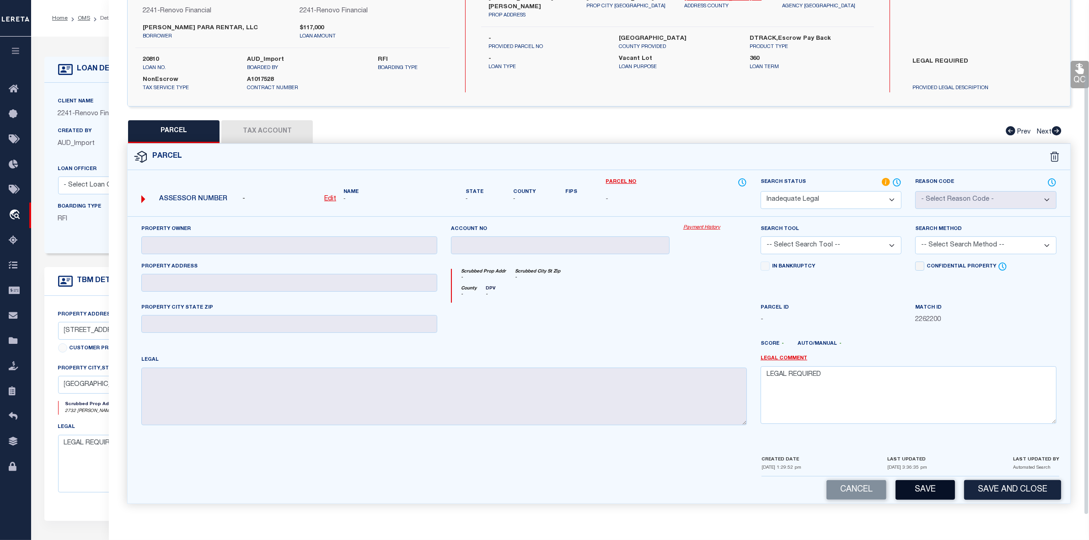
click at [936, 495] on button "Save" at bounding box center [924, 490] width 59 height 20
click at [933, 490] on button "Save" at bounding box center [924, 490] width 59 height 20
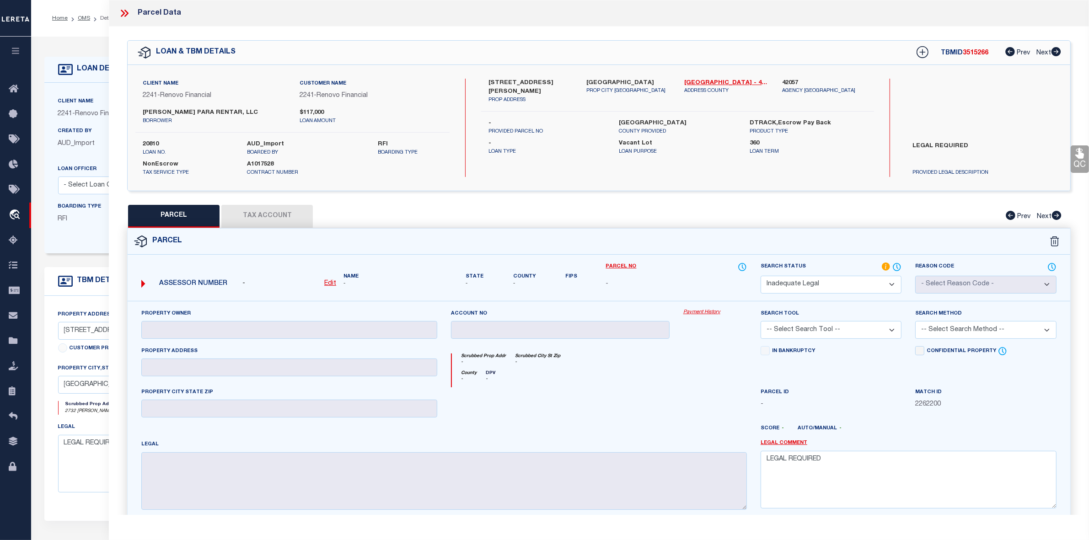
click at [975, 48] on div "TBMID 3515266 Prev Next" at bounding box center [982, 52] width 157 height 16
click at [124, 11] on icon at bounding box center [124, 13] width 12 height 12
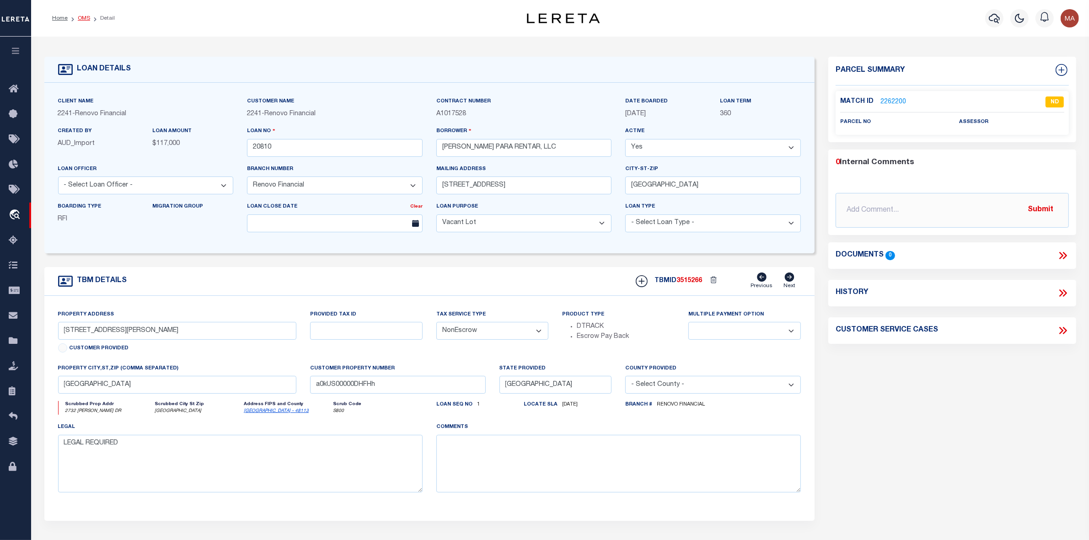
click at [79, 17] on link "OMS" at bounding box center [84, 18] width 12 height 5
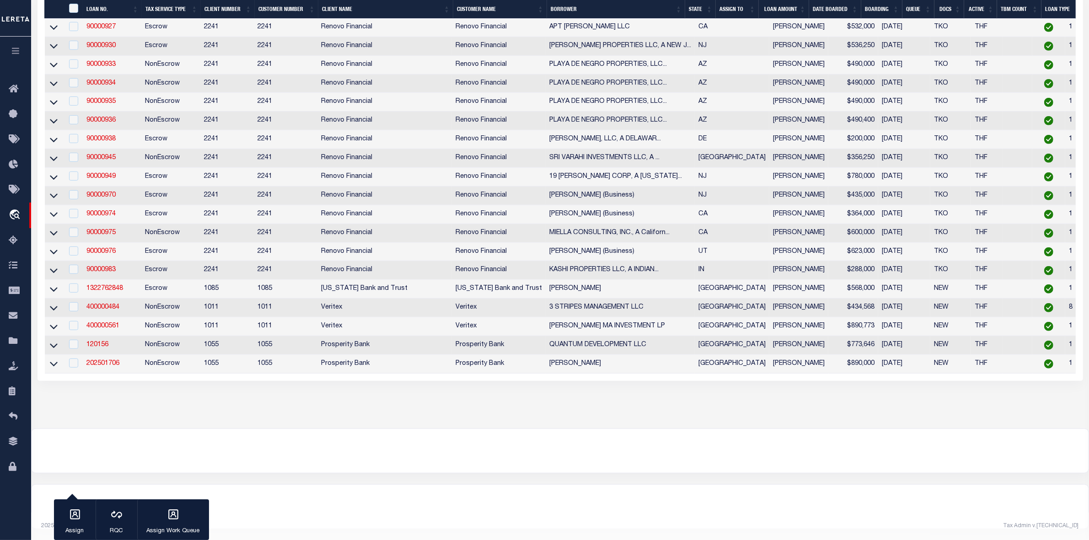
scroll to position [343, 0]
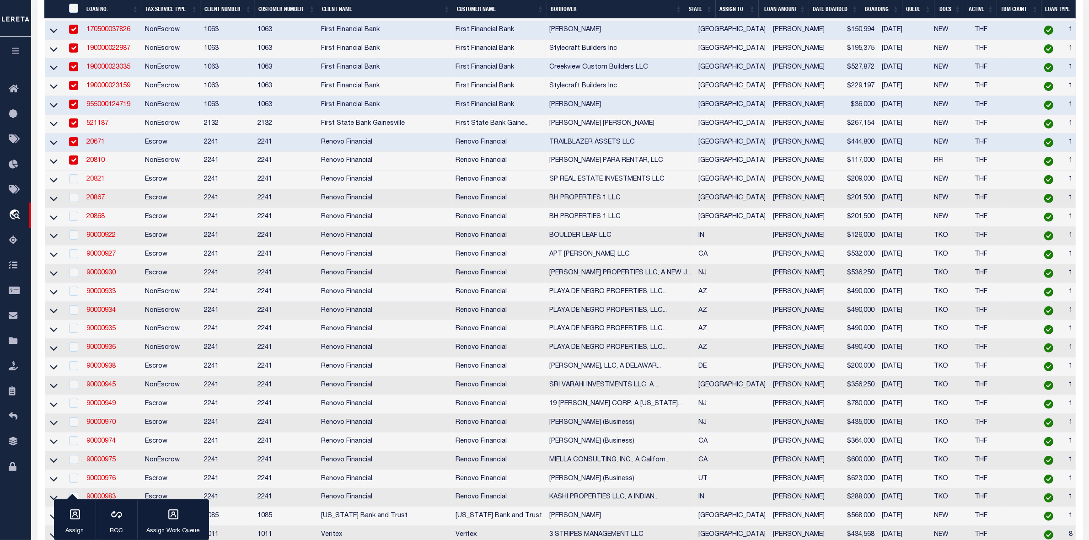
click at [92, 182] on link "20821" at bounding box center [95, 179] width 18 height 6
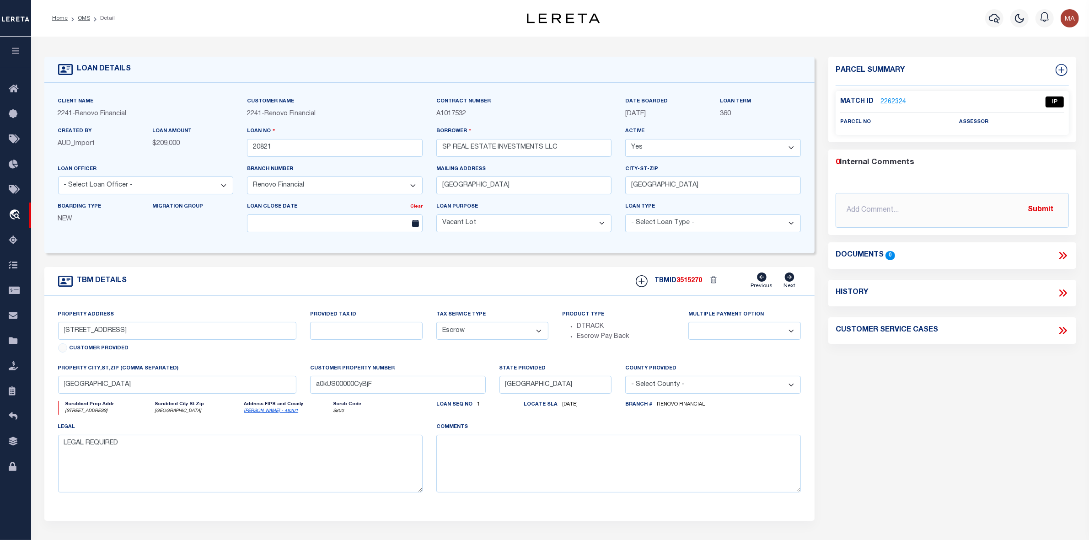
click at [886, 101] on link "2262324" at bounding box center [893, 102] width 26 height 10
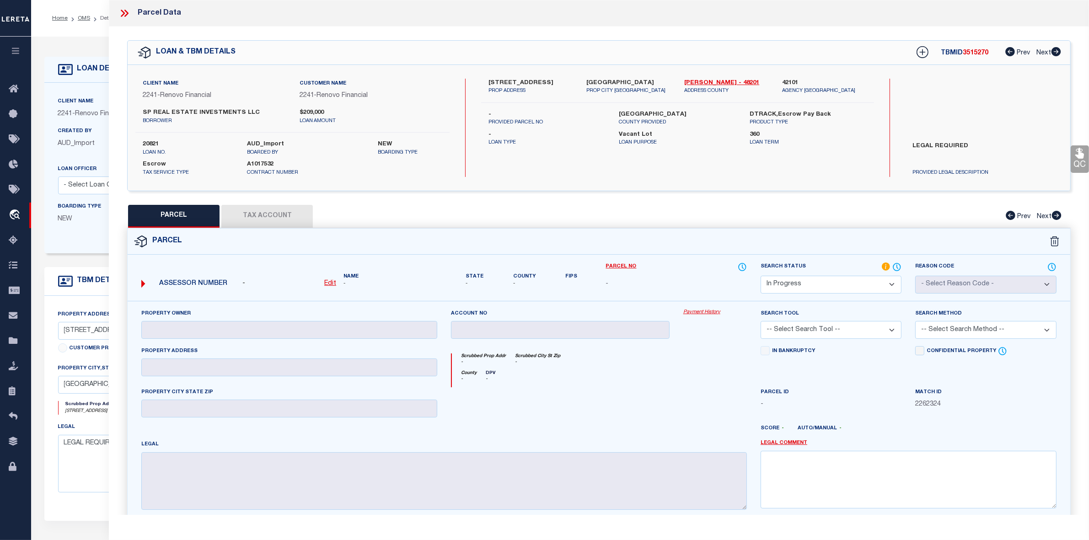
click at [806, 279] on select "Automated Search Bad Parcel Complete Duplicate Parcel High Dollar Reporting In …" at bounding box center [830, 285] width 141 height 18
click at [760, 276] on select "Automated Search Bad Parcel Complete Duplicate Parcel High Dollar Reporting In …" at bounding box center [830, 285] width 141 height 18
click at [931, 143] on label "LEGAL REQUIRED" at bounding box center [984, 155] width 156 height 27
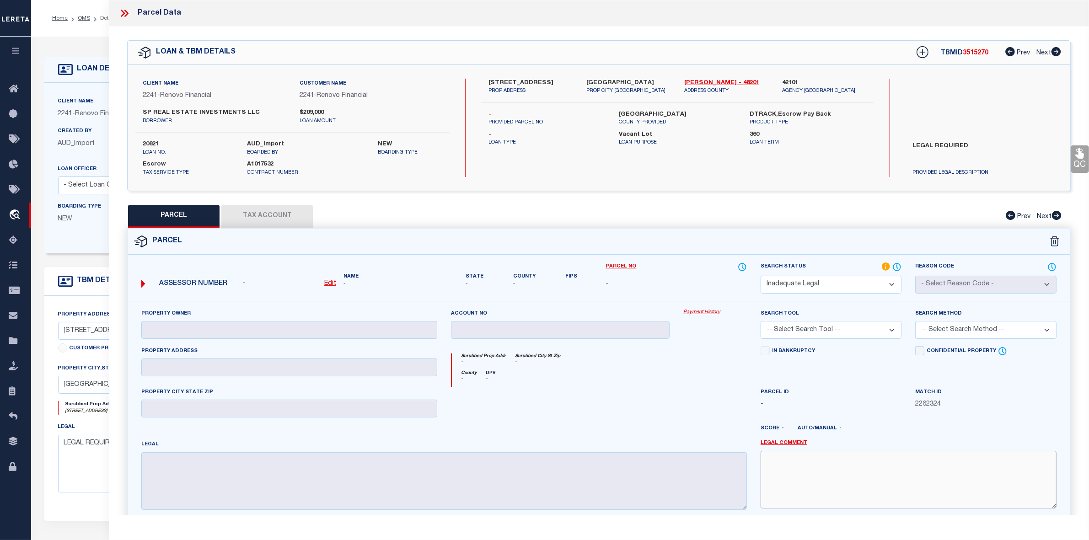
click at [807, 478] on textarea at bounding box center [908, 480] width 296 height 58
paste textarea "LEGAL REQUIRED"
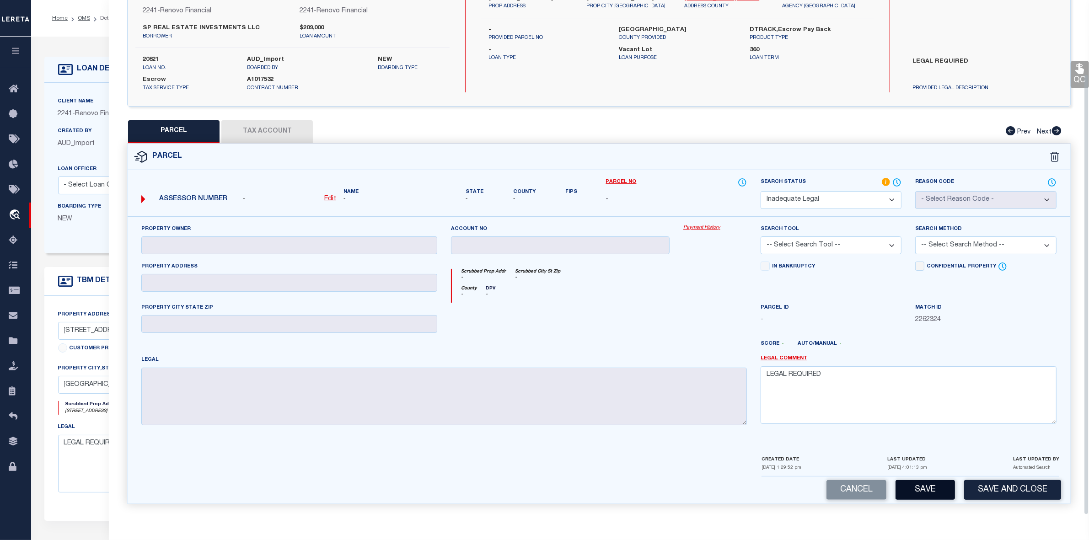
click at [933, 489] on button "Save" at bounding box center [924, 490] width 59 height 20
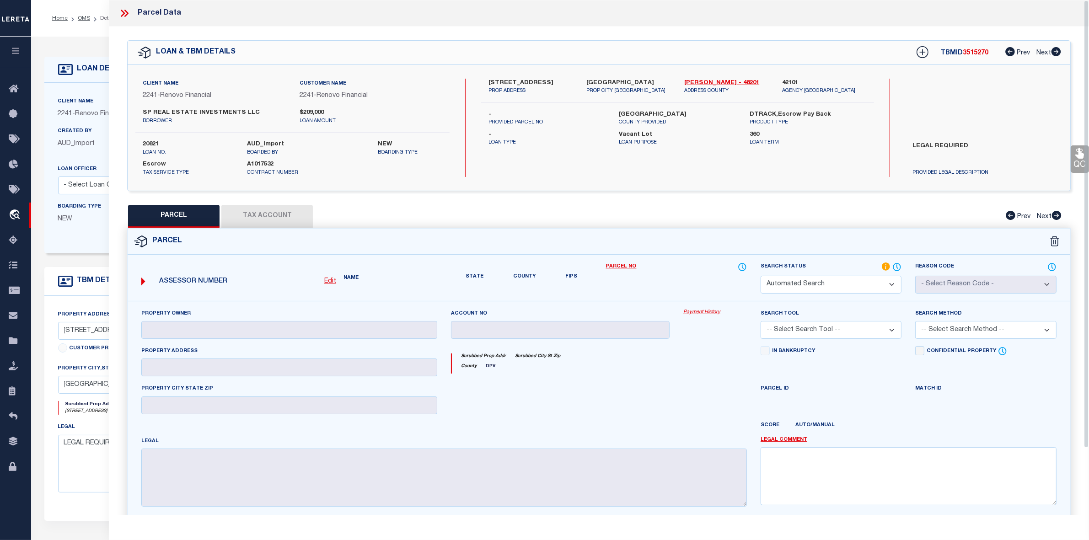
click at [972, 53] on span "3515270" at bounding box center [975, 53] width 26 height 6
click at [125, 15] on icon at bounding box center [124, 13] width 12 height 12
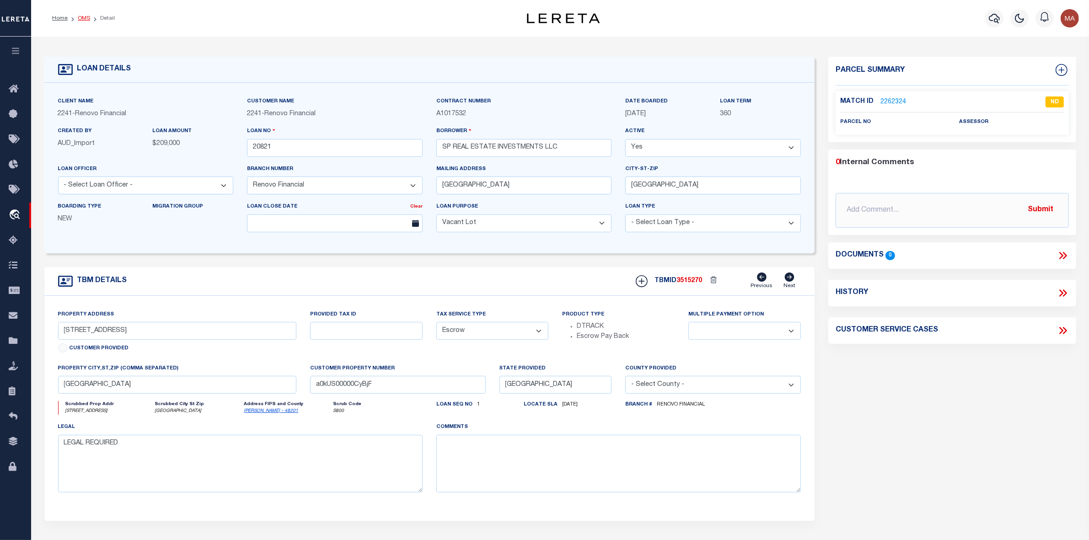
click at [79, 17] on link "OMS" at bounding box center [84, 18] width 12 height 5
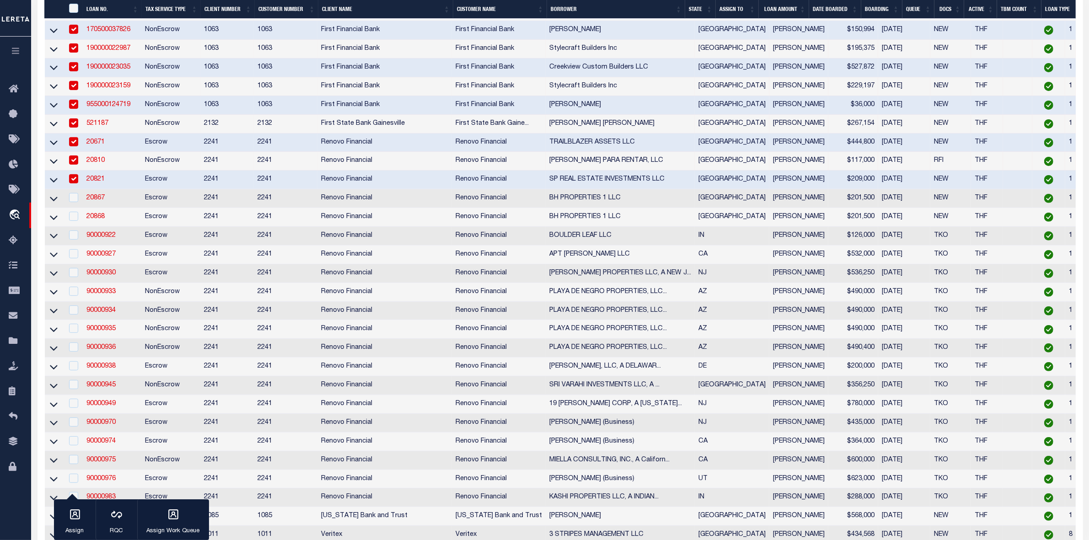
scroll to position [400, 0]
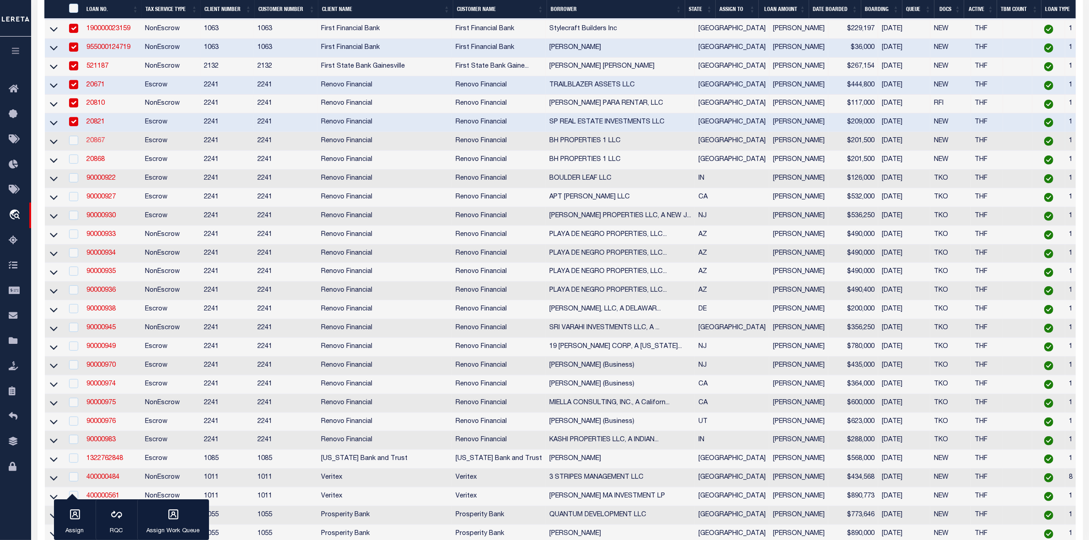
click at [97, 144] on link "20867" at bounding box center [95, 141] width 18 height 6
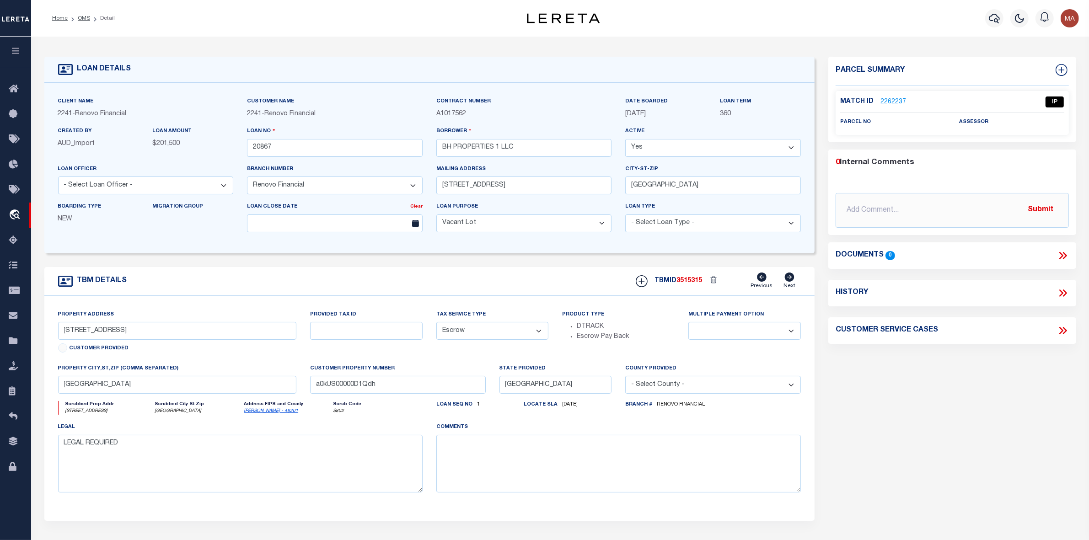
click at [888, 101] on link "2262237" at bounding box center [893, 102] width 26 height 10
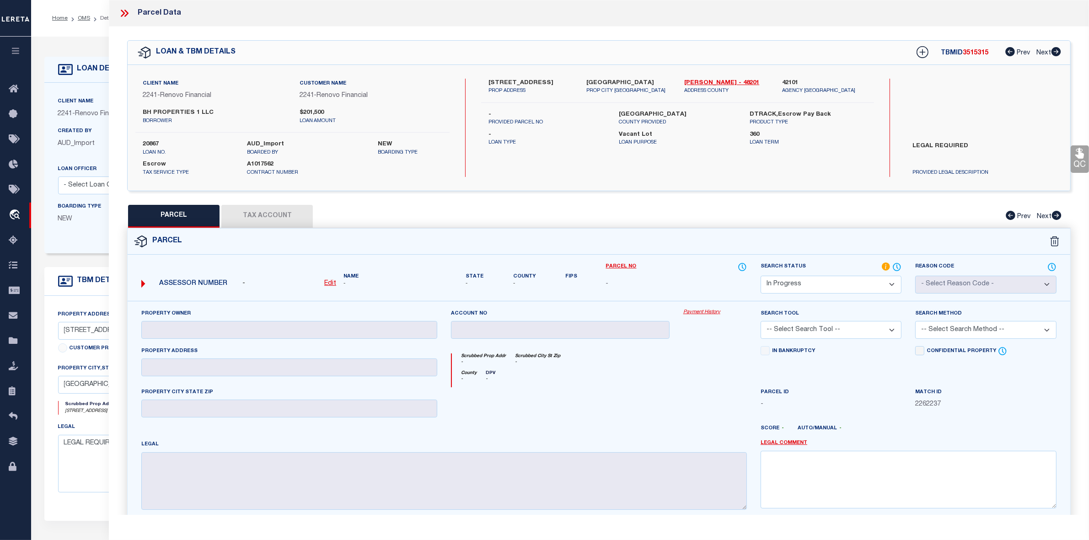
click at [950, 143] on label "LEGAL REQUIRED" at bounding box center [984, 155] width 156 height 27
click at [814, 288] on select "Automated Search Bad Parcel Complete Duplicate Parcel High Dollar Reporting In …" at bounding box center [830, 285] width 141 height 18
click at [760, 276] on select "Automated Search Bad Parcel Complete Duplicate Parcel High Dollar Reporting In …" at bounding box center [830, 285] width 141 height 18
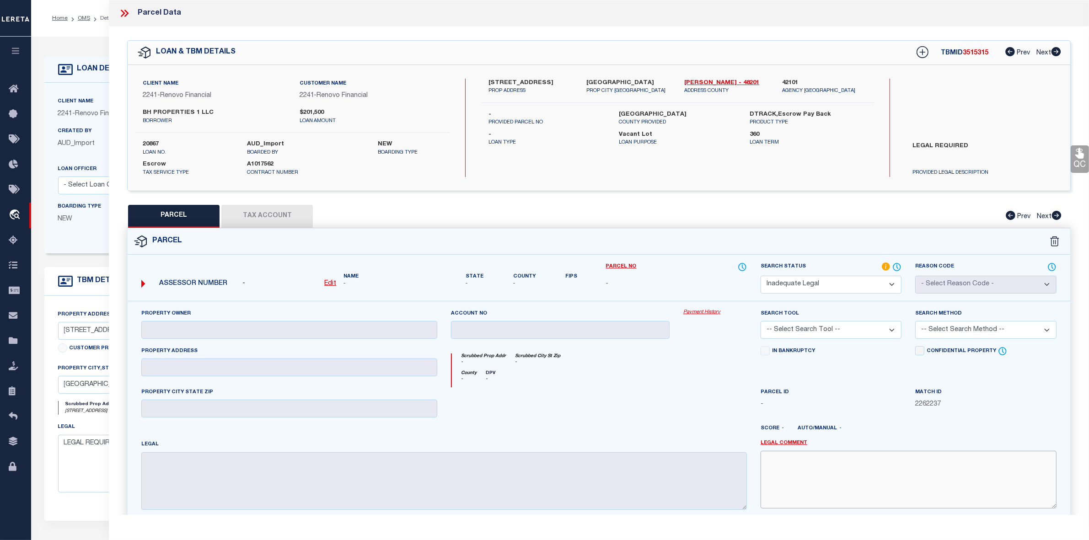
click at [796, 463] on textarea at bounding box center [908, 480] width 296 height 58
paste textarea "LEGAL REQUIRED"
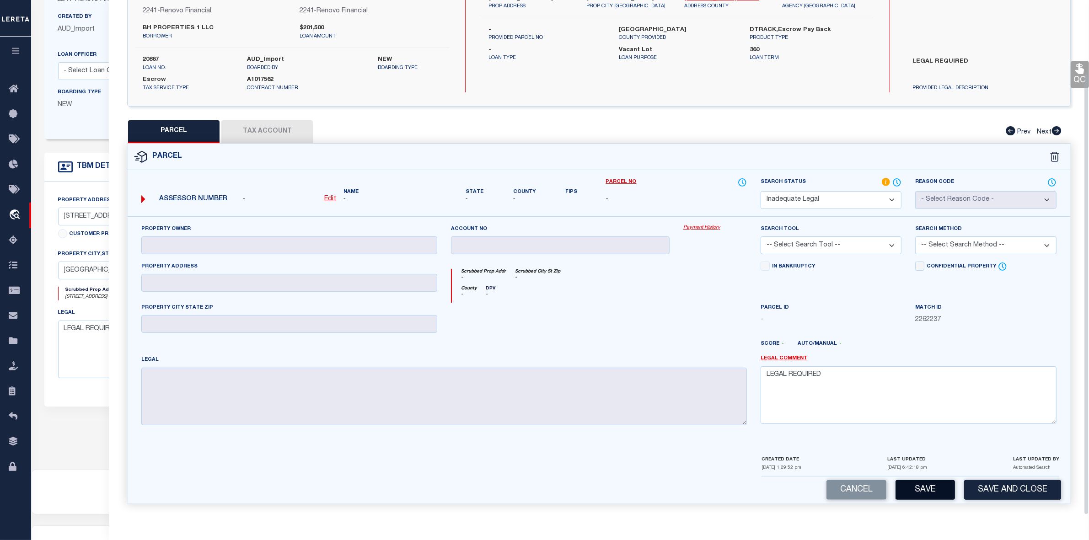
click at [914, 490] on button "Save" at bounding box center [924, 490] width 59 height 20
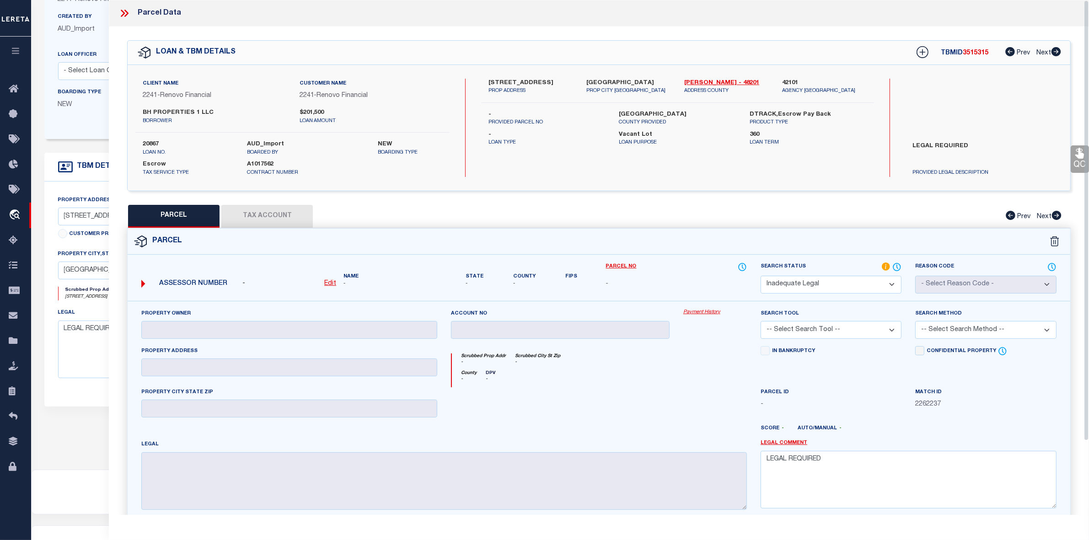
click at [979, 56] on span "3515315" at bounding box center [975, 53] width 26 height 6
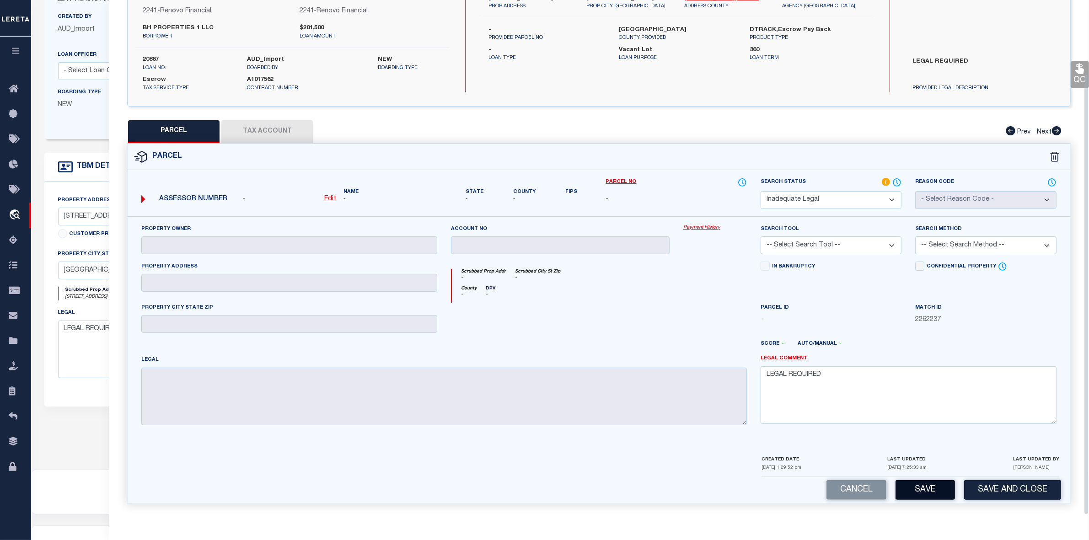
click at [923, 485] on button "Save" at bounding box center [924, 490] width 59 height 20
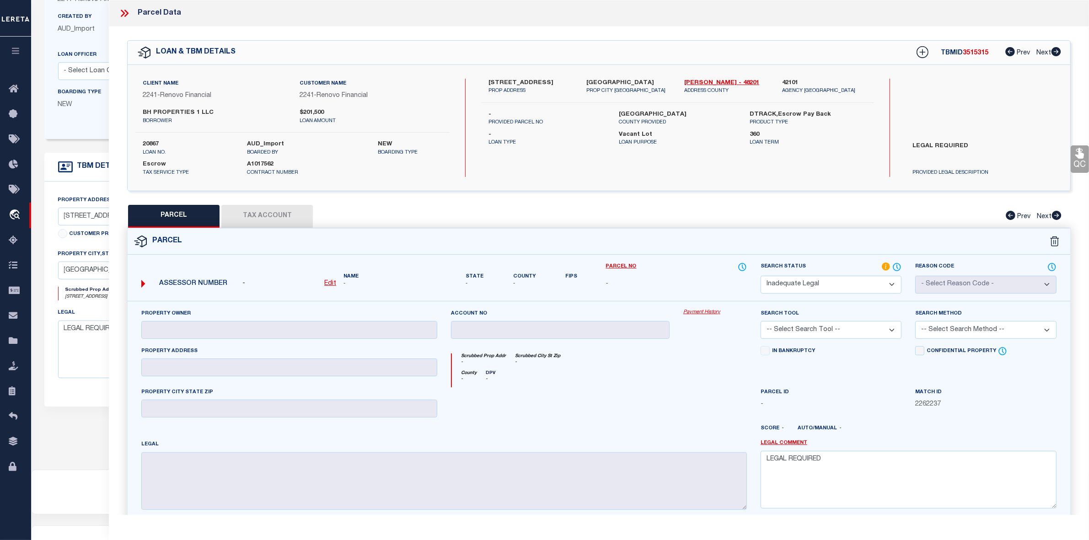
click at [122, 15] on icon at bounding box center [124, 13] width 12 height 12
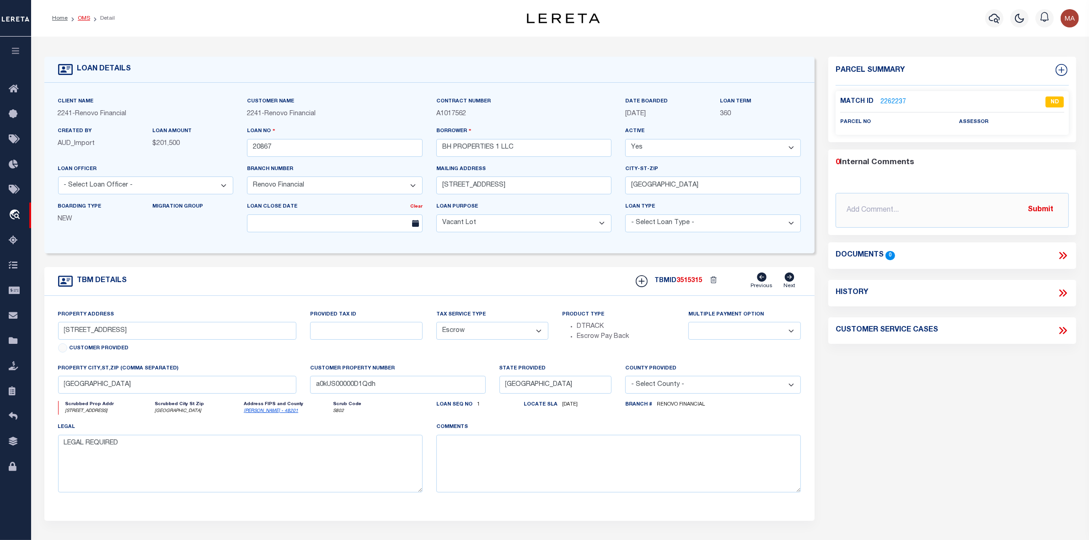
click at [80, 19] on link "OMS" at bounding box center [84, 18] width 12 height 5
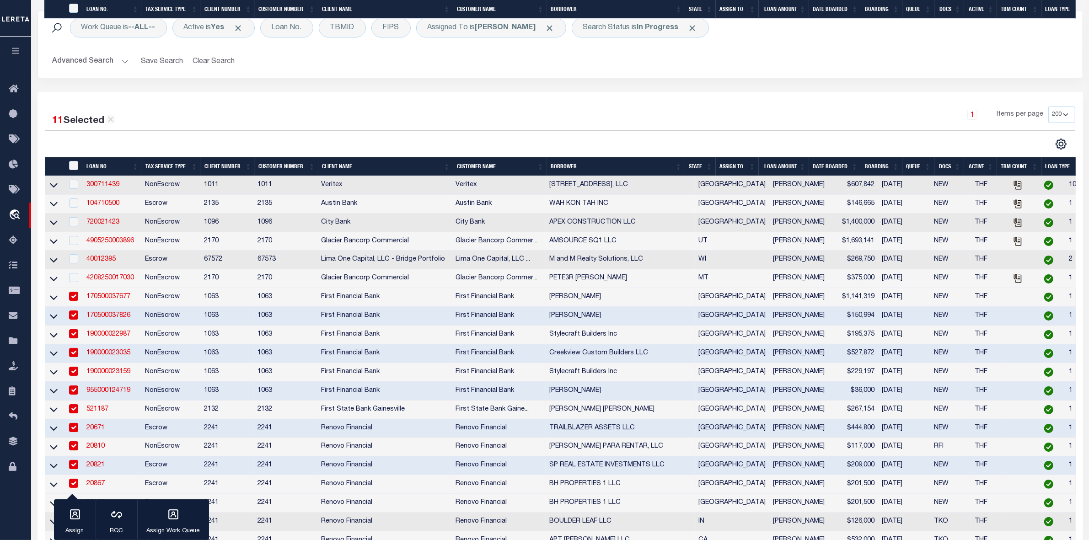
scroll to position [400, 0]
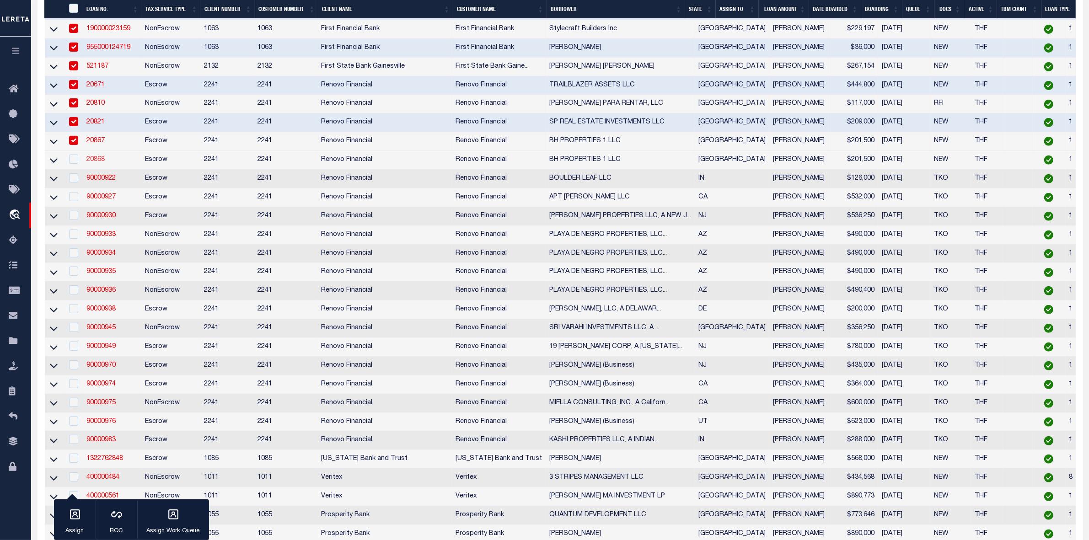
click at [94, 163] on link "20868" at bounding box center [95, 159] width 18 height 6
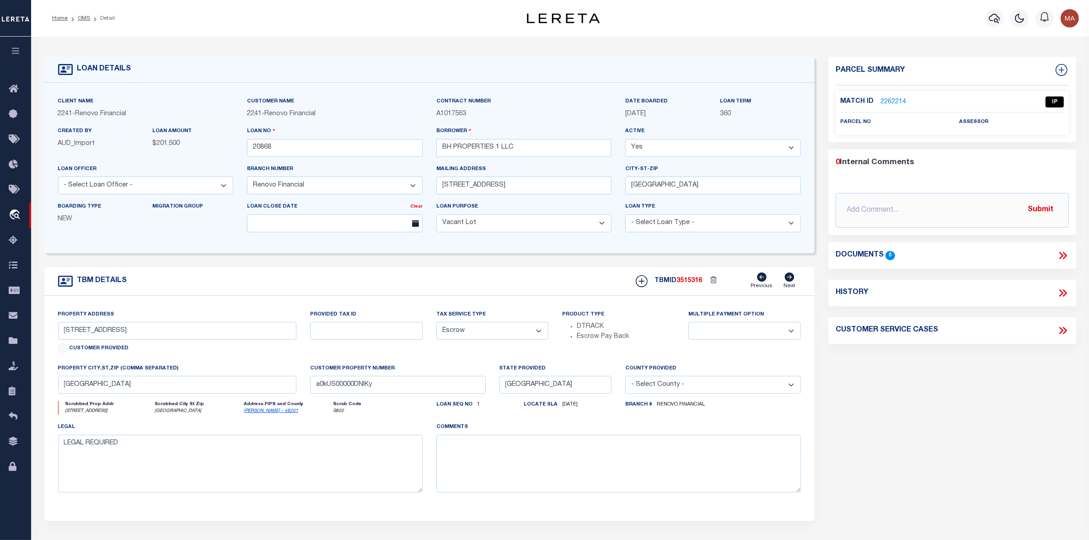
click at [888, 100] on link "2262214" at bounding box center [893, 102] width 26 height 10
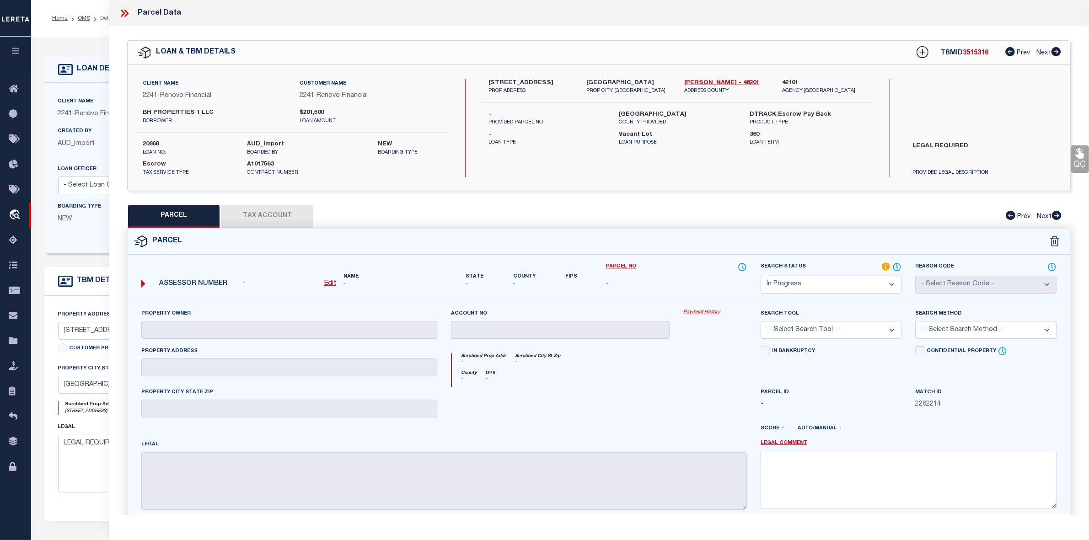
click at [818, 280] on select "Automated Search Bad Parcel Complete Duplicate Parcel High Dollar Reporting In …" at bounding box center [830, 285] width 141 height 18
click at [760, 276] on select "Automated Search Bad Parcel Complete Duplicate Parcel High Dollar Reporting In …" at bounding box center [830, 285] width 141 height 18
click at [938, 142] on label "LEGAL REQUIRED" at bounding box center [984, 155] width 156 height 27
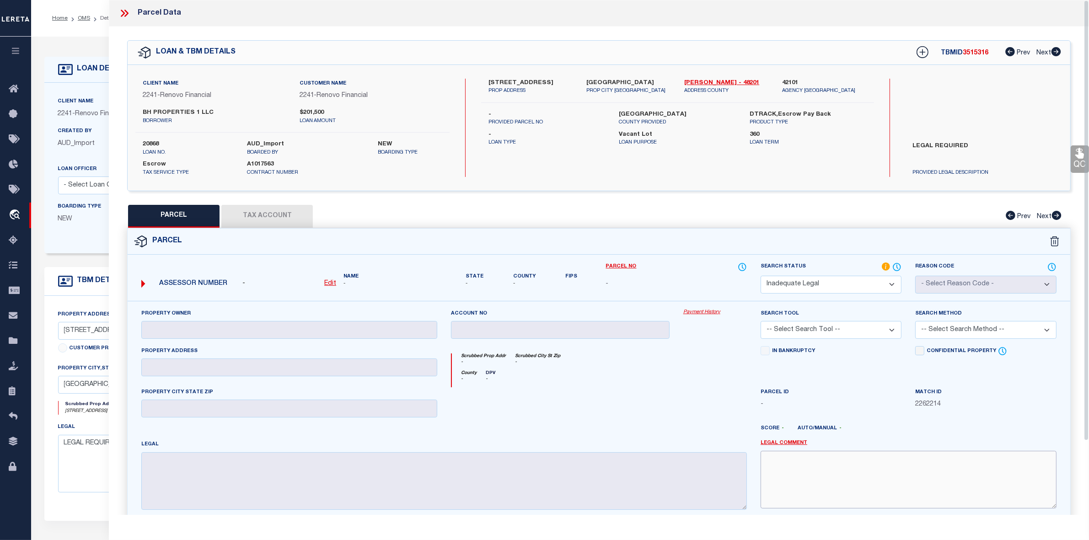
click at [808, 486] on textarea at bounding box center [908, 480] width 296 height 58
paste textarea "LEGAL REQUIRED"
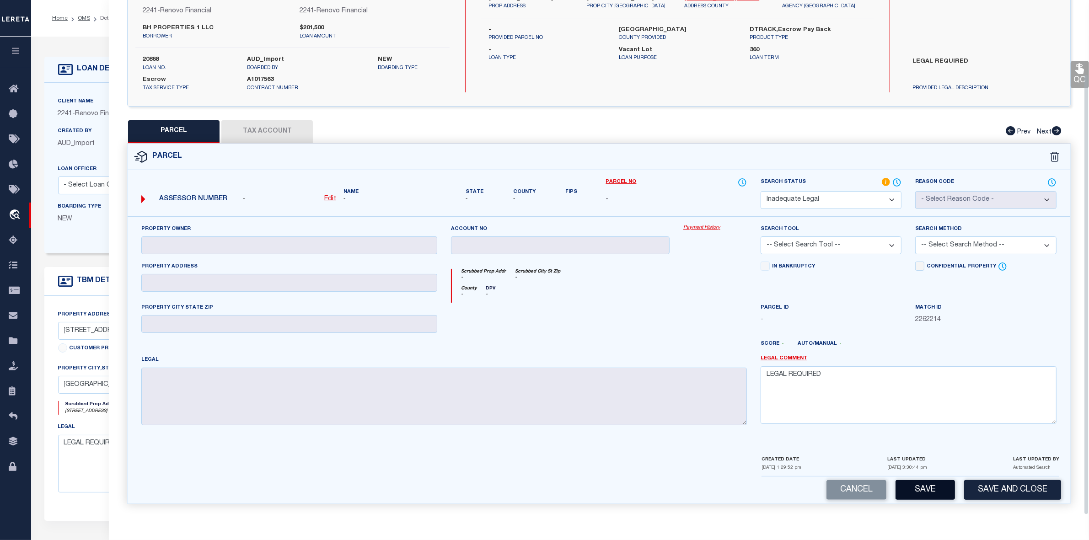
click at [914, 489] on button "Save" at bounding box center [924, 490] width 59 height 20
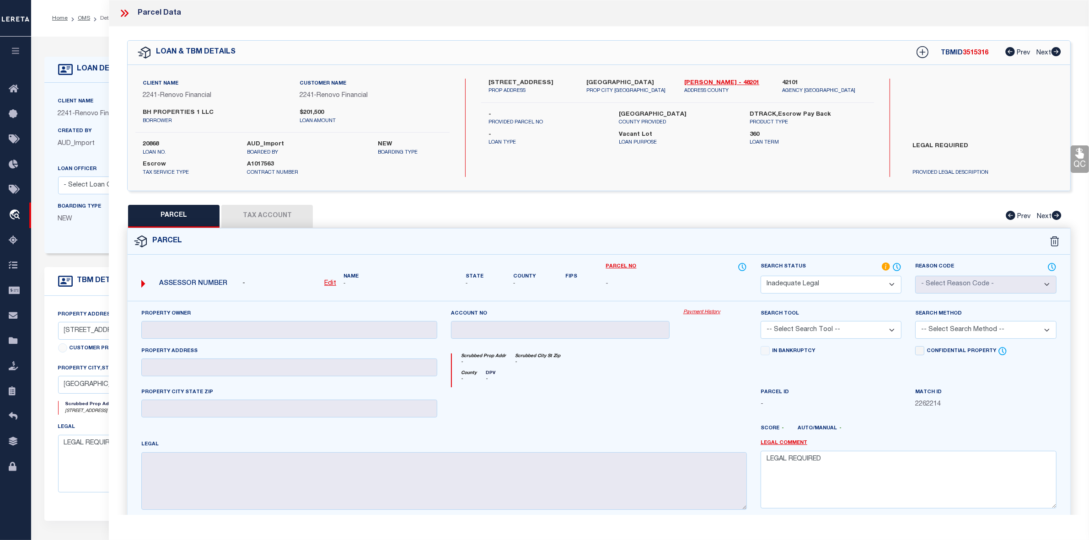
click at [972, 53] on span "3515316" at bounding box center [975, 53] width 26 height 6
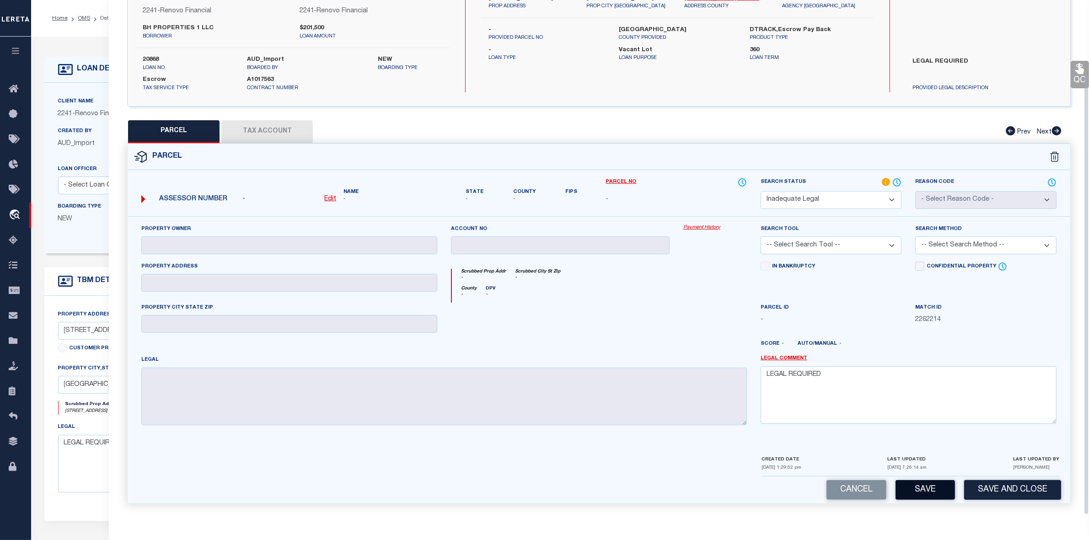
click at [926, 484] on button "Save" at bounding box center [924, 490] width 59 height 20
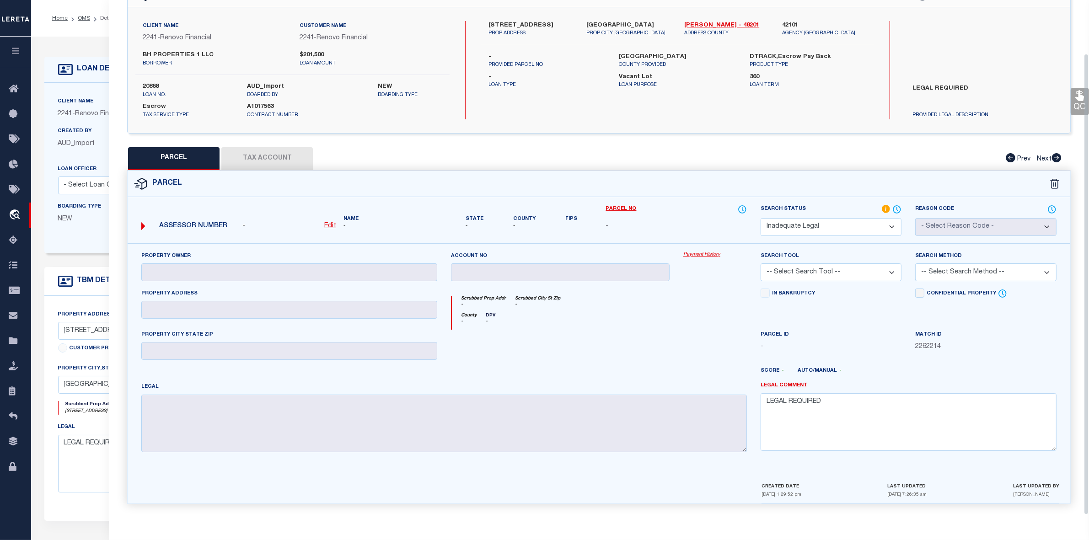
scroll to position [0, 0]
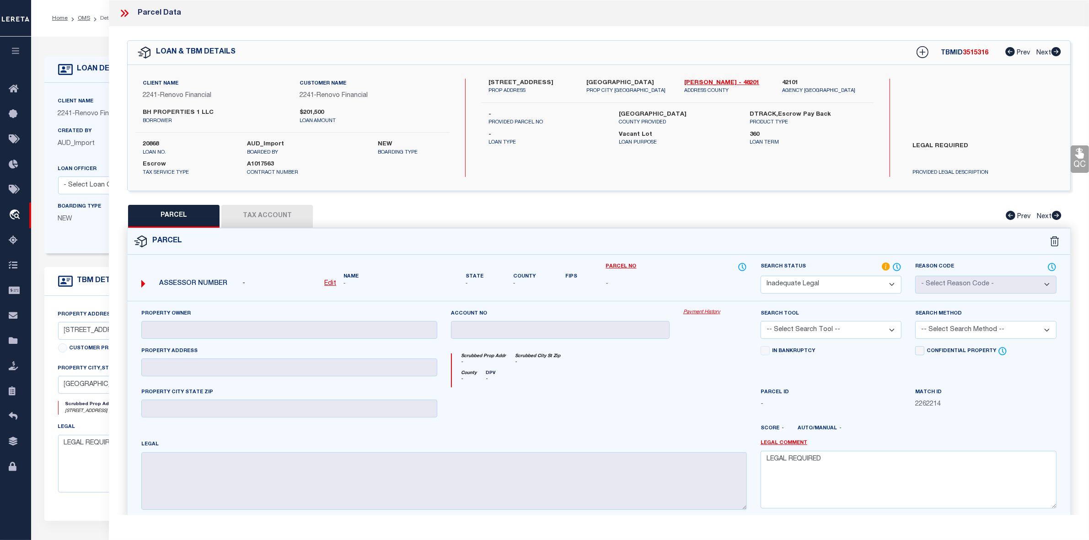
click at [124, 13] on icon at bounding box center [123, 13] width 4 height 7
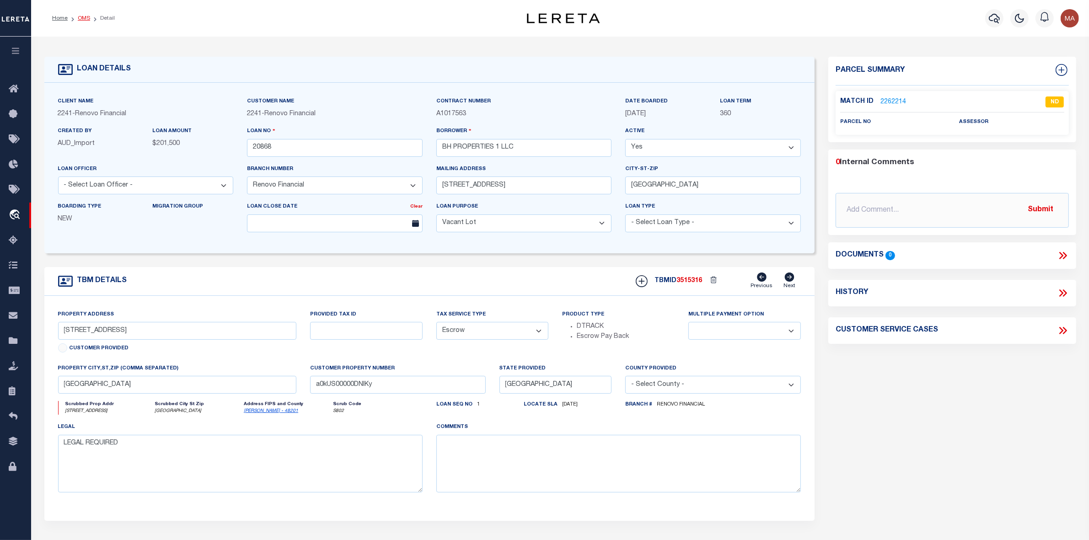
click at [83, 16] on link "OMS" at bounding box center [84, 18] width 12 height 5
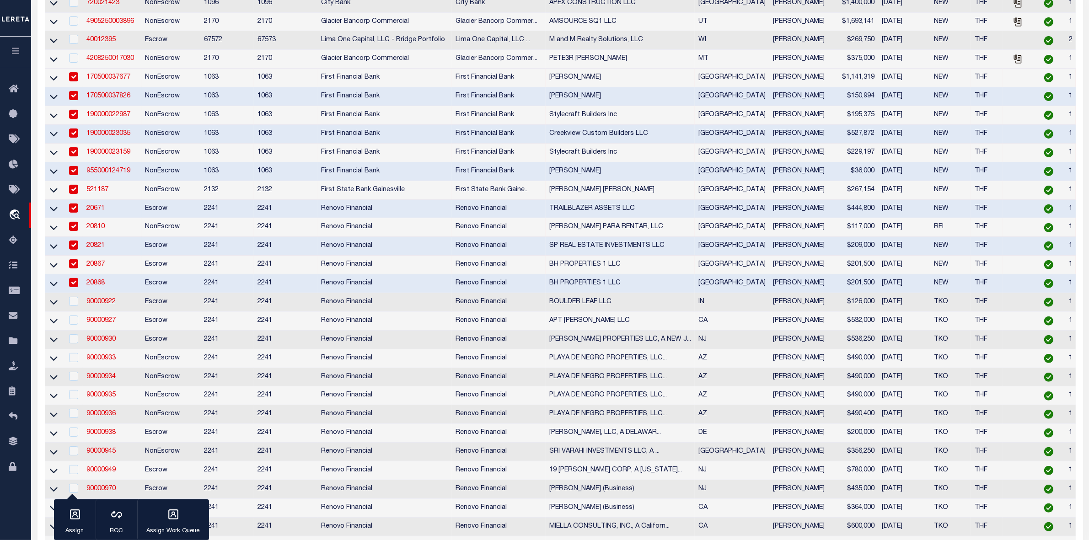
scroll to position [343, 0]
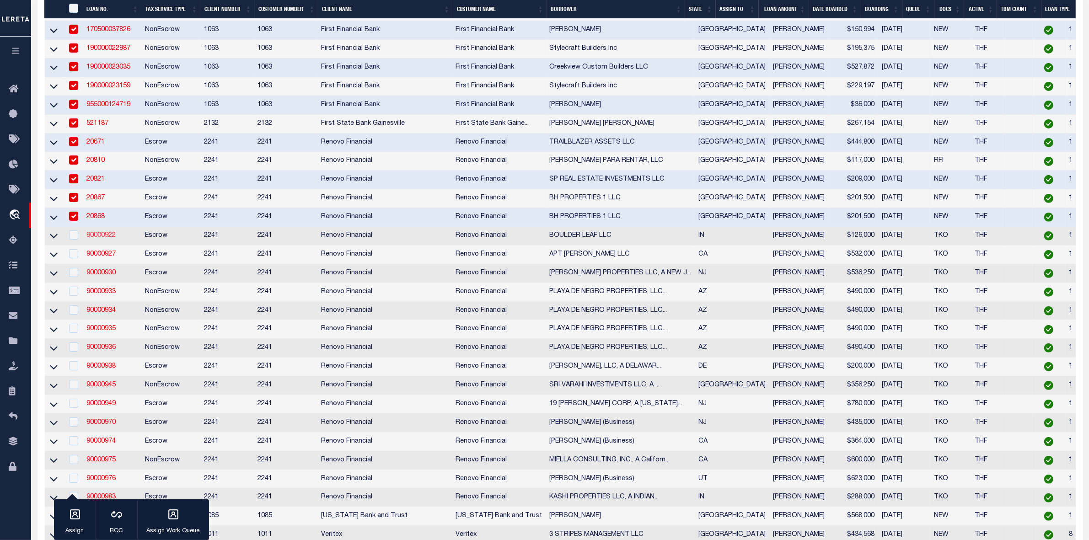
click at [99, 239] on link "90000922" at bounding box center [100, 235] width 29 height 6
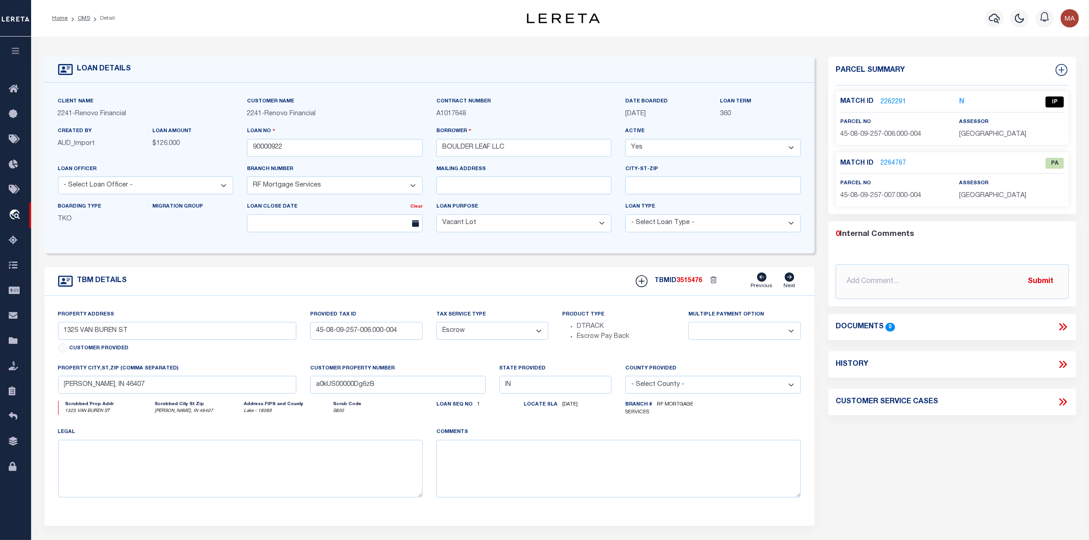
click at [894, 101] on link "2262291" at bounding box center [893, 102] width 26 height 10
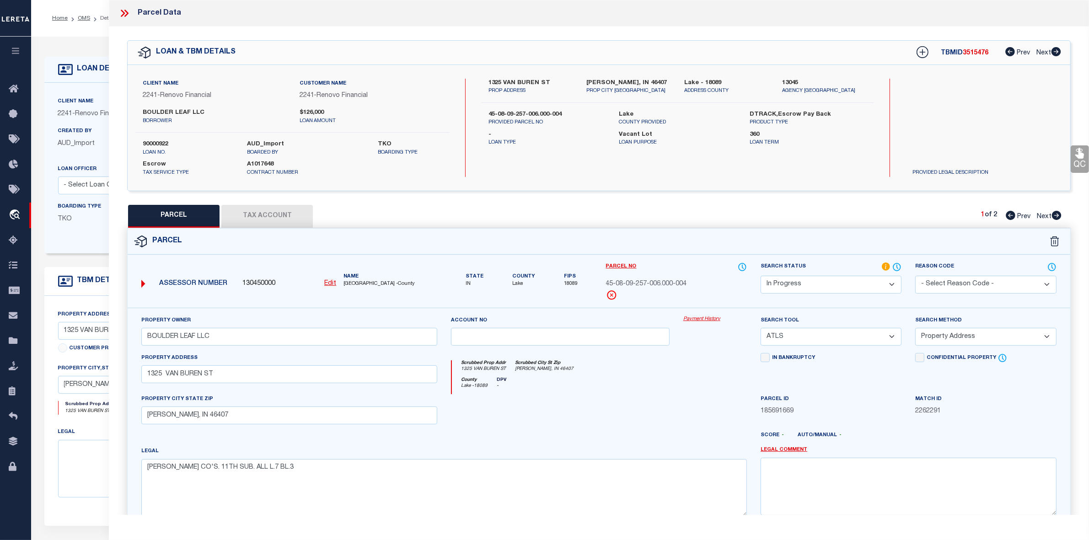
click at [1053, 216] on icon at bounding box center [1057, 215] width 10 height 9
click at [1011, 214] on icon at bounding box center [1010, 215] width 10 height 9
click at [510, 82] on label "1325 VAN BUREN ST" at bounding box center [530, 83] width 84 height 9
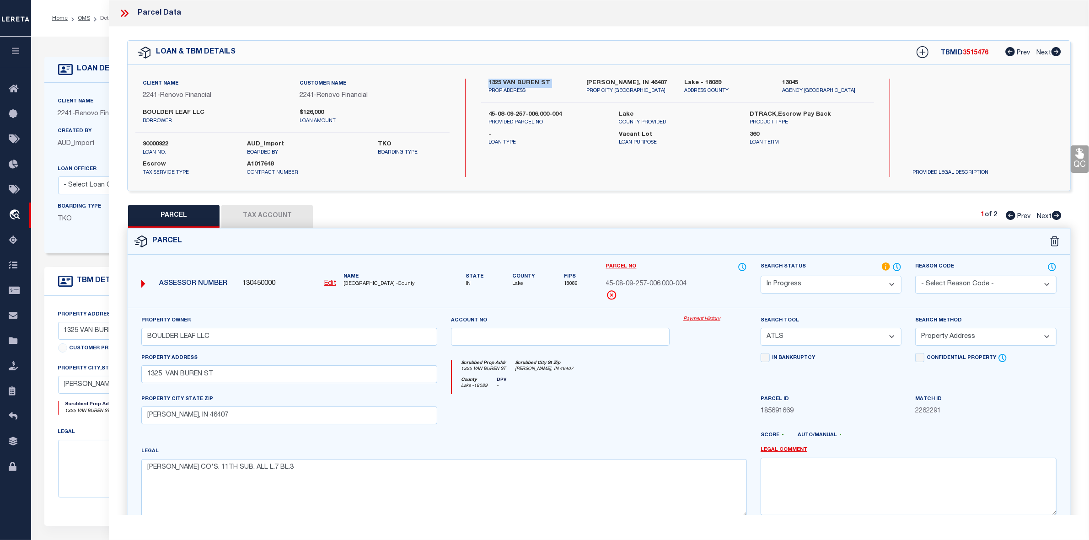
click at [835, 283] on select "Automated Search Bad Parcel Complete Duplicate Parcel High Dollar Reporting In …" at bounding box center [830, 285] width 141 height 18
click at [760, 276] on select "Automated Search Bad Parcel Complete Duplicate Parcel High Dollar Reporting In …" at bounding box center [830, 285] width 141 height 18
click at [807, 337] on select "-- Select Search Tool -- 3rd Party Website Agency File Agency Website ATLS CNV-…" at bounding box center [830, 337] width 141 height 18
click at [760, 329] on select "-- Select Search Tool -- 3rd Party Website Agency File Agency Website ATLS CNV-…" at bounding box center [830, 337] width 141 height 18
click at [943, 335] on select "-- Select Search Method -- Property Address Legal Liability Info Provided" at bounding box center [985, 337] width 141 height 18
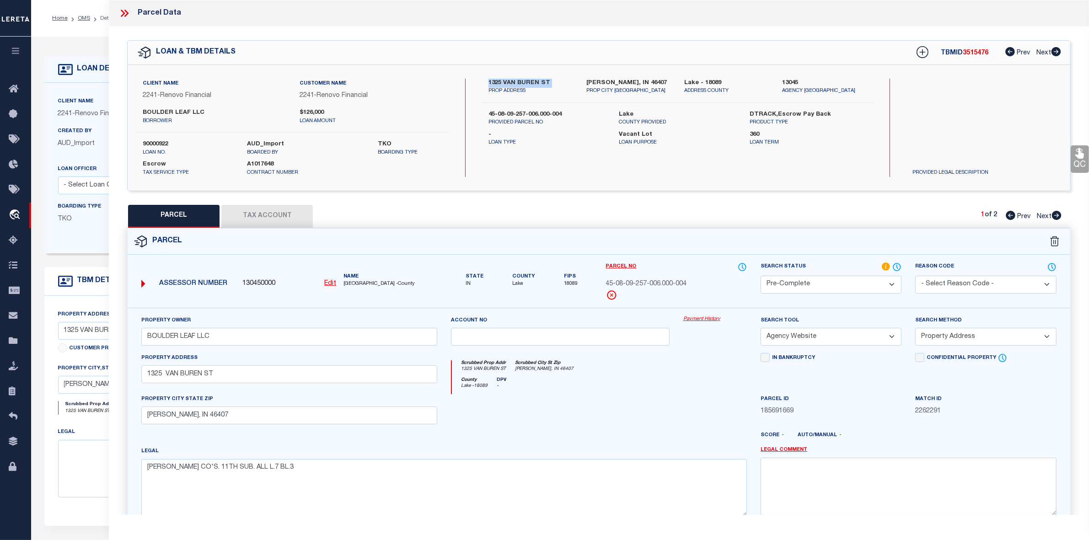
click at [915, 329] on select "-- Select Search Method -- Property Address Legal Liability Info Provided" at bounding box center [985, 337] width 141 height 18
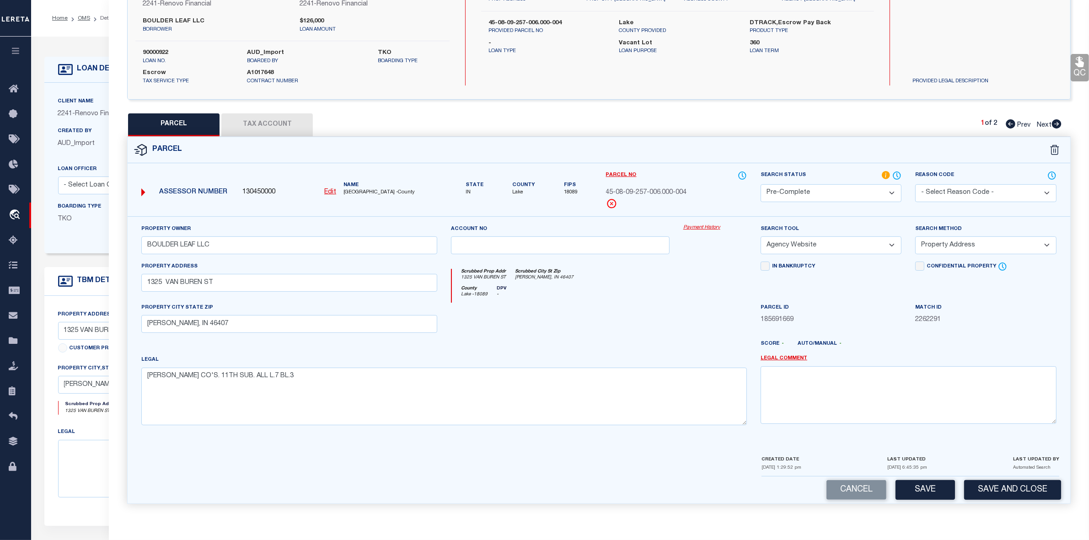
click at [277, 115] on button "Tax Account" at bounding box center [266, 124] width 91 height 23
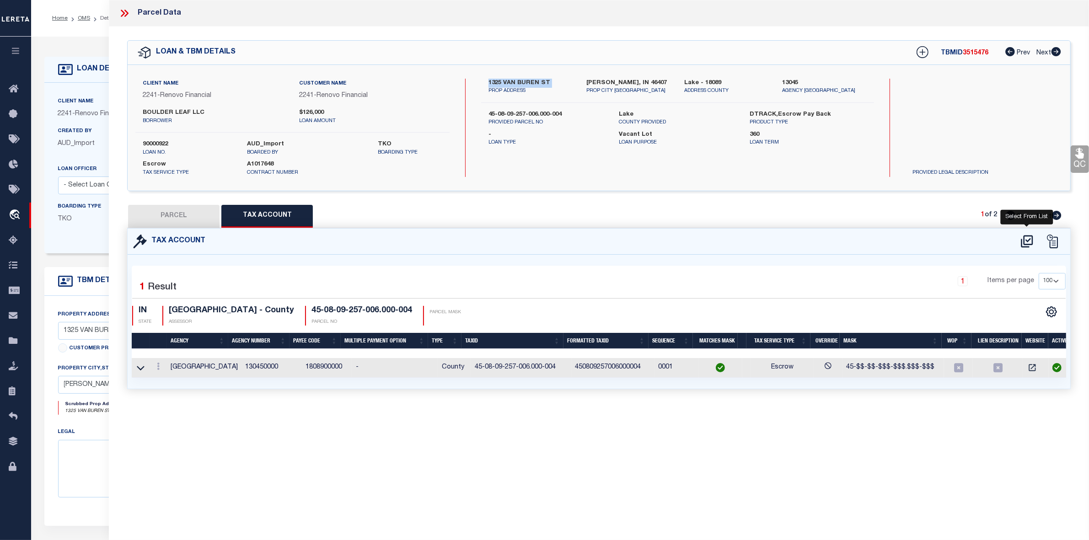
click at [1022, 244] on icon at bounding box center [1026, 241] width 15 height 15
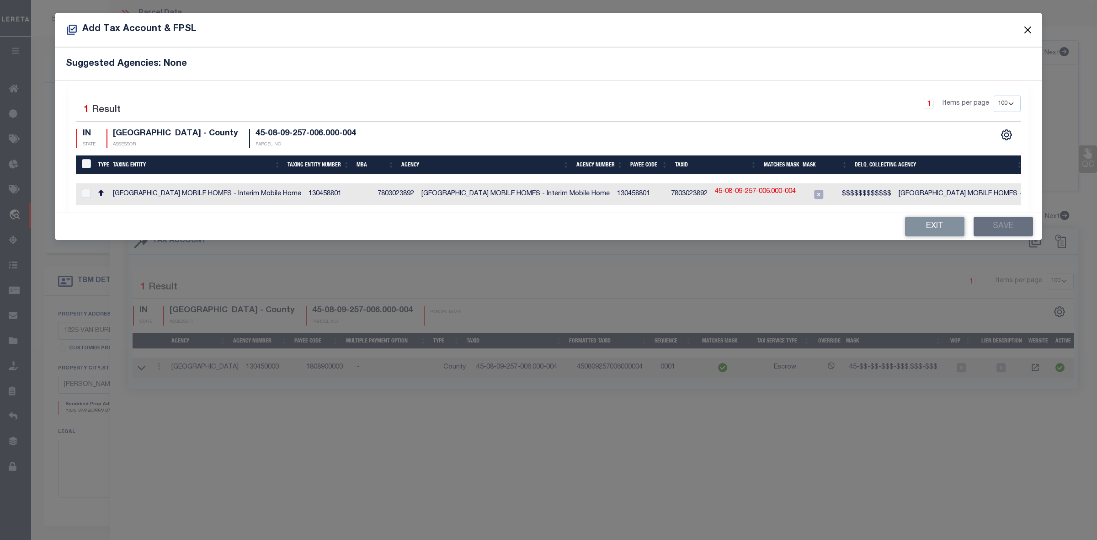
click at [1023, 31] on button "Close" at bounding box center [1028, 30] width 12 height 12
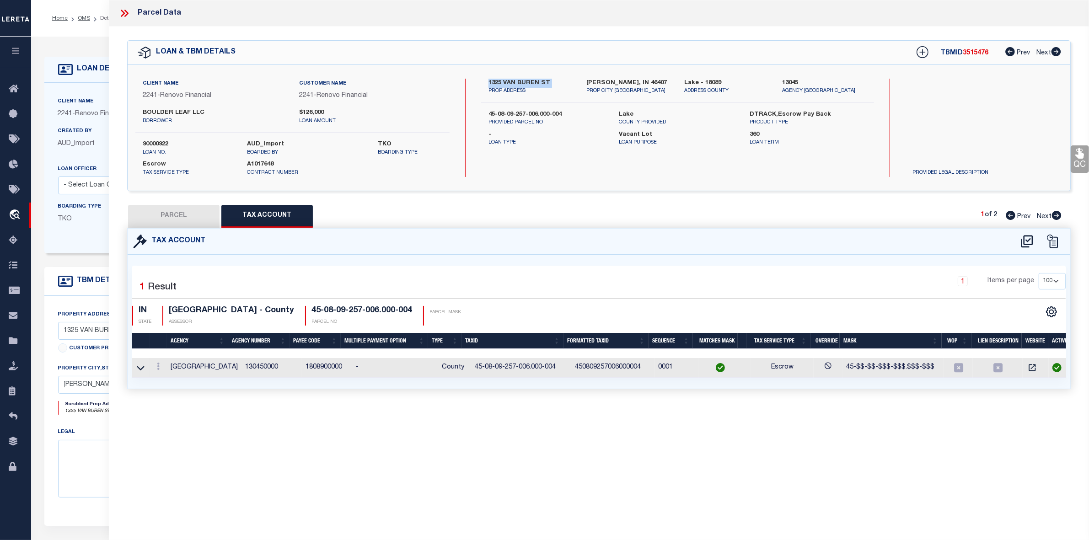
click at [161, 216] on button "PARCEL" at bounding box center [173, 216] width 91 height 23
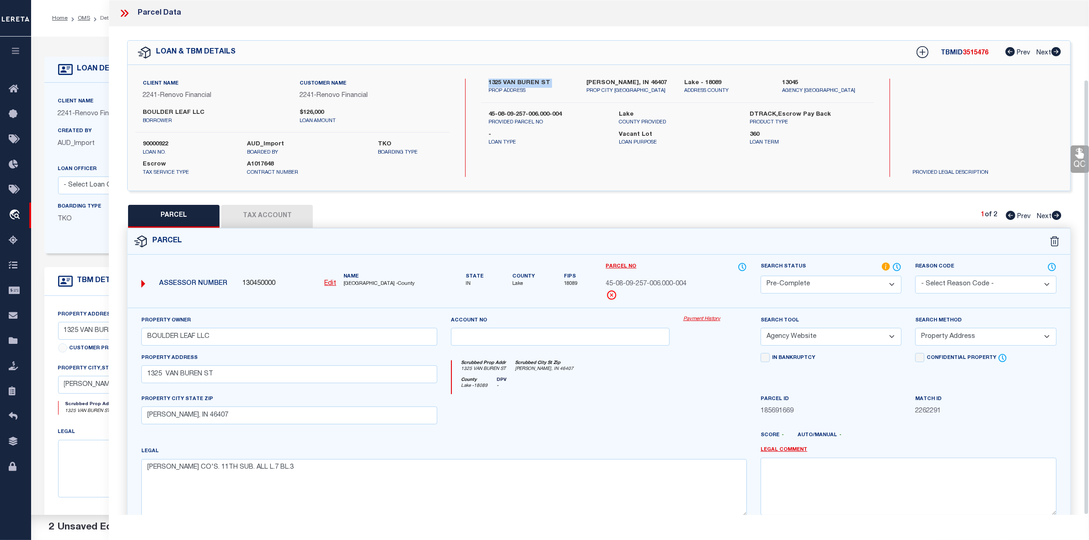
scroll to position [94, 0]
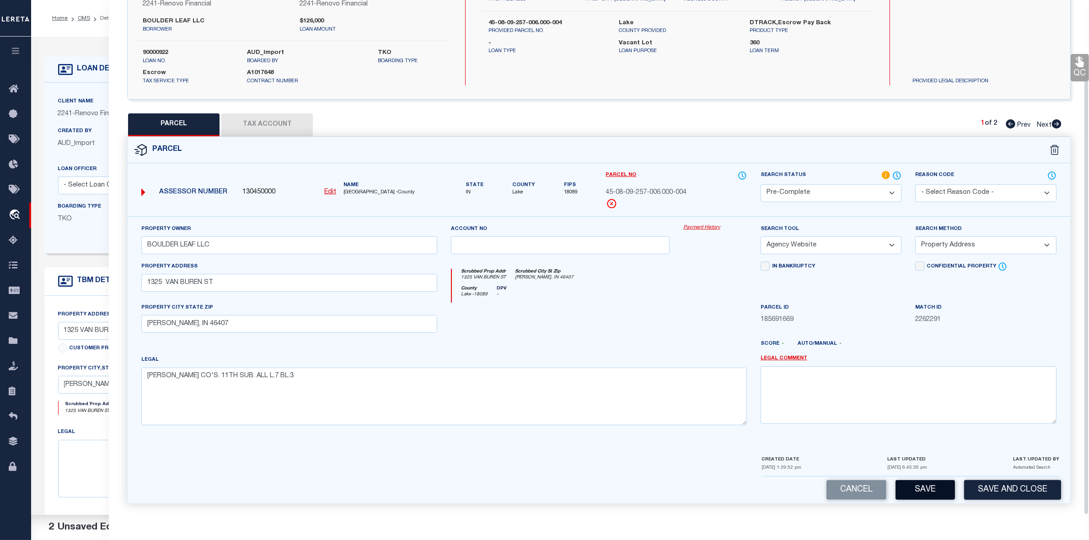
click at [921, 487] on button "Save" at bounding box center [924, 490] width 59 height 20
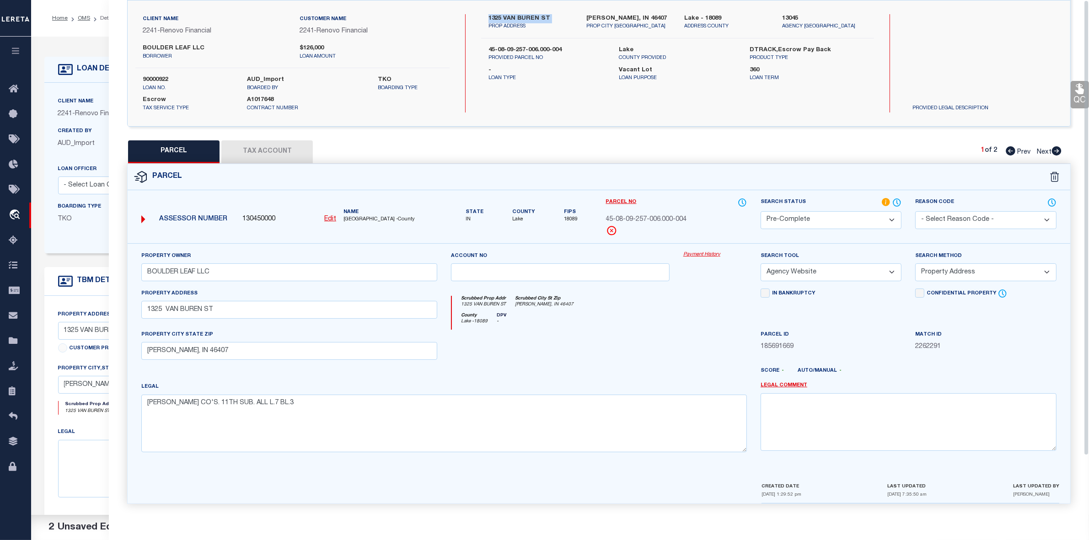
scroll to position [0, 0]
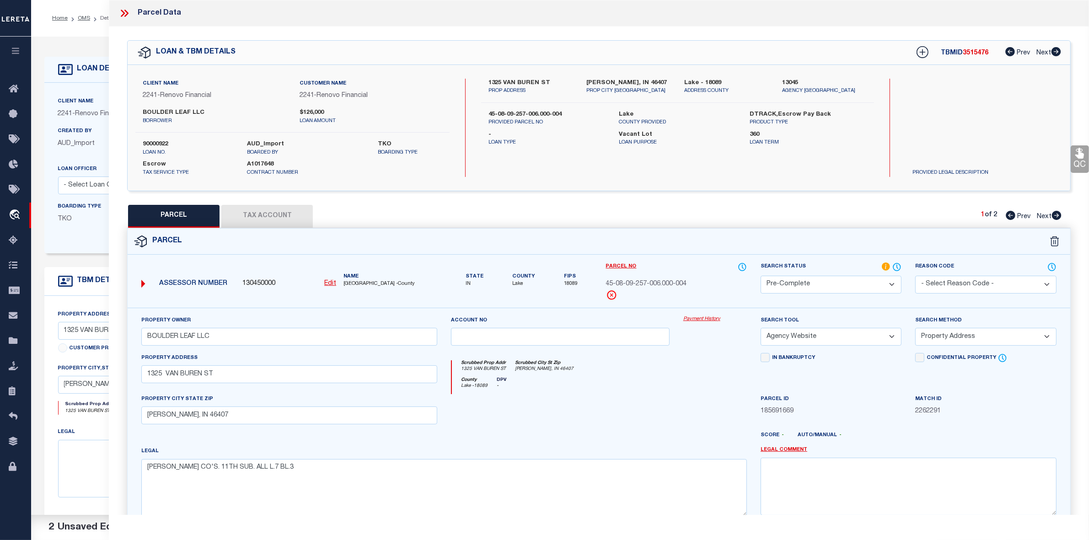
click at [977, 57] on div "TBMID 3515476 Prev Next" at bounding box center [982, 52] width 157 height 16
click at [976, 56] on span "3515476" at bounding box center [975, 53] width 26 height 6
click at [975, 51] on span "3515476" at bounding box center [975, 53] width 26 height 6
click at [628, 282] on span "45-08-09-257-006.000-004" at bounding box center [646, 284] width 81 height 10
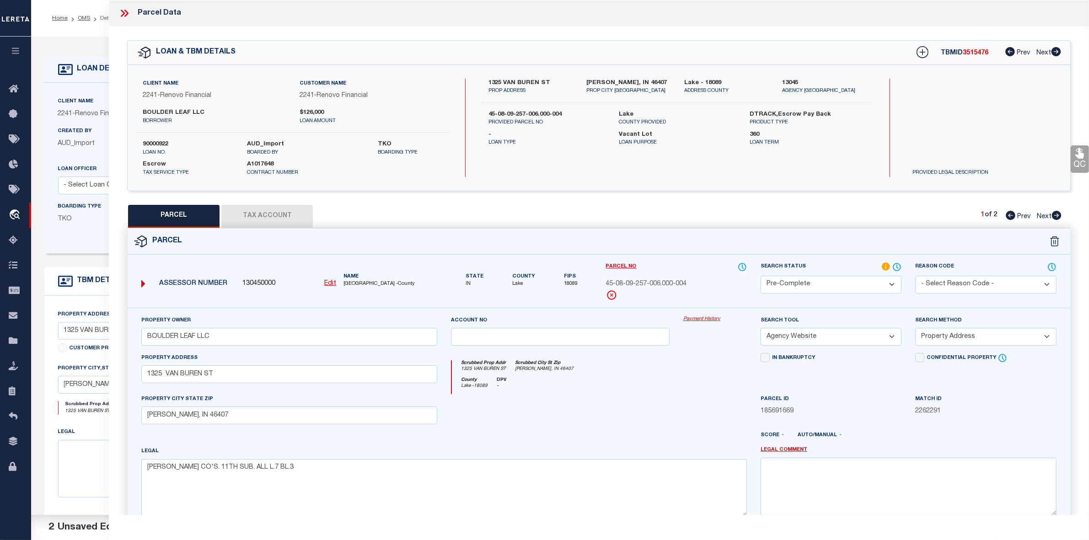
click at [628, 282] on span "45-08-09-257-006.000-004" at bounding box center [646, 284] width 81 height 10
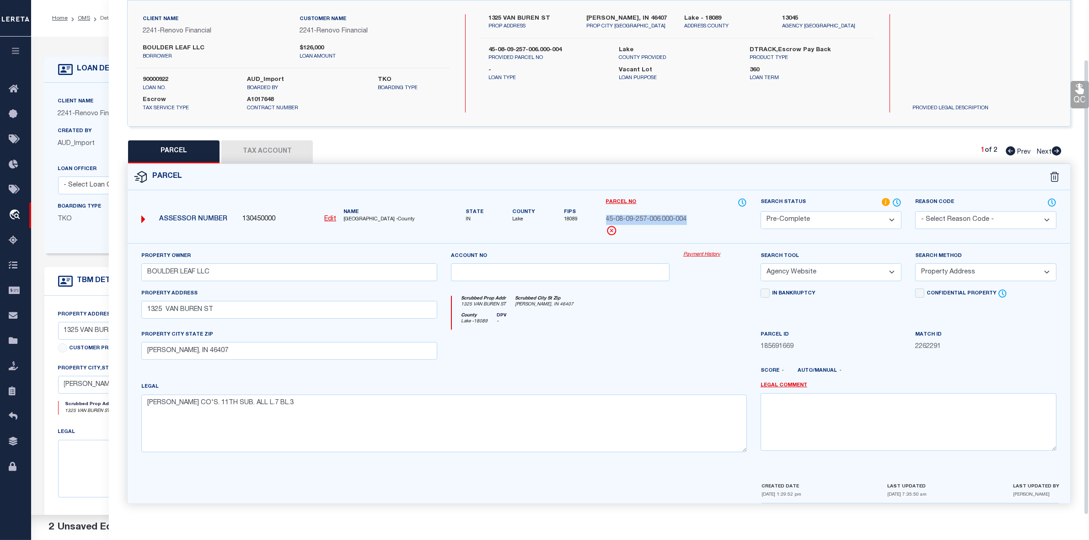
drag, startPoint x: 1054, startPoint y: 147, endPoint x: 1077, endPoint y: 143, distance: 23.3
click at [1054, 147] on icon at bounding box center [1057, 150] width 10 height 9
click at [795, 218] on select "Automated Search Bad Parcel Complete Duplicate Parcel High Dollar Reporting In …" at bounding box center [830, 220] width 141 height 18
click at [760, 211] on select "Automated Search Bad Parcel Complete Duplicate Parcel High Dollar Reporting In …" at bounding box center [830, 220] width 141 height 18
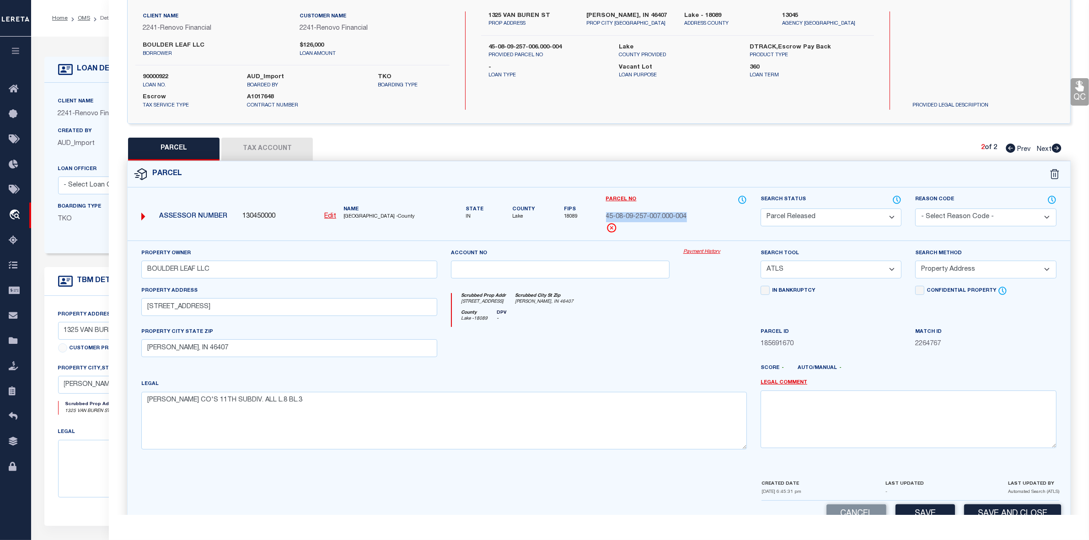
click at [973, 215] on select "- Select Reason Code - 099 - Other (Provide additional detail) ACT - Agency Cha…" at bounding box center [985, 217] width 141 height 18
click at [915, 208] on select "- Select Reason Code - 099 - Other (Provide additional detail) ACT - Agency Cha…" at bounding box center [985, 217] width 141 height 18
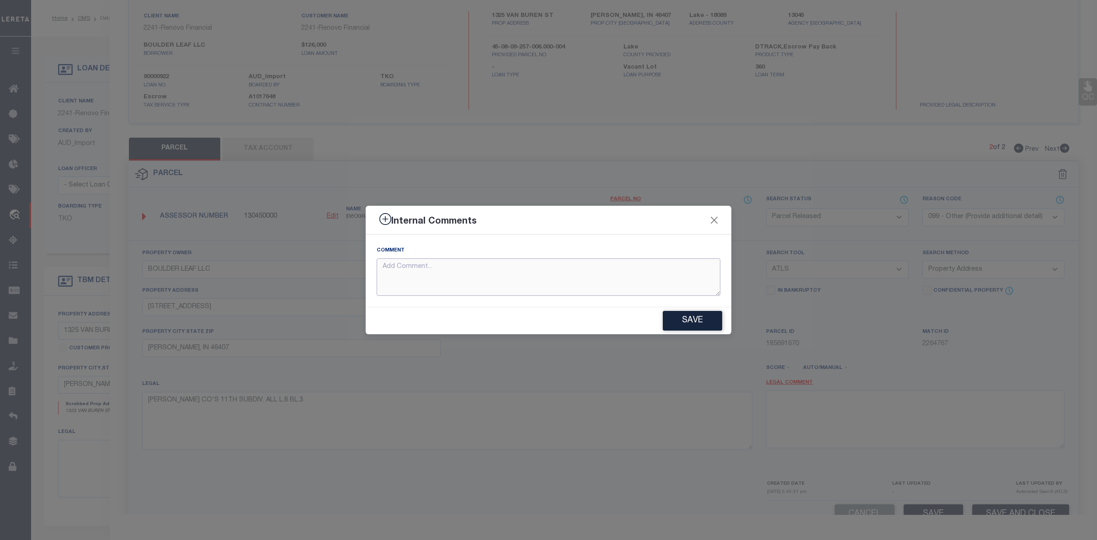
click at [540, 268] on textarea at bounding box center [549, 277] width 344 height 38
click at [695, 326] on button "Save" at bounding box center [692, 321] width 59 height 20
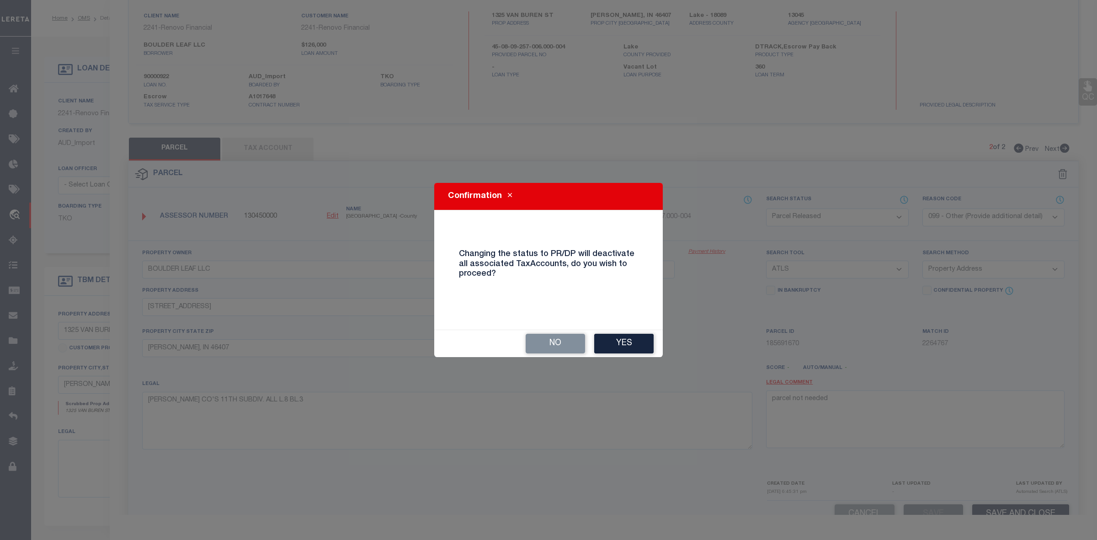
click at [630, 342] on button "Yes" at bounding box center [623, 344] width 59 height 20
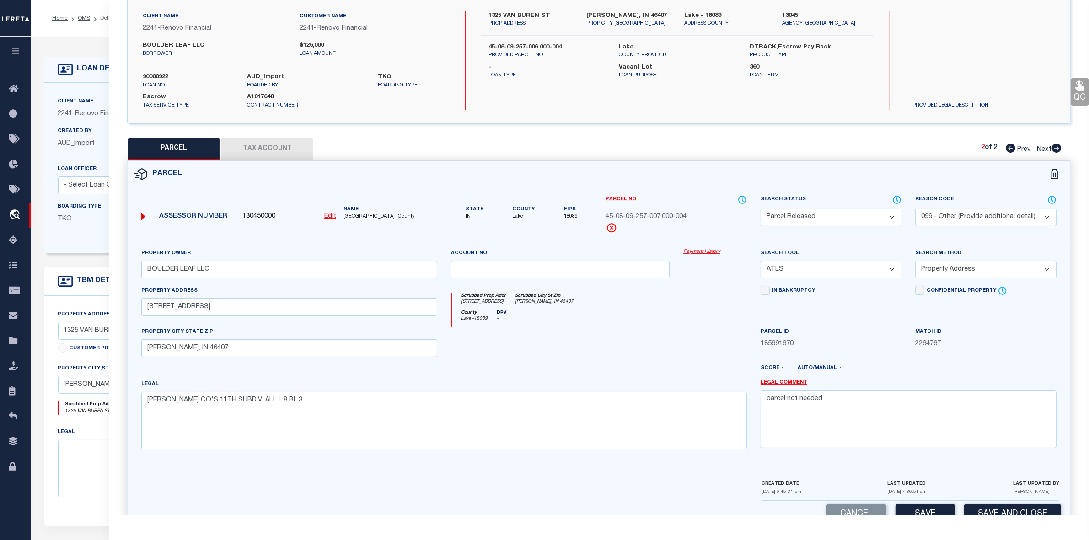
scroll to position [94, 0]
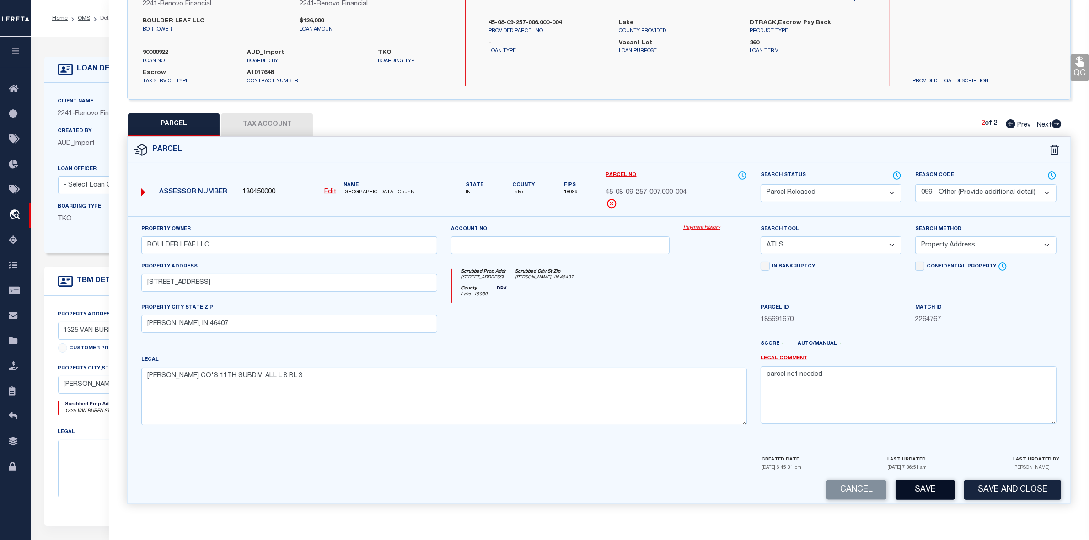
click at [933, 487] on button "Save" at bounding box center [924, 490] width 59 height 20
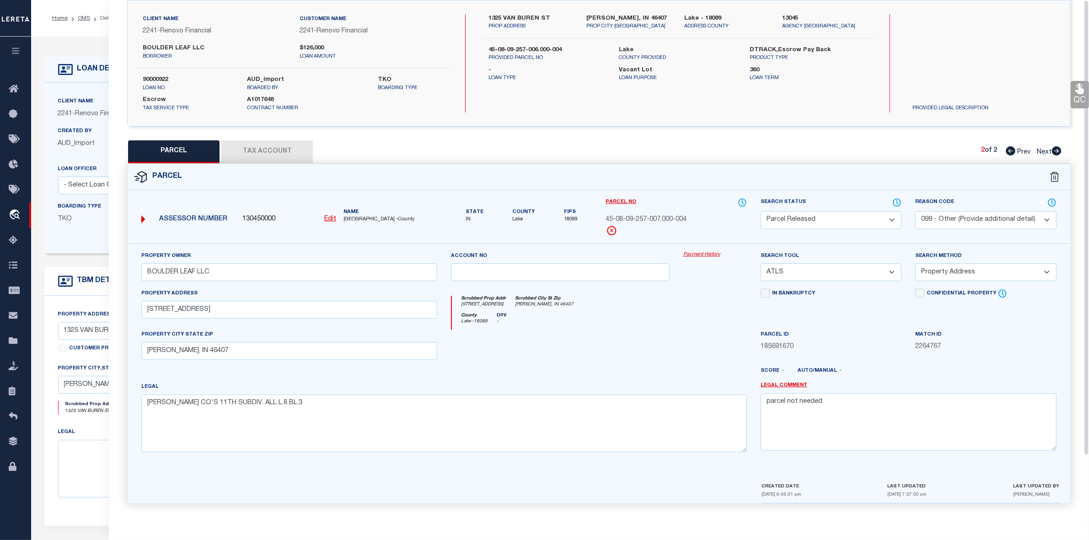
scroll to position [0, 0]
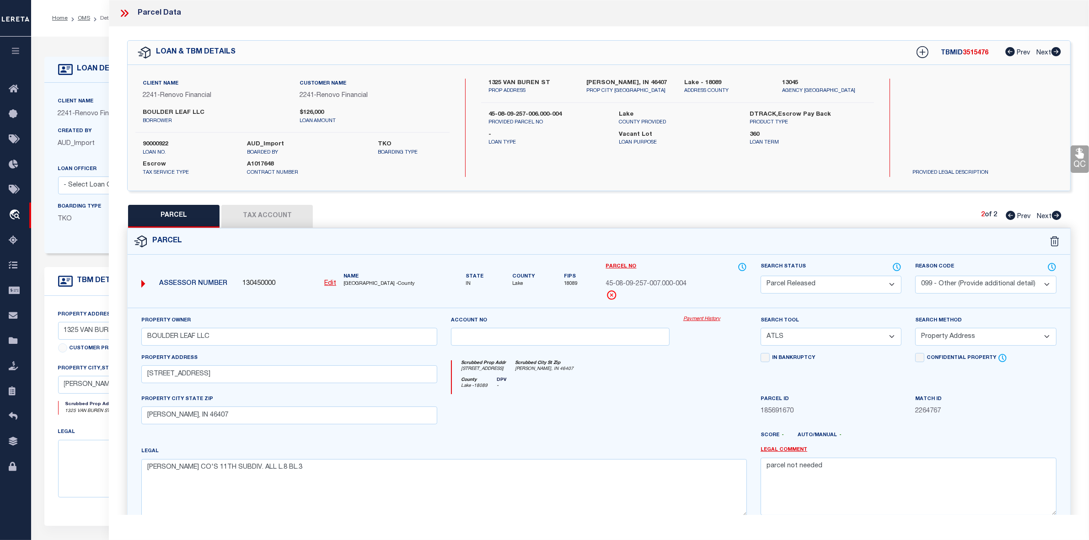
click at [1007, 215] on icon at bounding box center [1010, 215] width 10 height 9
click at [1056, 215] on icon at bounding box center [1057, 215] width 10 height 9
click at [1008, 217] on icon at bounding box center [1010, 215] width 10 height 9
click at [972, 53] on span "3515476" at bounding box center [975, 53] width 26 height 6
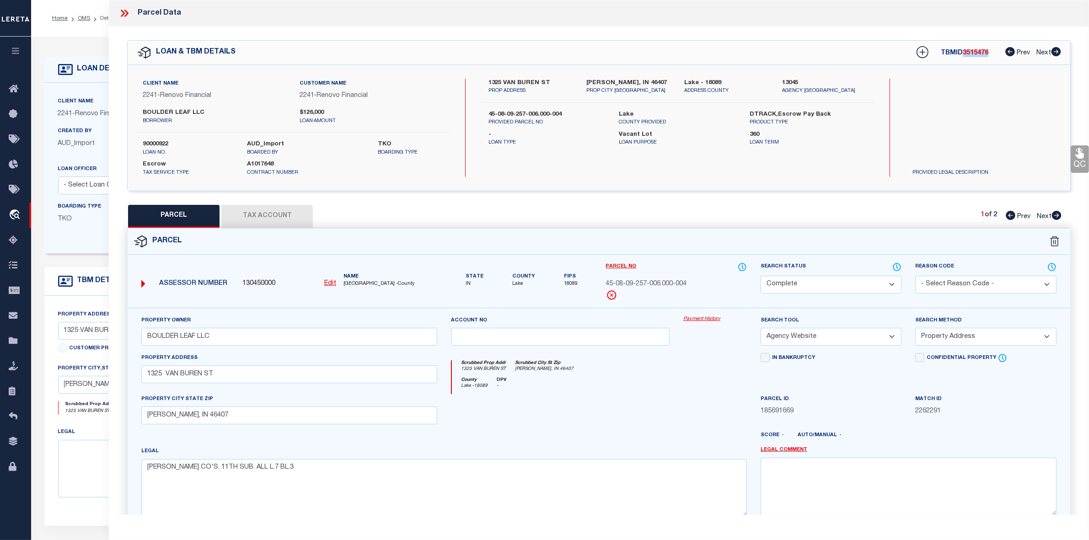
click at [1055, 215] on icon at bounding box center [1057, 215] width 10 height 9
click at [1007, 215] on icon at bounding box center [1010, 215] width 10 height 9
click at [121, 10] on icon at bounding box center [124, 13] width 12 height 12
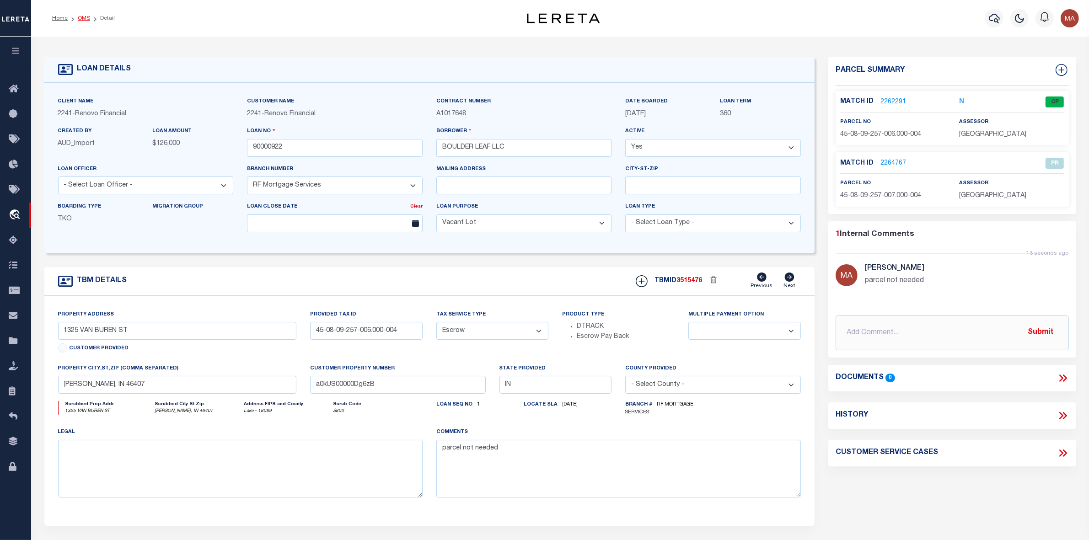
click at [82, 16] on link "OMS" at bounding box center [84, 18] width 12 height 5
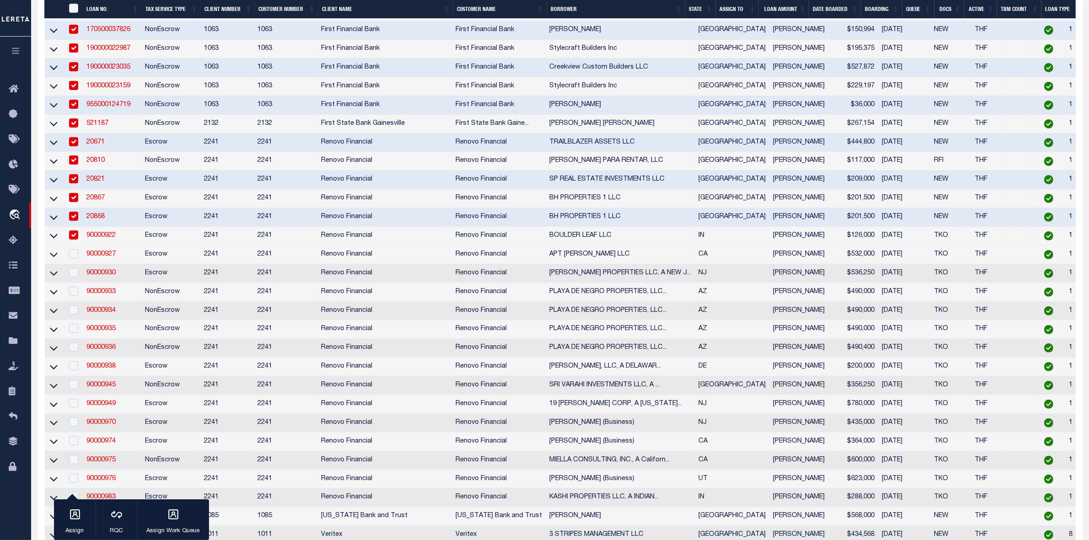
scroll to position [514, 0]
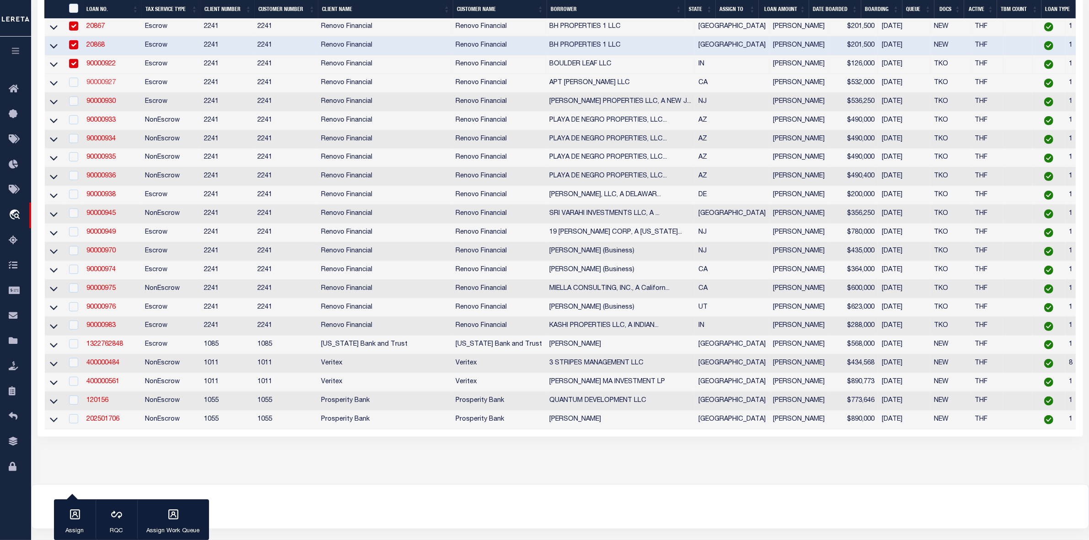
click at [106, 86] on link "90000927" at bounding box center [100, 83] width 29 height 6
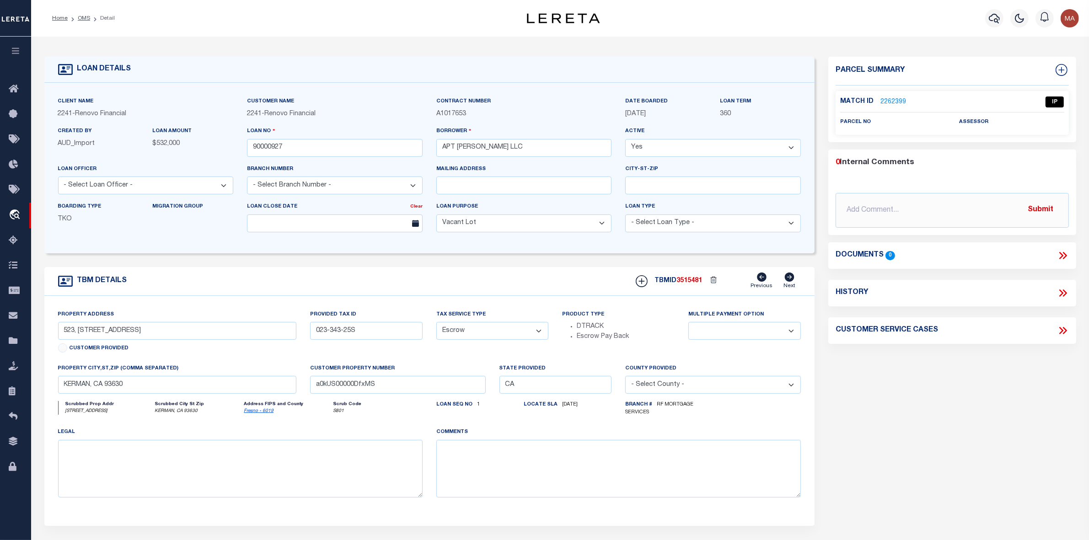
click at [892, 100] on link "2262399" at bounding box center [893, 102] width 26 height 10
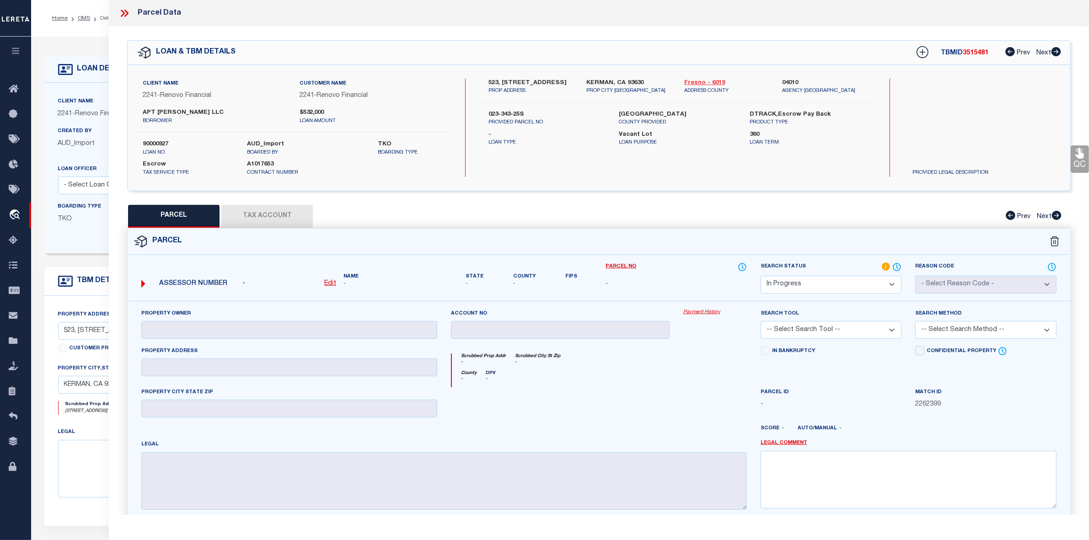
click at [701, 80] on link "Fresno - 6019" at bounding box center [726, 83] width 84 height 9
drag, startPoint x: 536, startPoint y: 81, endPoint x: 572, endPoint y: 81, distance: 35.7
click at [572, 81] on label "523, 525 & 527 S DEL NORTE AVE" at bounding box center [530, 83] width 84 height 9
click at [507, 81] on label "523, 525 & 527 S DEL NORTE AVE" at bounding box center [530, 83] width 84 height 9
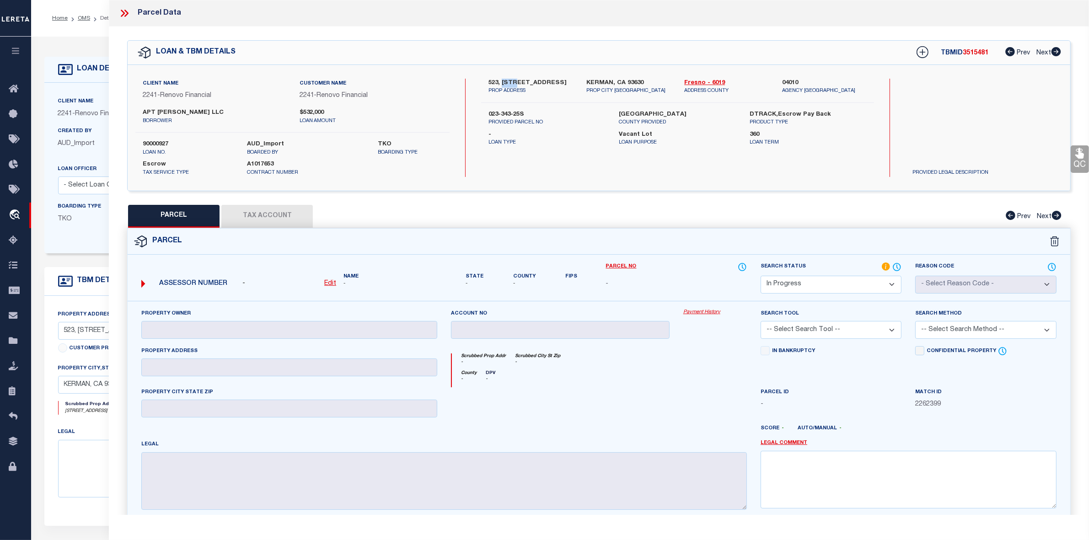
drag, startPoint x: 531, startPoint y: 82, endPoint x: 578, endPoint y: 82, distance: 47.5
click at [578, 82] on div "523, 525 & 527 S DEL NORTE AVE PROP ADDRESS" at bounding box center [530, 87] width 98 height 16
click at [125, 12] on icon at bounding box center [124, 13] width 12 height 12
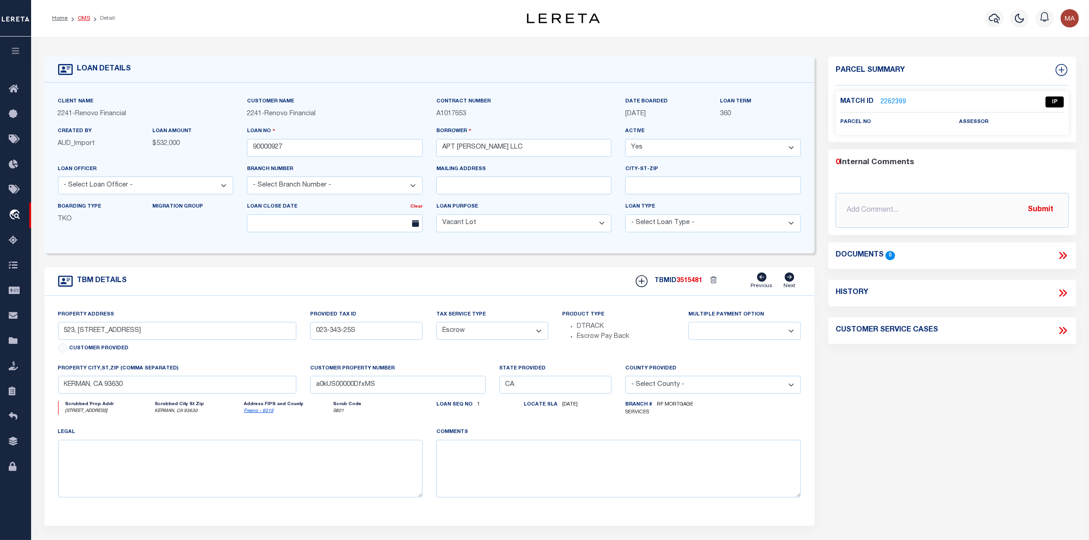
click at [84, 19] on link "OMS" at bounding box center [84, 18] width 12 height 5
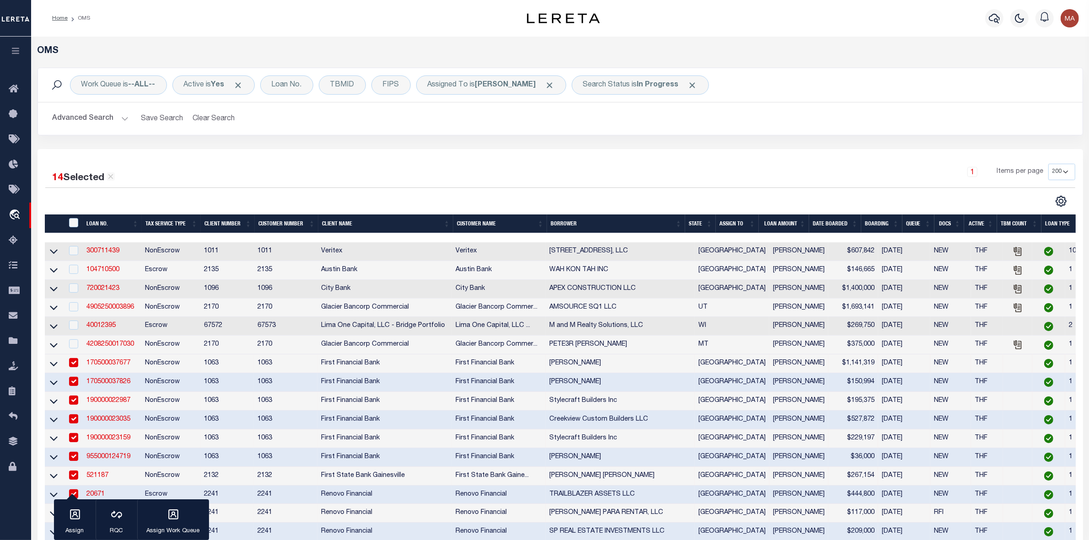
scroll to position [343, 0]
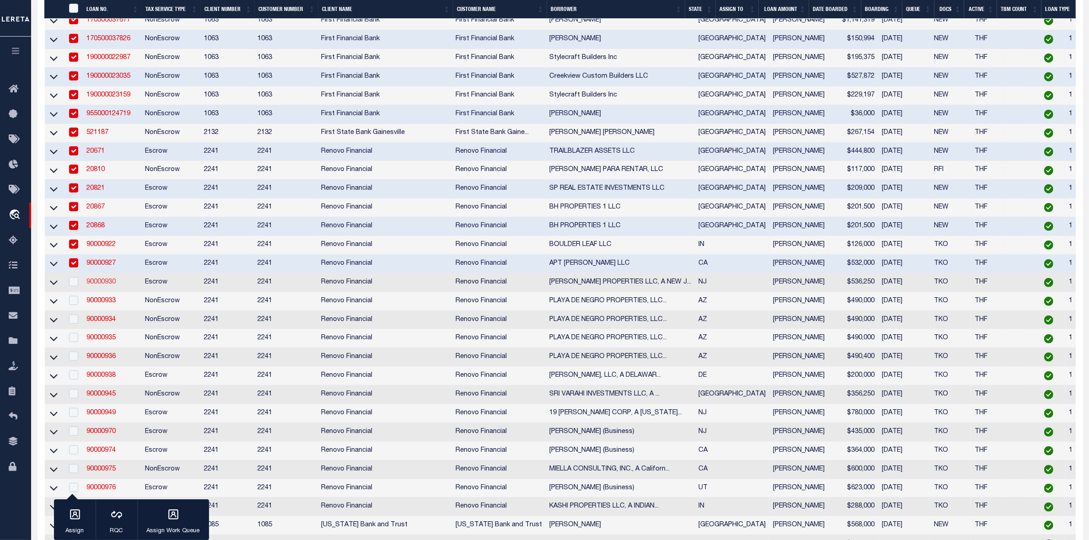
click at [105, 285] on link "90000930" at bounding box center [100, 282] width 29 height 6
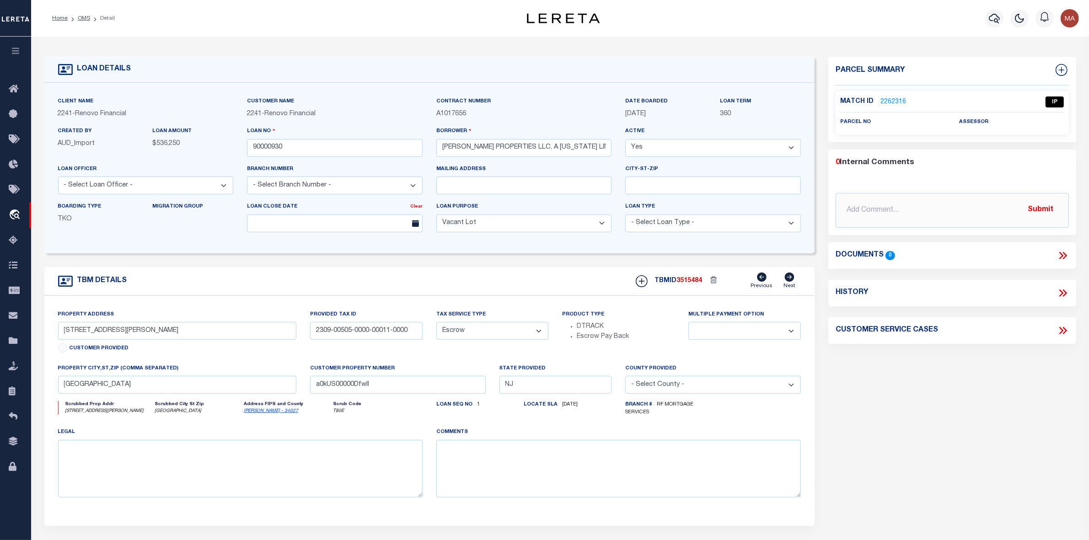
click at [898, 97] on link "2262316" at bounding box center [893, 102] width 26 height 10
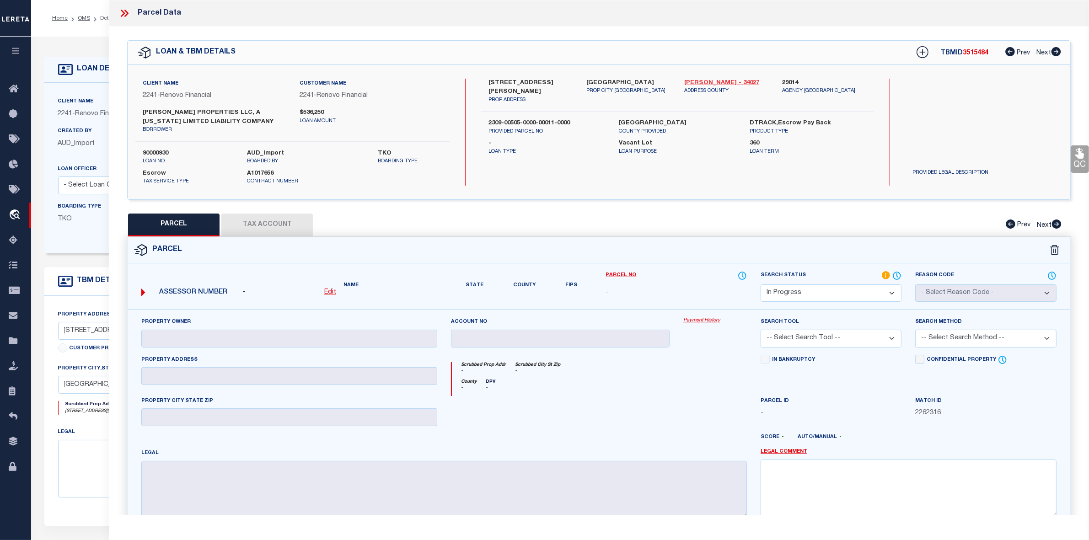
click at [707, 80] on link "Morris - 34027" at bounding box center [726, 83] width 84 height 9
drag, startPoint x: 520, startPoint y: 82, endPoint x: 565, endPoint y: 81, distance: 44.8
click at [565, 81] on label "138-140 W Blackwell Street AB" at bounding box center [530, 88] width 84 height 18
click at [691, 85] on link "Morris - 34027" at bounding box center [726, 83] width 84 height 9
click at [835, 289] on select "Automated Search Bad Parcel Complete Duplicate Parcel High Dollar Reporting In …" at bounding box center [830, 293] width 141 height 18
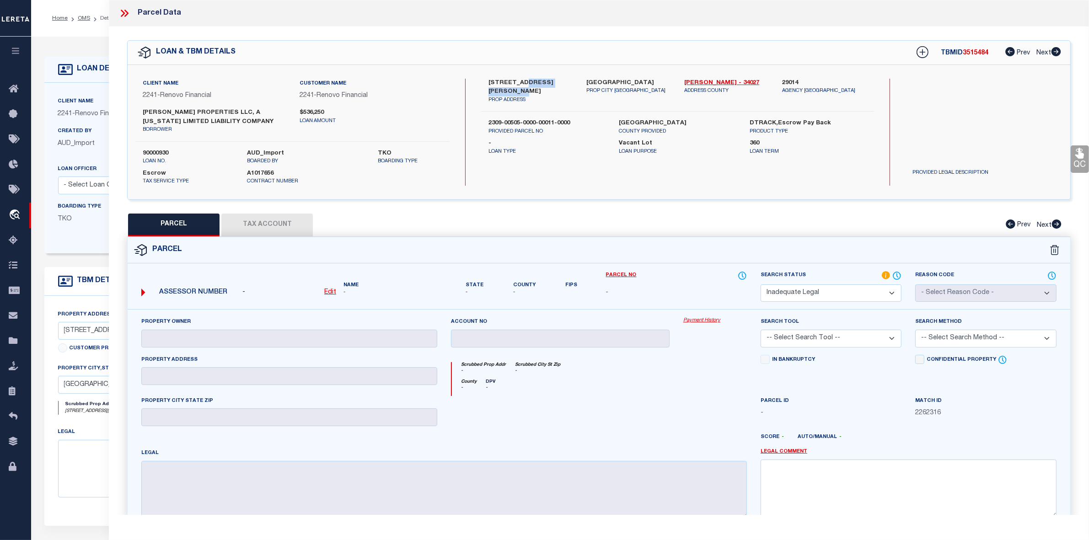
click at [760, 284] on select "Automated Search Bad Parcel Complete Duplicate Parcel High Dollar Reporting In …" at bounding box center [830, 293] width 141 height 18
click at [790, 450] on link "Legal Comment" at bounding box center [783, 452] width 47 height 8
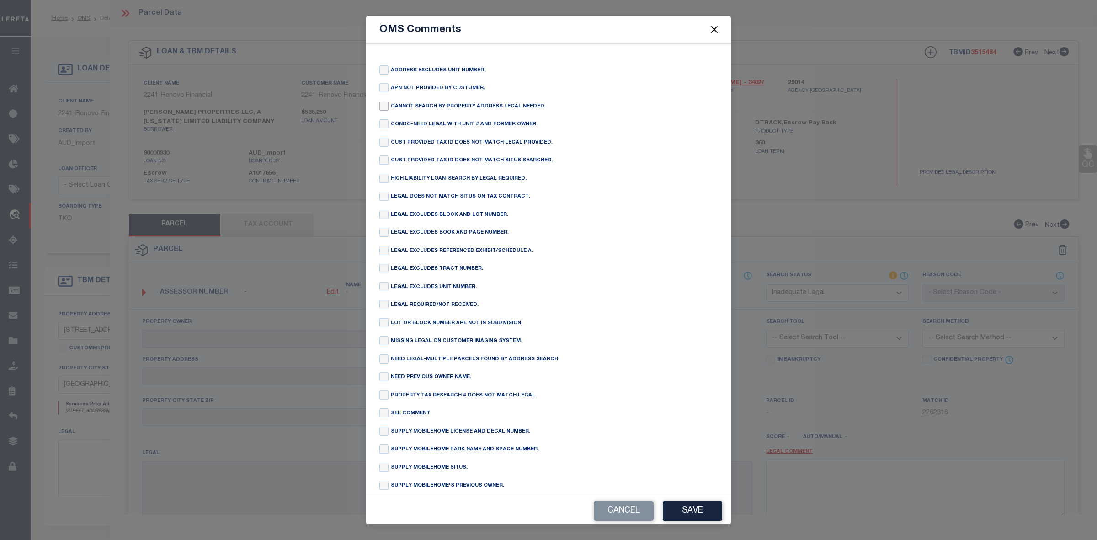
click at [384, 105] on input "checkbox" at bounding box center [383, 105] width 9 height 9
click at [705, 501] on button "Save" at bounding box center [692, 511] width 59 height 20
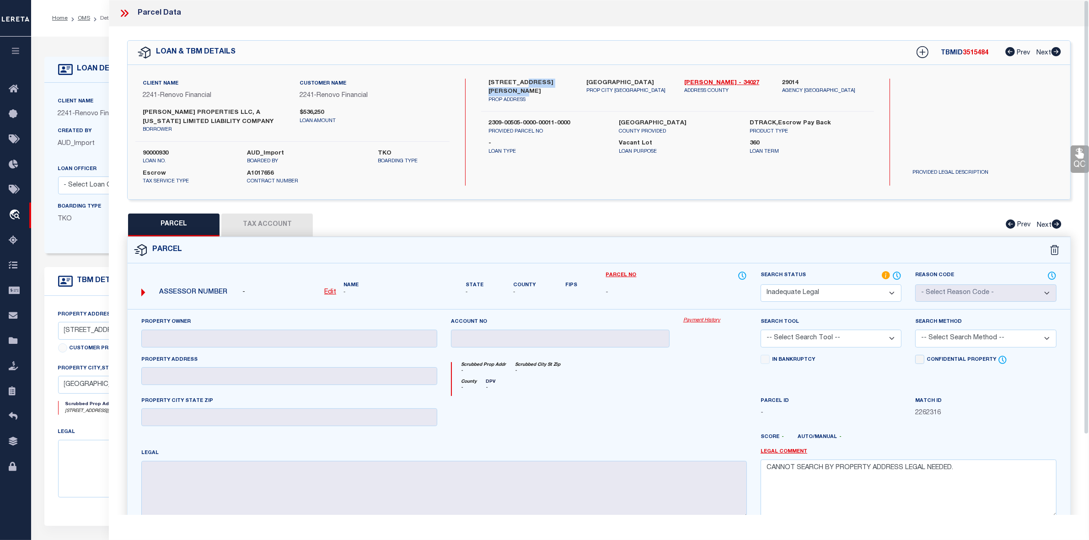
scroll to position [95, 0]
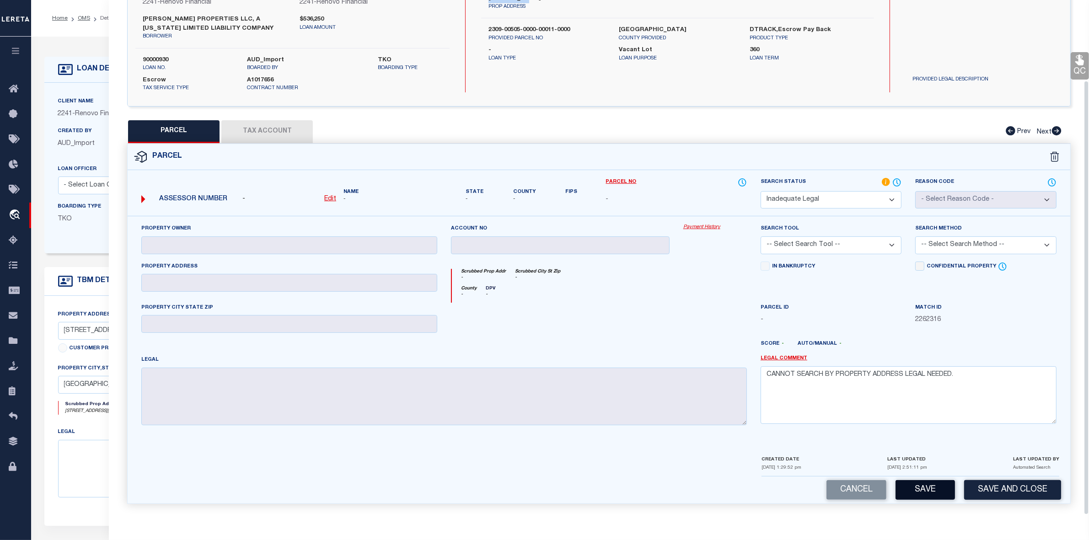
click at [921, 485] on button "Save" at bounding box center [924, 490] width 59 height 20
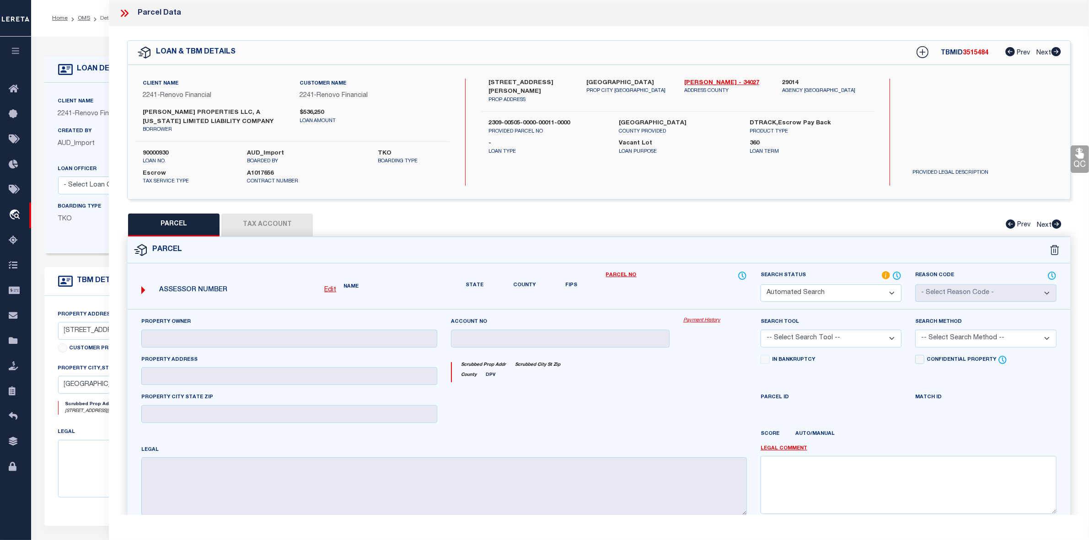
click at [972, 53] on span "3515484" at bounding box center [975, 53] width 26 height 6
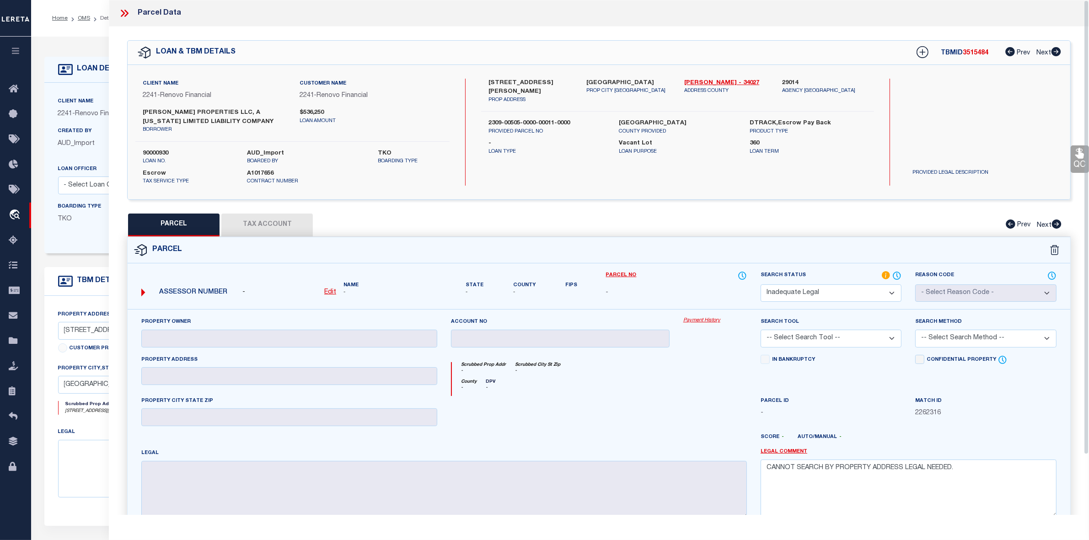
click at [124, 11] on icon at bounding box center [124, 13] width 12 height 12
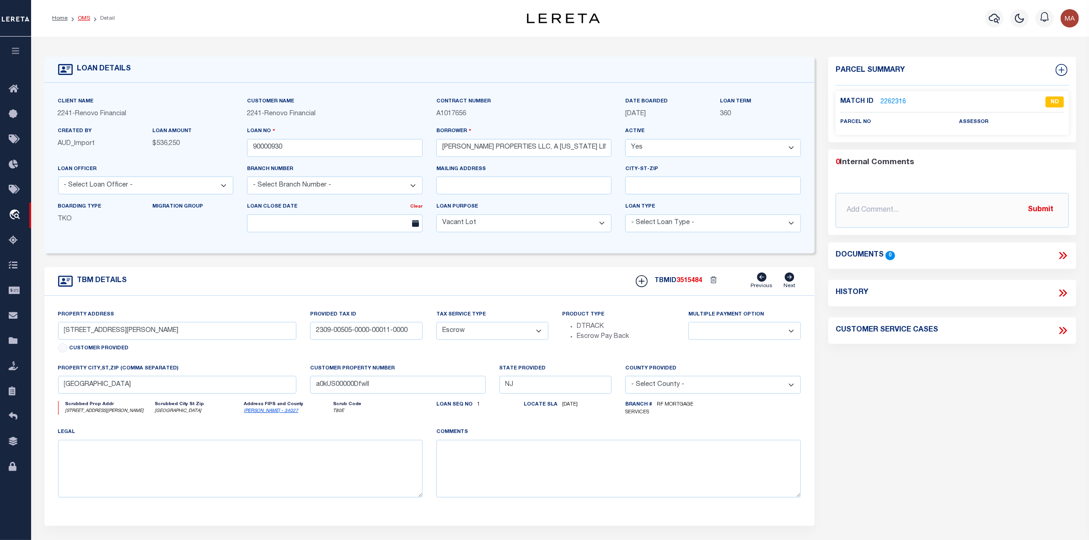
click at [79, 17] on link "OMS" at bounding box center [84, 18] width 12 height 5
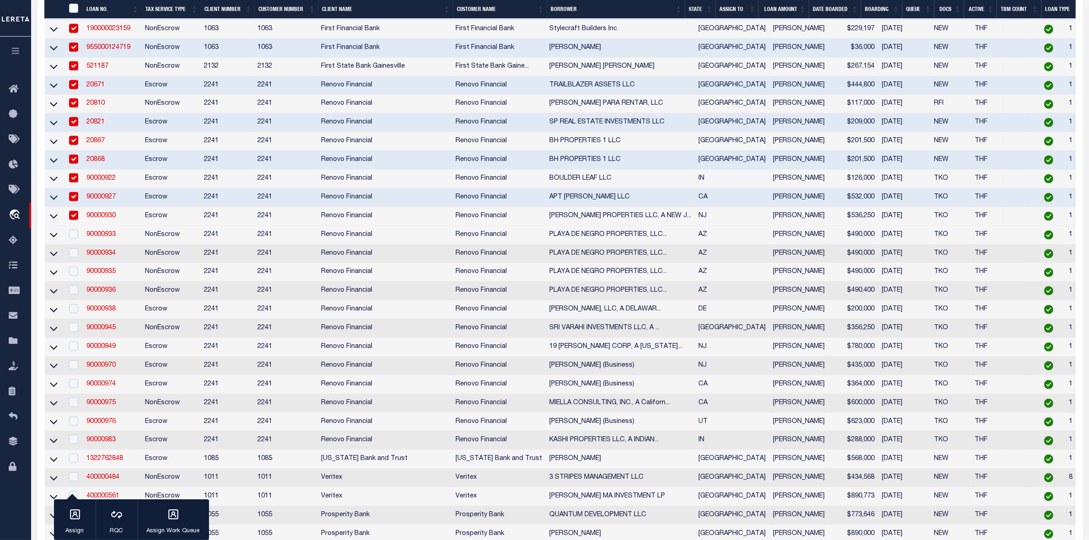
scroll to position [571, 0]
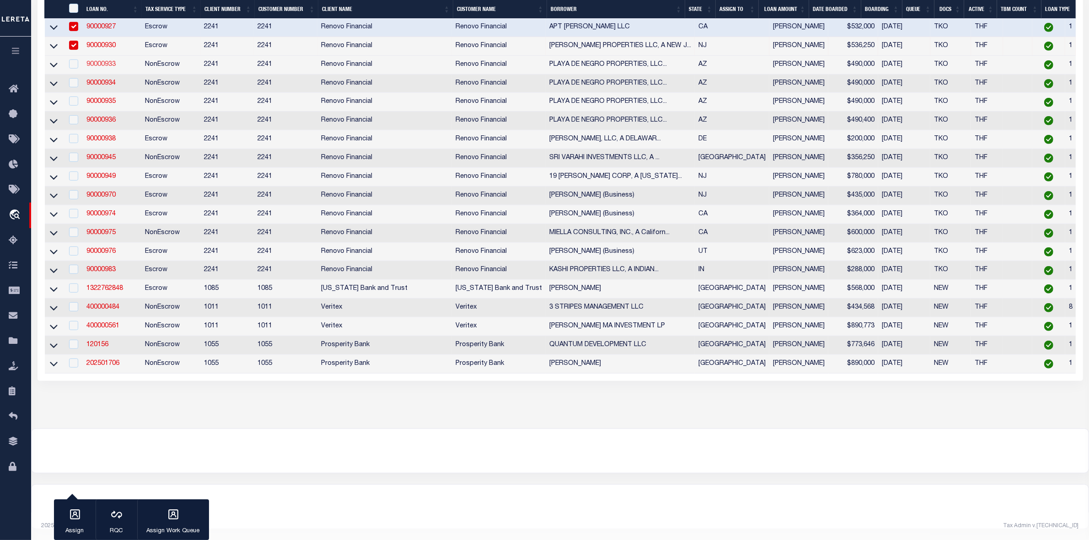
click at [108, 68] on link "90000933" at bounding box center [100, 64] width 29 height 6
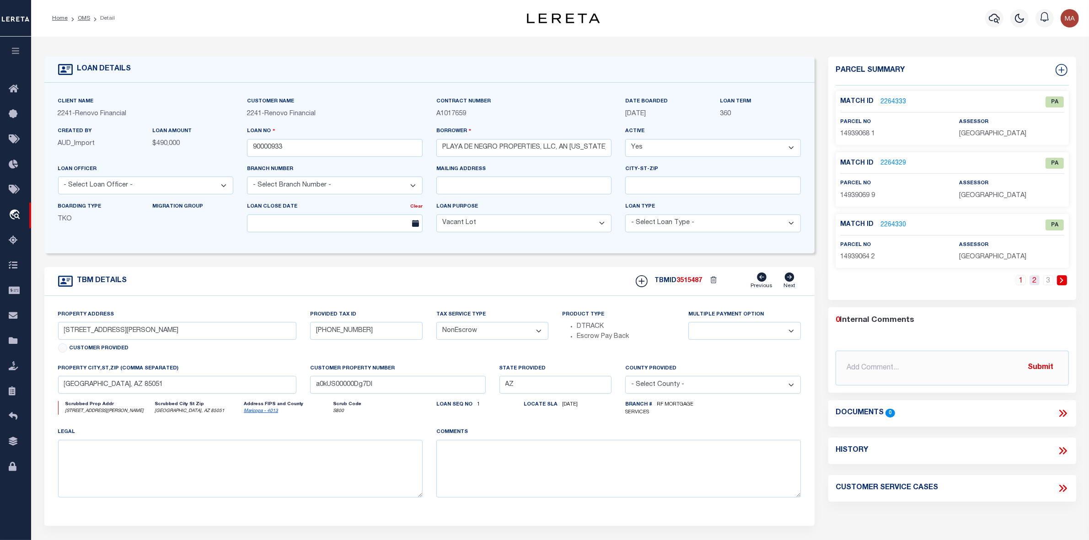
click at [1033, 284] on link "2" at bounding box center [1034, 280] width 10 height 10
click at [1052, 282] on link "3" at bounding box center [1048, 280] width 10 height 10
click at [1039, 282] on link "1" at bounding box center [1034, 280] width 10 height 10
click at [1036, 283] on link "2" at bounding box center [1034, 280] width 10 height 10
click at [884, 165] on link "2262197" at bounding box center [893, 164] width 26 height 10
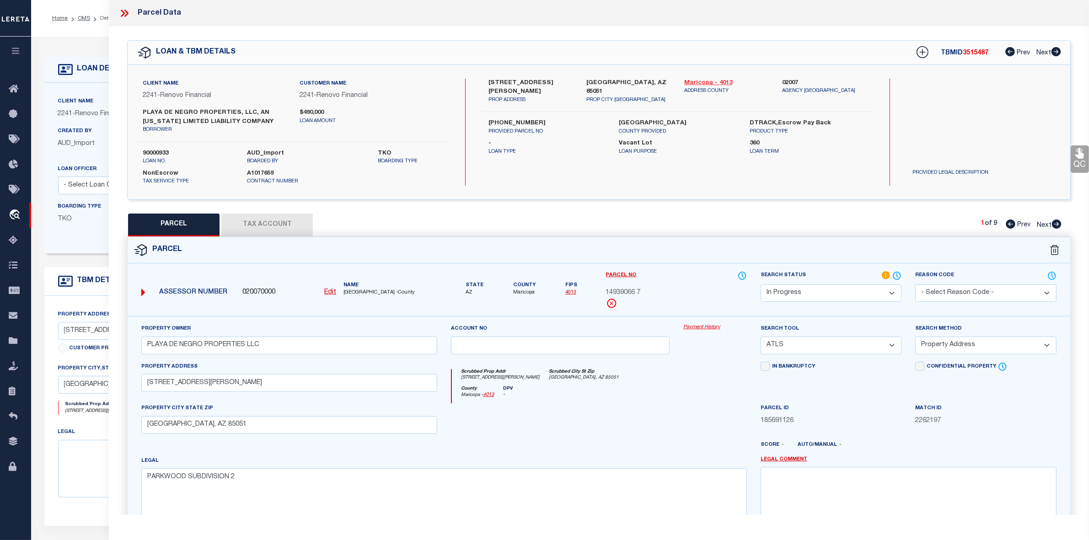
click at [721, 83] on link "Maricopa - 4013" at bounding box center [726, 83] width 84 height 9
click at [494, 83] on label "3754 W Dunlap Avenue" at bounding box center [530, 88] width 84 height 18
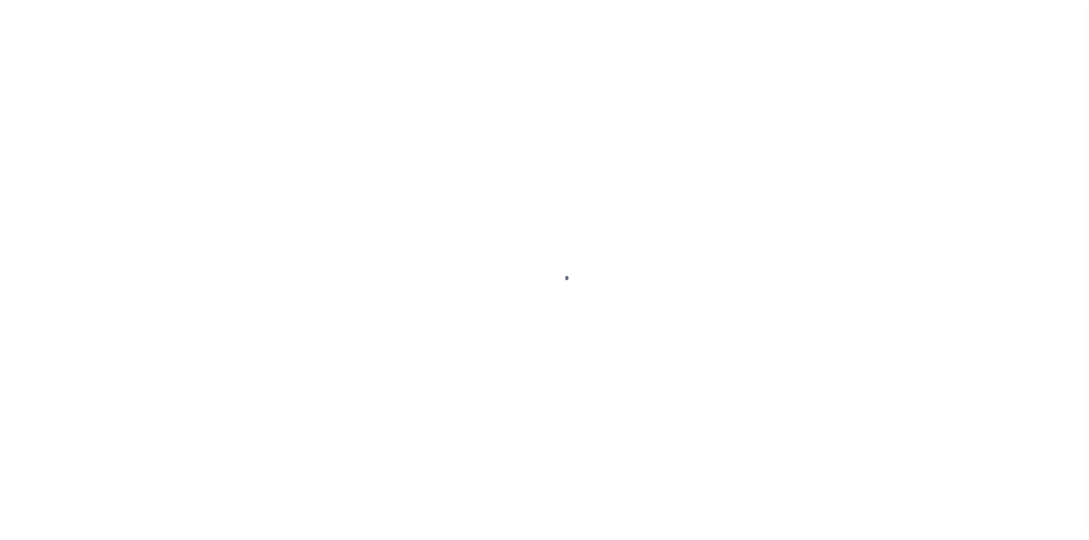
select select "9376"
select select "3703"
select select "NonEscrow"
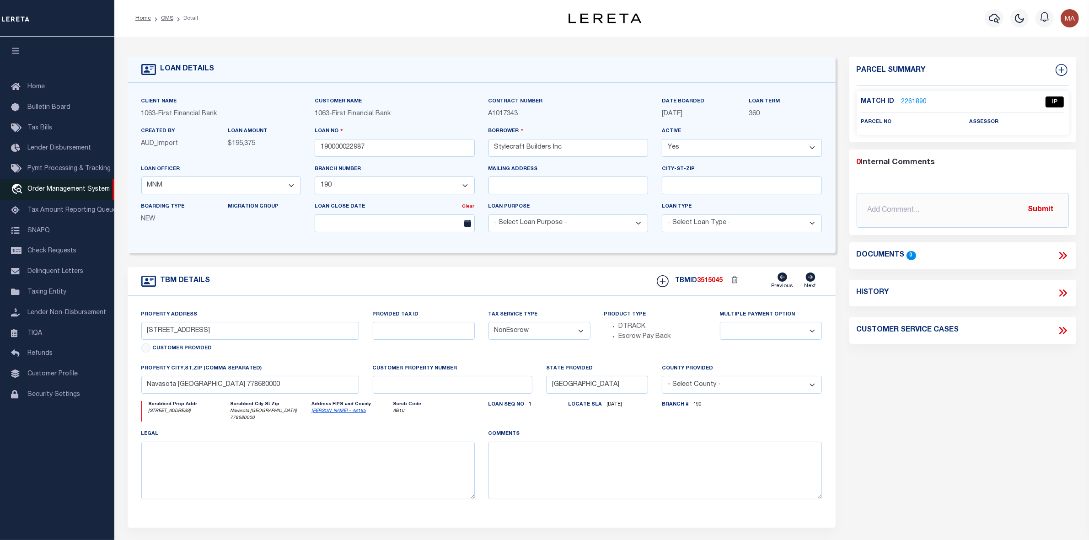
click at [53, 187] on link "travel_explore Order Management System" at bounding box center [57, 189] width 114 height 21
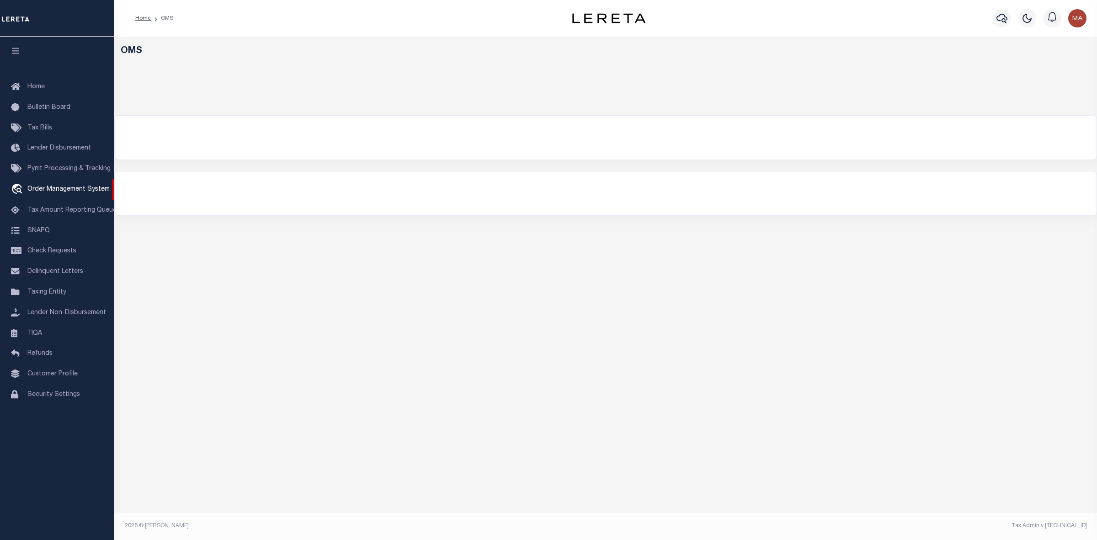
select select "200"
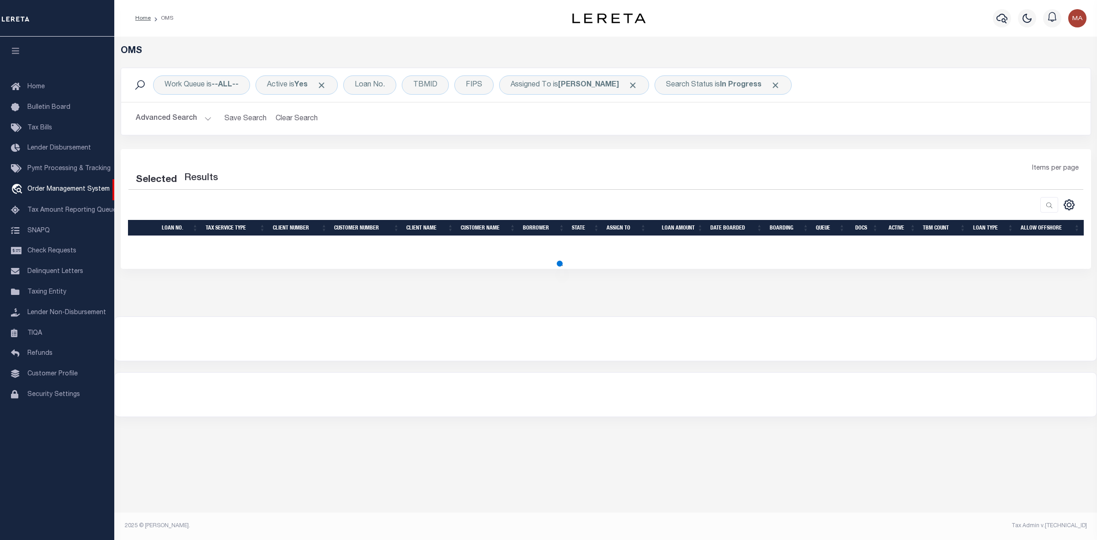
select select "200"
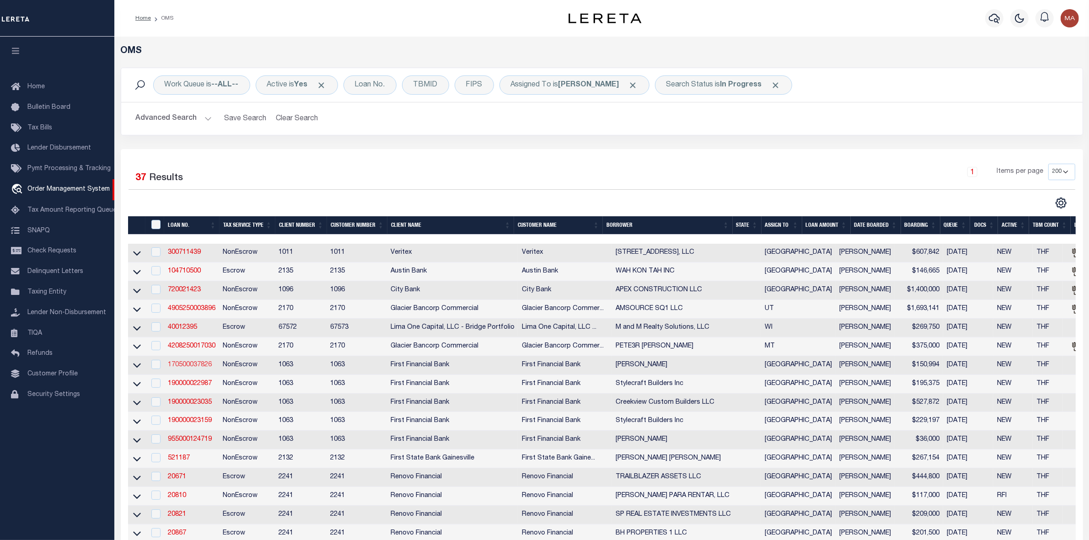
click at [202, 368] on link "170500037826" at bounding box center [190, 365] width 44 height 6
type input "170500037826"
type input "[PERSON_NAME]"
select select
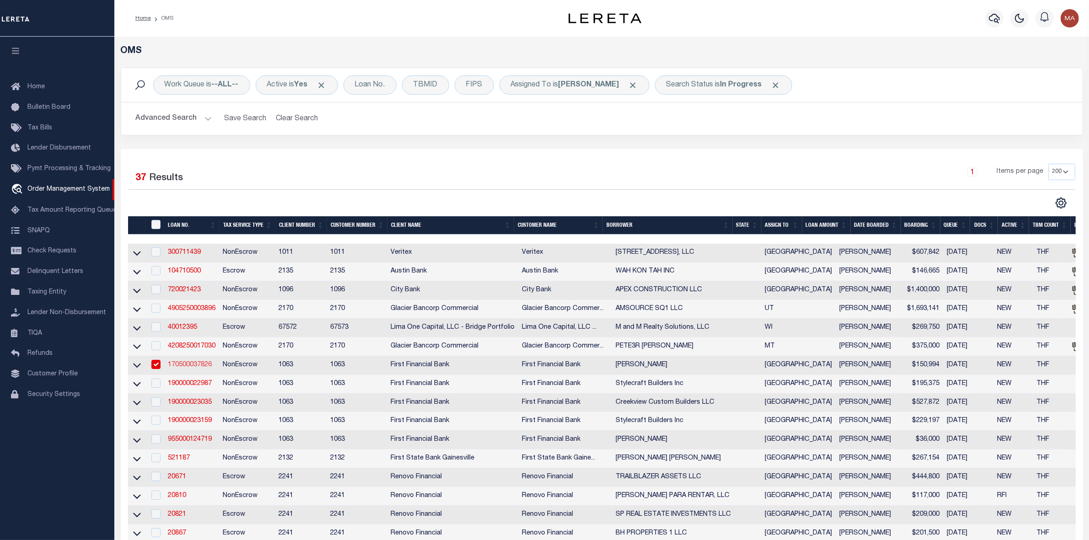
select select "100"
select select "NonEscrow"
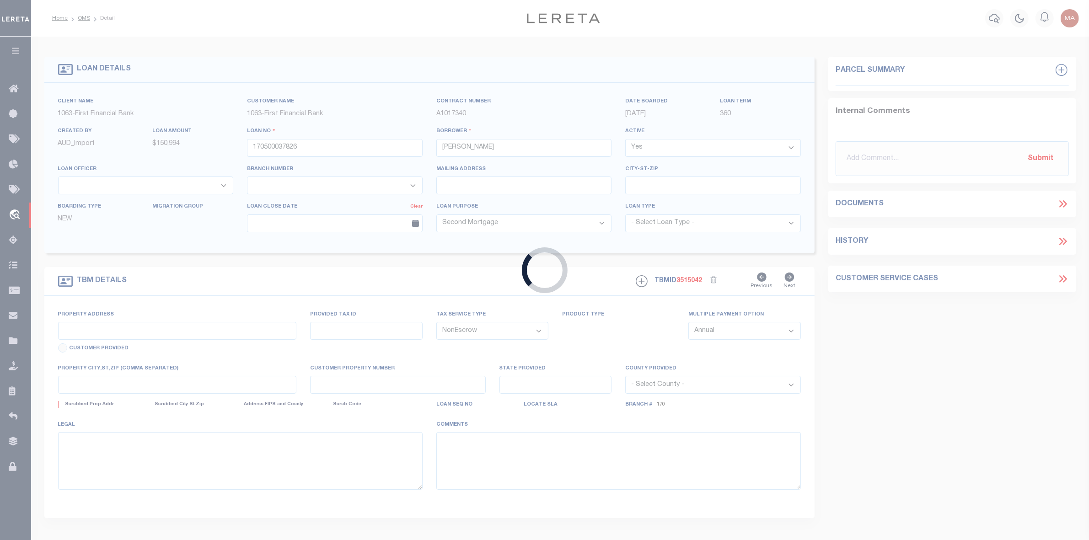
type input "[STREET_ADDRESS]"
select select
type input "PLANTERSVILLE [GEOGRAPHIC_DATA] 773638301"
type input "[GEOGRAPHIC_DATA]"
select select
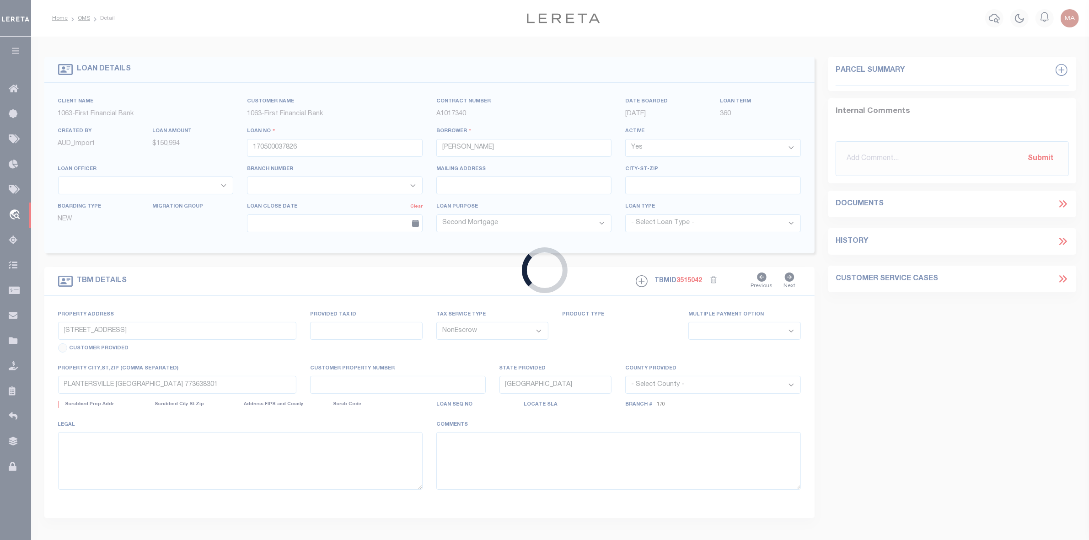
select select "4583"
select select "2311"
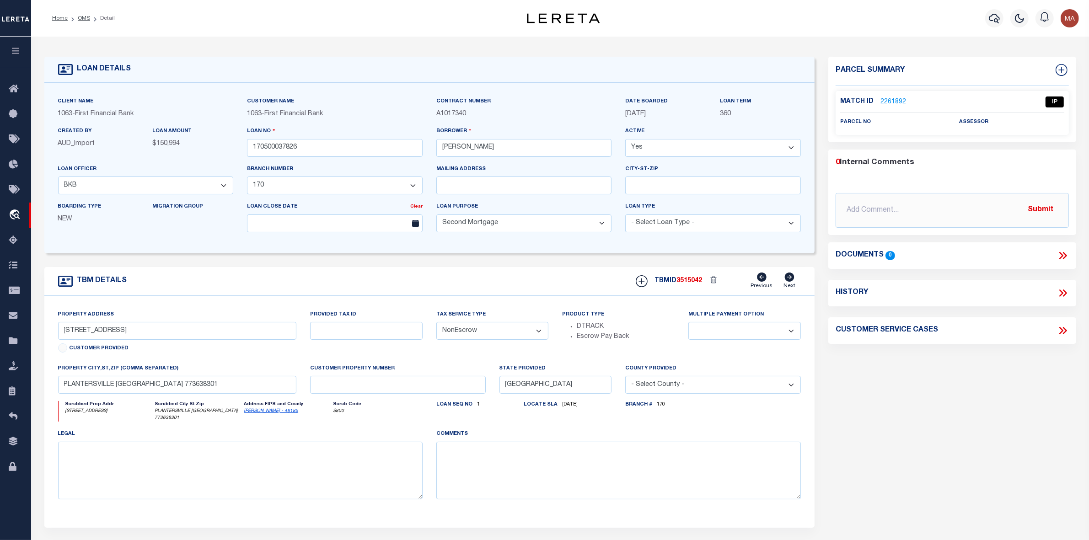
click at [885, 101] on link "2261892" at bounding box center [893, 102] width 26 height 10
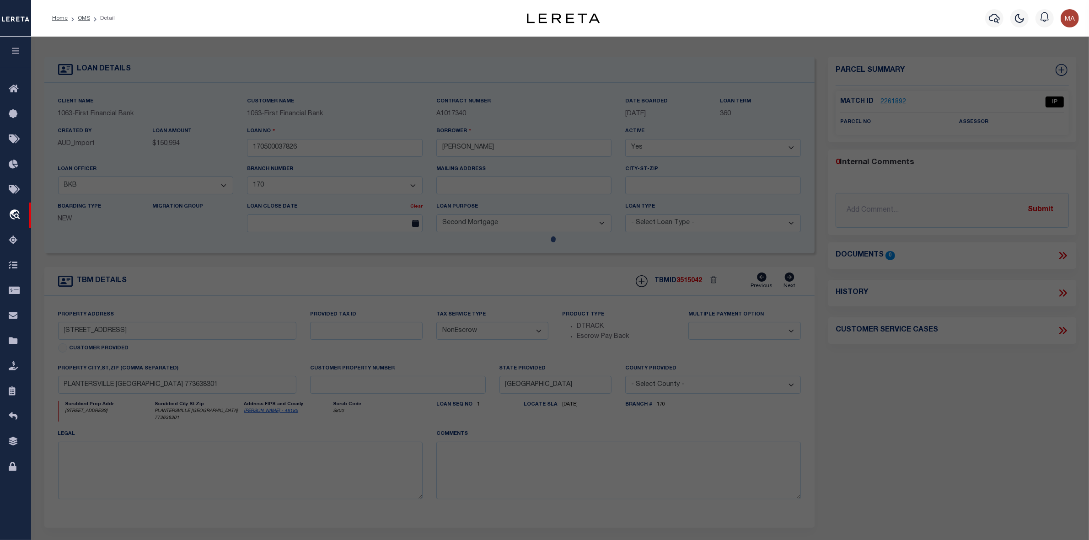
checkbox input "false"
select select "IP"
checkbox input "false"
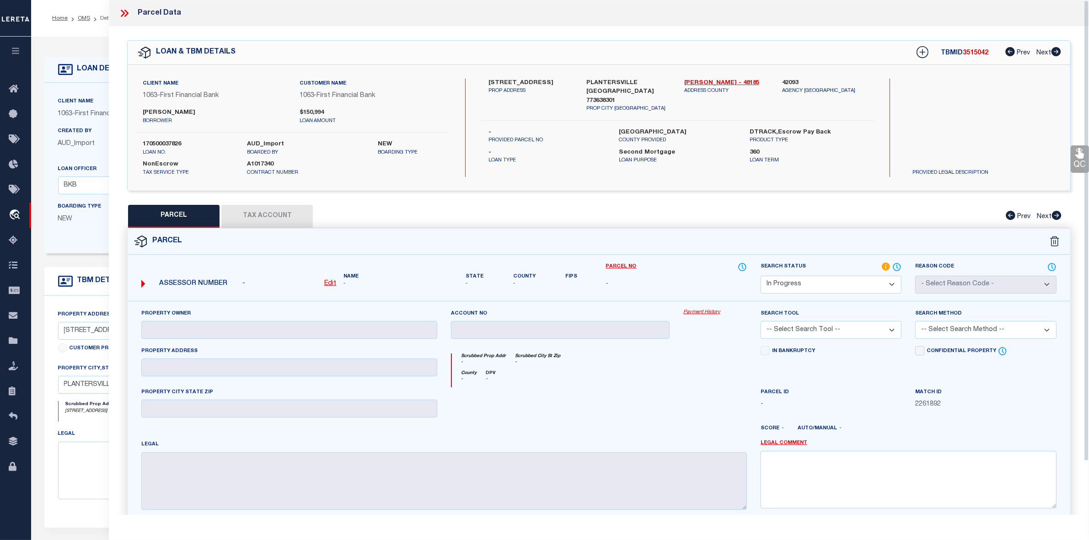
click at [837, 288] on select "Automated Search Bad Parcel Complete Duplicate Parcel High Dollar Reporting In …" at bounding box center [830, 285] width 141 height 18
select select "NP"
click at [760, 276] on select "Automated Search Bad Parcel Complete Duplicate Parcel High Dollar Reporting In …" at bounding box center [830, 285] width 141 height 18
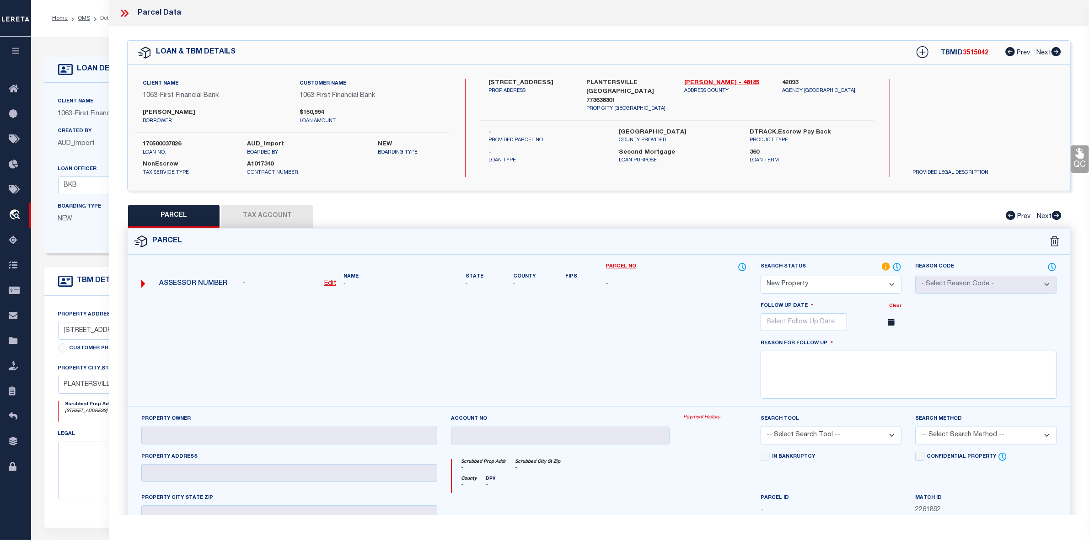
click at [885, 322] on span at bounding box center [892, 322] width 20 height 18
click at [833, 322] on input "text" at bounding box center [803, 322] width 86 height 18
click at [893, 346] on icon at bounding box center [893, 342] width 6 height 6
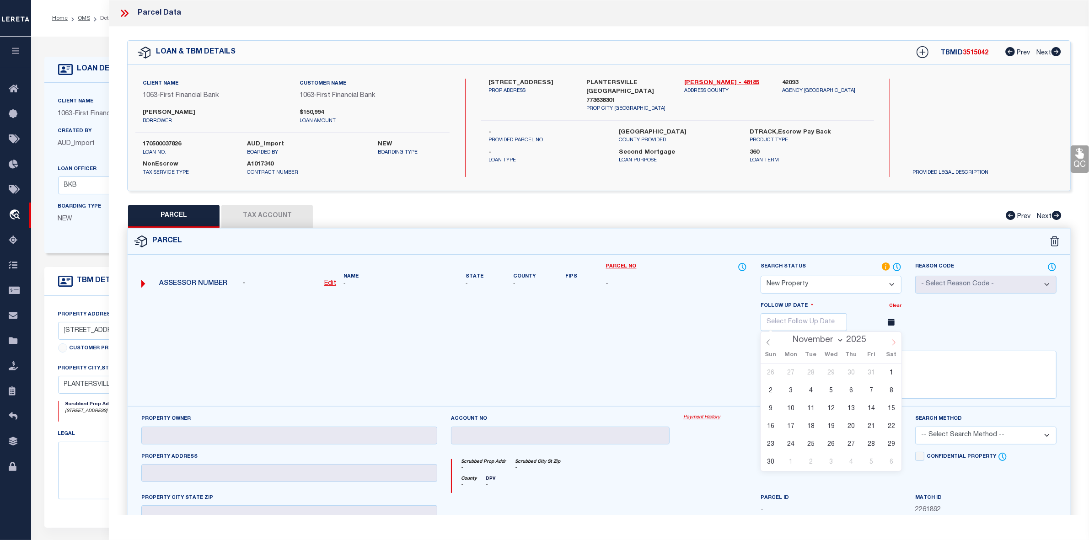
select select "11"
click at [811, 407] on span "16" at bounding box center [810, 409] width 18 height 18
type input "[DATE]"
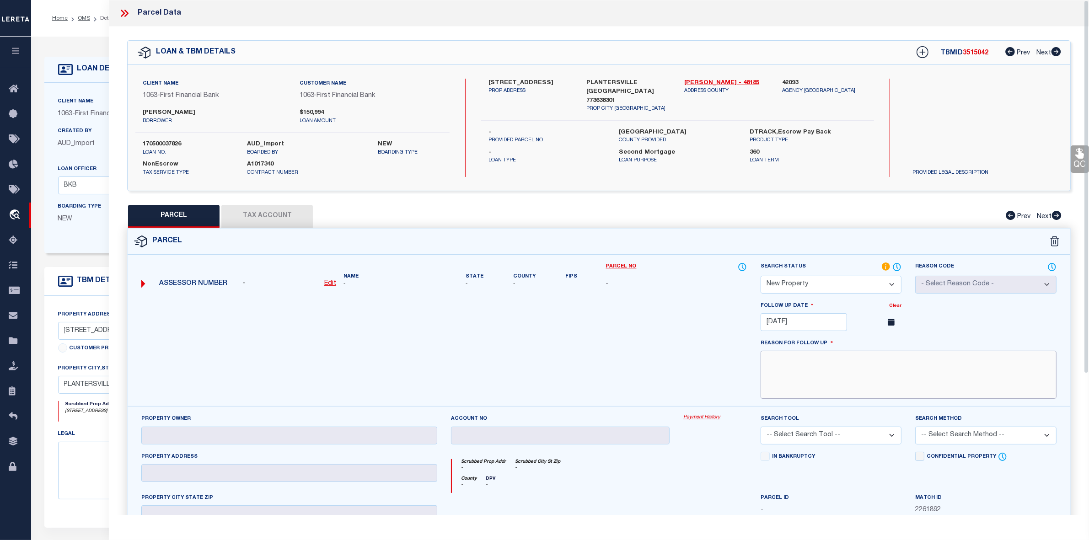
click at [879, 373] on textarea at bounding box center [908, 375] width 296 height 48
type textarea "n"
click at [860, 363] on textarea "NEW PROPERTY FOR THE YEAR [DATE]" at bounding box center [908, 375] width 296 height 48
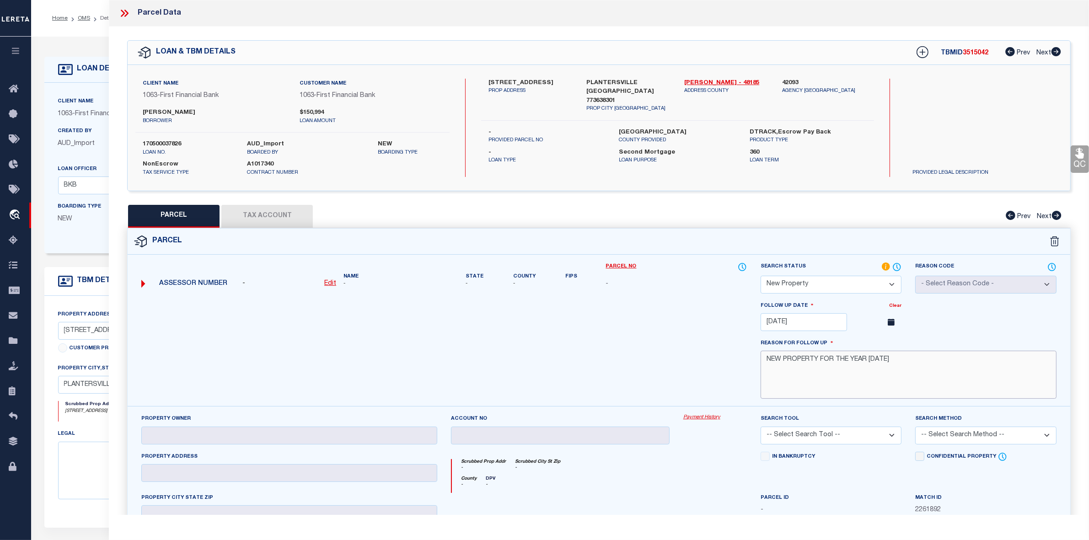
scroll to position [194, 0]
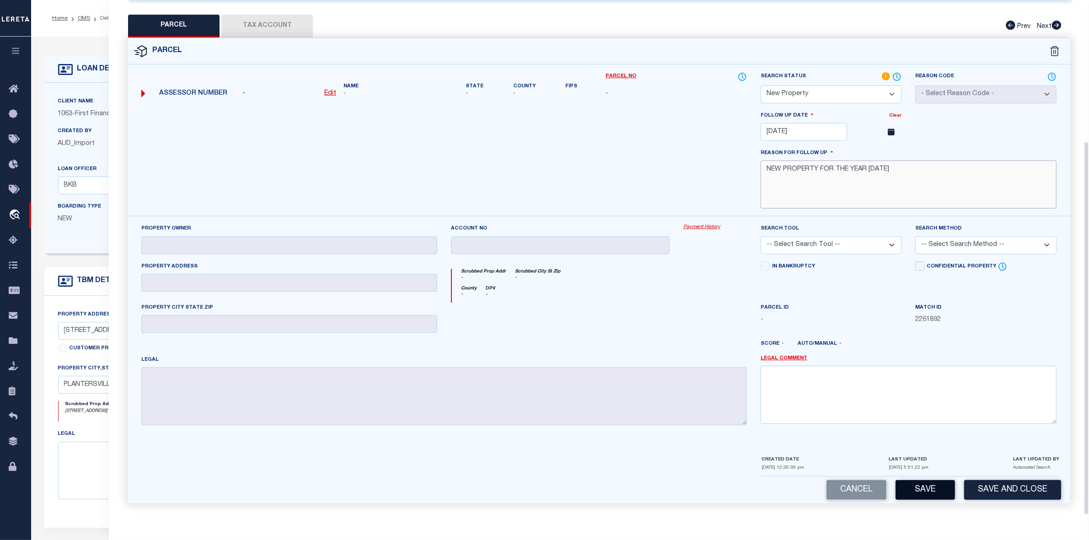
type textarea "NEW PROPERTY FOR THE YEAR [DATE]"
click at [930, 487] on button "Save" at bounding box center [924, 490] width 59 height 20
select select "AS"
checkbox input "false"
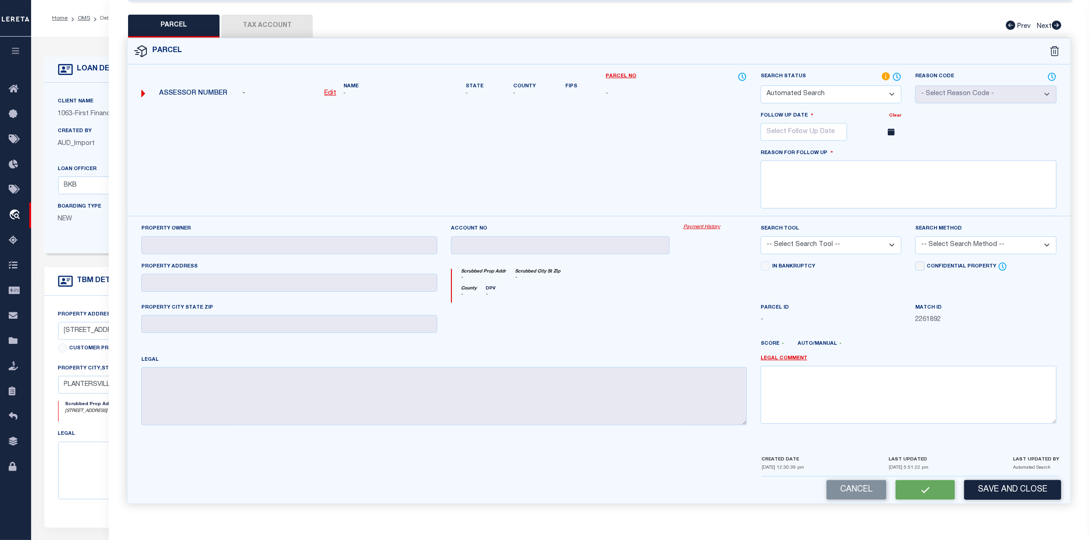
select select "NP"
type input "[DATE]"
type textarea "NEW PROPERTY FOR THE YEAR [DATE]"
checkbox input "false"
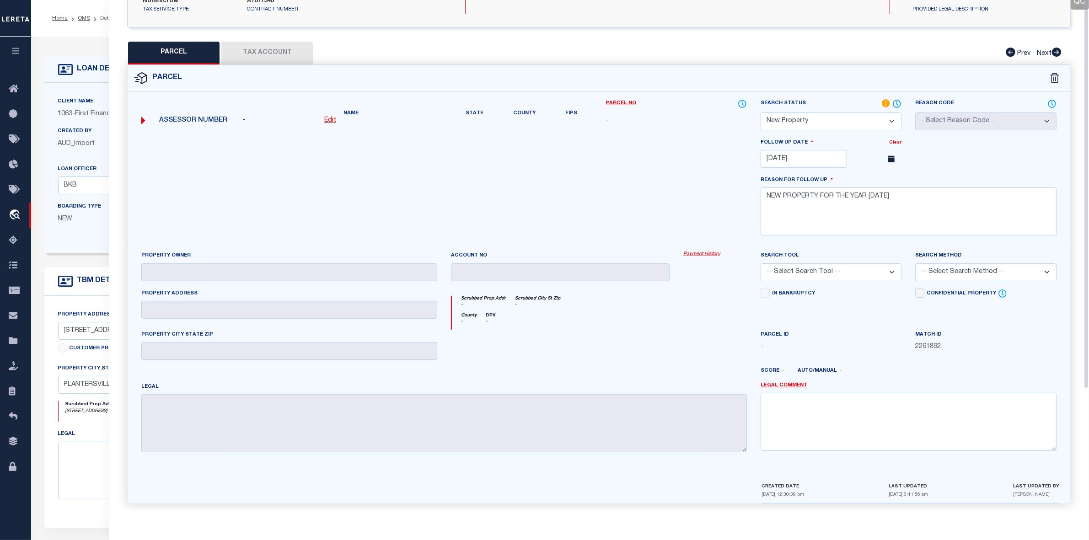
scroll to position [0, 0]
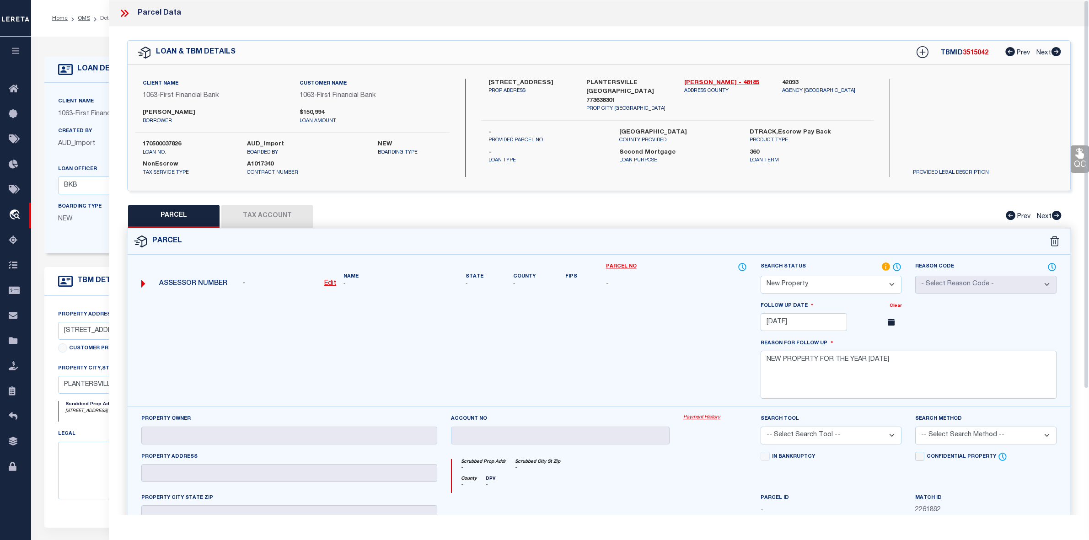
select select "NP"
select select "4583"
select select "2311"
select select "100"
select select "NonEscrow"
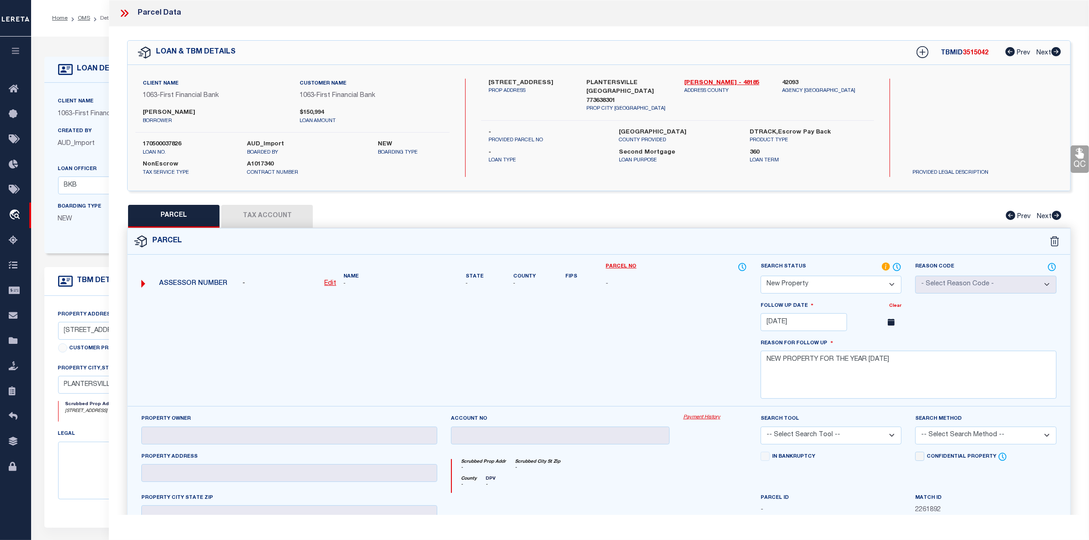
click at [174, 143] on label "170500037826" at bounding box center [188, 144] width 91 height 9
copy label "170500037826"
